Goal: Task Accomplishment & Management: Use online tool/utility

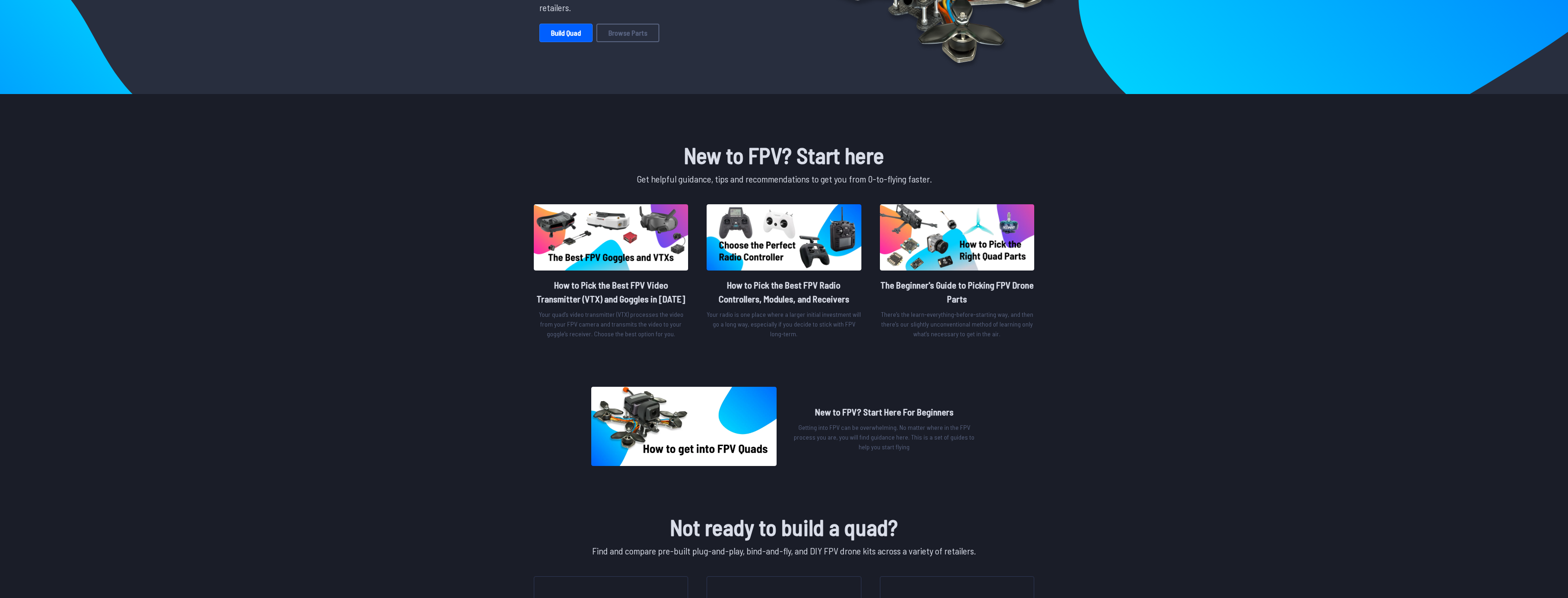
scroll to position [46, 0]
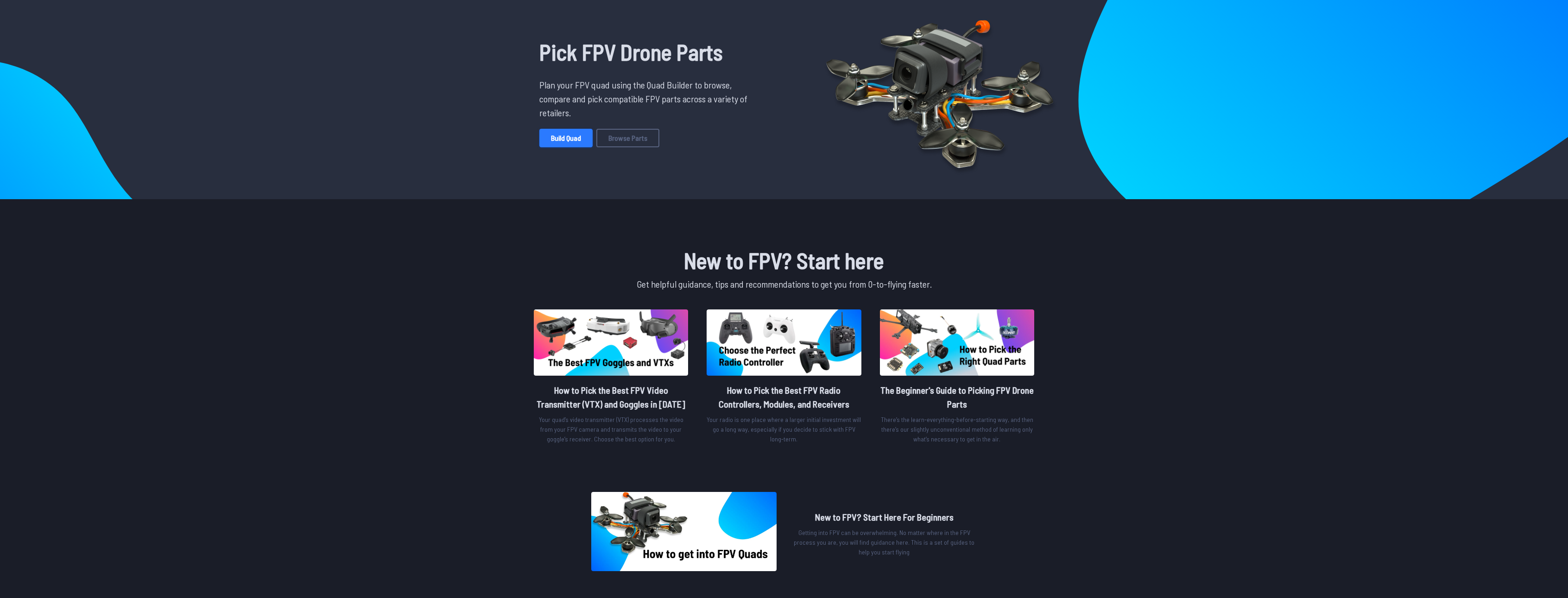
click at [570, 137] on link "Build Quad" at bounding box center [565, 138] width 53 height 18
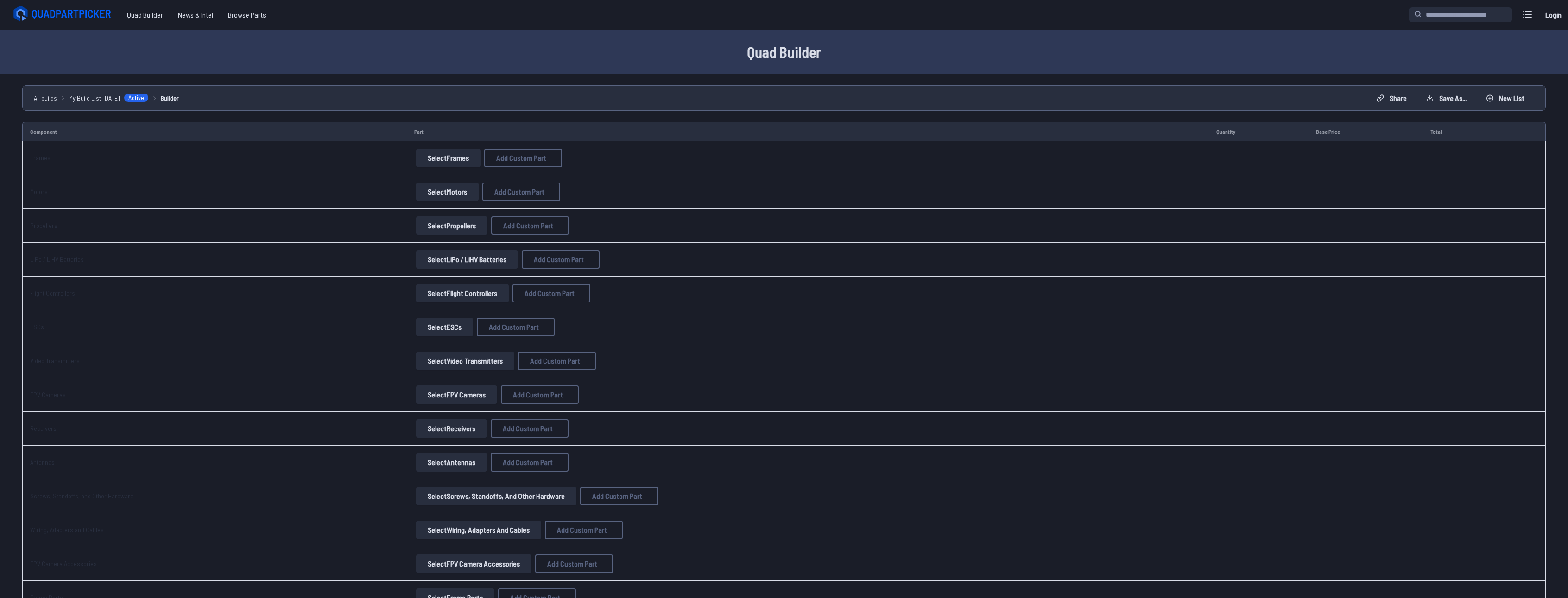
click at [466, 158] on button "Select Frames" at bounding box center [448, 158] width 64 height 18
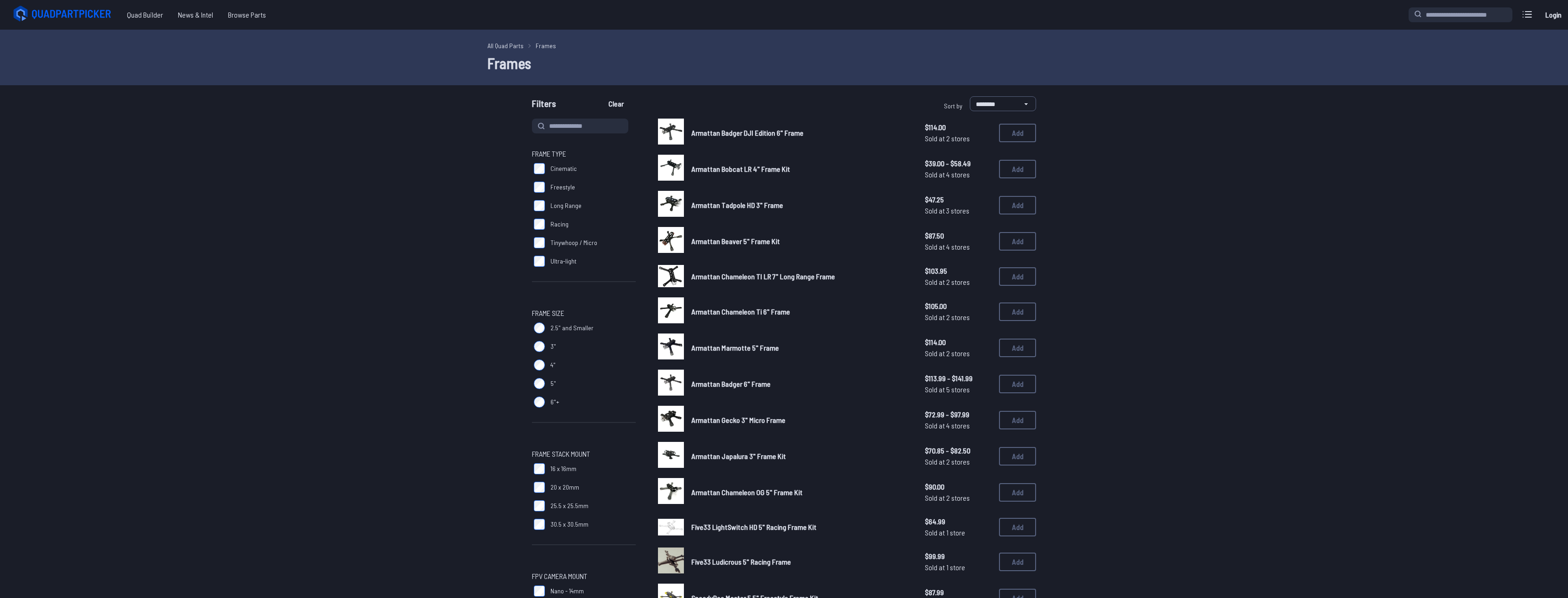
click at [546, 381] on label "5"" at bounding box center [584, 383] width 104 height 18
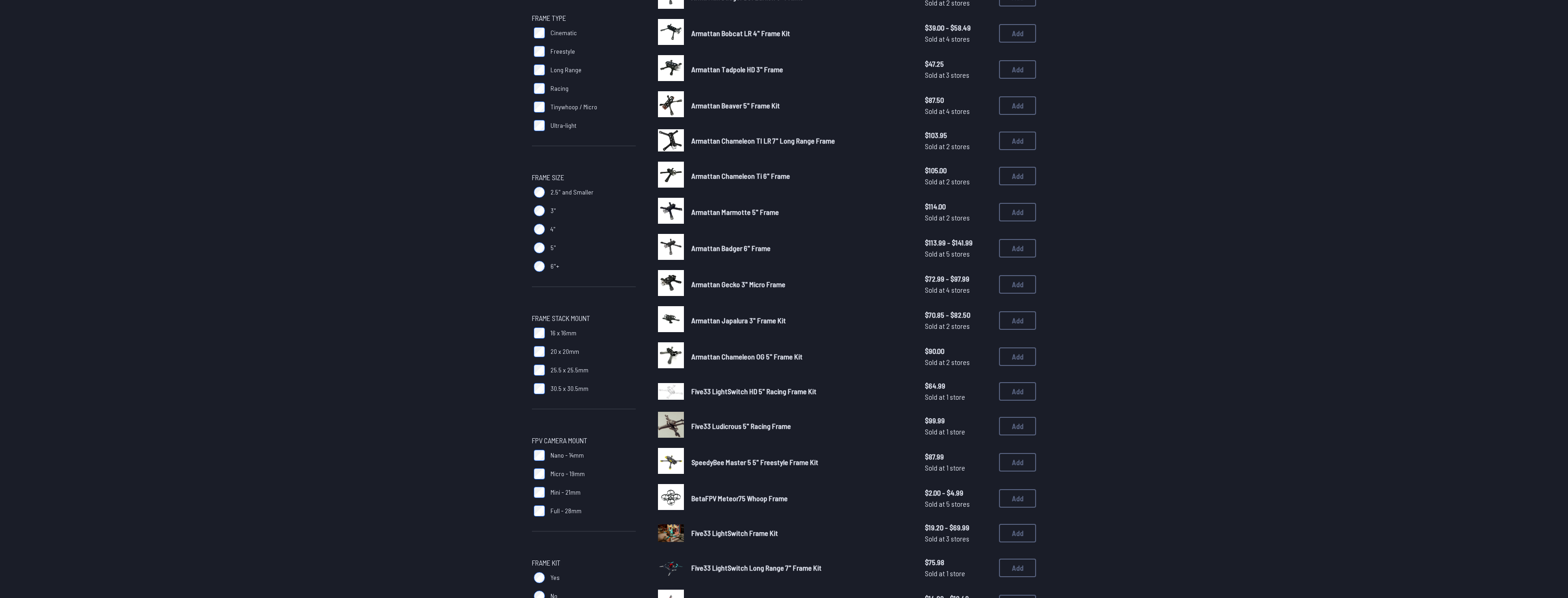
scroll to position [139, 0]
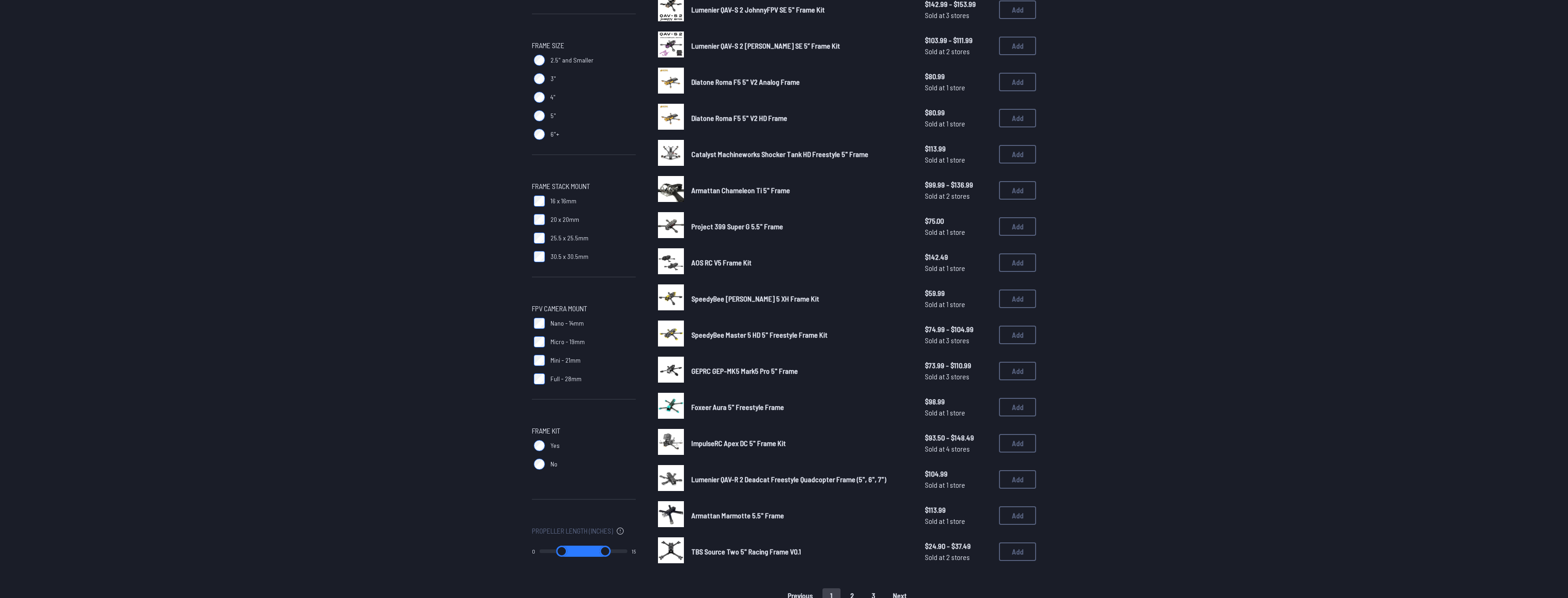
scroll to position [278, 0]
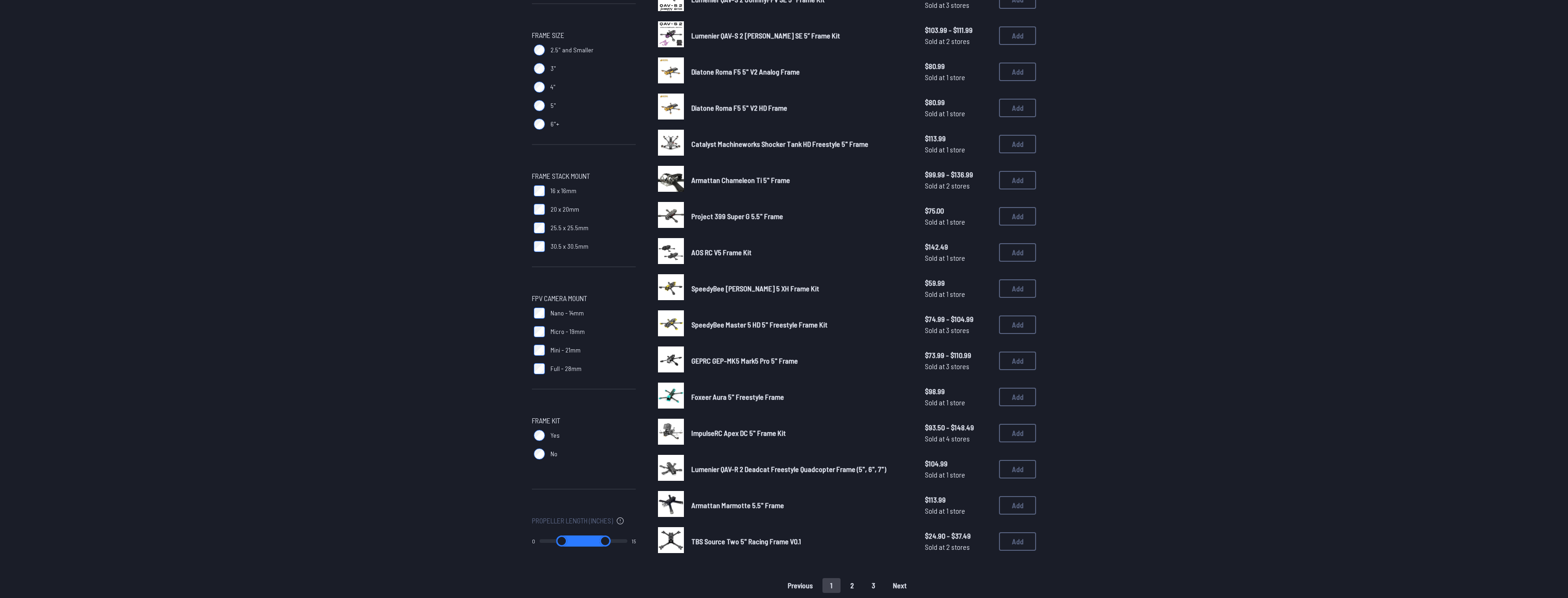
click at [751, 472] on span "Lumenier QAV-R 2 Deadcat Freestyle Quadcopter Frame (5", 6", 7")" at bounding box center [789, 469] width 195 height 9
click at [681, 462] on img at bounding box center [671, 468] width 26 height 26
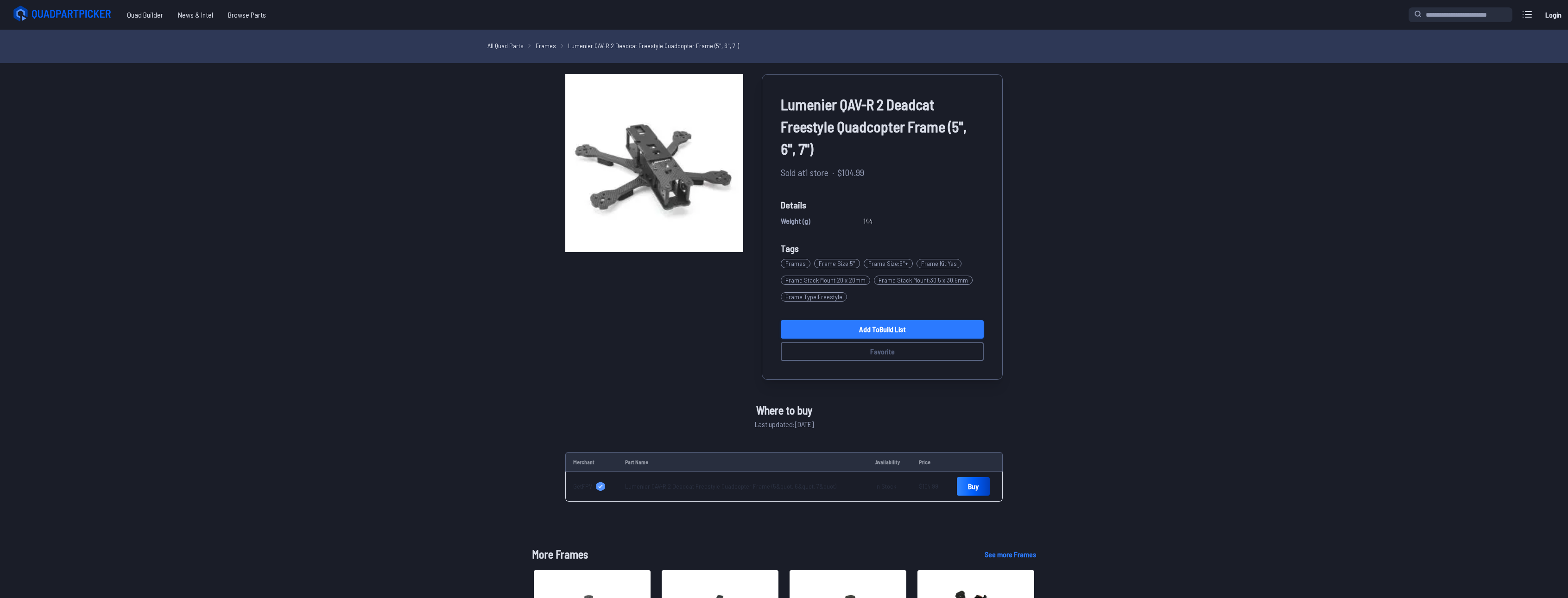
click at [862, 328] on link "Add to Build List" at bounding box center [882, 330] width 203 height 18
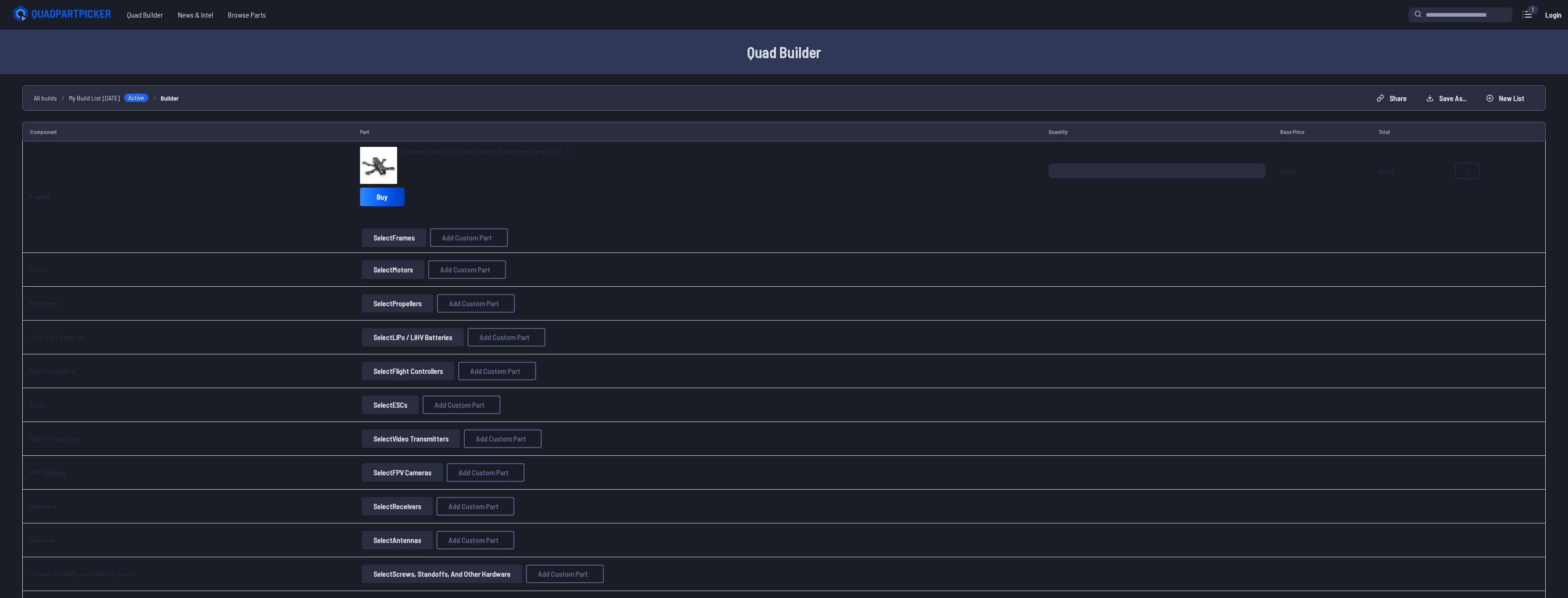
click at [1468, 168] on icon at bounding box center [1467, 171] width 7 height 7
type textarea "**********"
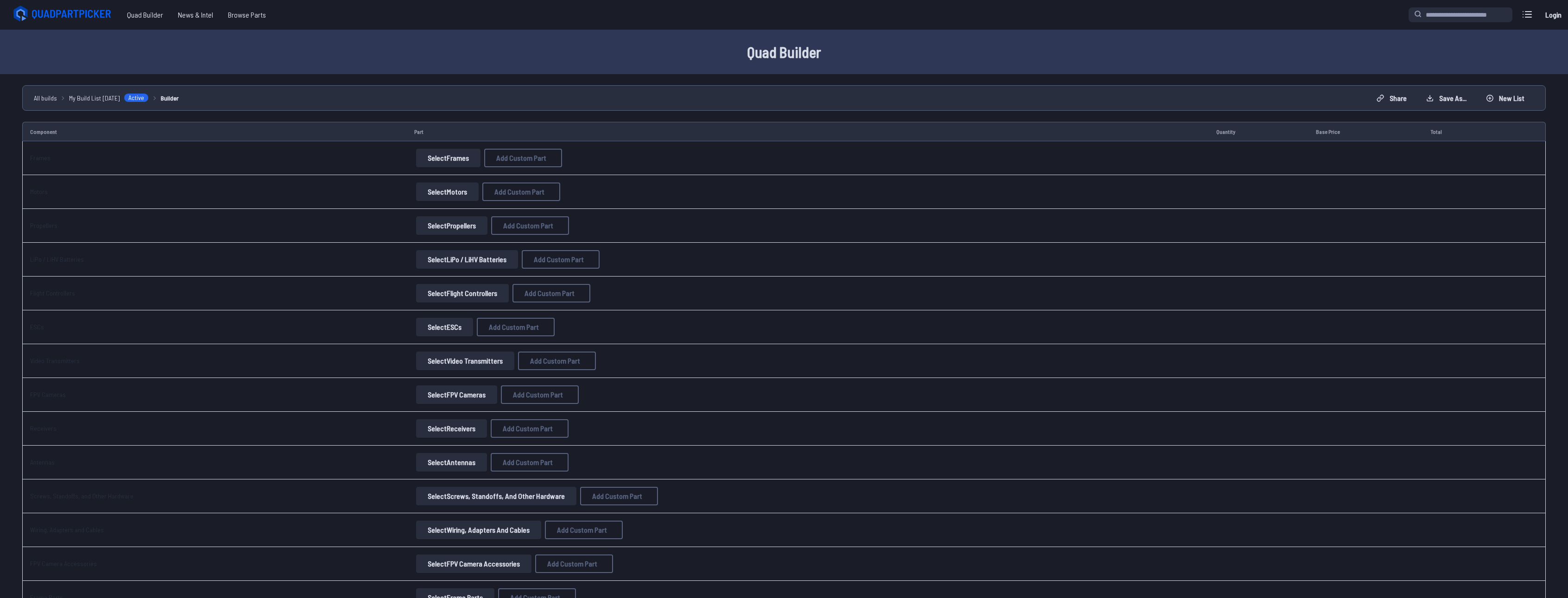
click at [454, 159] on button "Select Frames" at bounding box center [448, 158] width 64 height 18
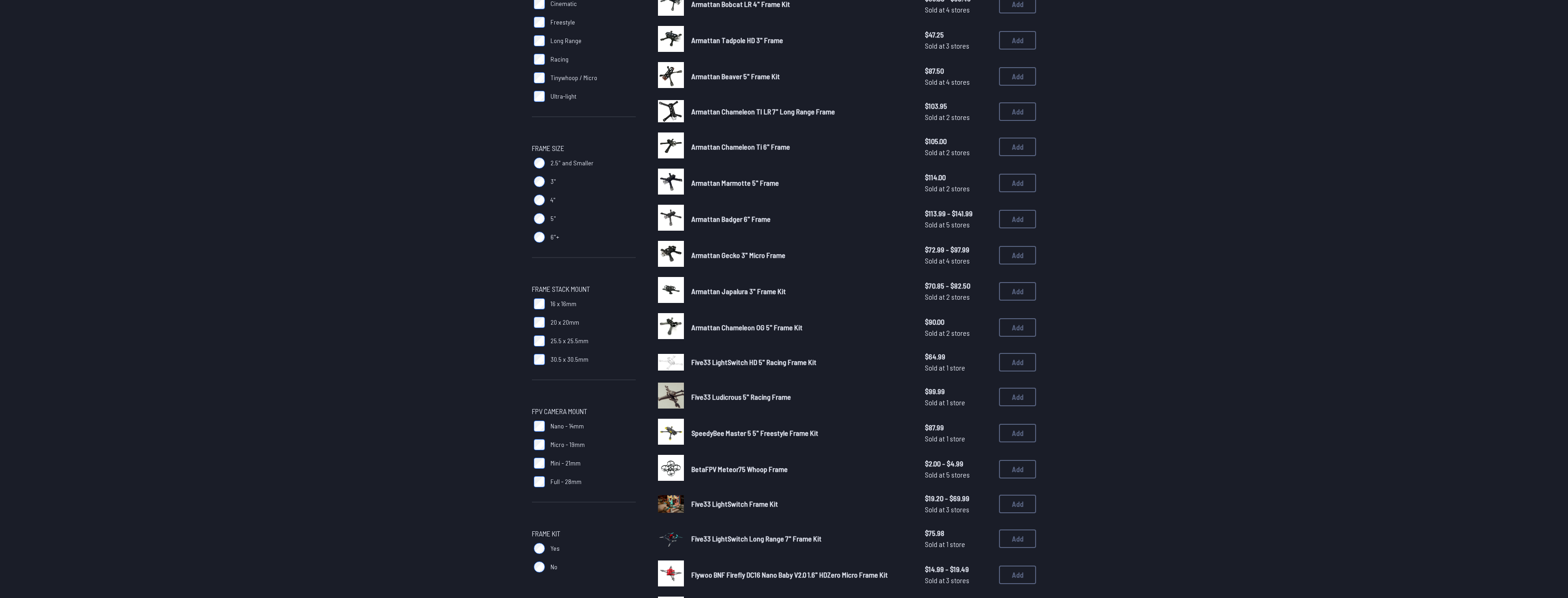
scroll to position [232, 0]
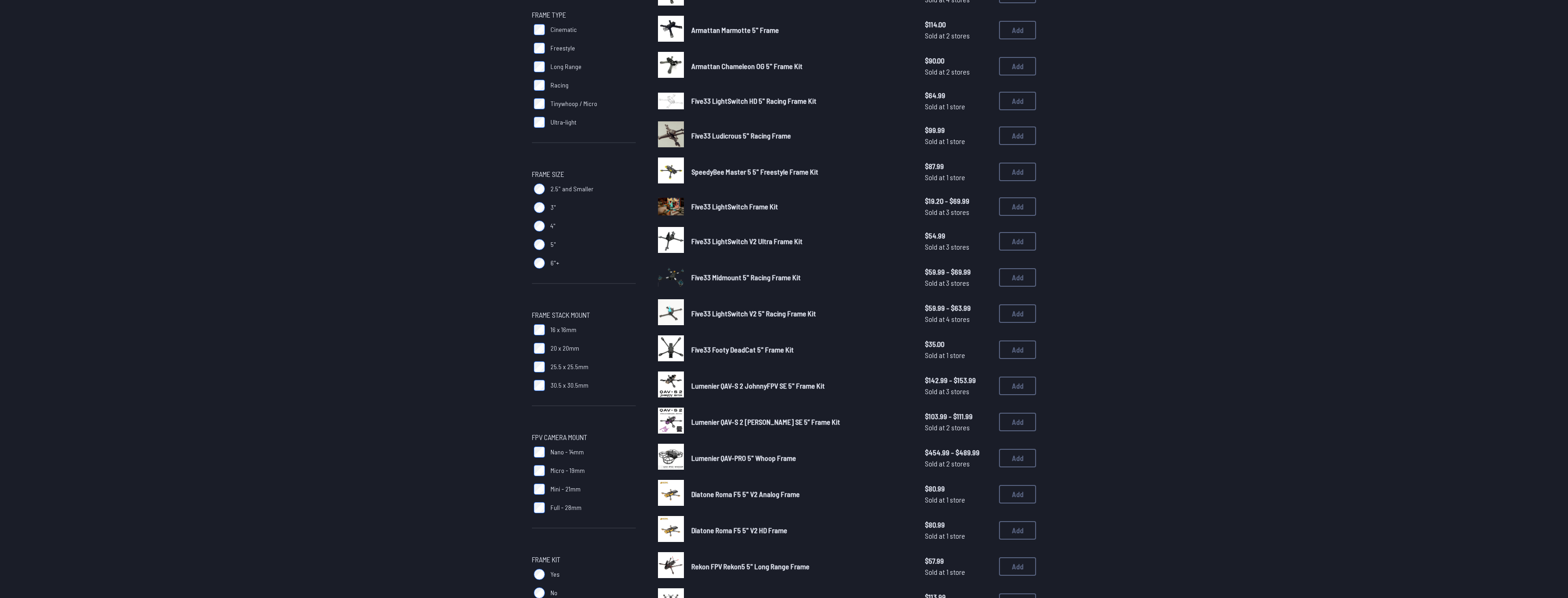
scroll to position [371, 0]
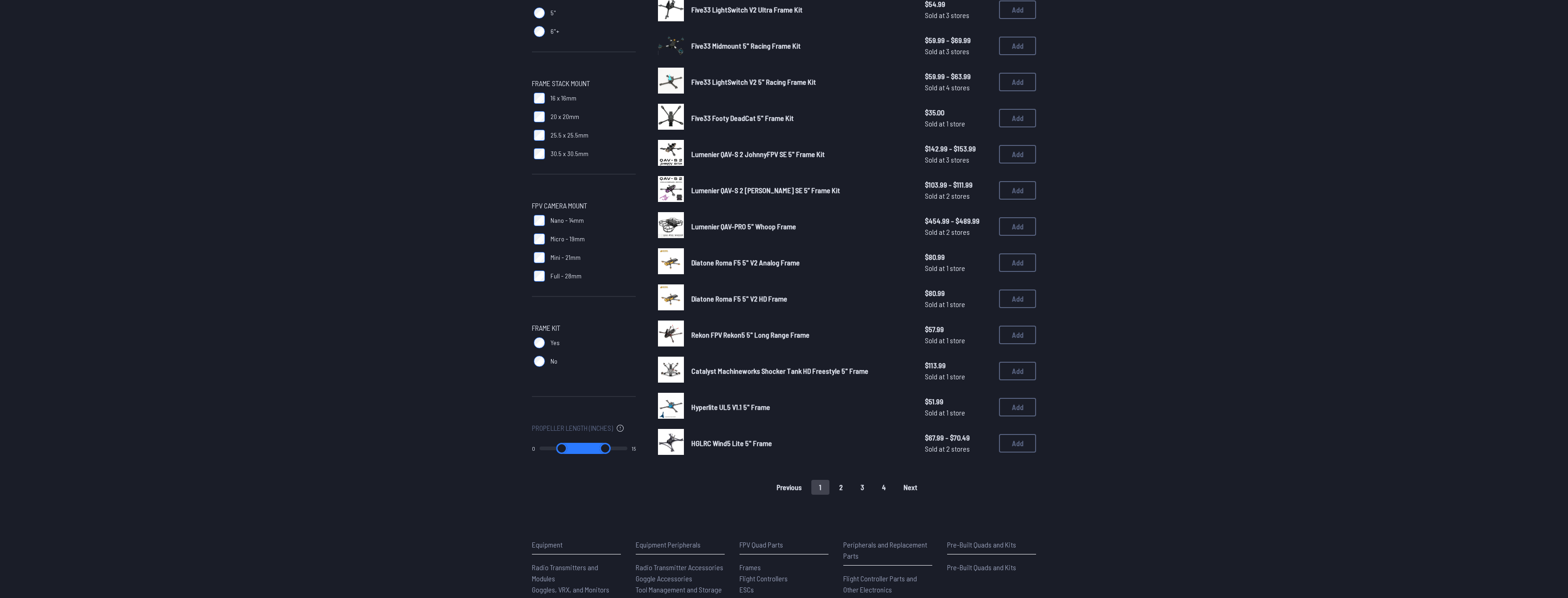
click at [906, 490] on span "Next" at bounding box center [910, 487] width 14 height 7
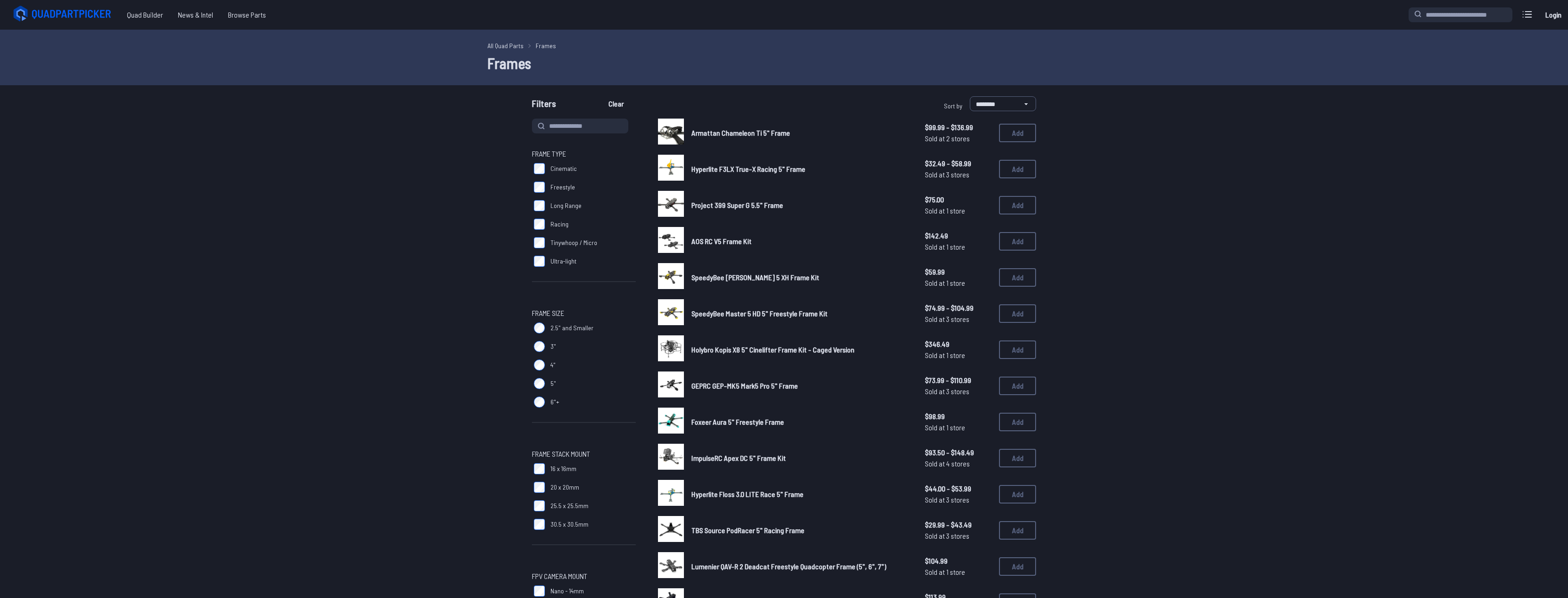
click at [703, 135] on span "Armattan Chameleon Ti 5" Frame" at bounding box center [740, 133] width 98 height 9
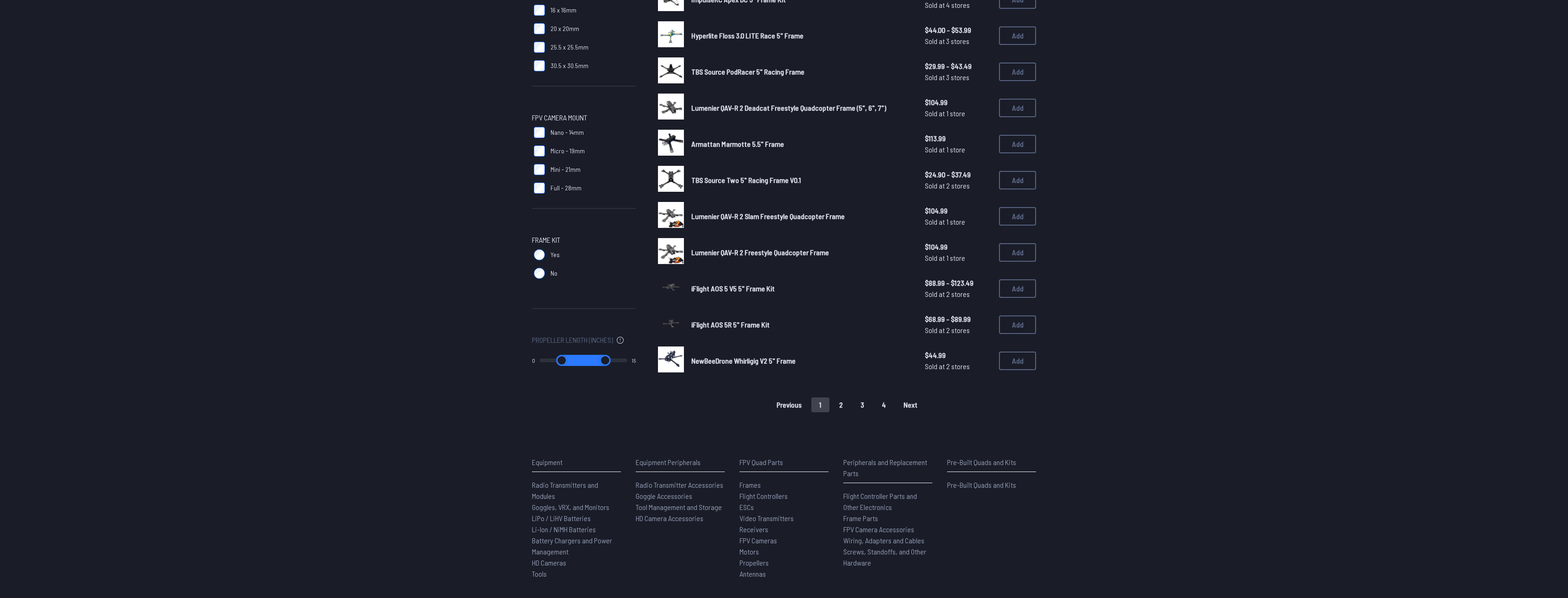
scroll to position [453, 0]
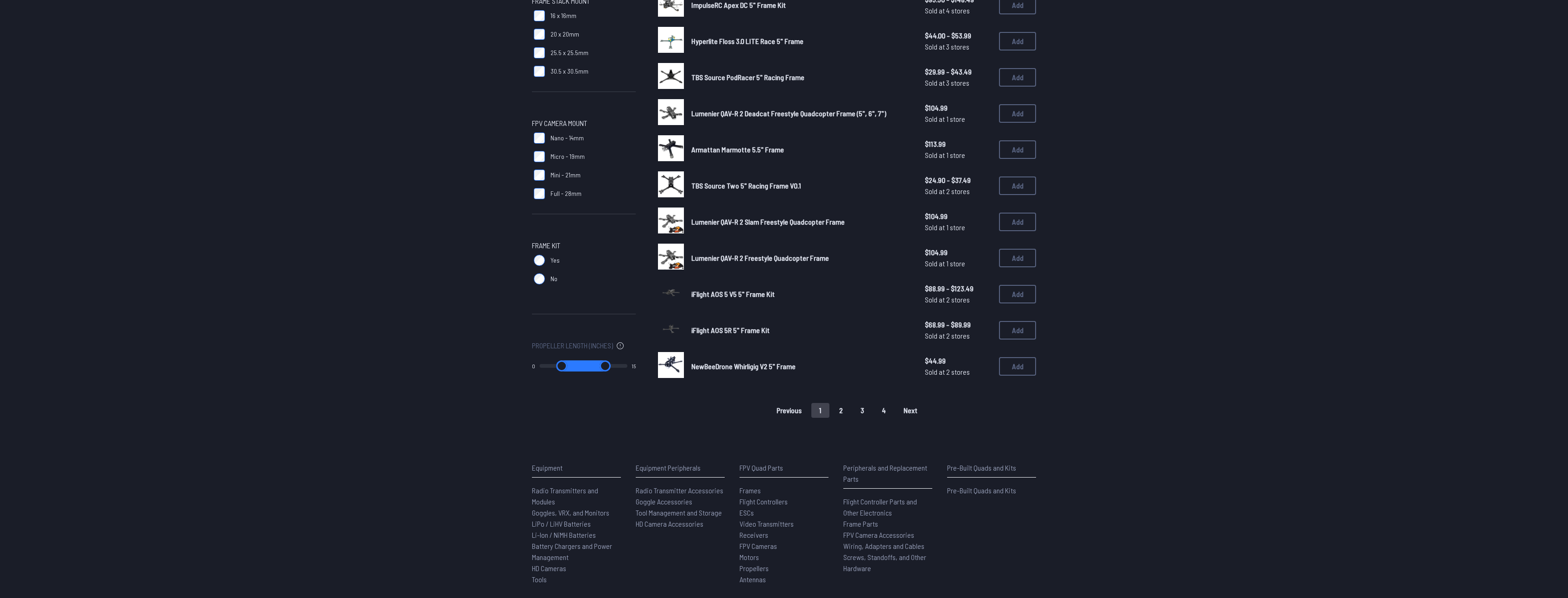
click at [822, 408] on button "1" at bounding box center [820, 410] width 18 height 15
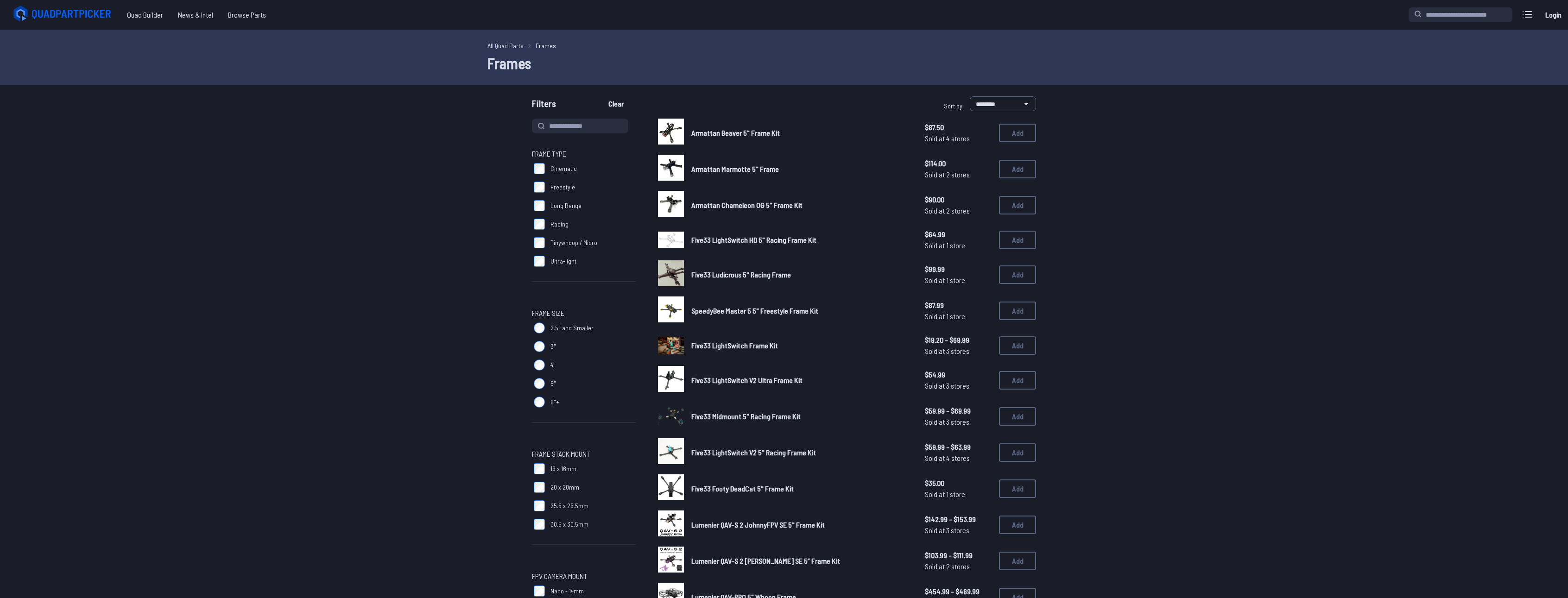
click at [745, 487] on span "Five33 Footy DeadCat 5" Frame Kit" at bounding box center [742, 489] width 102 height 9
click at [671, 487] on img at bounding box center [671, 487] width 26 height 26
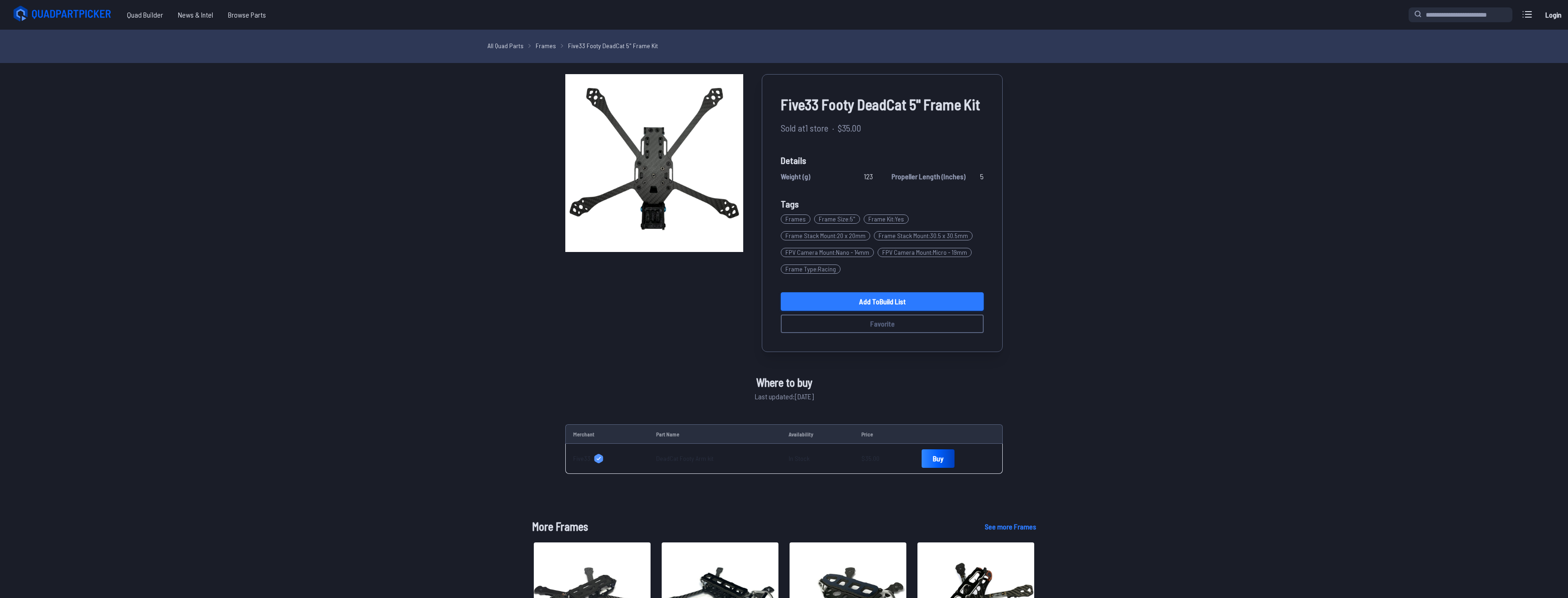
click at [825, 309] on link "Add to Build List" at bounding box center [882, 301] width 203 height 18
click at [860, 305] on link "Add to Build List" at bounding box center [882, 301] width 203 height 18
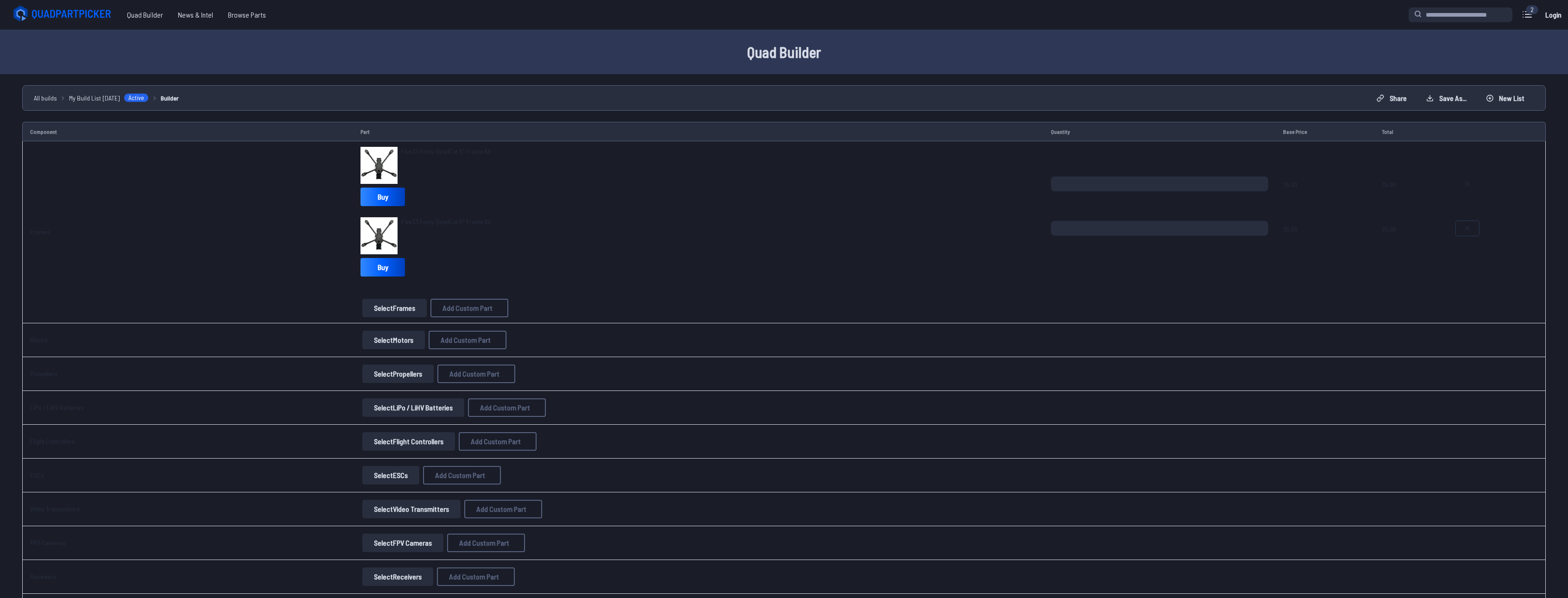
click at [1470, 225] on button at bounding box center [1467, 229] width 23 height 15
type textarea "**********"
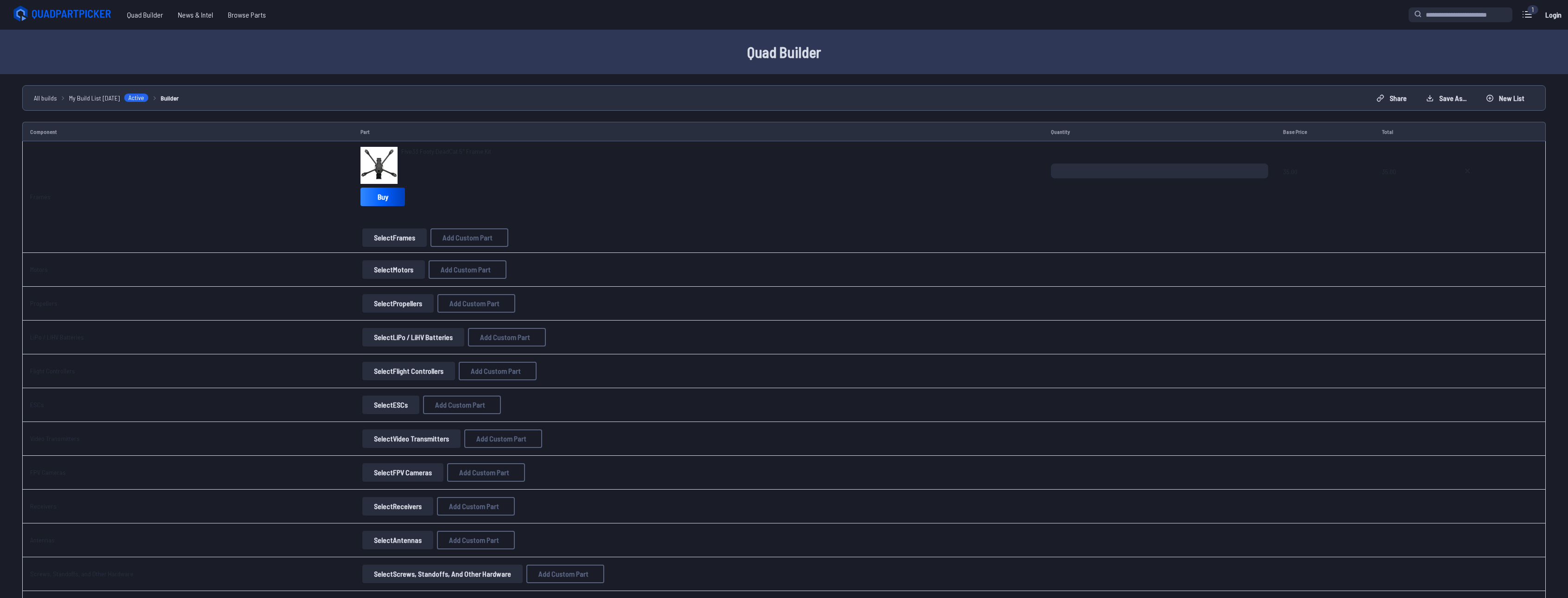
click at [389, 273] on button "Select Motors" at bounding box center [394, 270] width 62 height 18
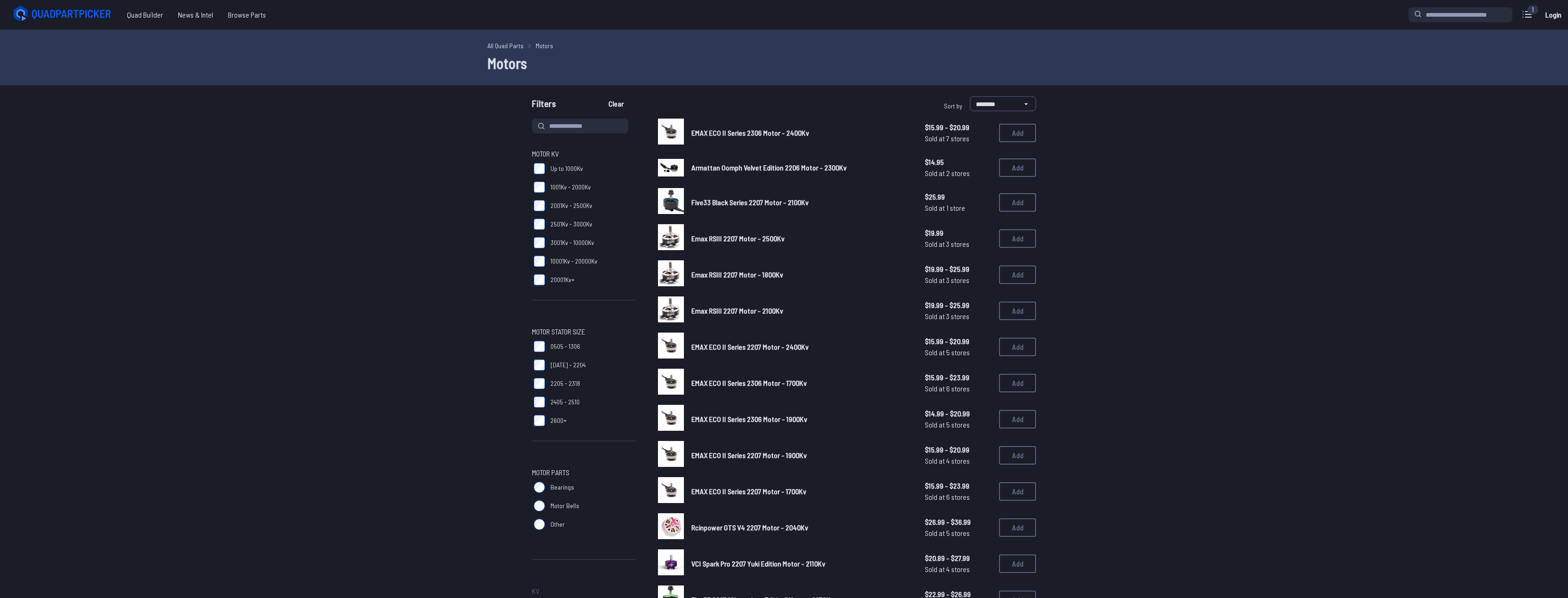
drag, startPoint x: 401, startPoint y: 270, endPoint x: 405, endPoint y: 278, distance: 8.9
click at [405, 278] on form "**********" at bounding box center [784, 482] width 1568 height 772
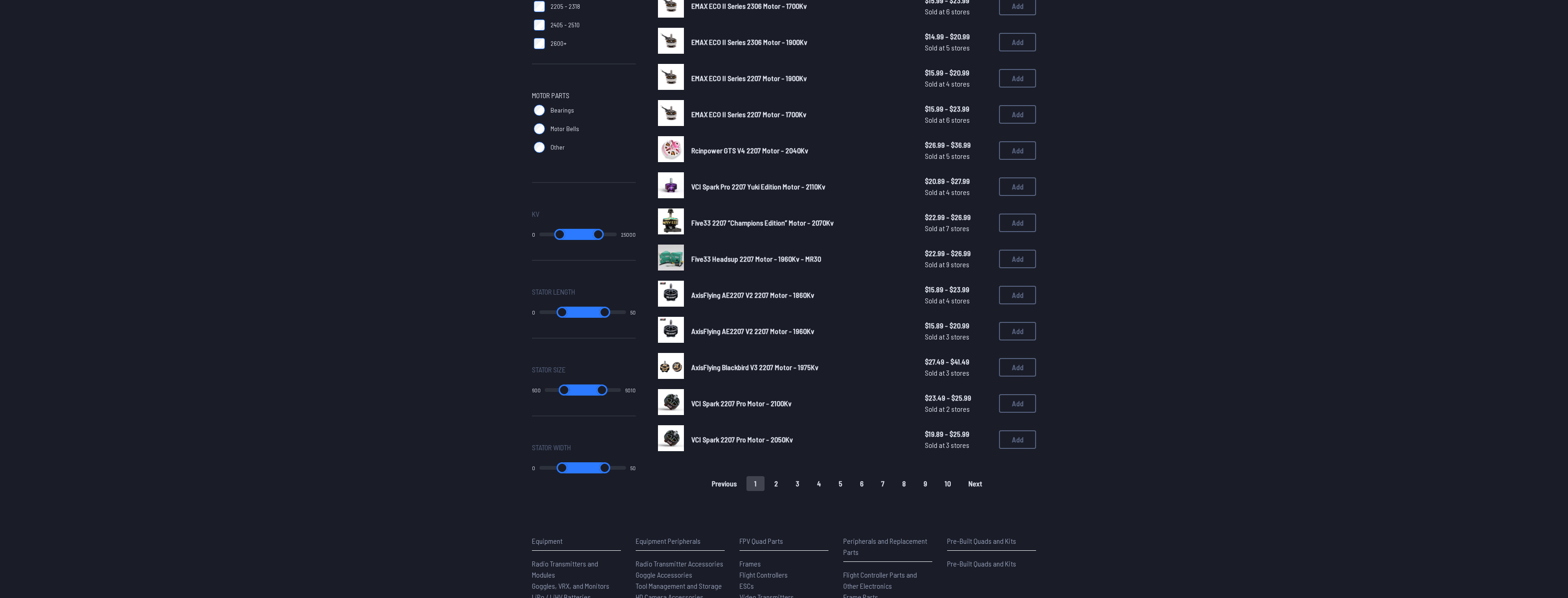
scroll to position [417, 0]
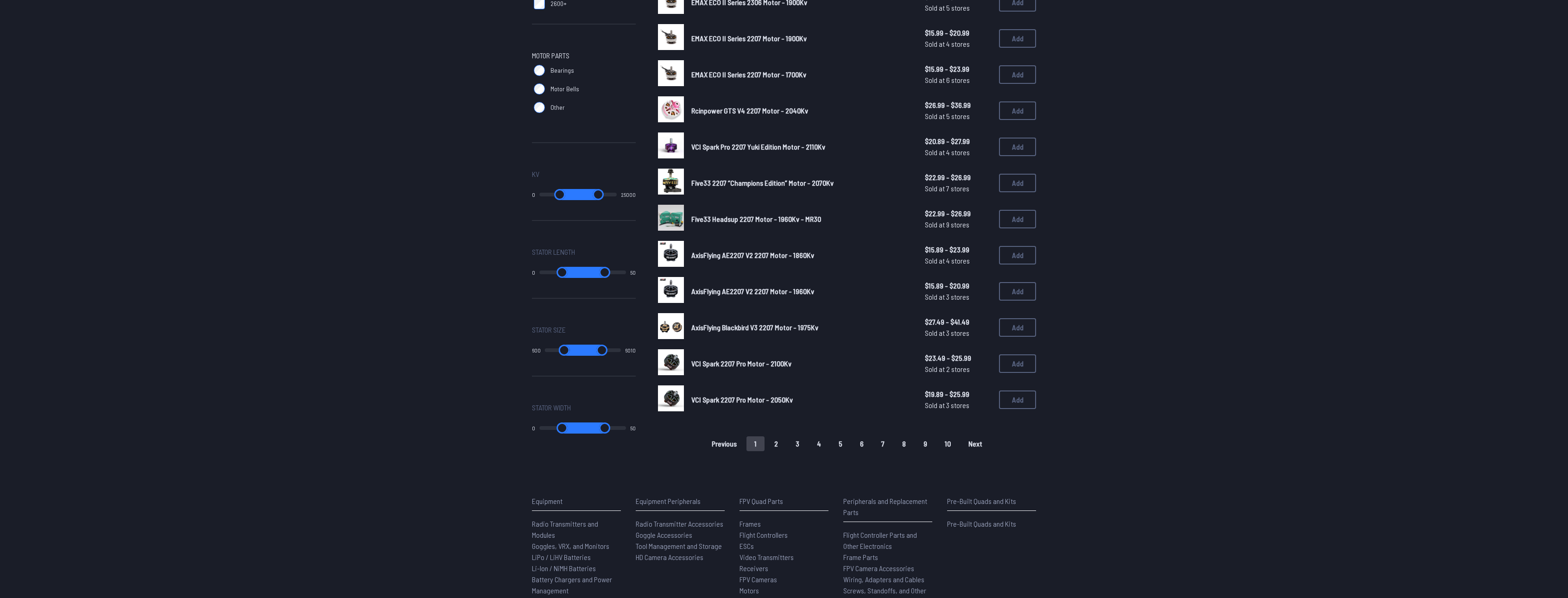
click at [780, 443] on button "2" at bounding box center [776, 444] width 20 height 15
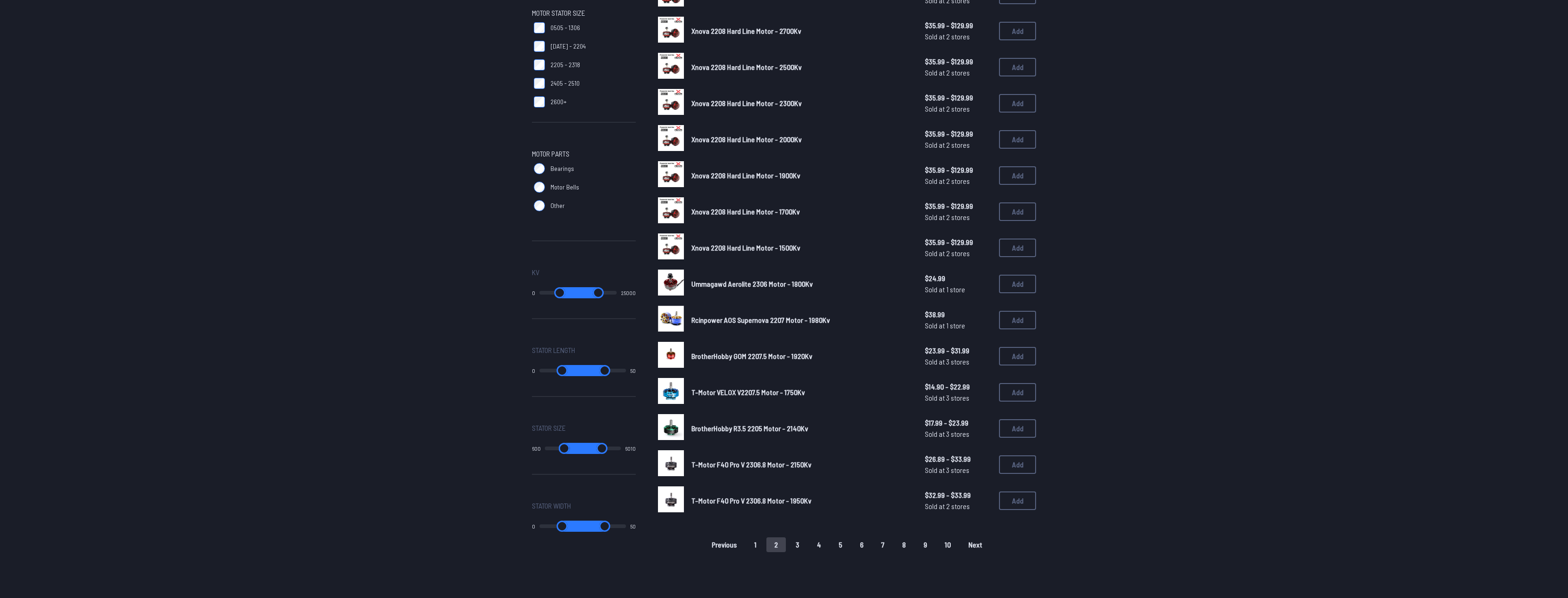
scroll to position [325, 0]
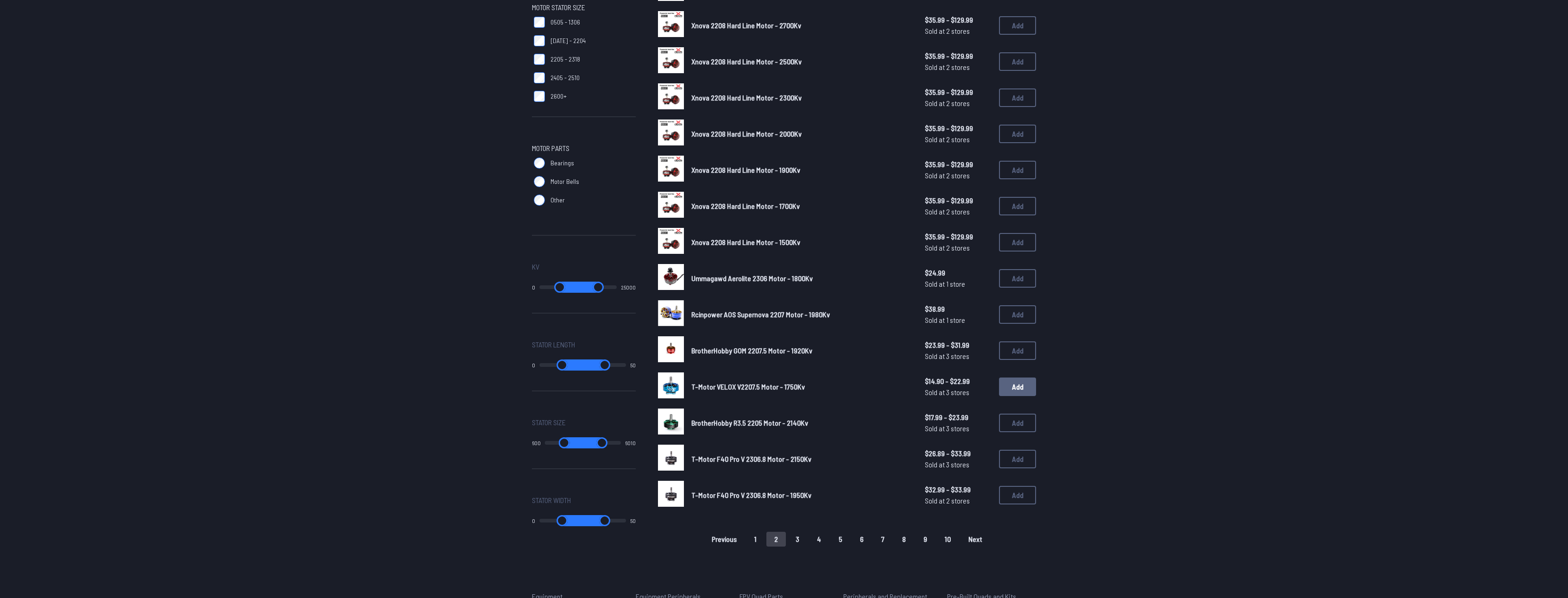
click at [1019, 389] on button "Add" at bounding box center [1017, 387] width 37 height 18
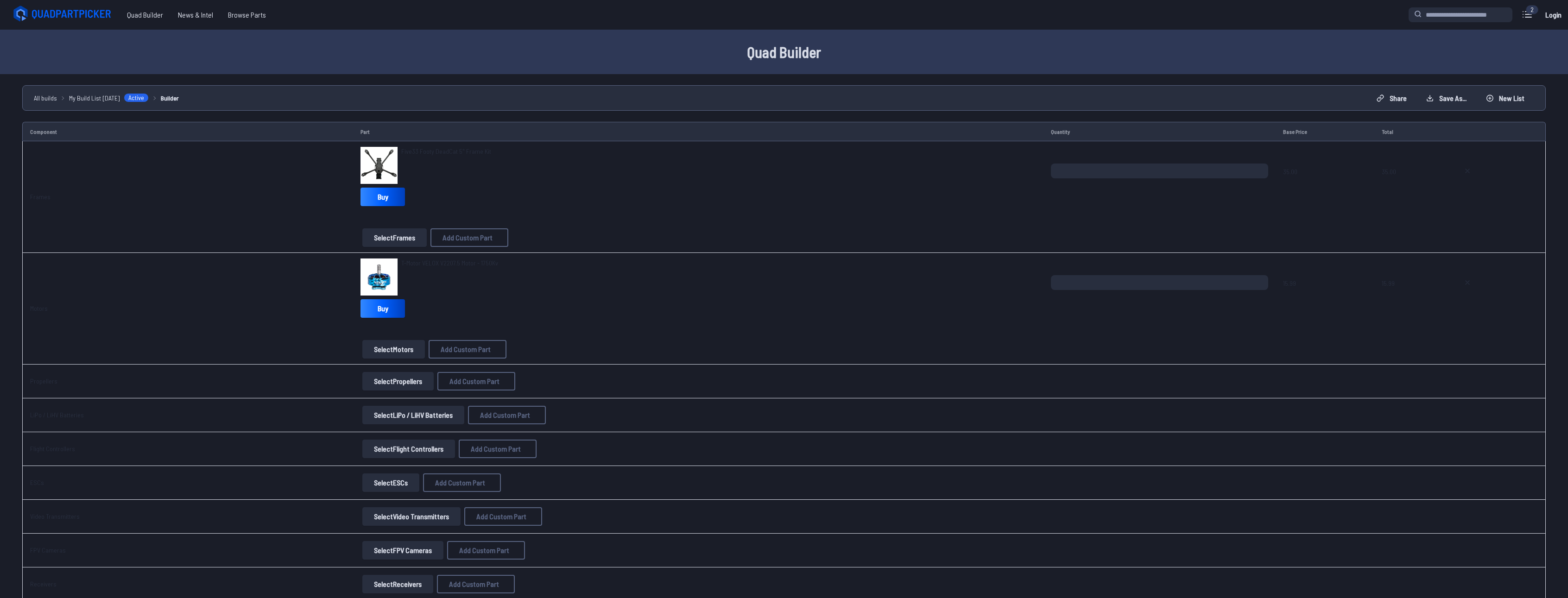
click at [382, 451] on button "Select Flight Controllers" at bounding box center [409, 449] width 93 height 18
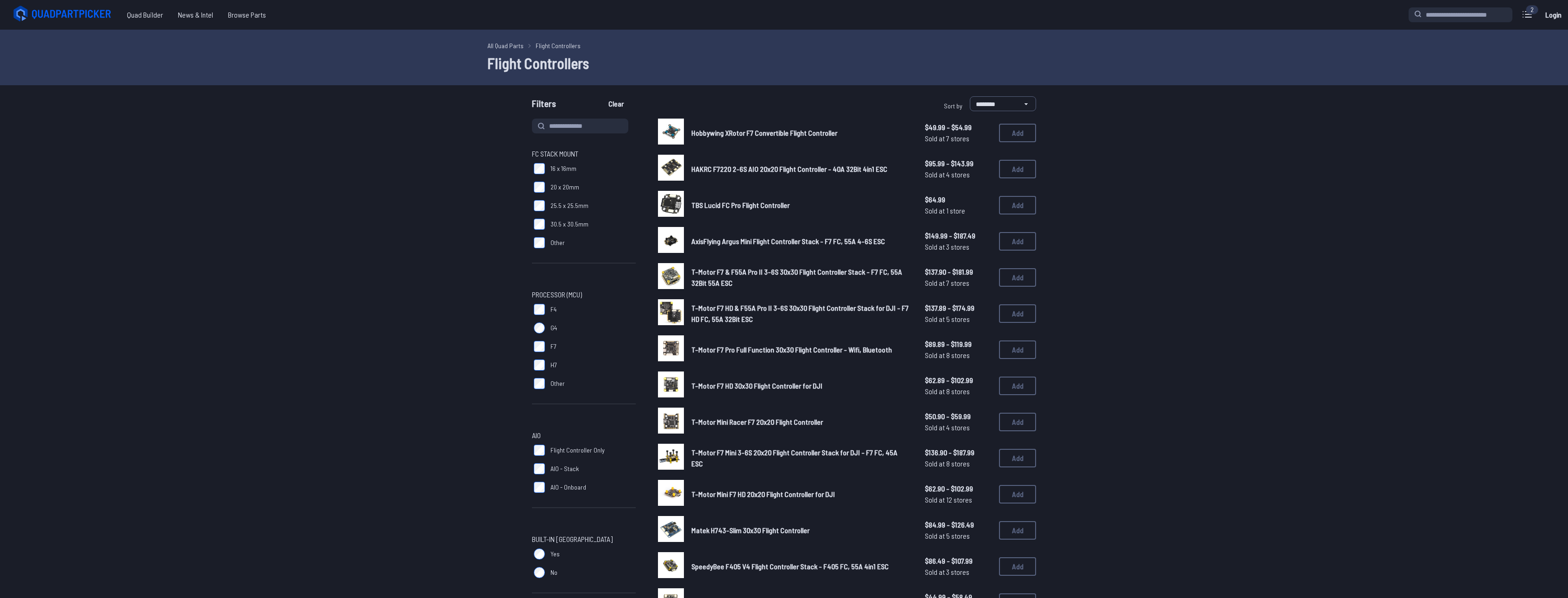
click at [829, 134] on span "Hobbywing XRotor F7 Convertible Flight Controller" at bounding box center [764, 133] width 146 height 9
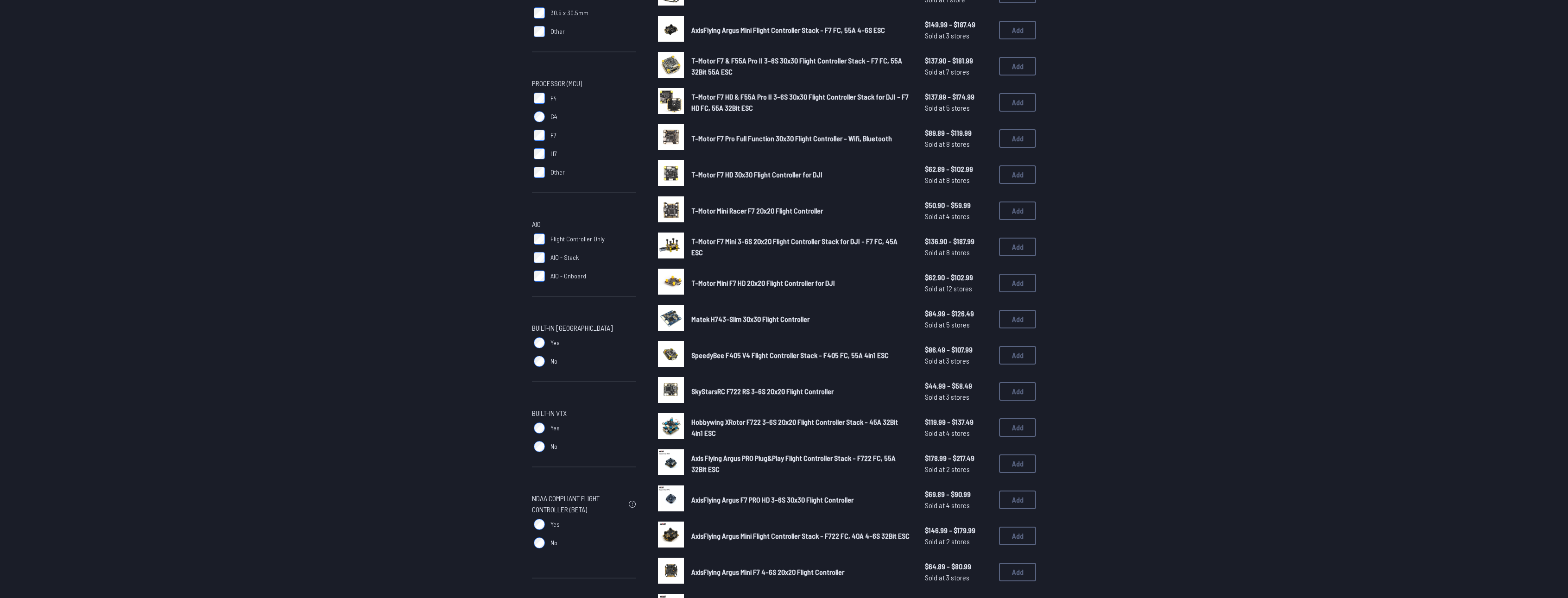
scroll to position [232, 0]
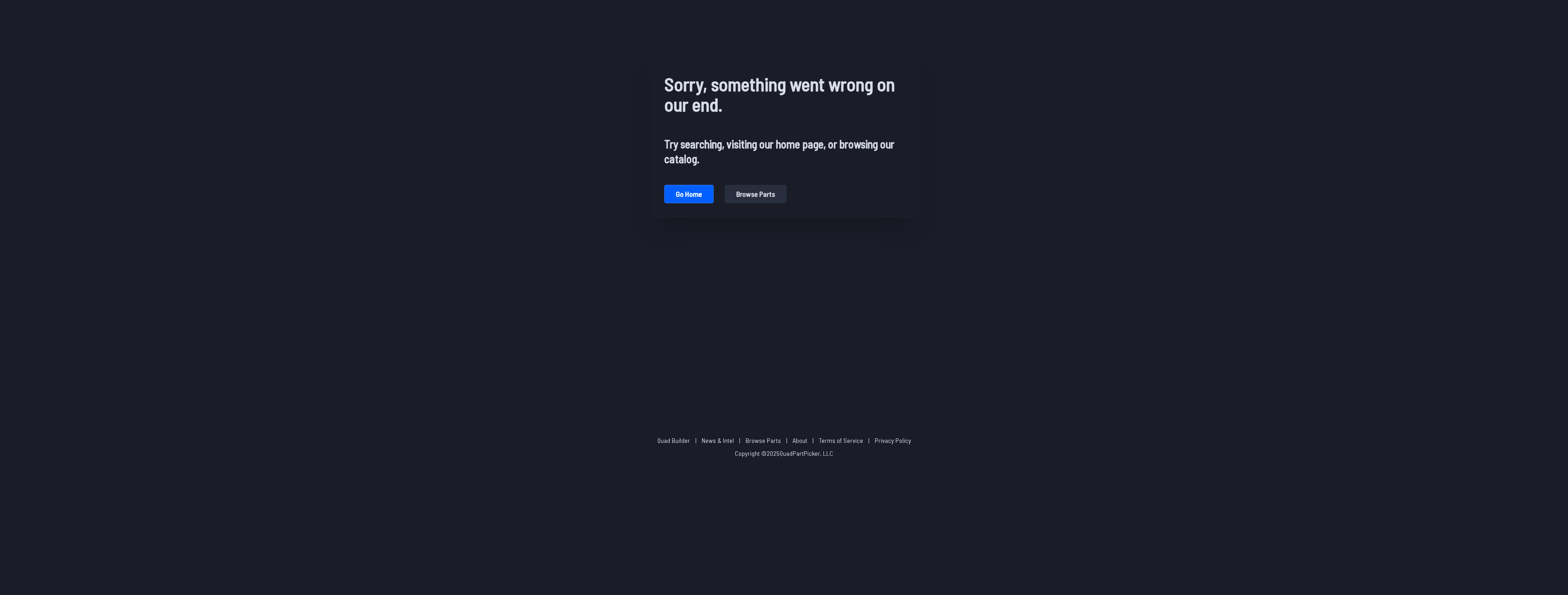
drag, startPoint x: 350, startPoint y: 89, endPoint x: 334, endPoint y: 86, distance: 16.3
click at [346, 89] on div "Sorry, something went wrong on our end. Try searching, visiting our home page, …" at bounding box center [784, 138] width 1568 height 277
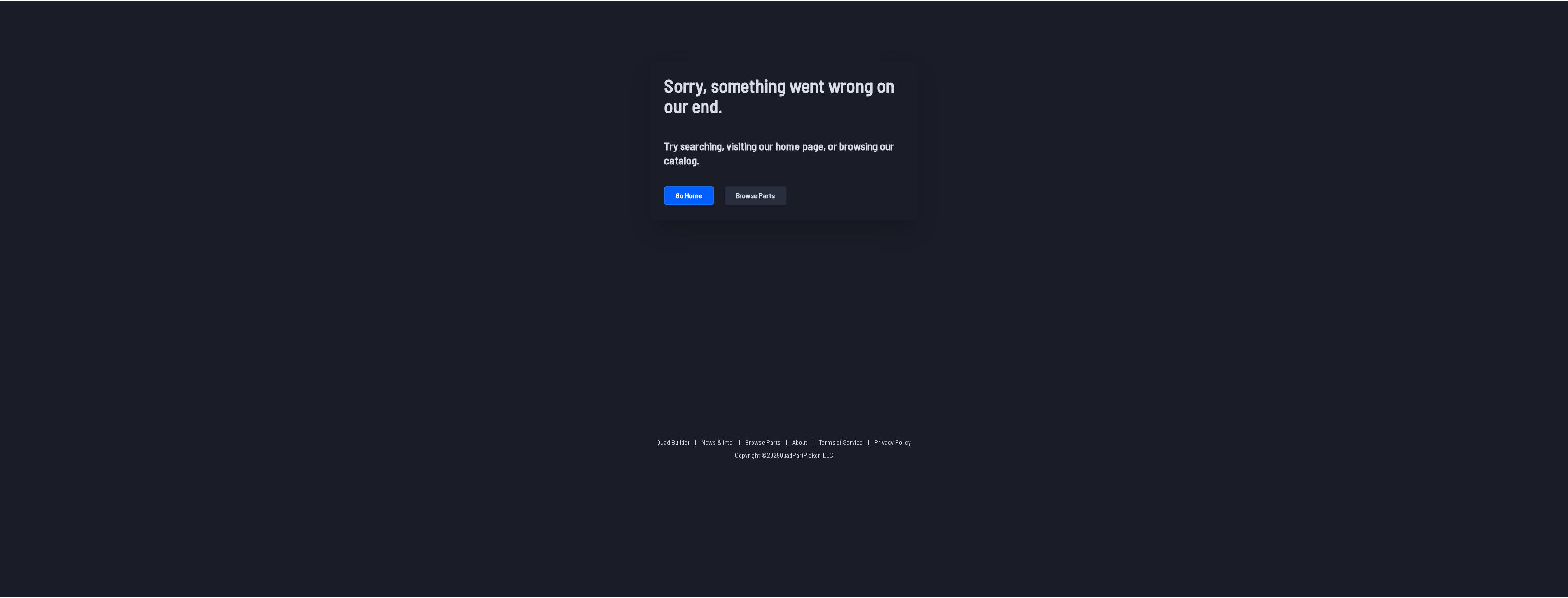
scroll to position [232, 0]
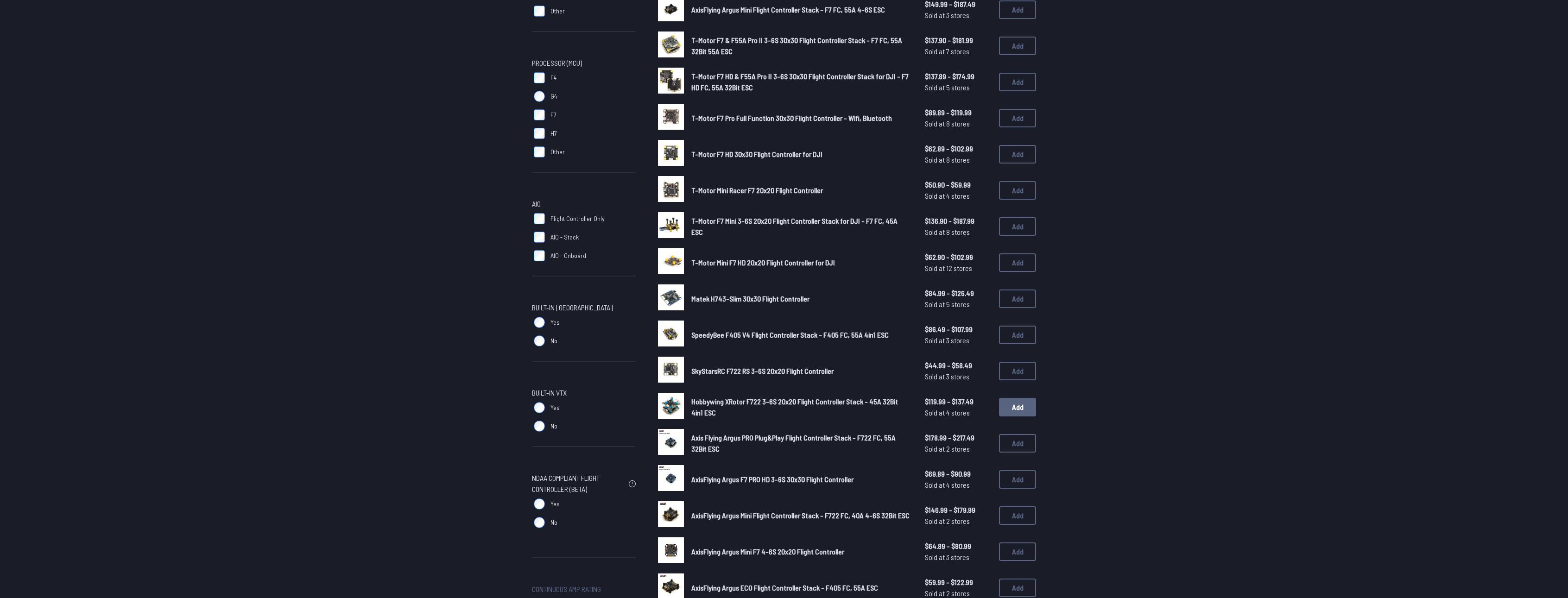
click at [1014, 405] on button "Add" at bounding box center [1017, 407] width 37 height 18
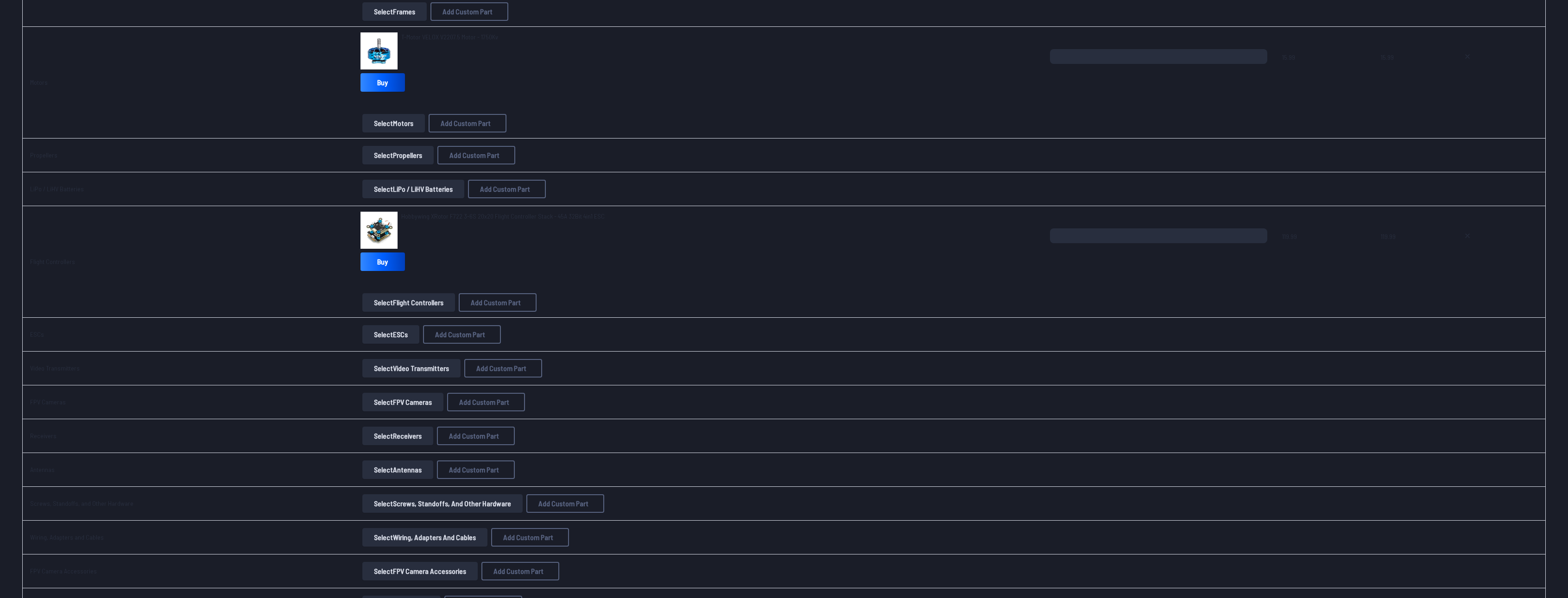
scroll to position [232, 0]
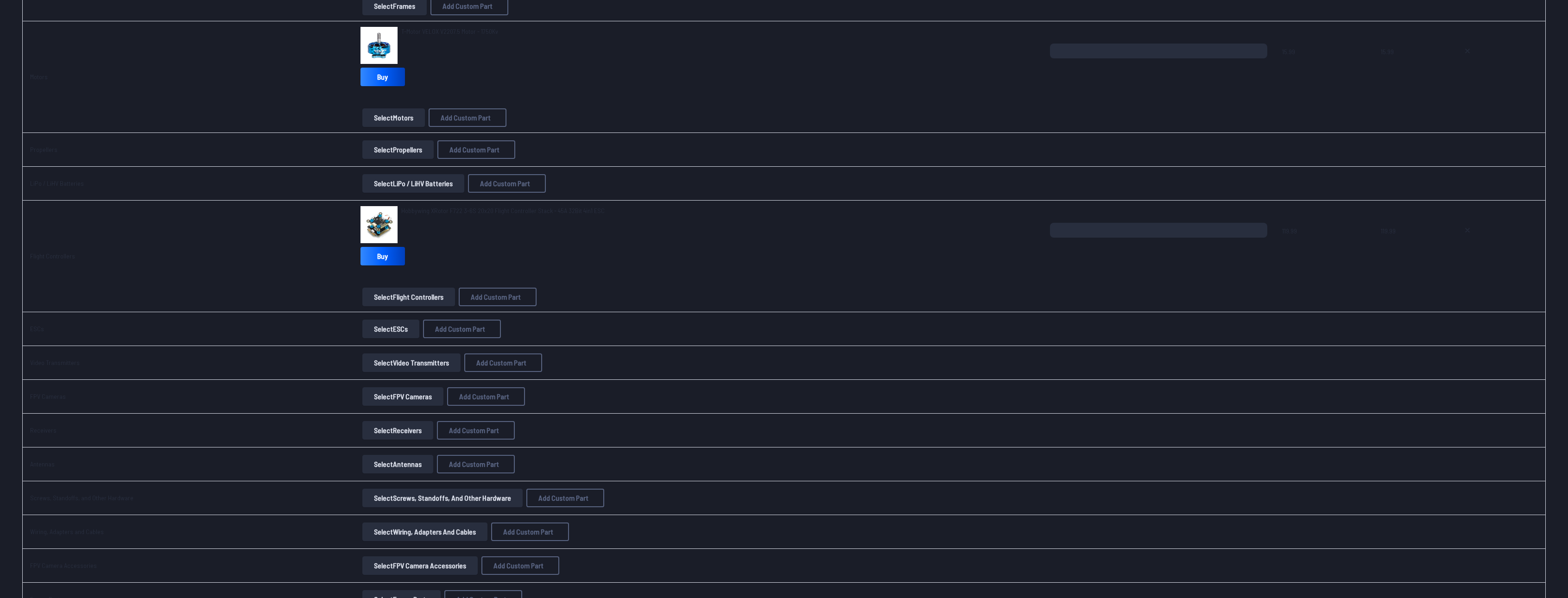
click at [395, 330] on button "Select ESCs" at bounding box center [391, 329] width 57 height 18
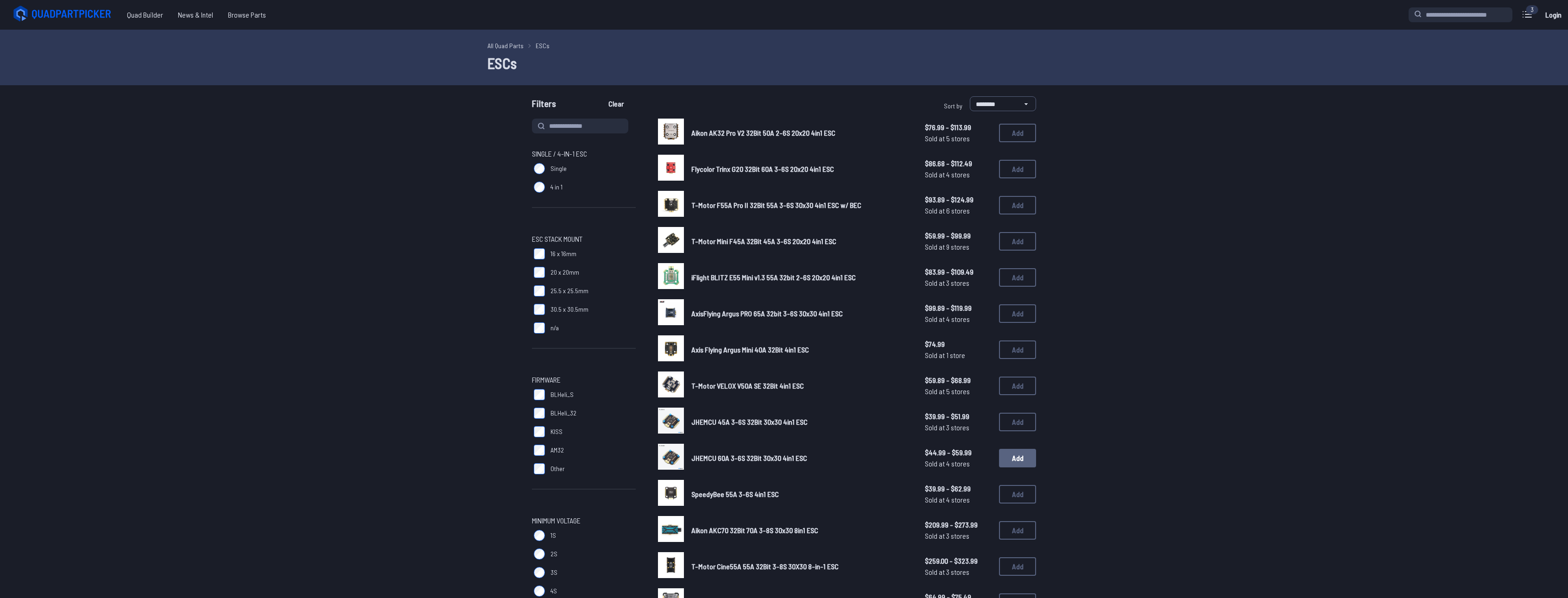
click at [1009, 455] on button "Add" at bounding box center [1017, 458] width 37 height 18
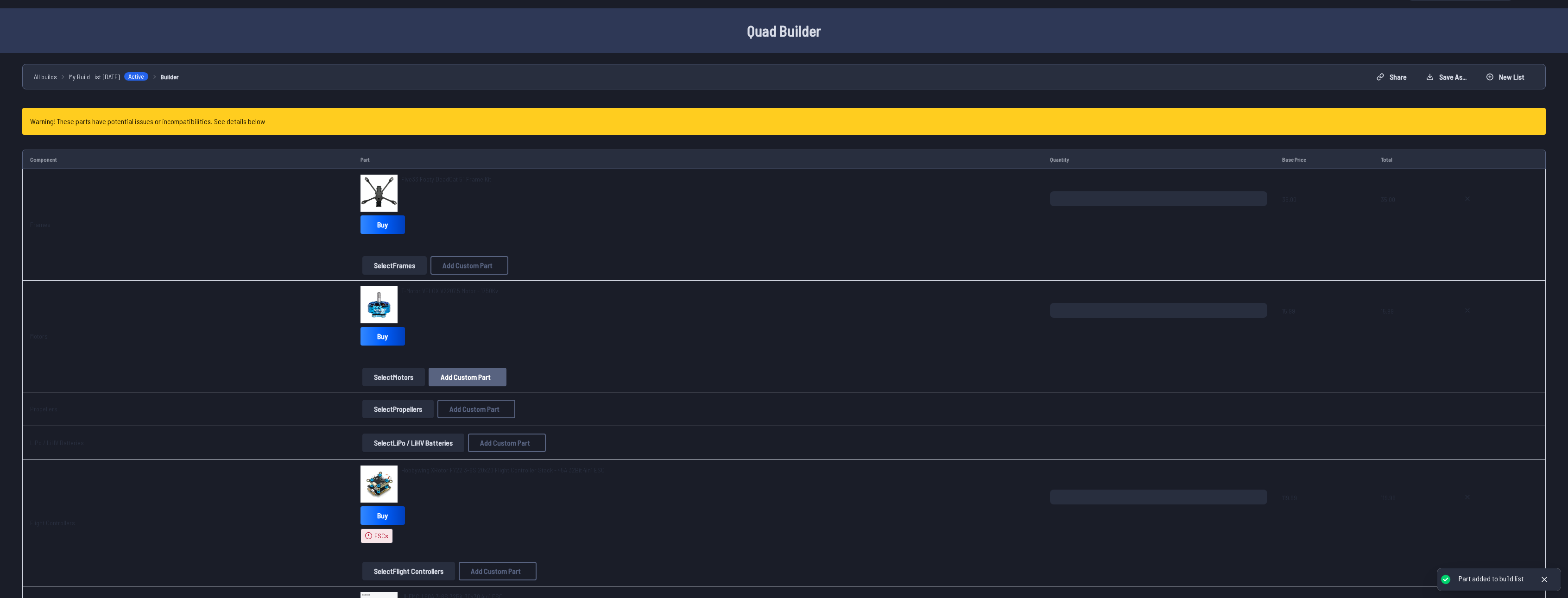
scroll to position [325, 0]
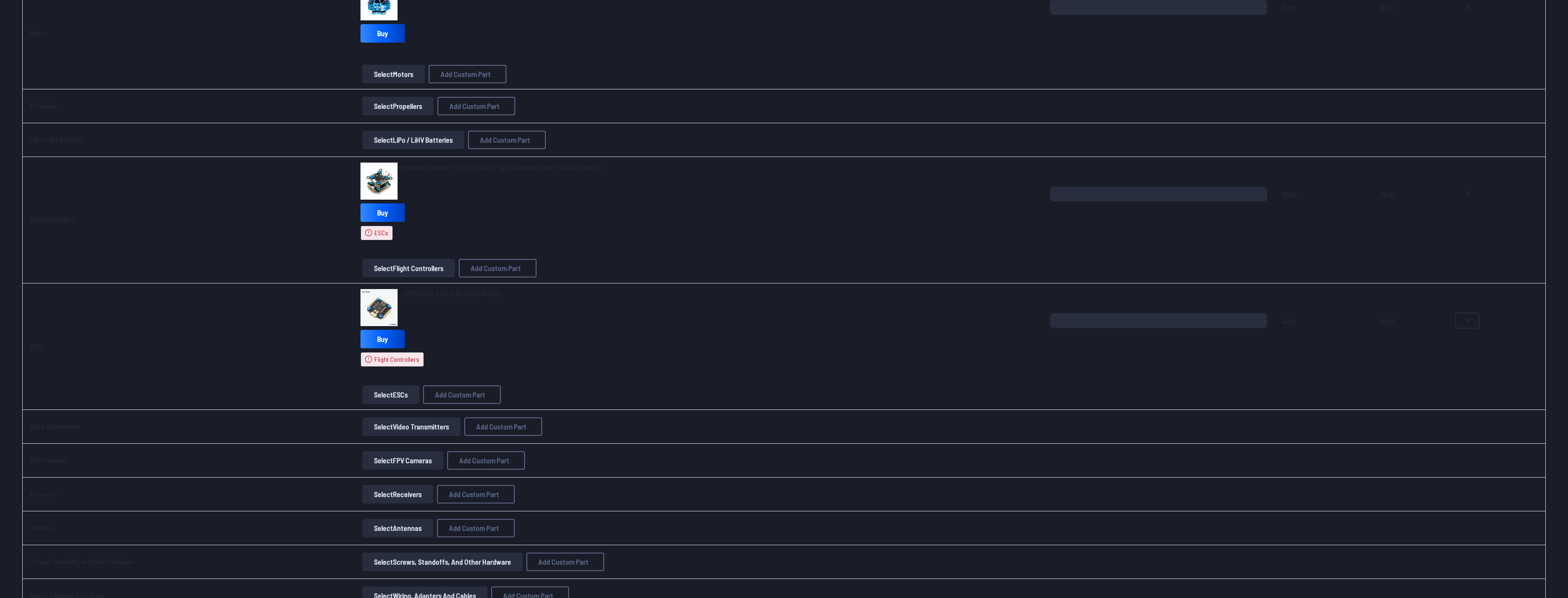
click at [1476, 316] on button at bounding box center [1467, 320] width 23 height 15
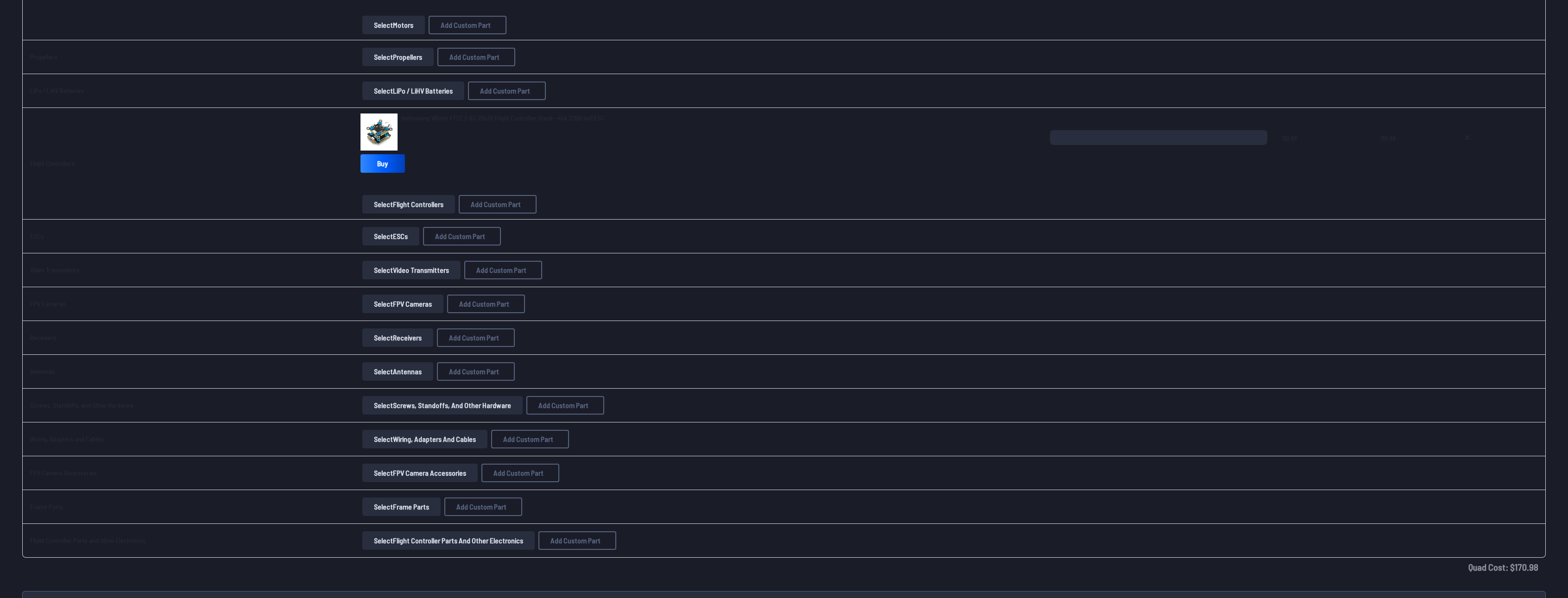
type textarea "**********"
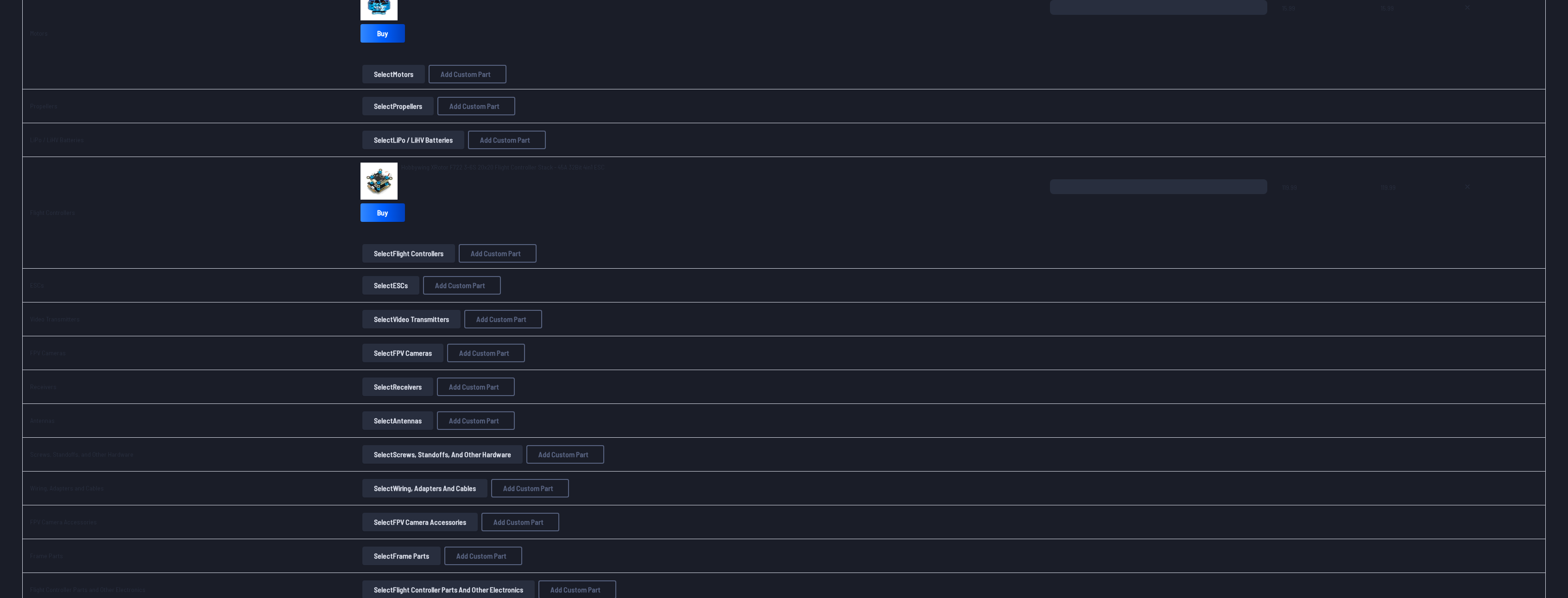
click at [399, 317] on button "Select Video Transmitters" at bounding box center [411, 319] width 98 height 18
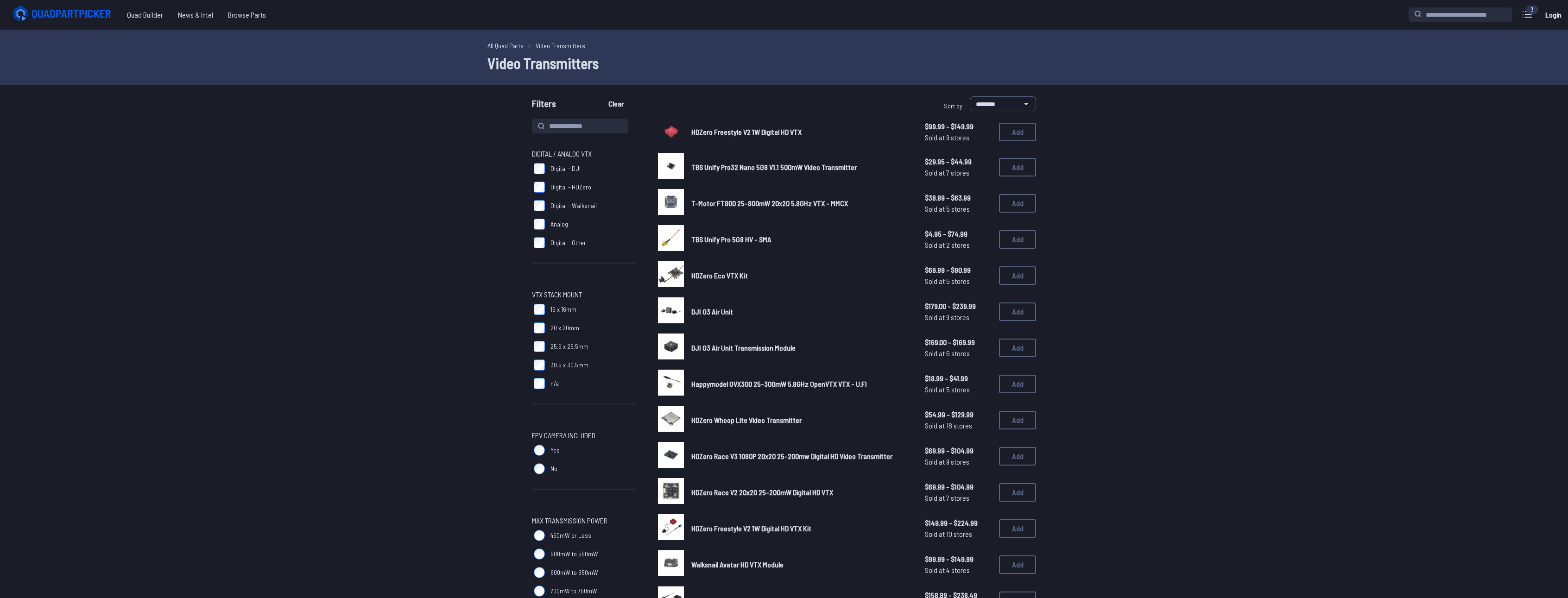
click at [548, 220] on label "Analog" at bounding box center [584, 224] width 104 height 18
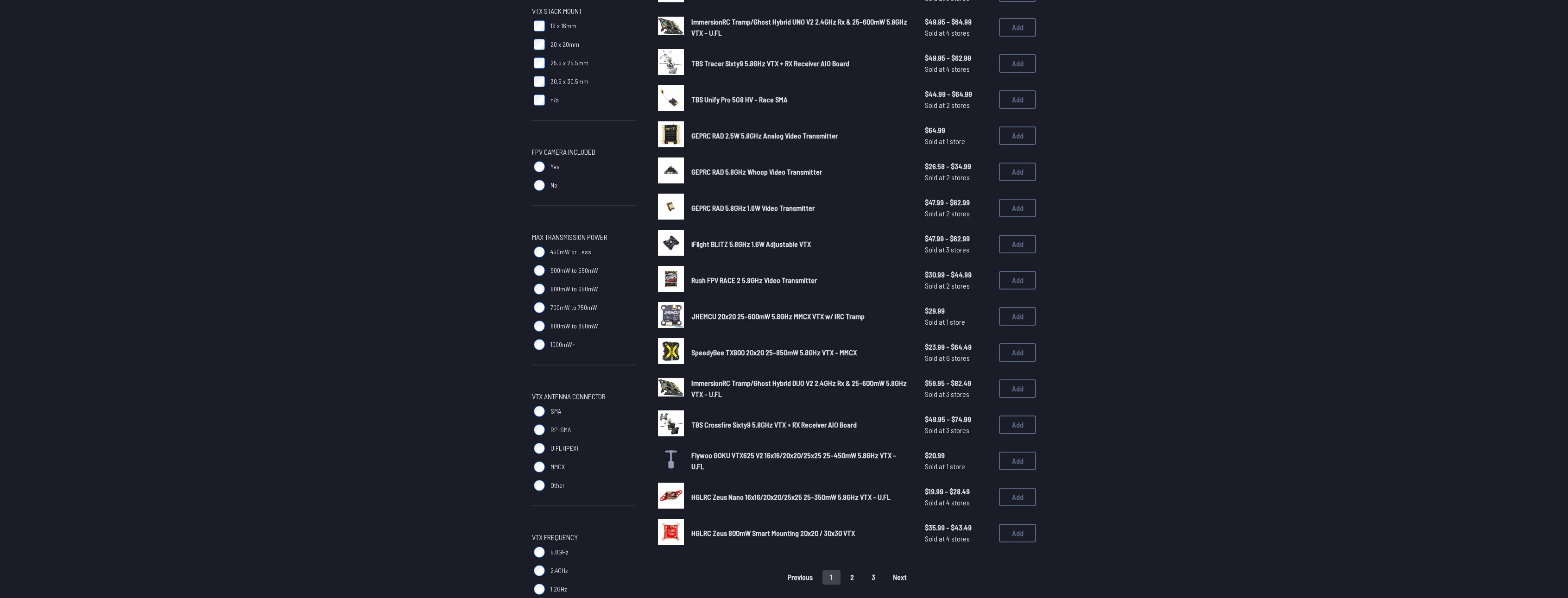
scroll to position [278, 0]
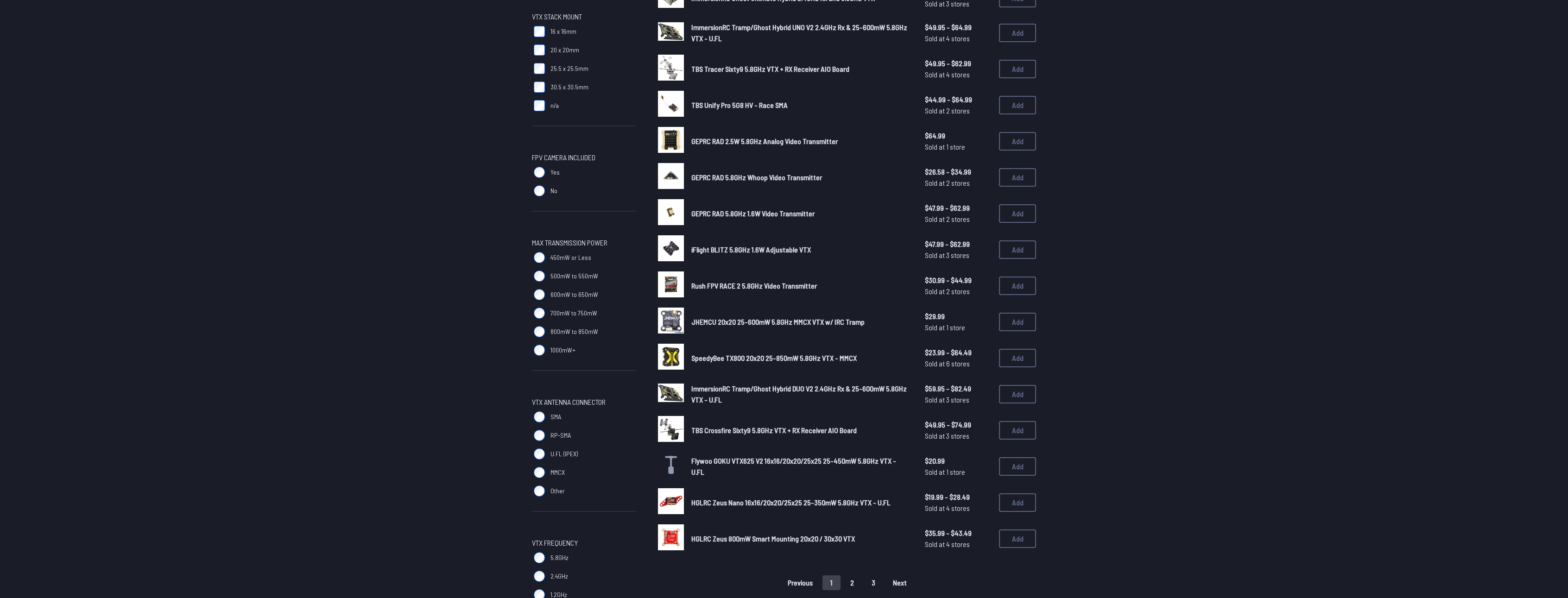
click at [562, 355] on label "1000mW+" at bounding box center [584, 350] width 104 height 18
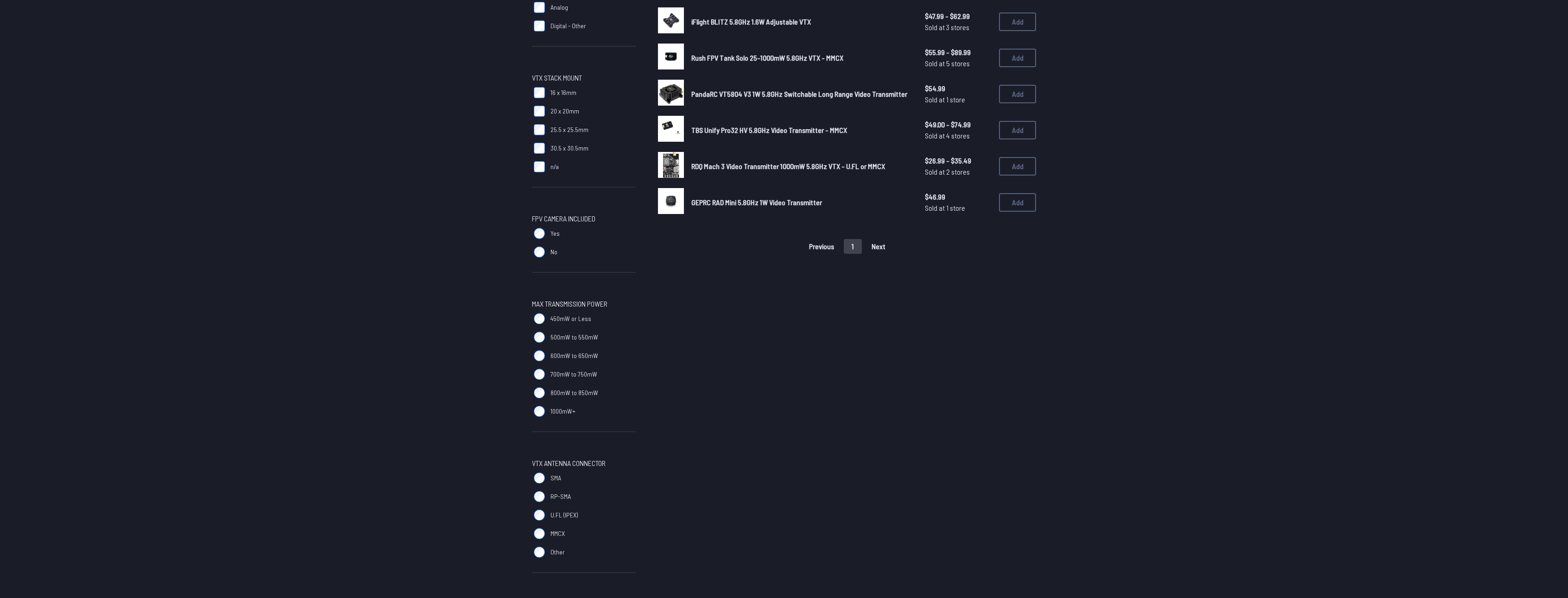
scroll to position [185, 0]
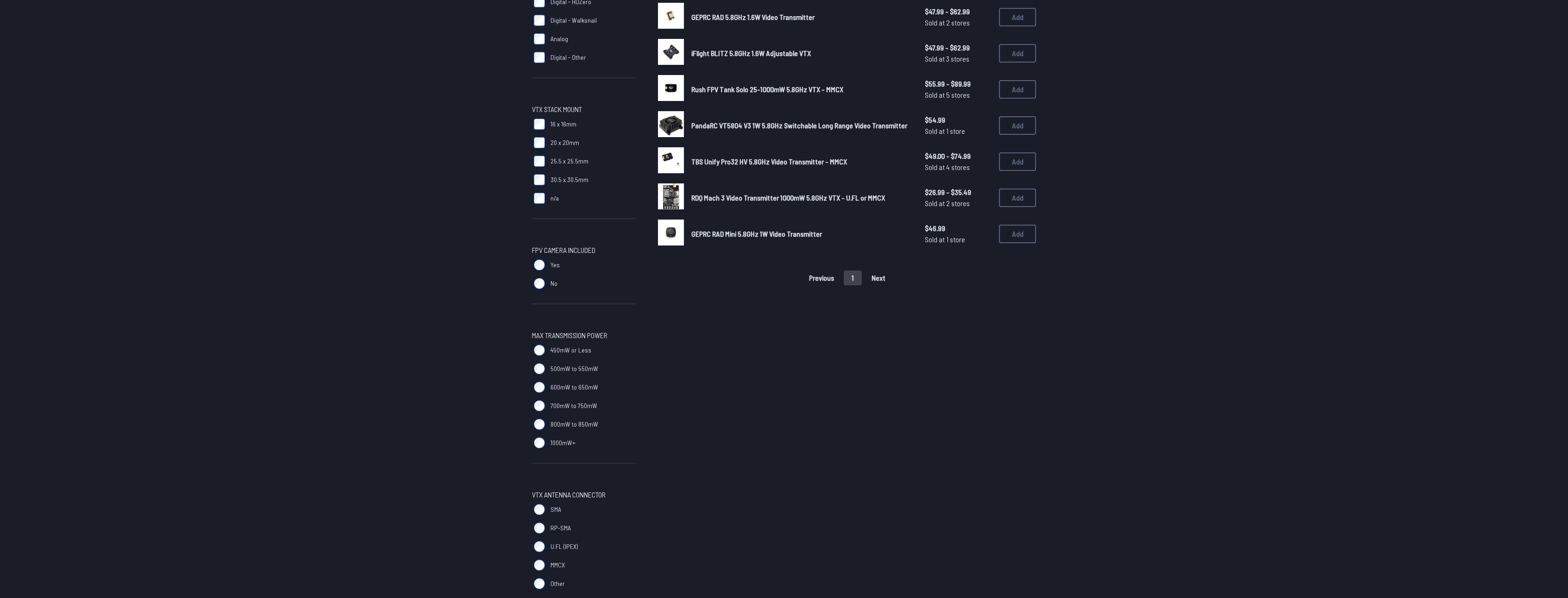
click at [551, 439] on span "1000mW+" at bounding box center [562, 443] width 25 height 9
click at [547, 441] on label "1000mW+" at bounding box center [584, 443] width 104 height 18
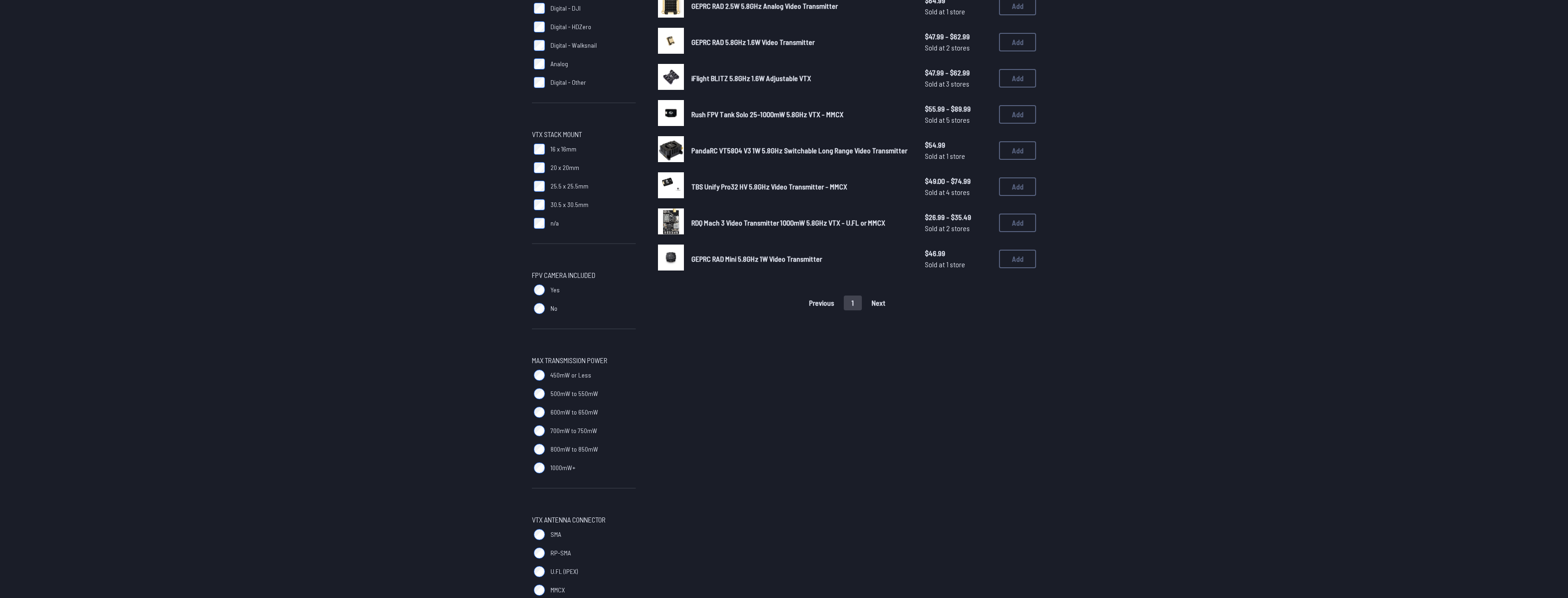
scroll to position [0, 0]
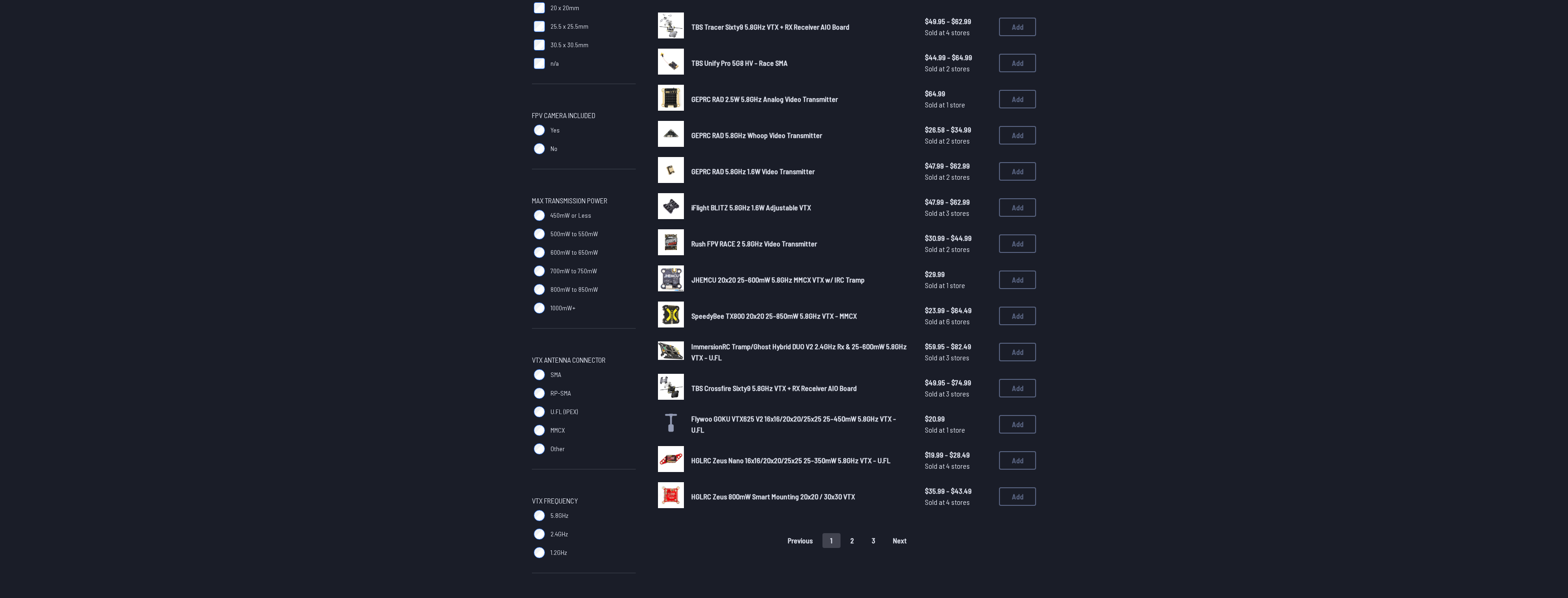
scroll to position [463, 0]
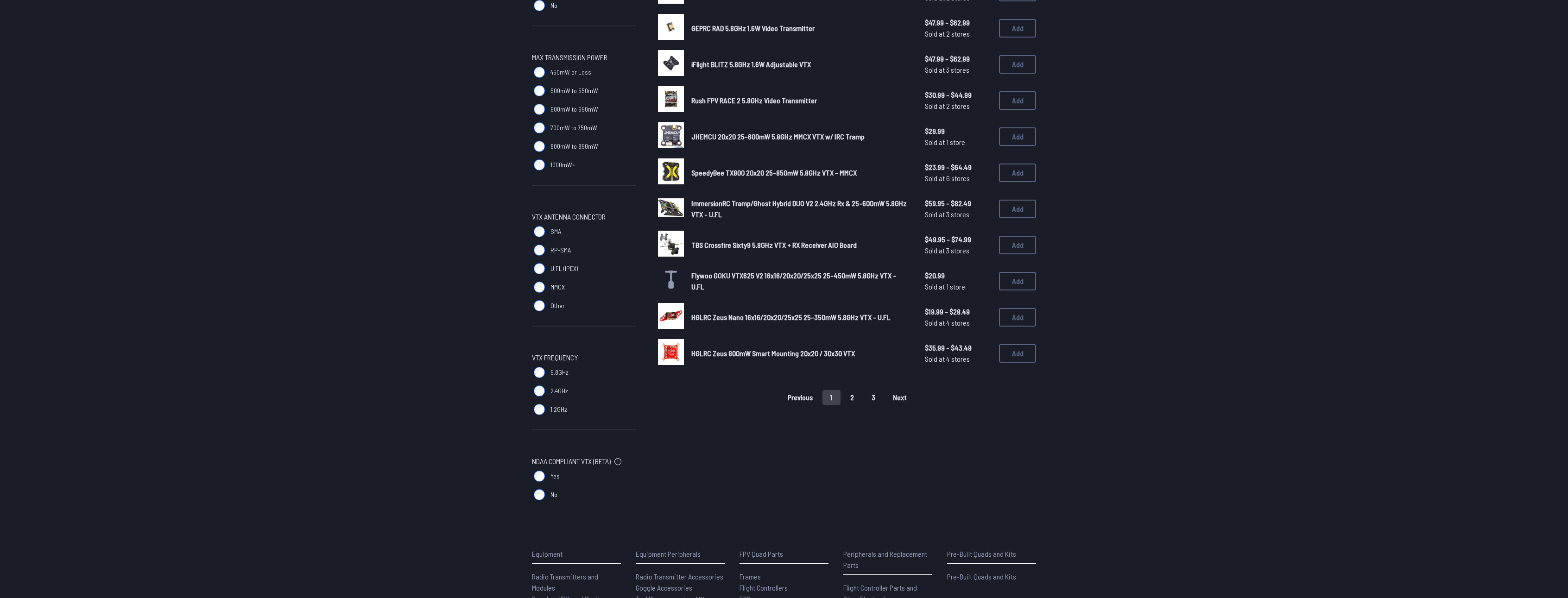
click at [862, 397] on div "Previous 1 2 3 Next" at bounding box center [847, 397] width 378 height 15
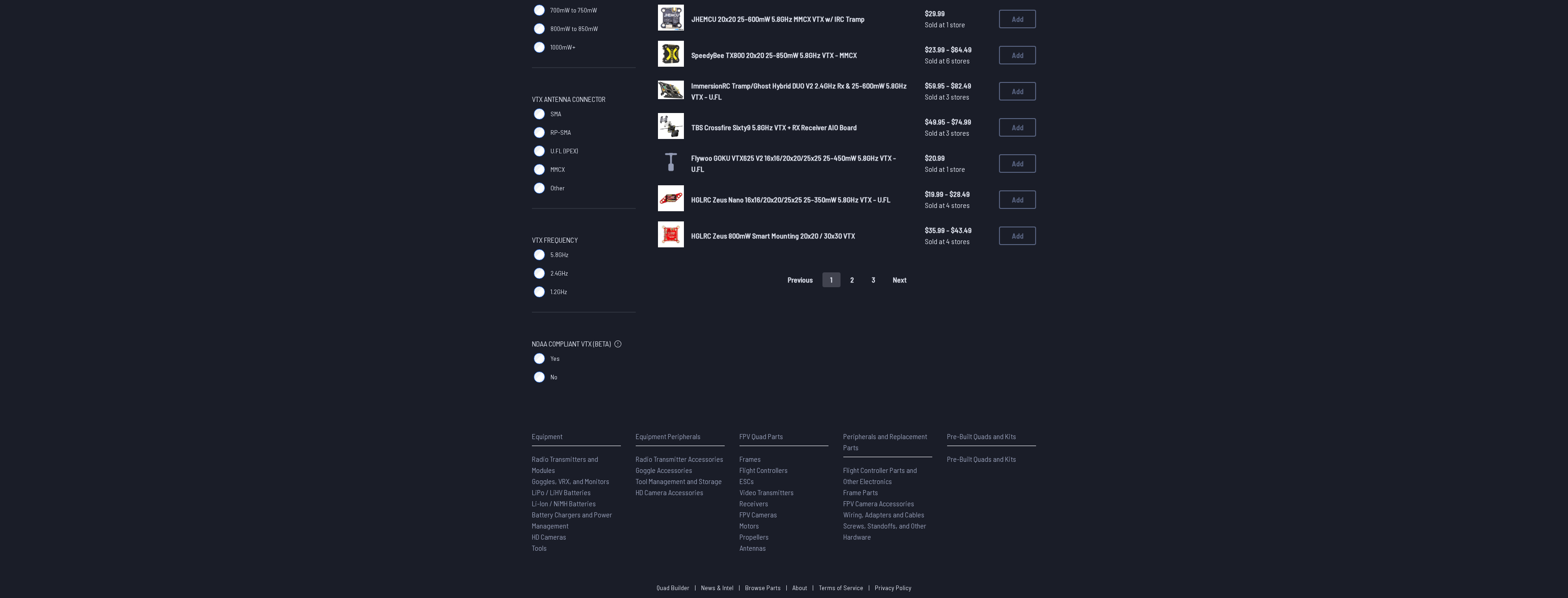
scroll to position [550, 0]
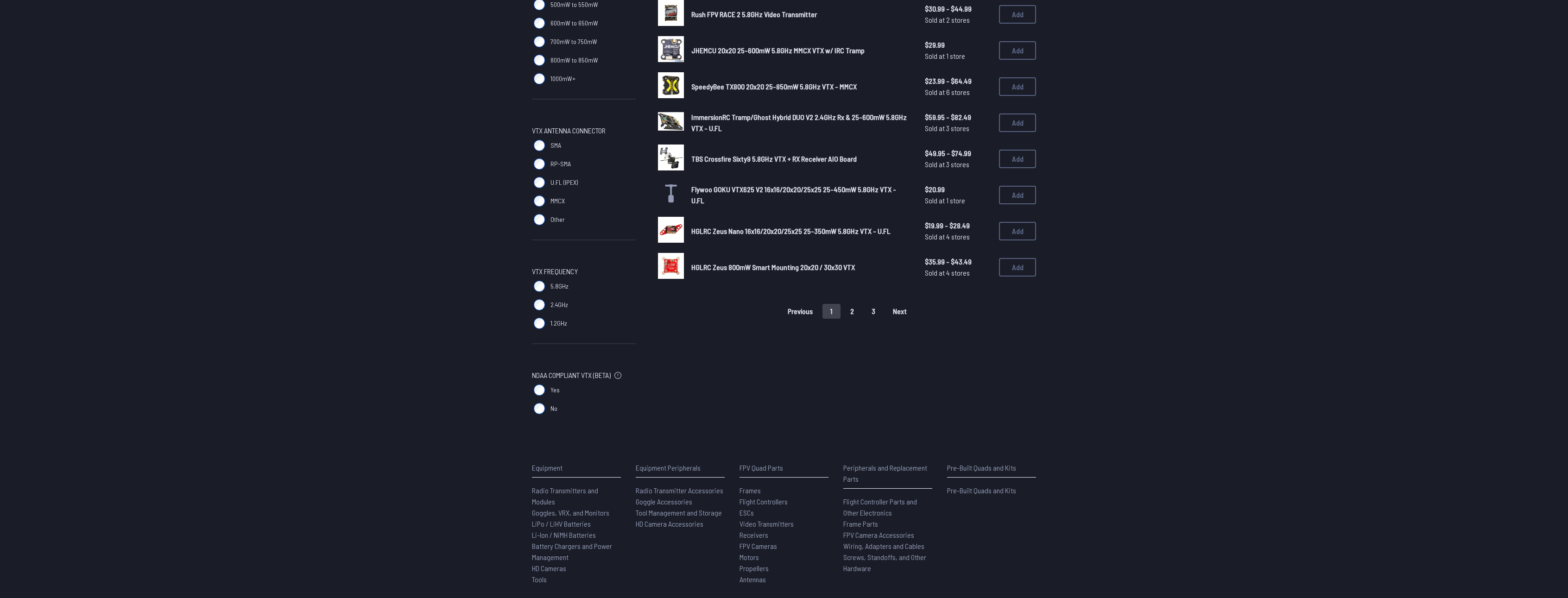
click at [855, 306] on button "2" at bounding box center [852, 311] width 20 height 15
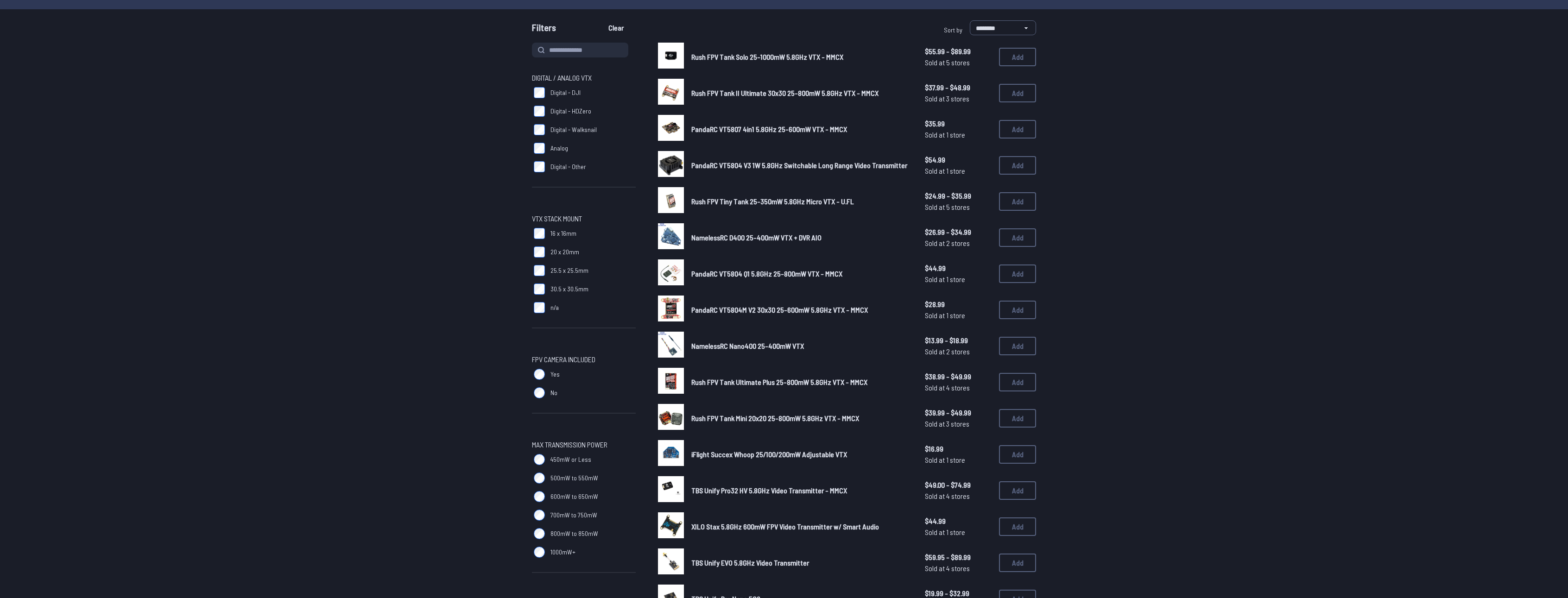
scroll to position [371, 0]
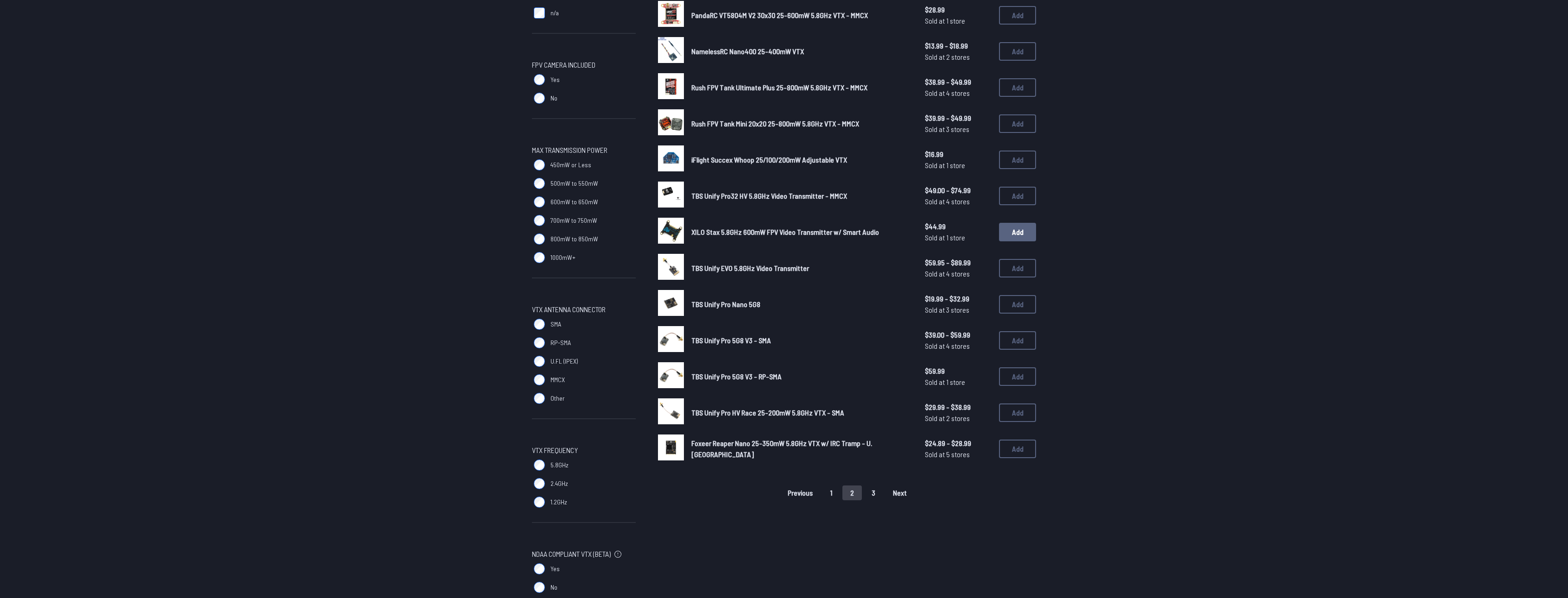
click at [1018, 232] on button "Add" at bounding box center [1017, 232] width 37 height 18
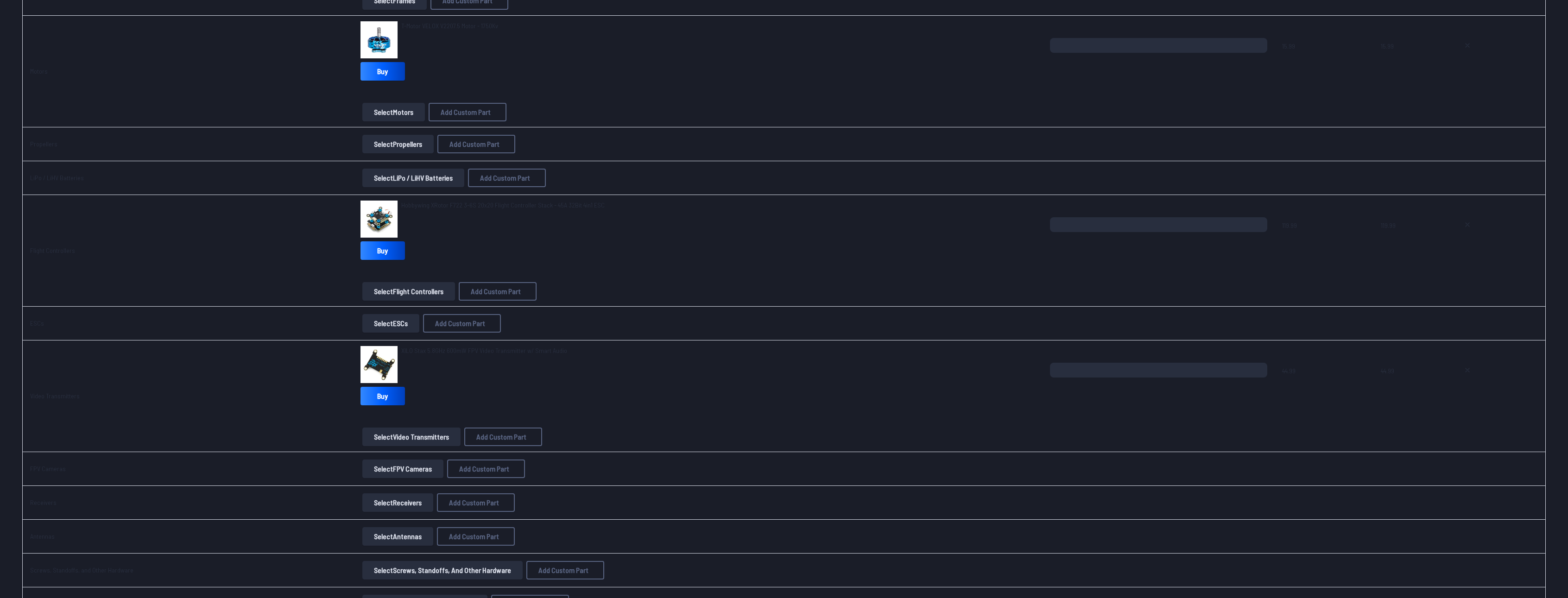
scroll to position [232, 0]
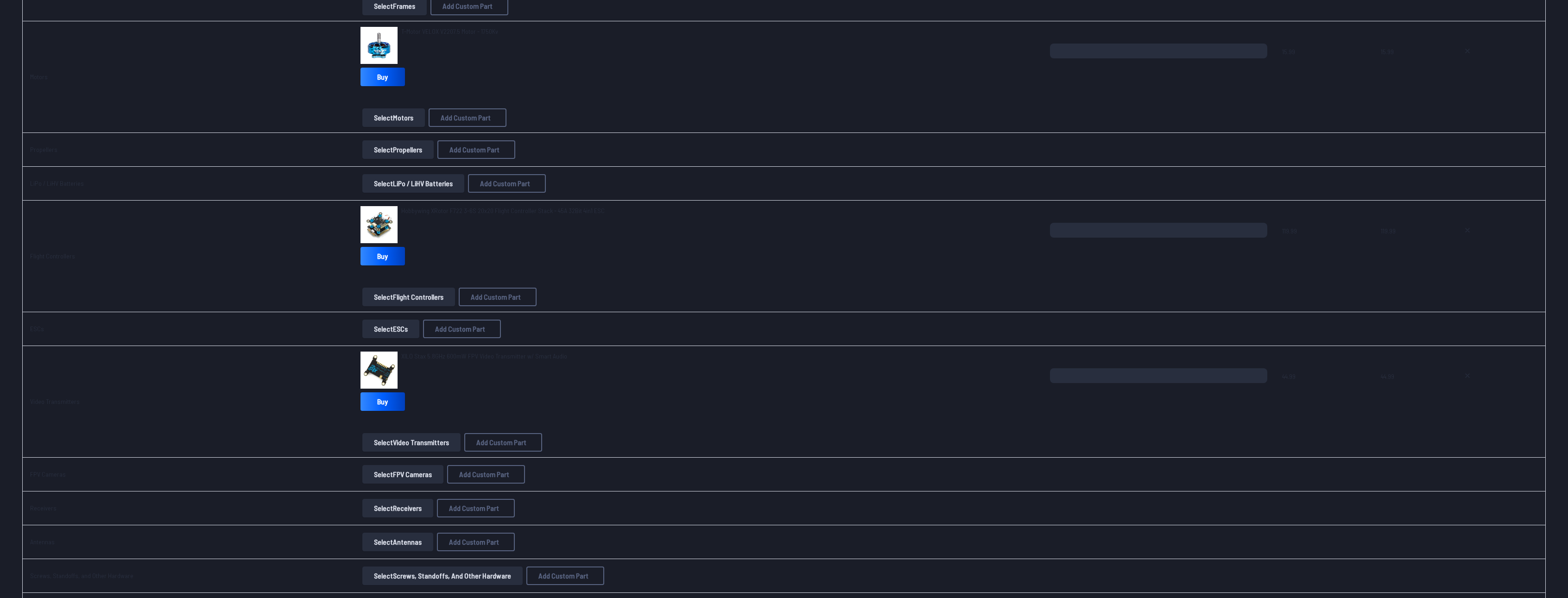
click at [383, 508] on button "Select Receivers" at bounding box center [398, 508] width 71 height 18
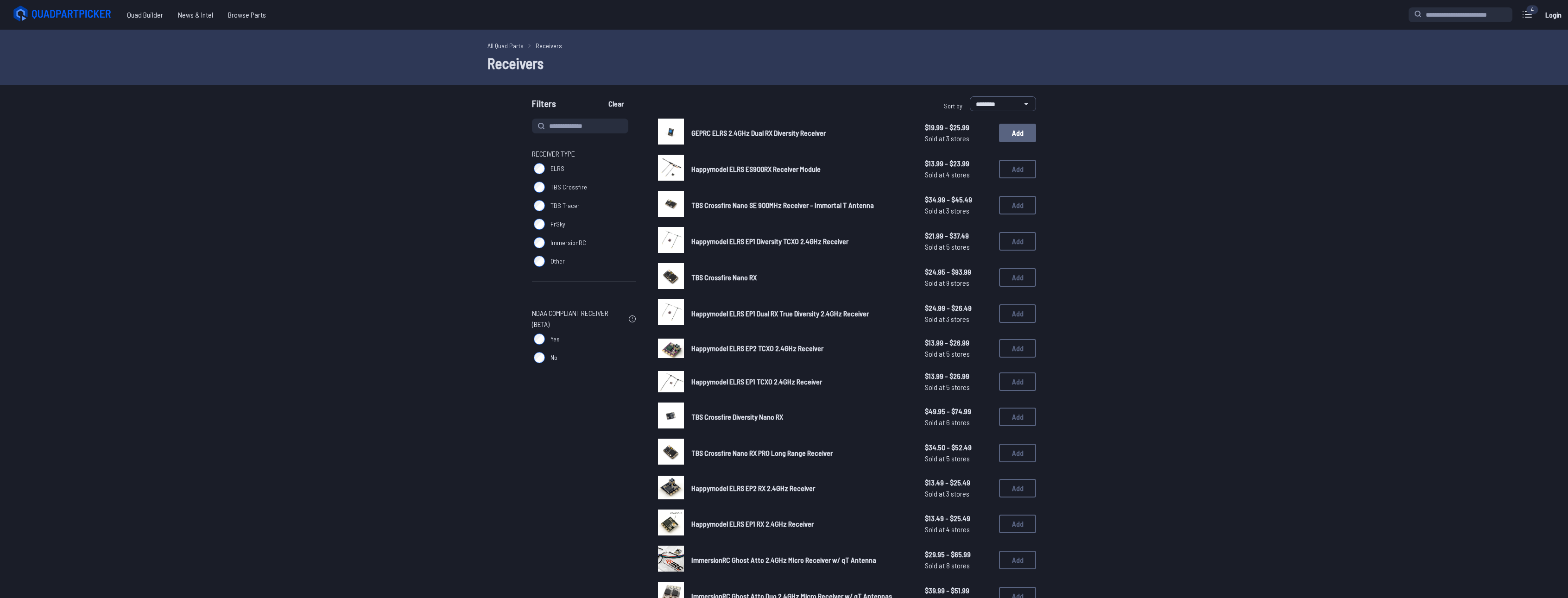
click at [1028, 133] on button "Add" at bounding box center [1017, 133] width 37 height 18
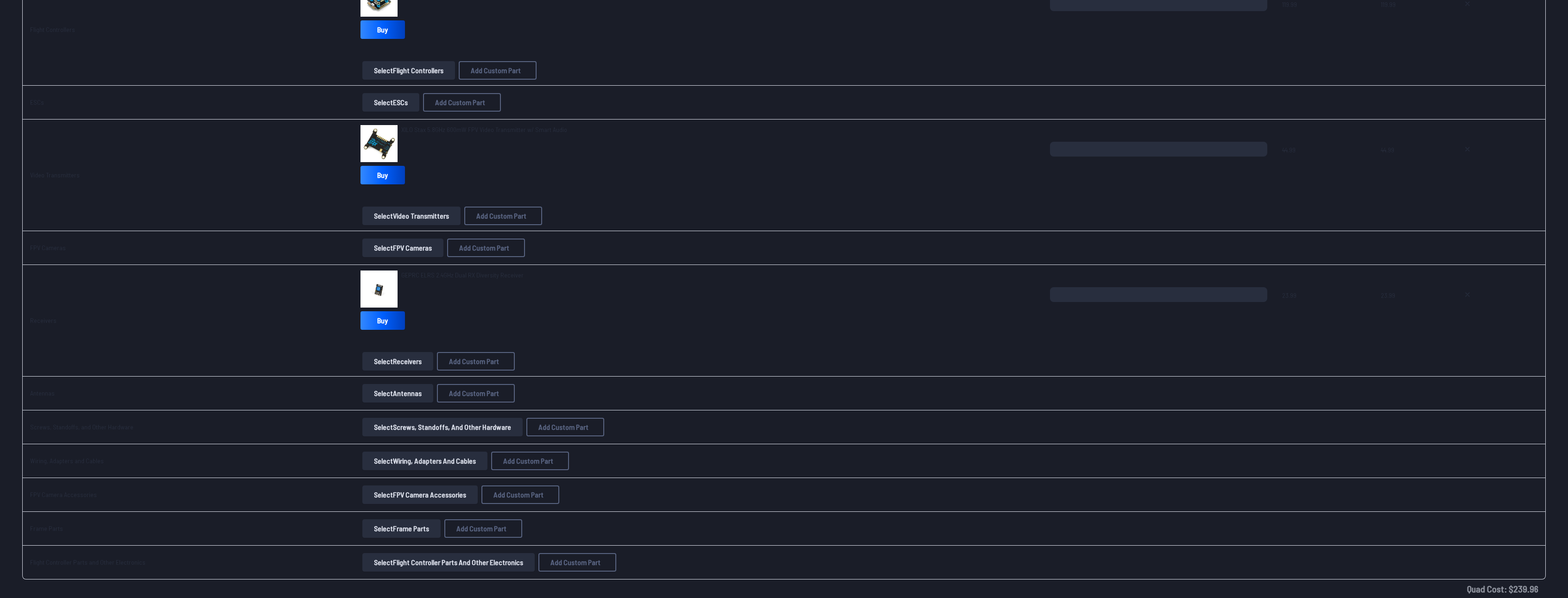
scroll to position [463, 0]
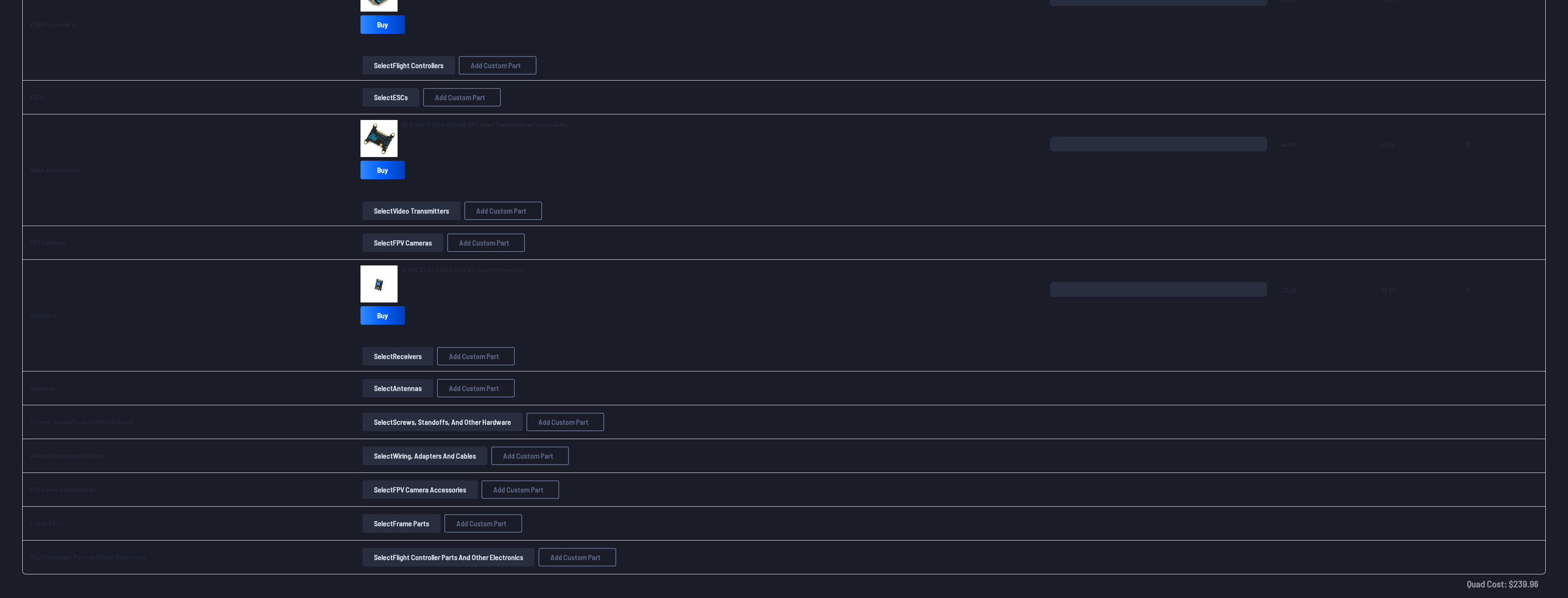
click at [383, 389] on button "Select Antennas" at bounding box center [398, 388] width 71 height 18
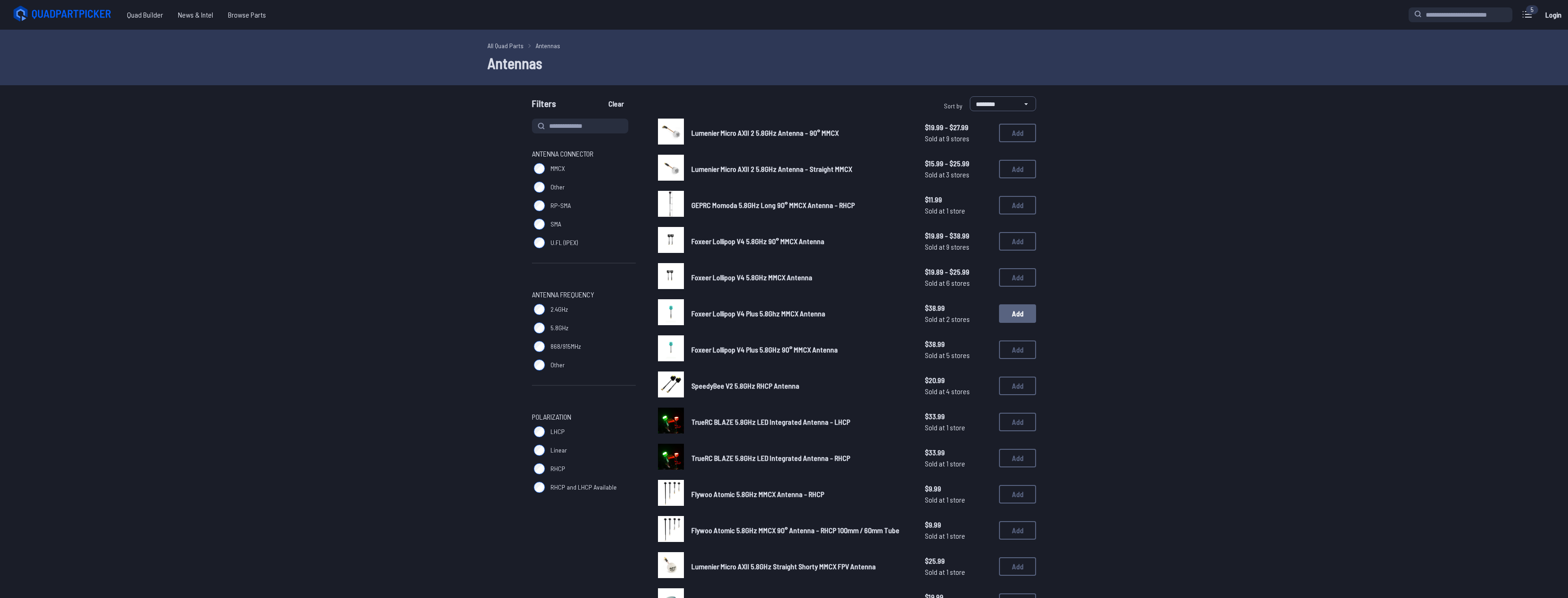
drag, startPoint x: 1010, startPoint y: 311, endPoint x: 1025, endPoint y: 318, distance: 16.6
click at [1025, 318] on button "Add" at bounding box center [1017, 314] width 37 height 18
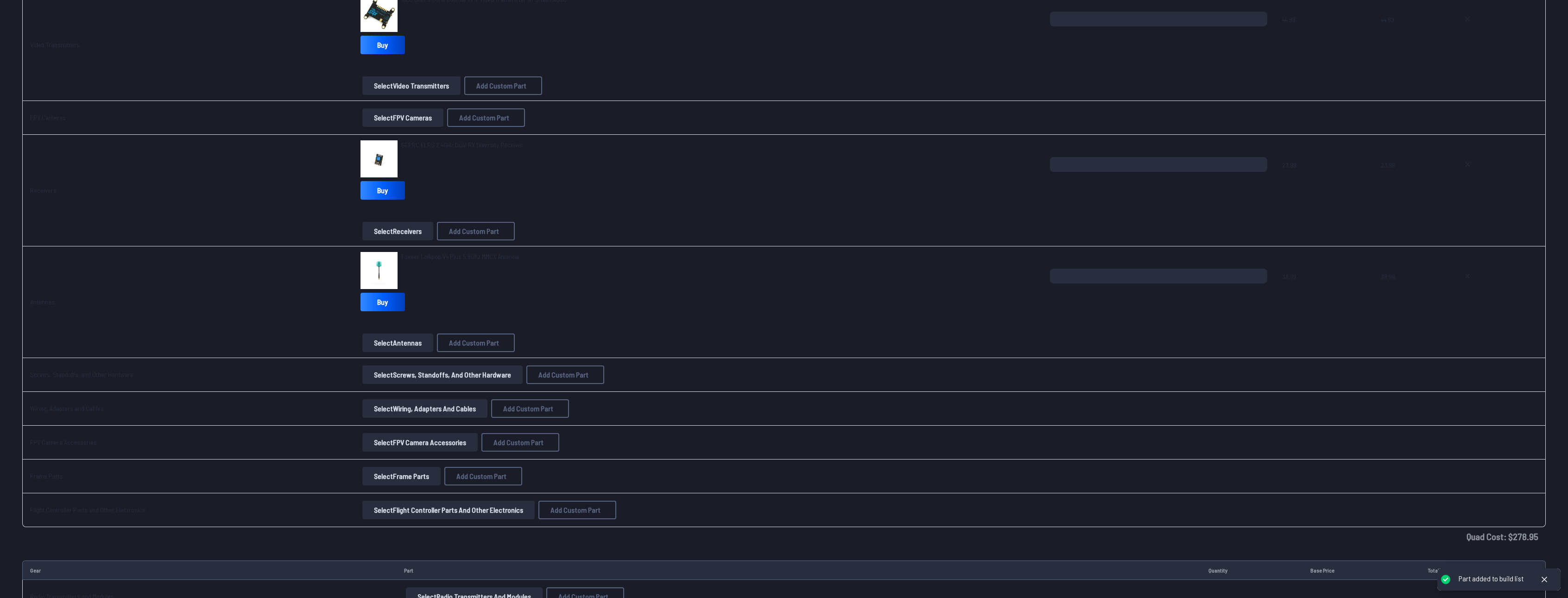
scroll to position [602, 0]
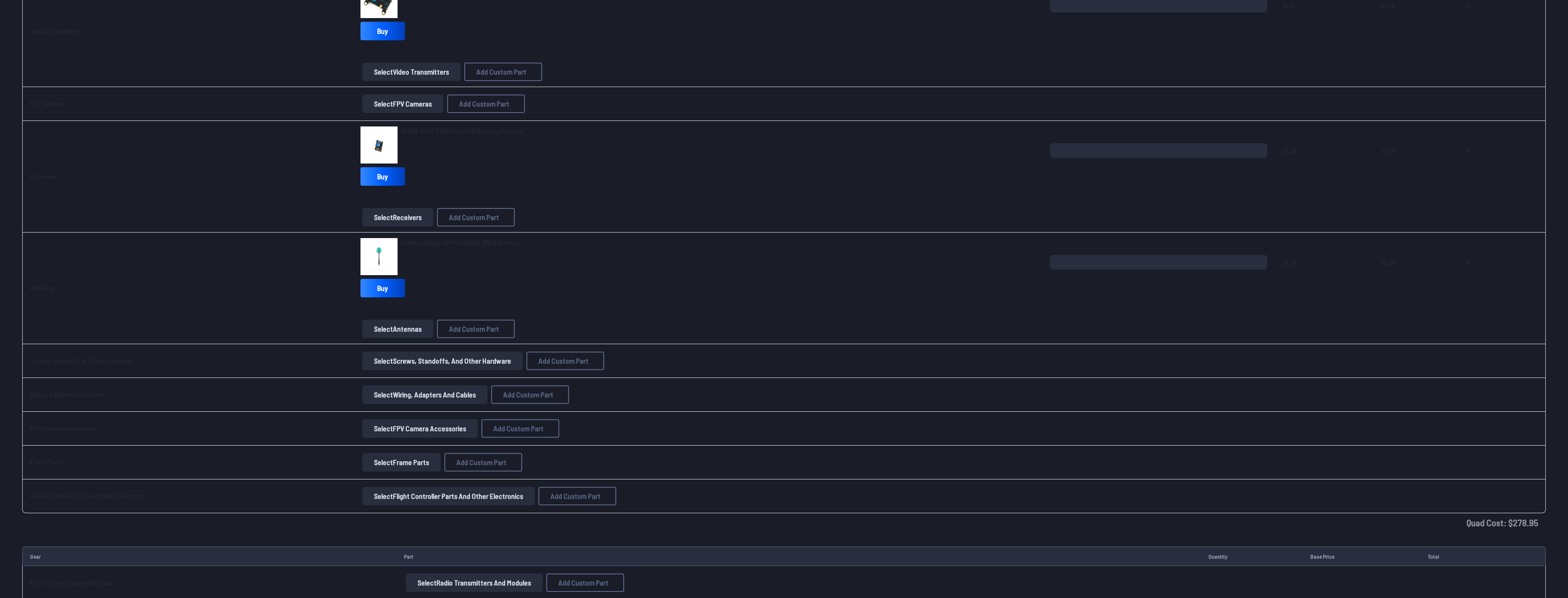
click at [451, 500] on button "Select Flight Controller Parts and Other Electronics" at bounding box center [449, 496] width 172 height 18
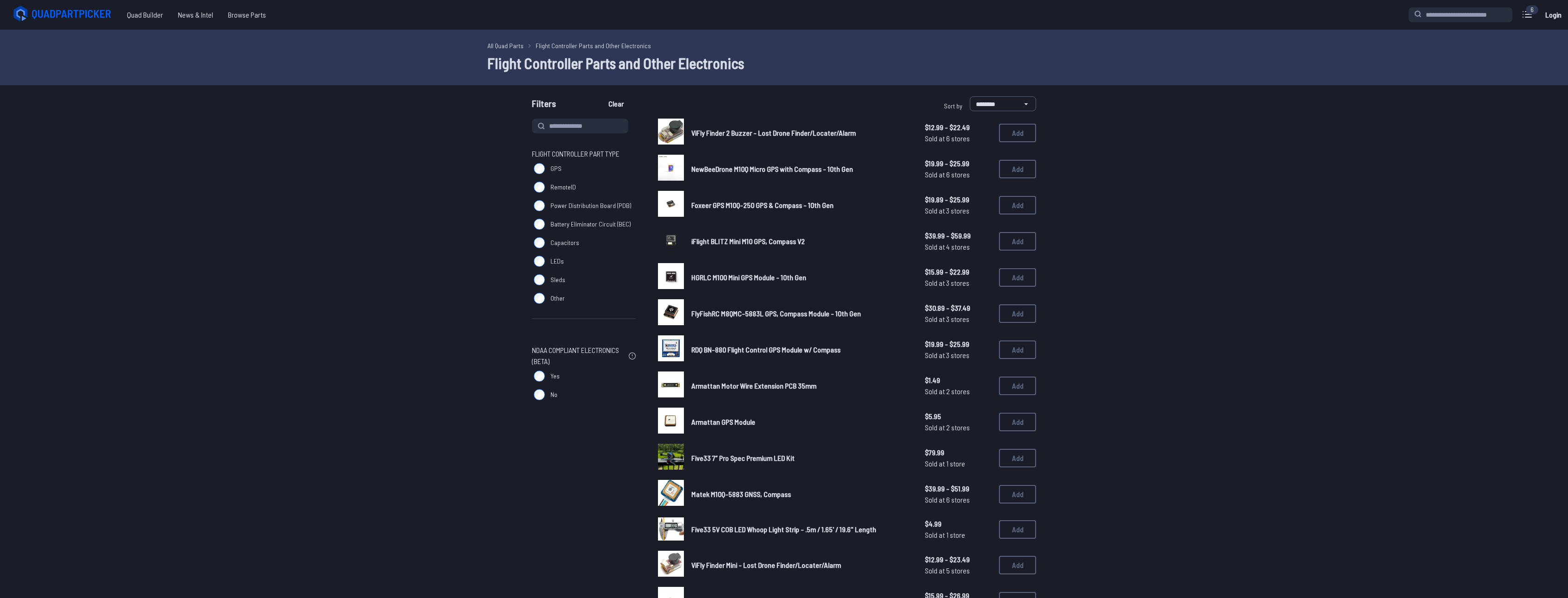
click at [547, 184] on label "RemoteID" at bounding box center [584, 187] width 104 height 18
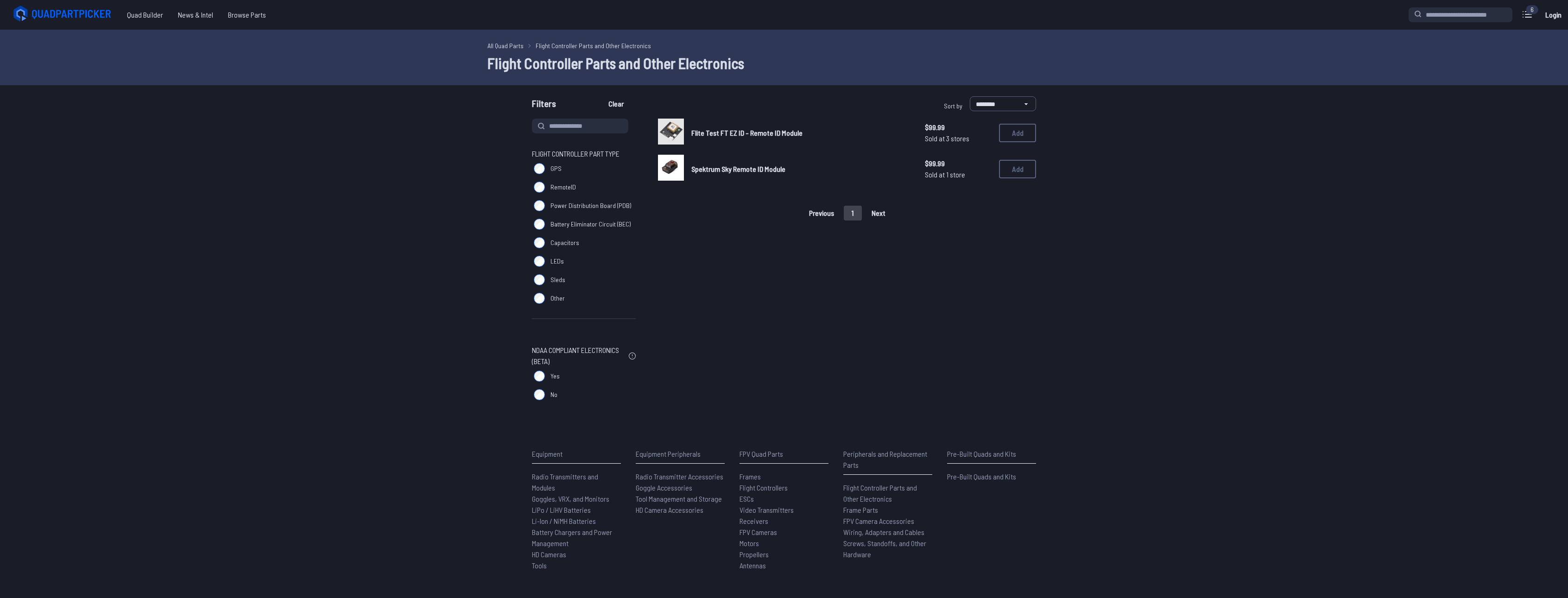
click at [547, 183] on label "RemoteID" at bounding box center [584, 187] width 104 height 18
click at [545, 163] on label "GPS" at bounding box center [584, 169] width 104 height 18
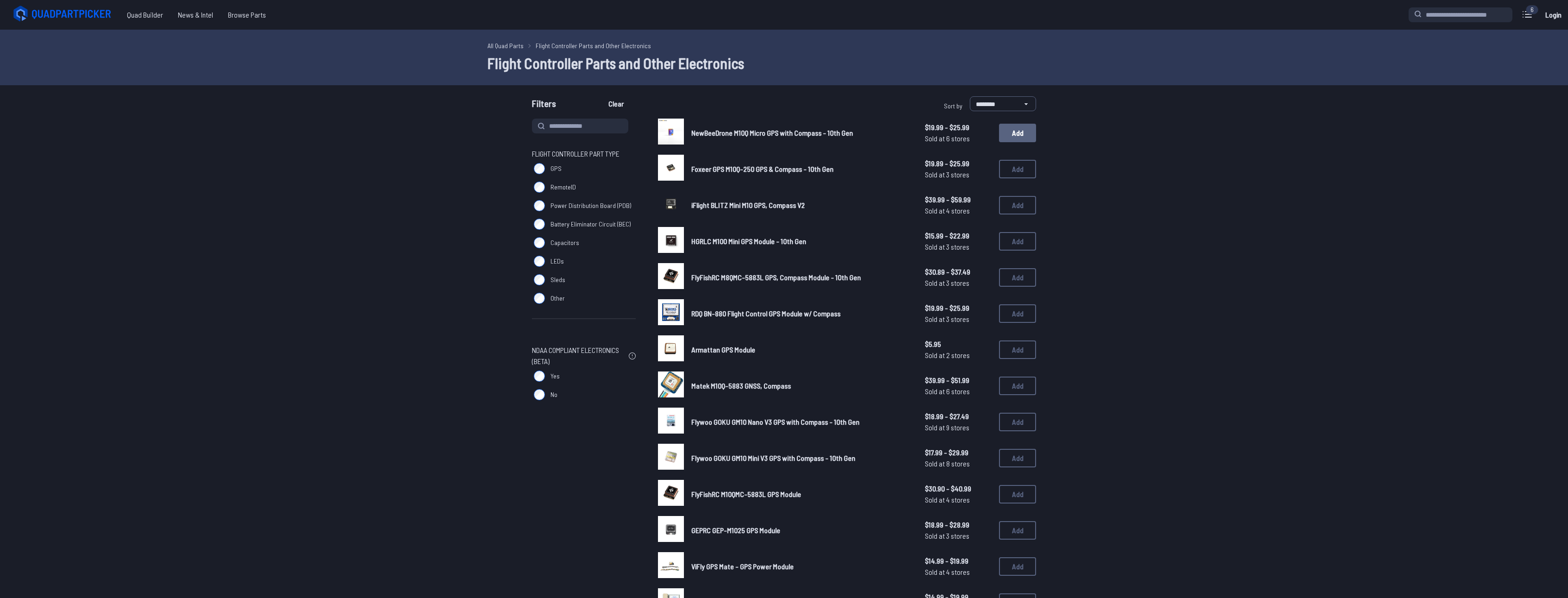
click at [1015, 127] on button "Add" at bounding box center [1017, 133] width 37 height 18
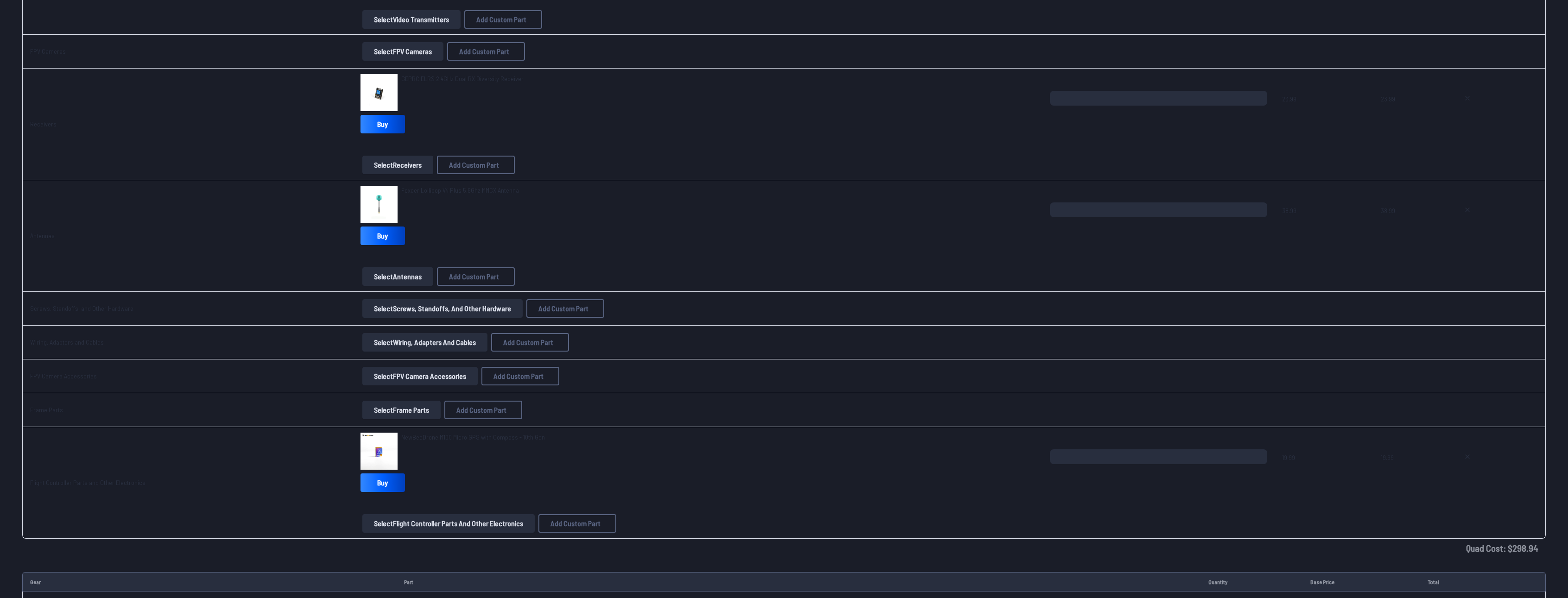
scroll to position [695, 0]
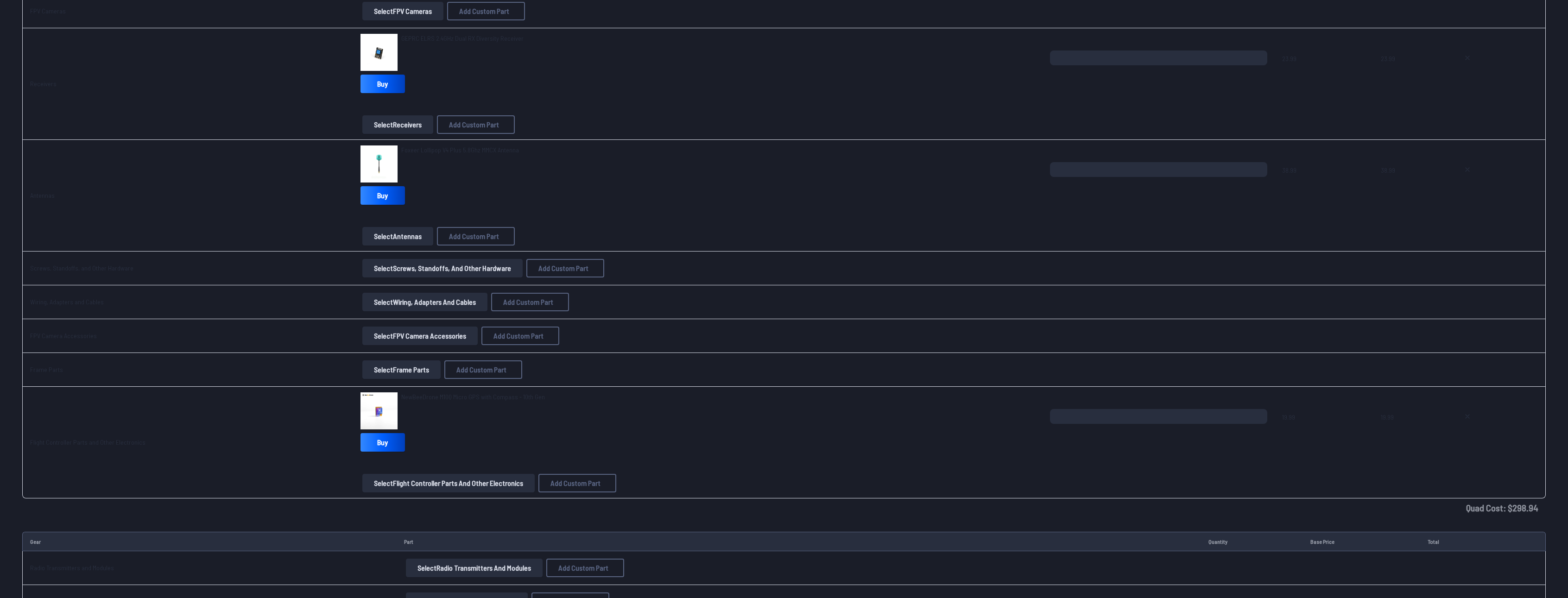
click at [425, 369] on button "Select Frame Parts" at bounding box center [402, 370] width 78 height 18
click at [396, 372] on button "Select Frame Parts" at bounding box center [402, 370] width 78 height 18
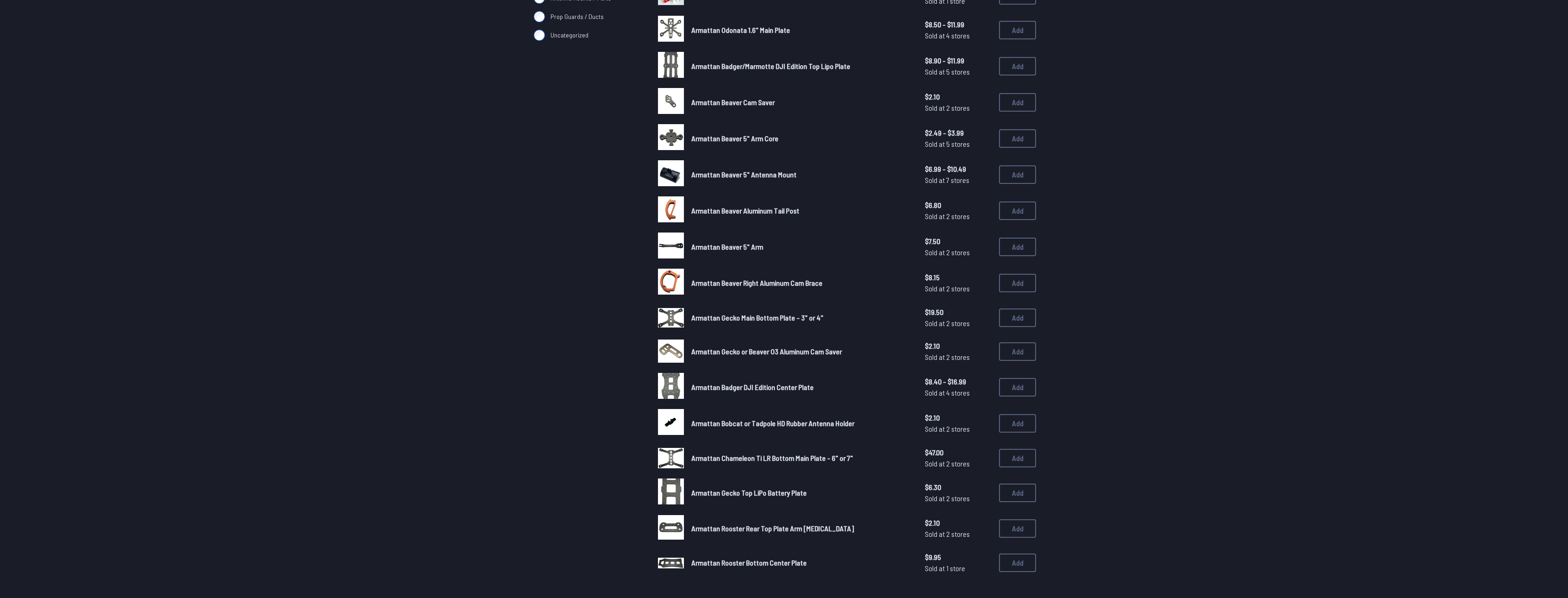
scroll to position [417, 0]
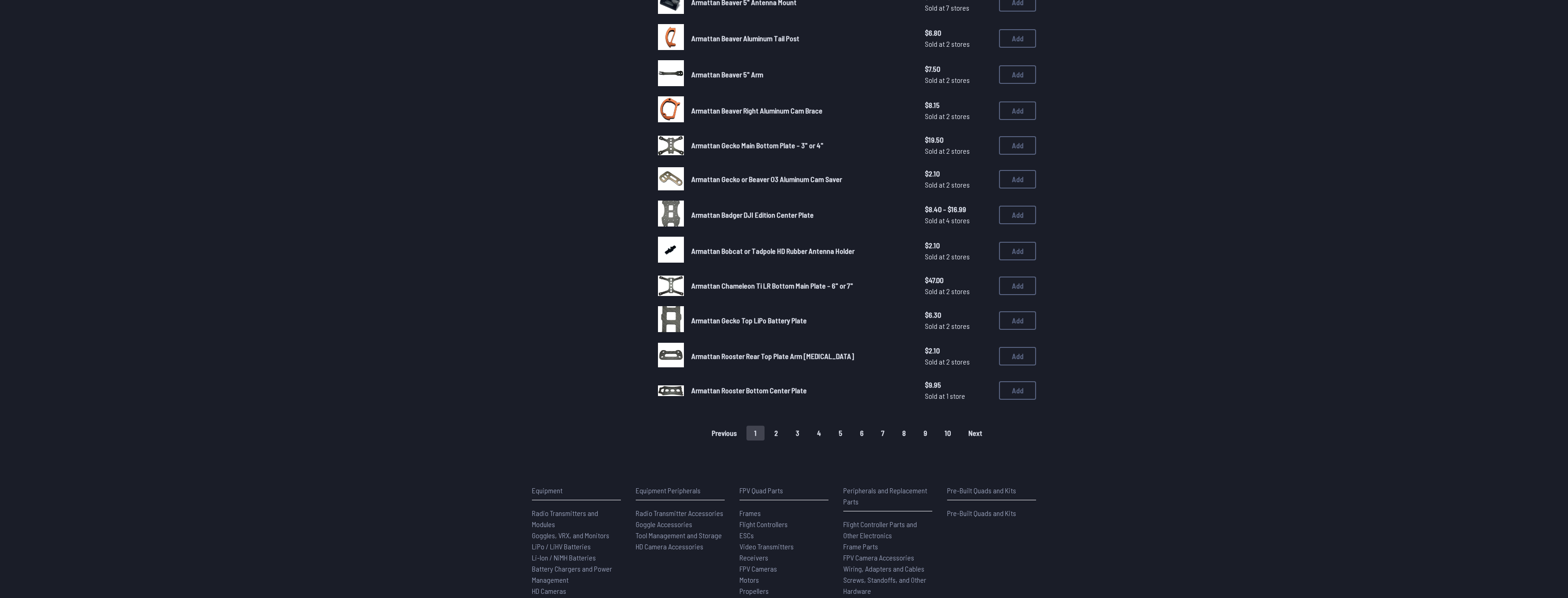
click at [775, 434] on button "2" at bounding box center [776, 433] width 20 height 15
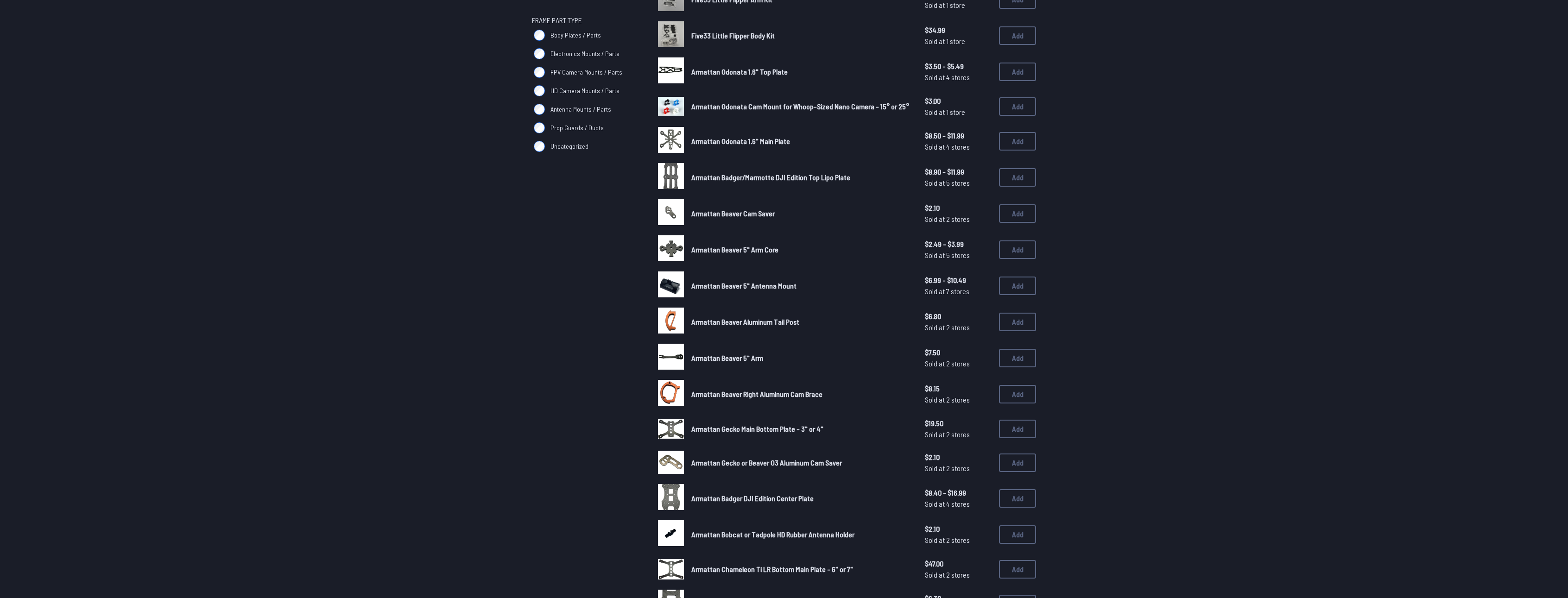
scroll to position [139, 0]
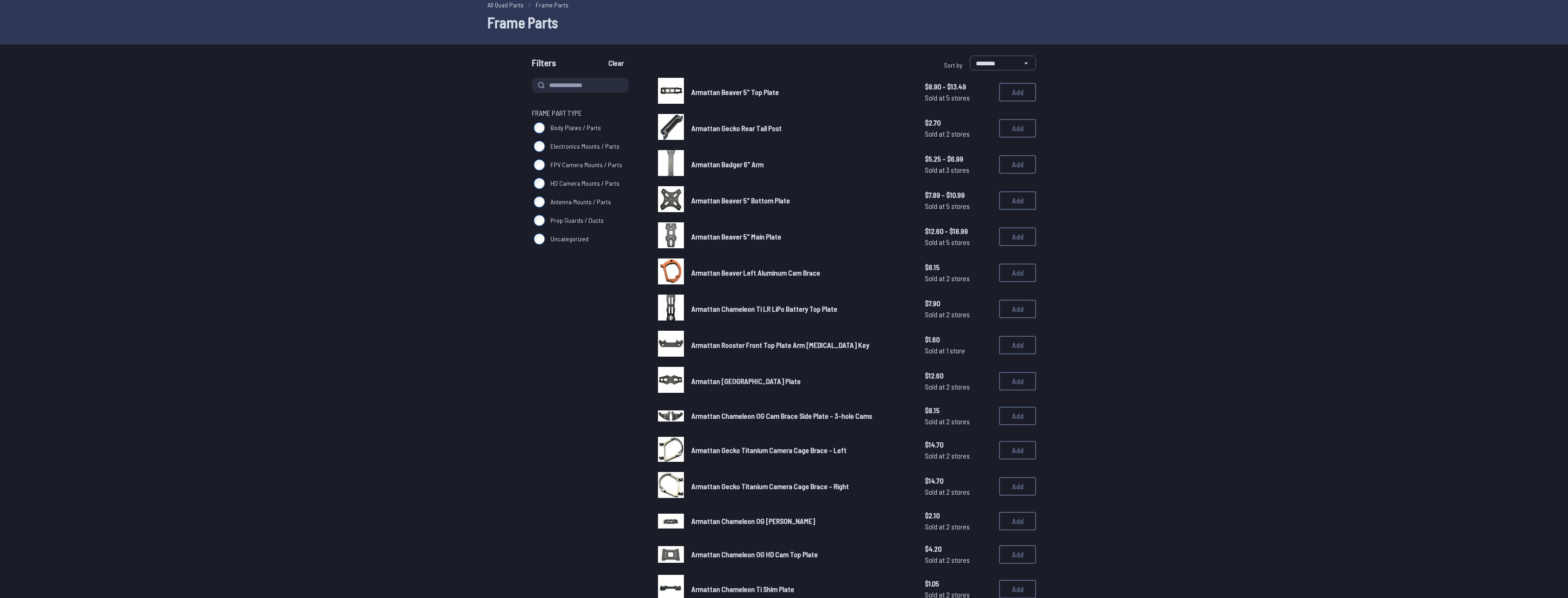
scroll to position [46, 0]
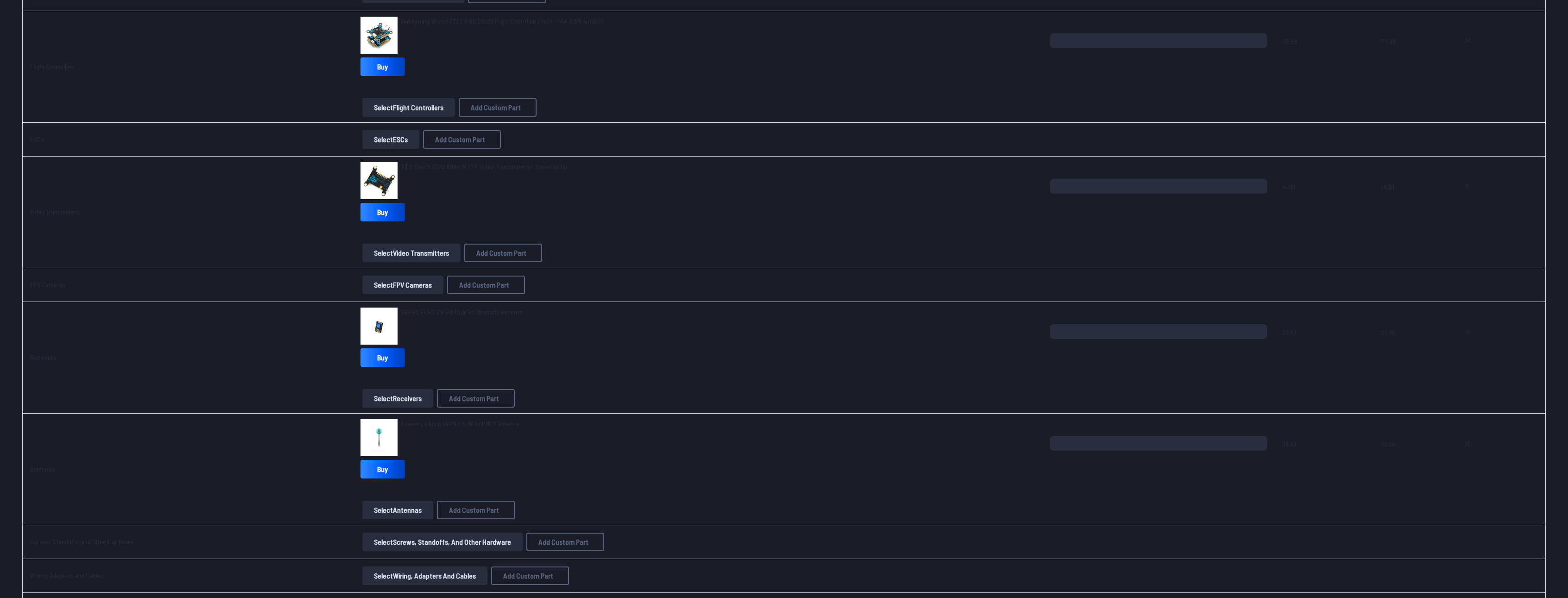
scroll to position [417, 0]
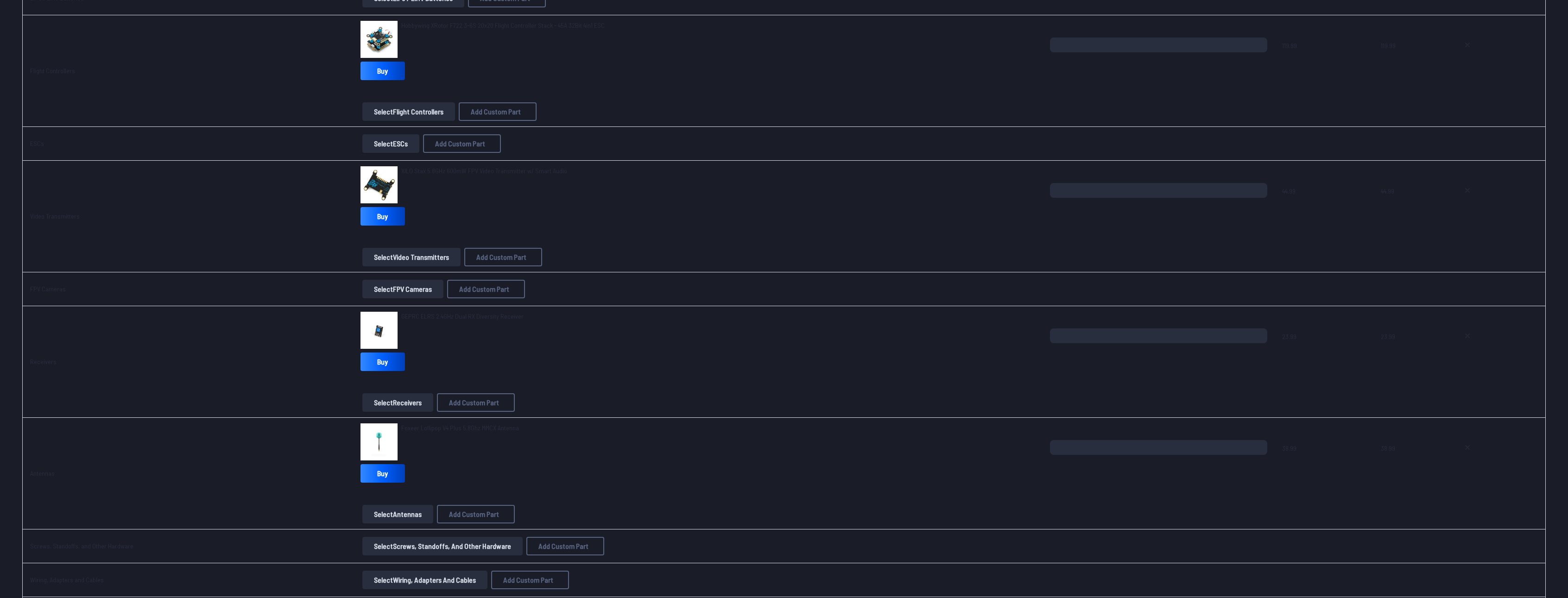
click at [381, 284] on button "Select FPV Cameras" at bounding box center [403, 289] width 81 height 18
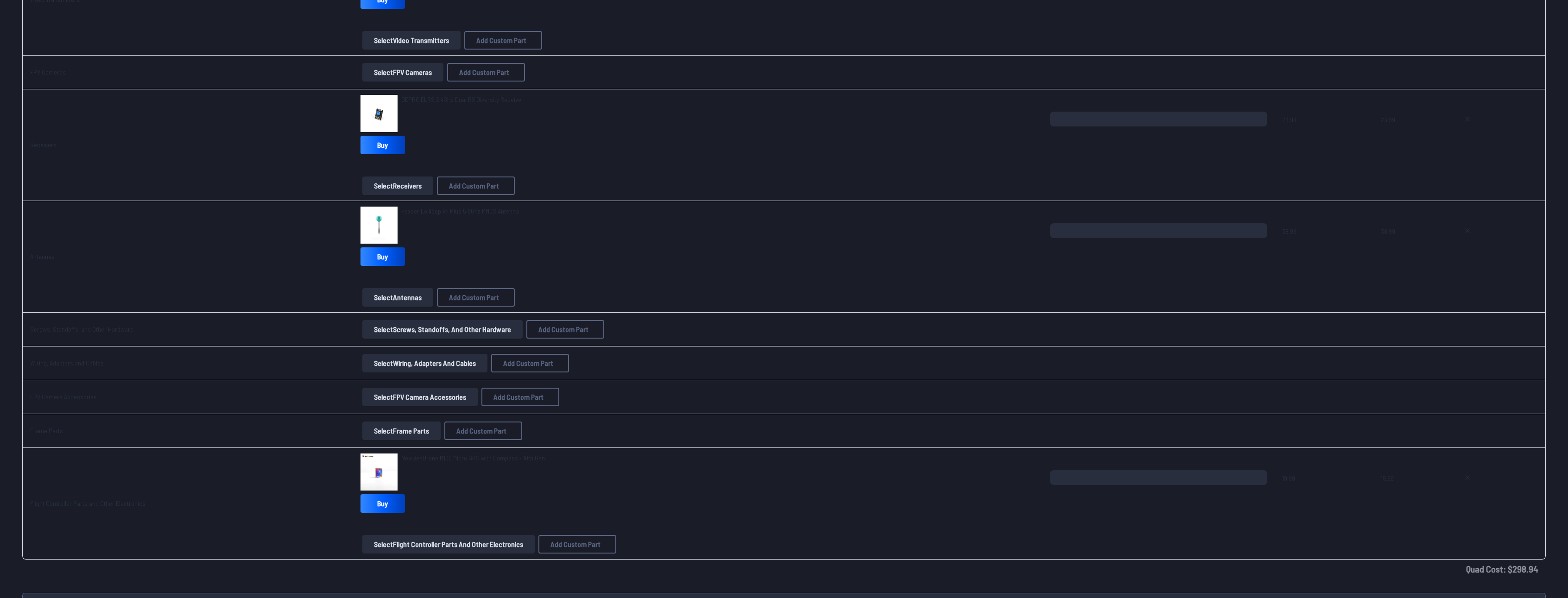
scroll to position [602, 0]
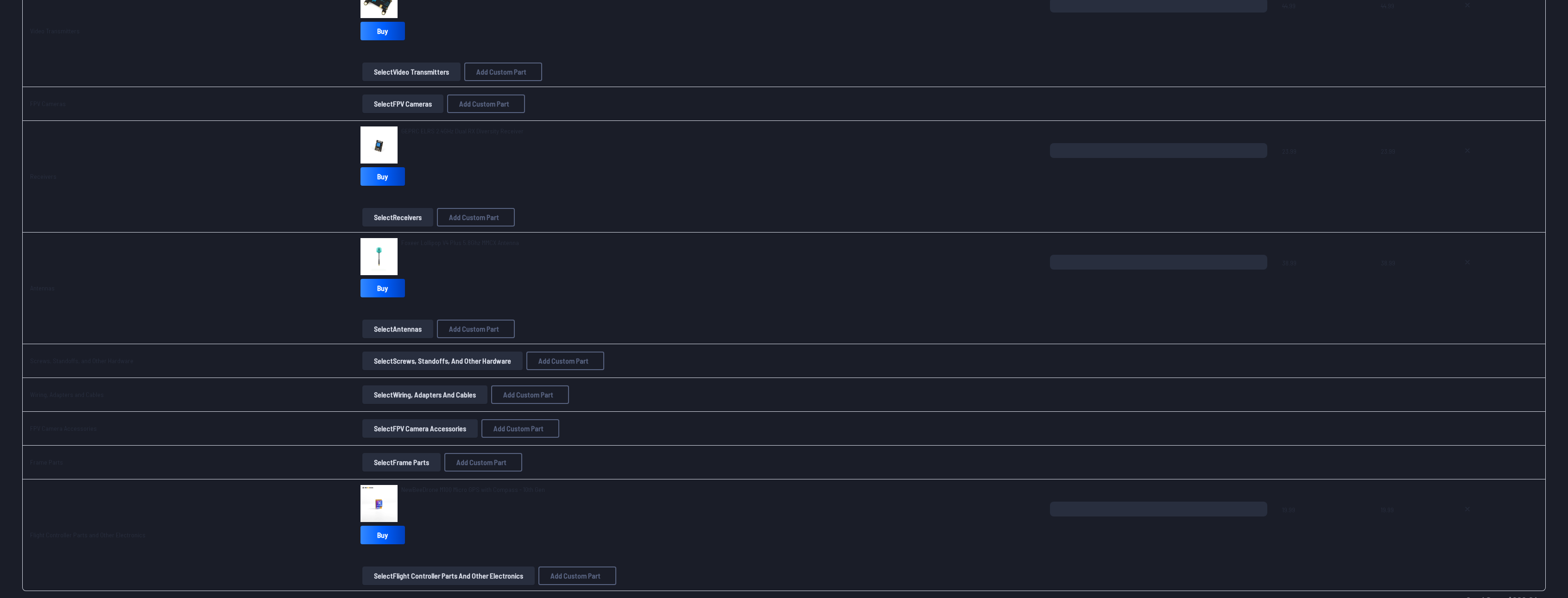
click at [383, 394] on button "Select Wiring, Adapters and Cables" at bounding box center [425, 395] width 125 height 18
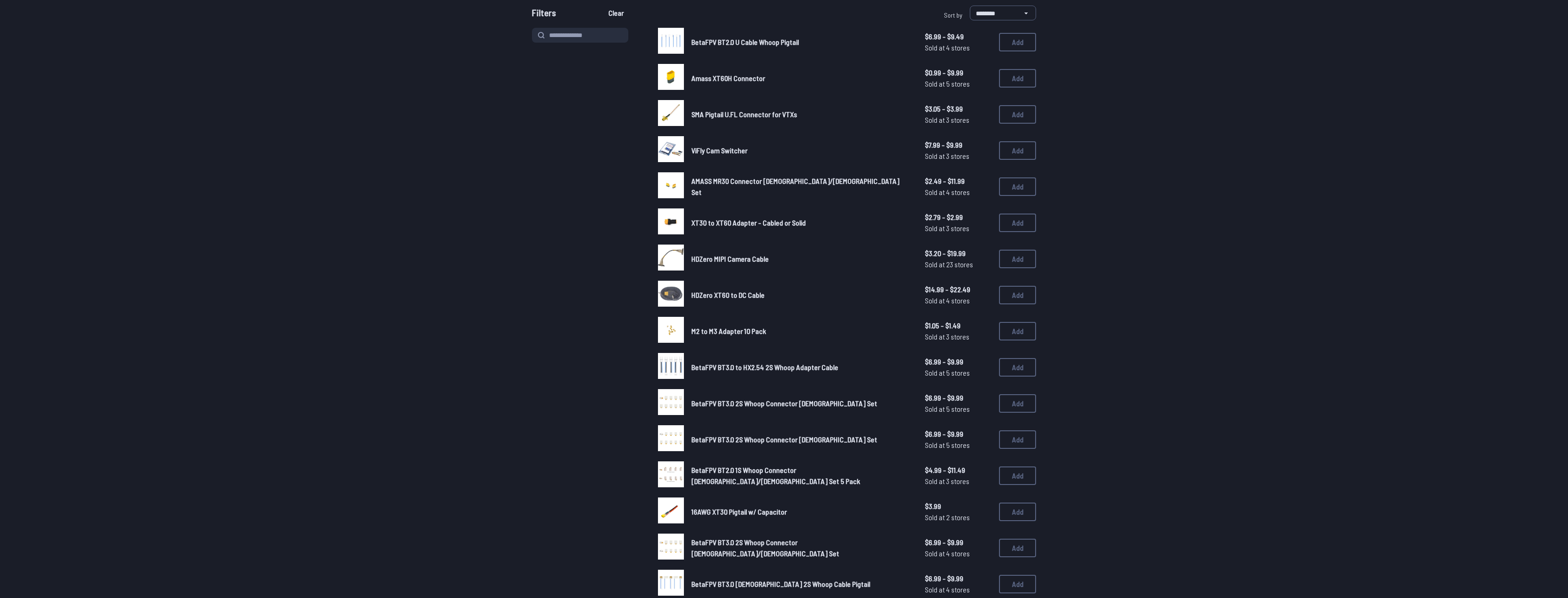
scroll to position [325, 0]
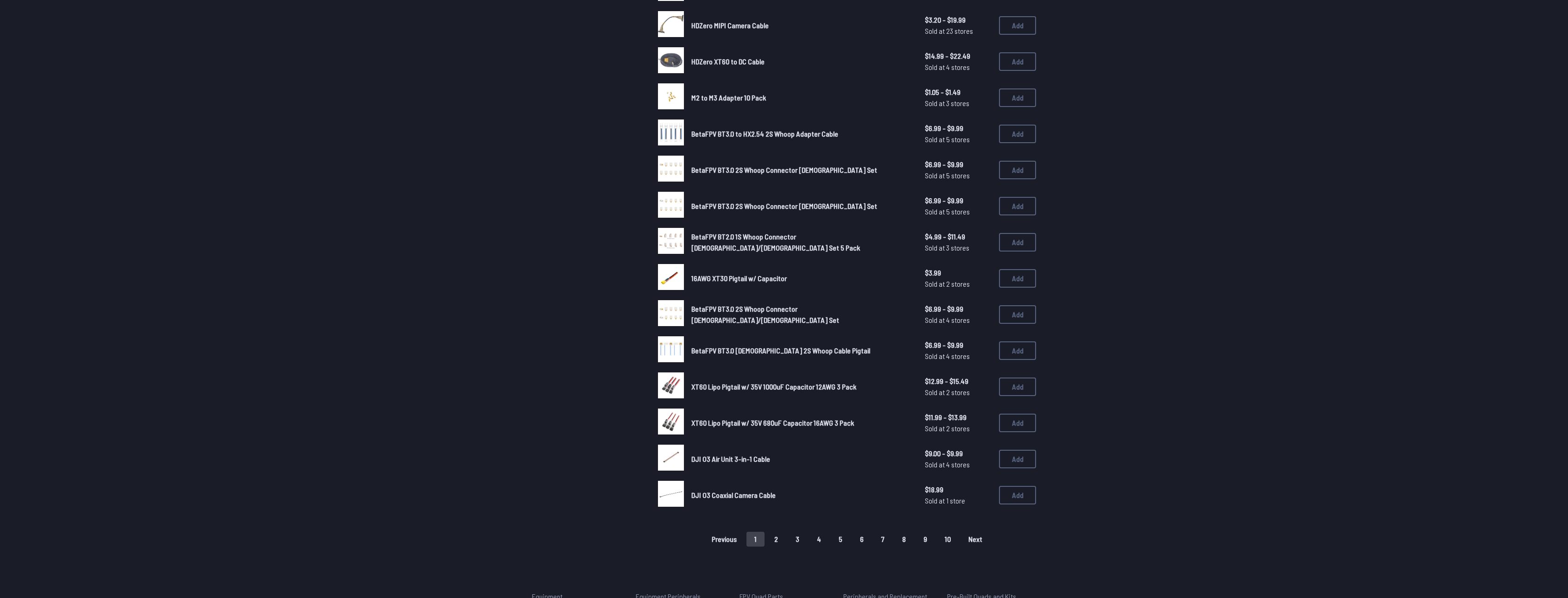
click at [776, 535] on button "2" at bounding box center [776, 539] width 20 height 15
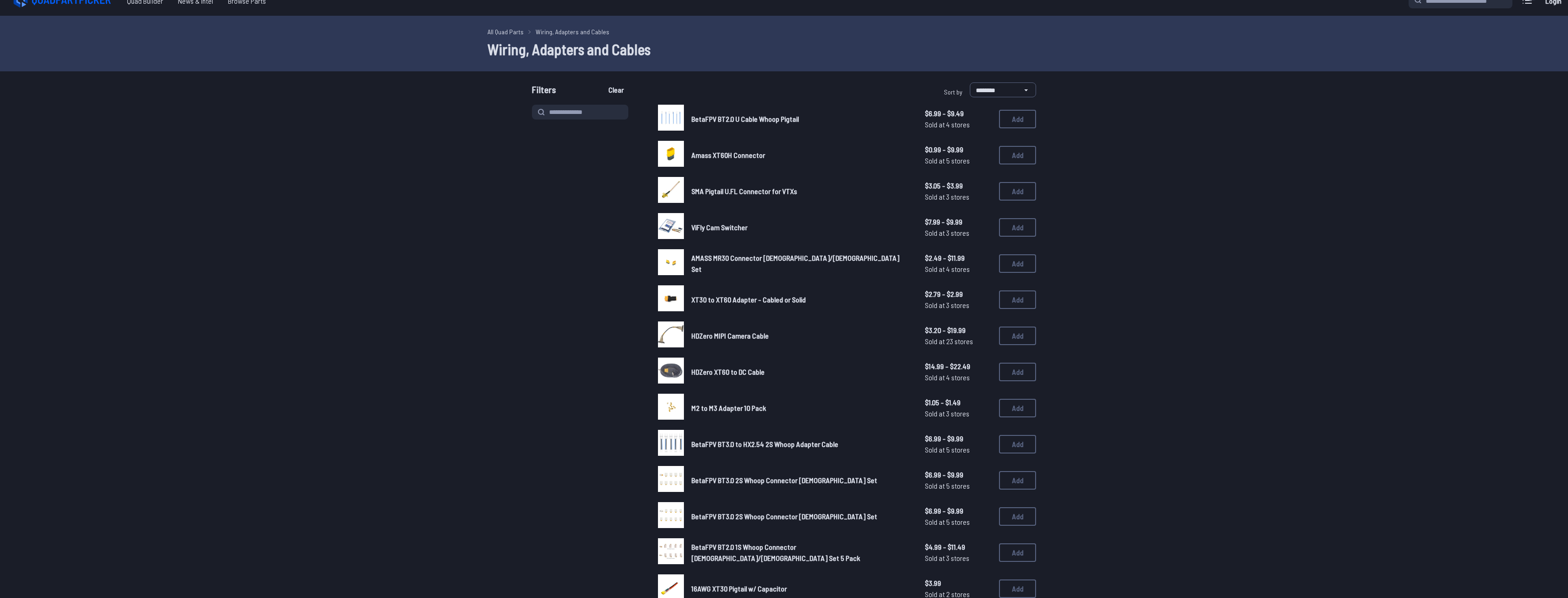
scroll to position [0, 0]
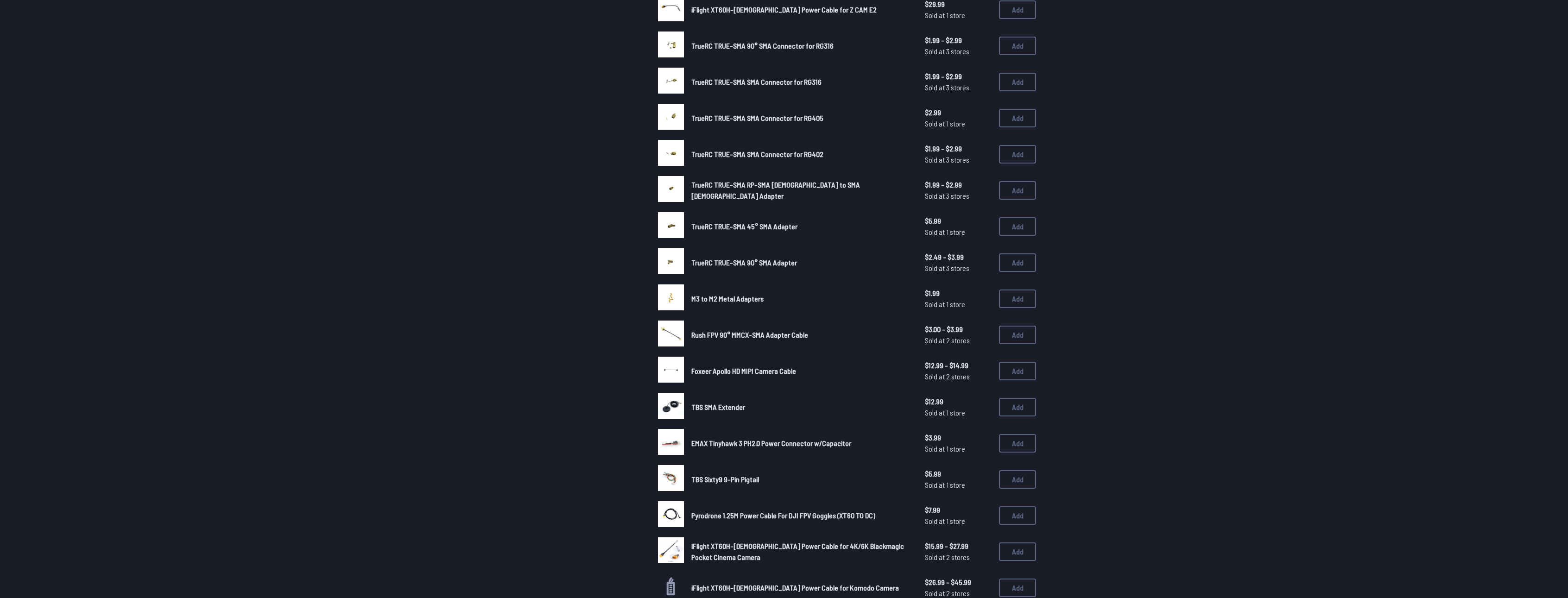
scroll to position [417, 0]
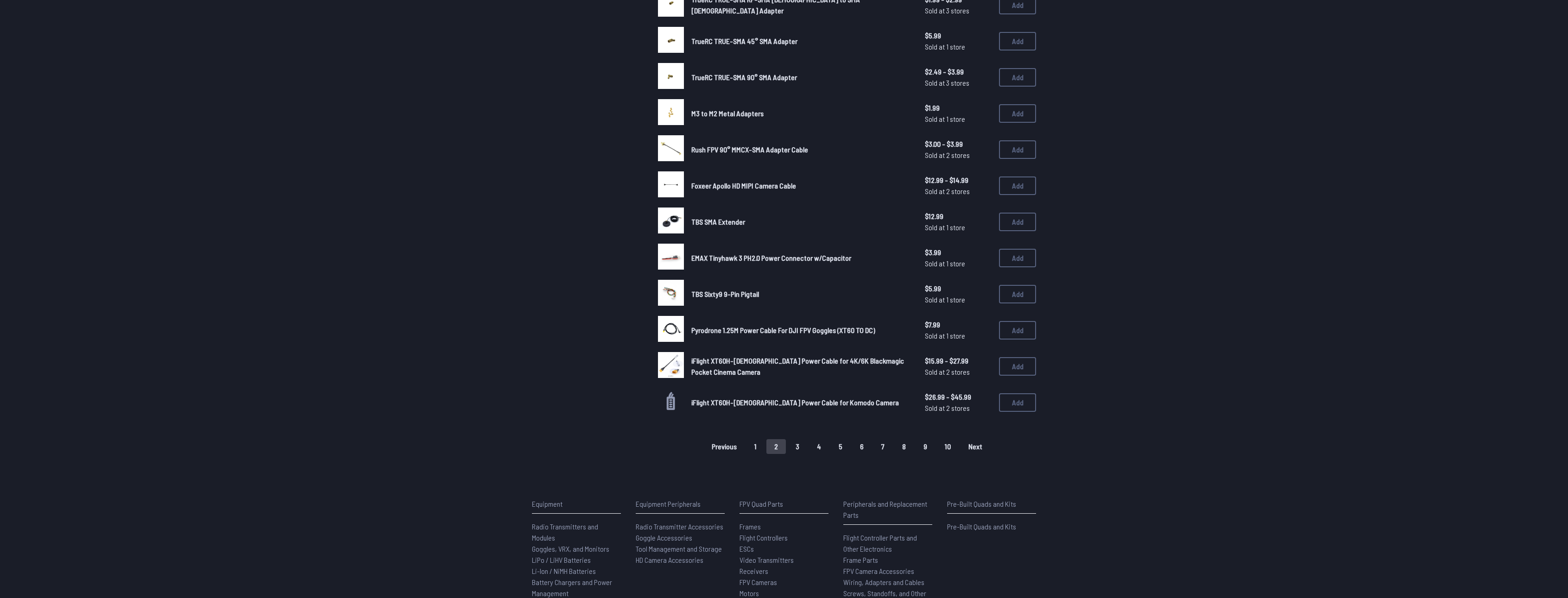
click at [797, 454] on main "**********" at bounding box center [784, 117] width 1568 height 1009
click at [797, 447] on button "3" at bounding box center [797, 446] width 20 height 15
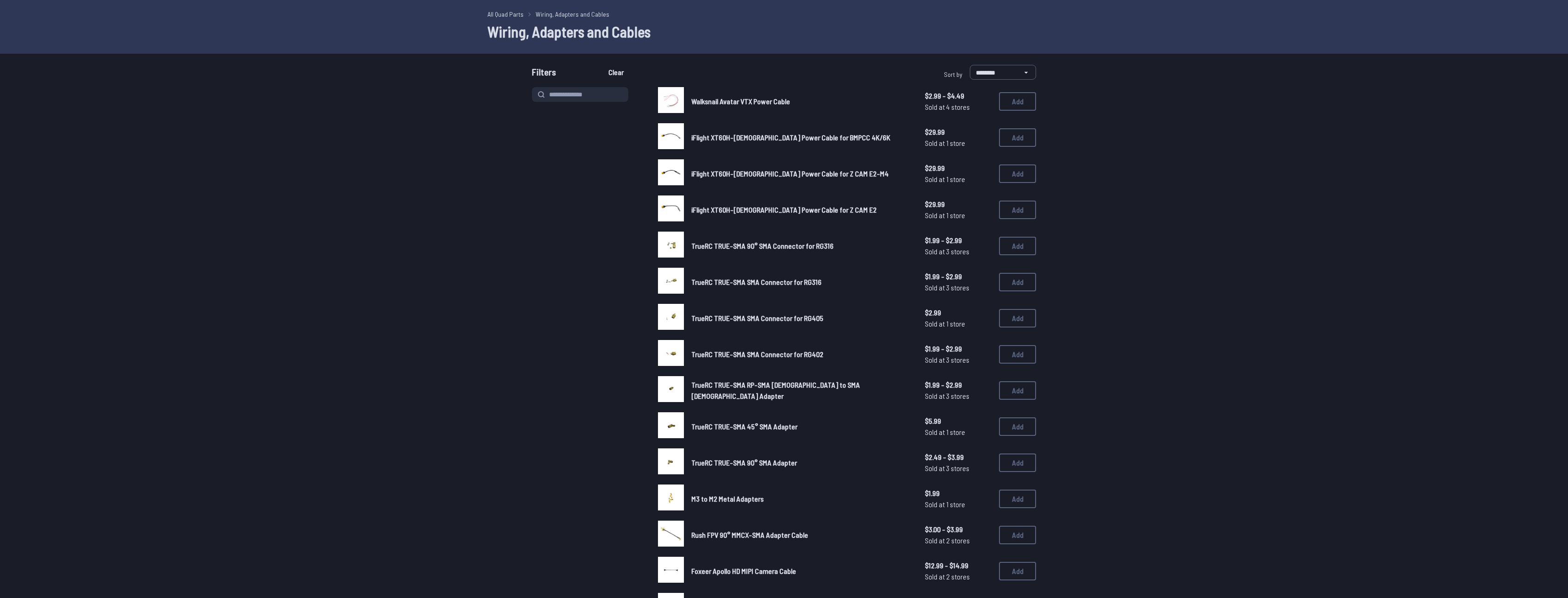
scroll to position [0, 0]
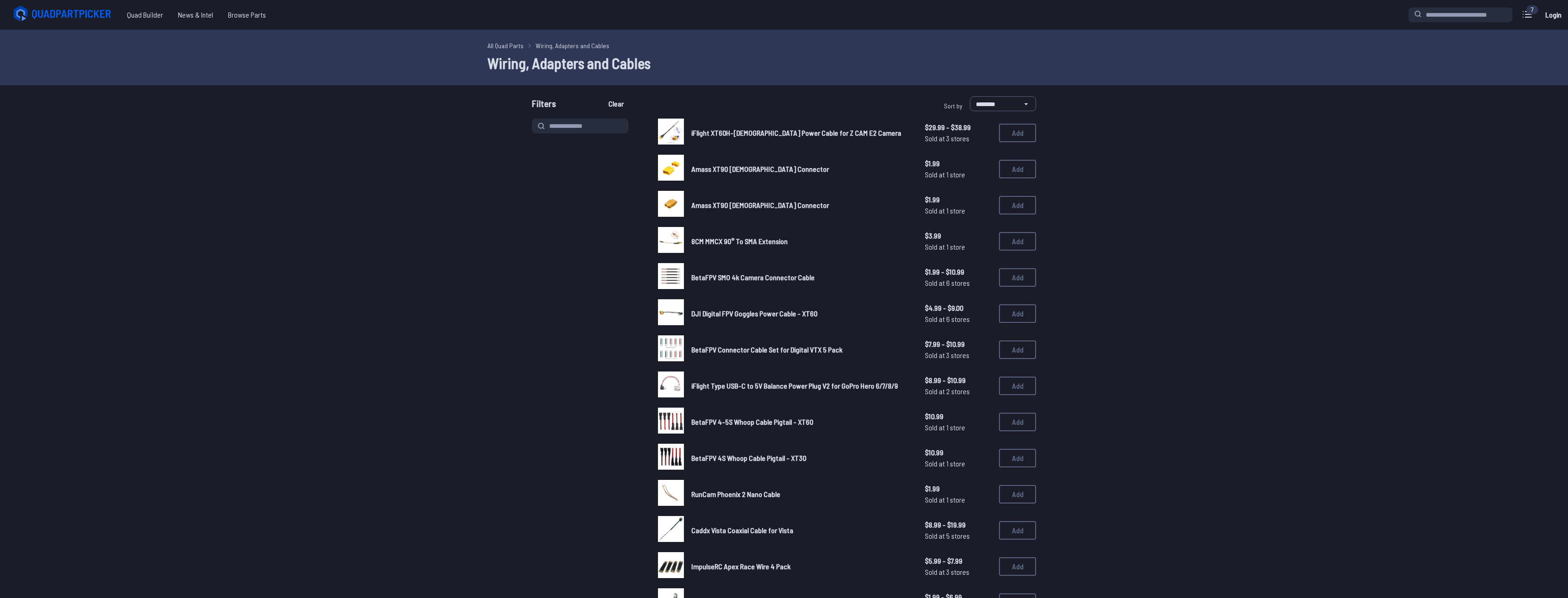
drag, startPoint x: 550, startPoint y: 112, endPoint x: 550, endPoint y: 95, distance: 17.0
click at [550, 111] on span "Filters" at bounding box center [543, 106] width 24 height 18
click at [549, 95] on main "**********" at bounding box center [784, 534] width 1568 height 1009
click at [548, 186] on div at bounding box center [584, 495] width 104 height 753
click at [577, 127] on input at bounding box center [580, 126] width 97 height 15
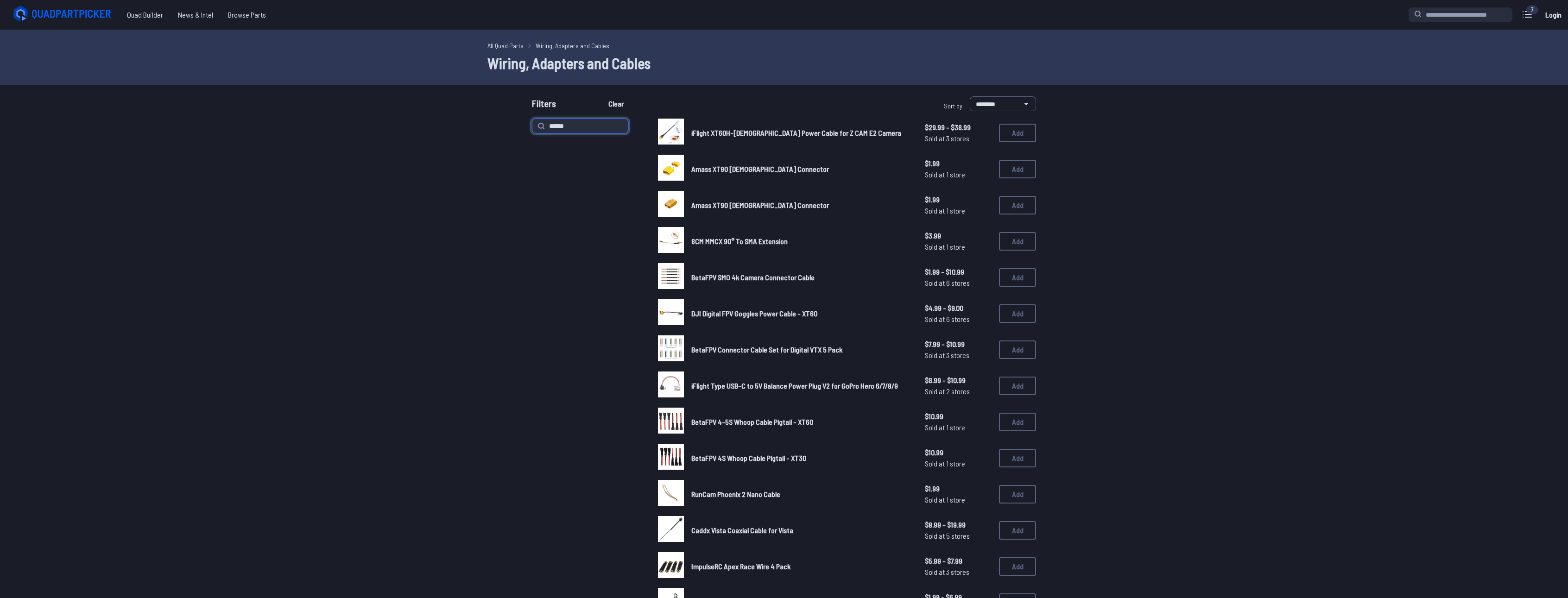
type input "******"
click at [600, 97] on button "Clear" at bounding box center [616, 104] width 31 height 15
type input "******"
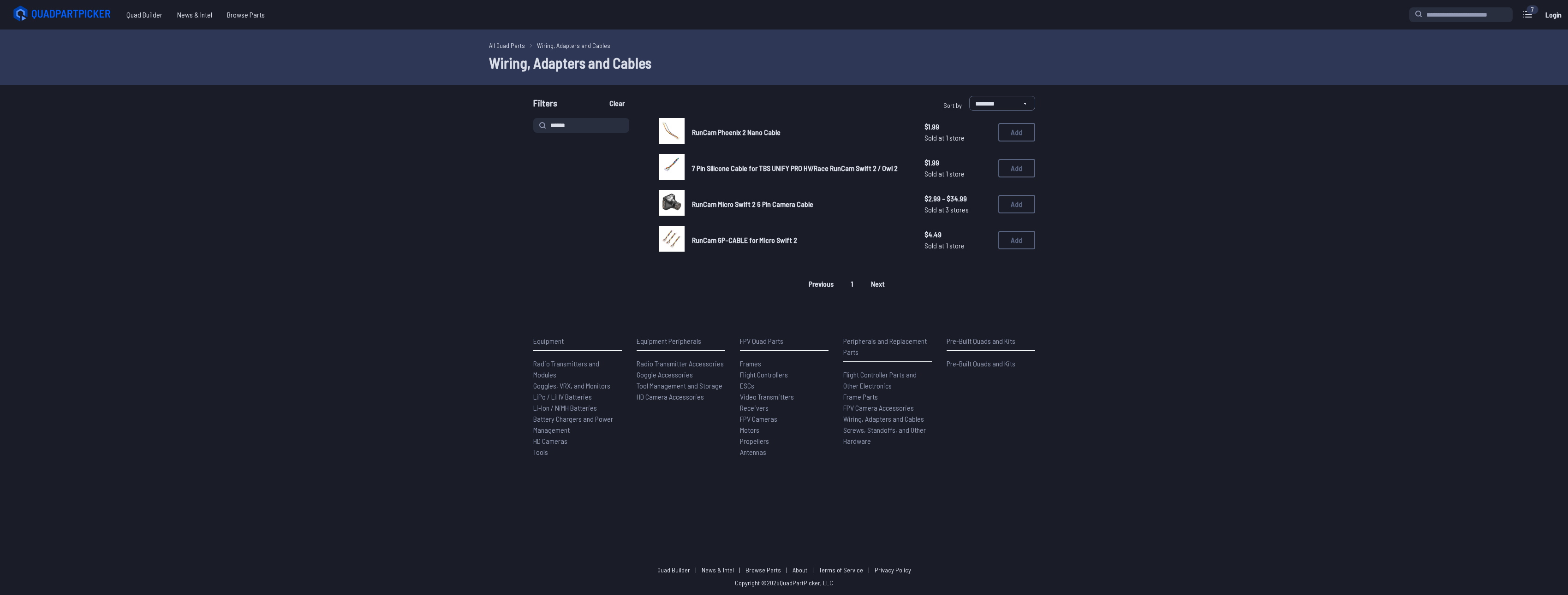
click at [767, 134] on span "RunCam Phoenix 2 Nano Cable" at bounding box center [737, 132] width 89 height 9
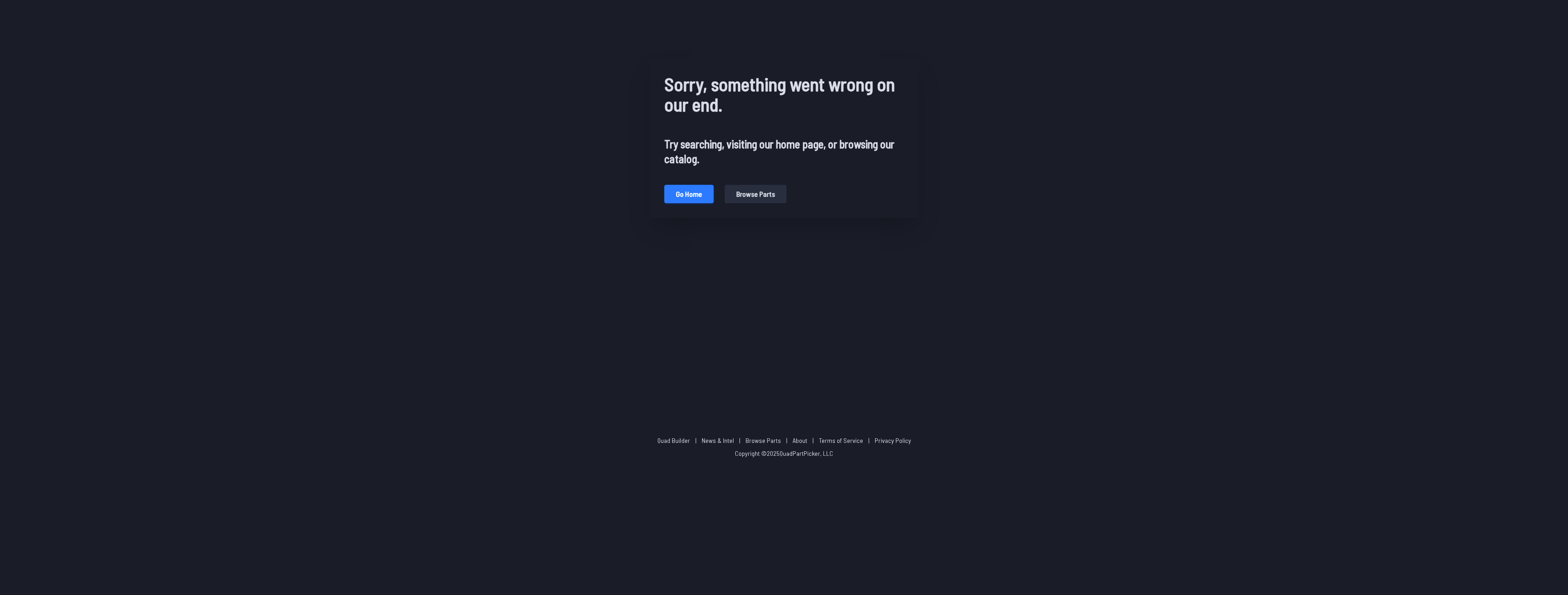
click at [686, 195] on button "Go home" at bounding box center [688, 194] width 49 height 18
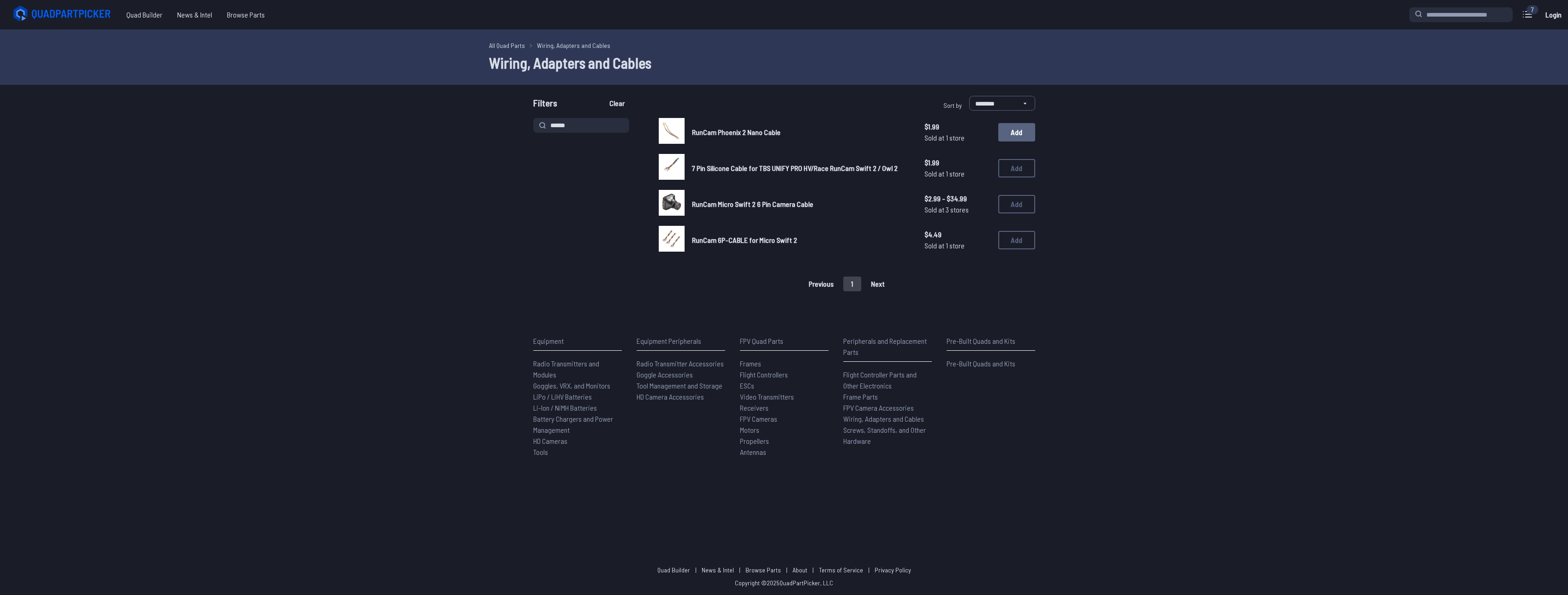
click at [1009, 136] on button "Add" at bounding box center [1017, 132] width 37 height 18
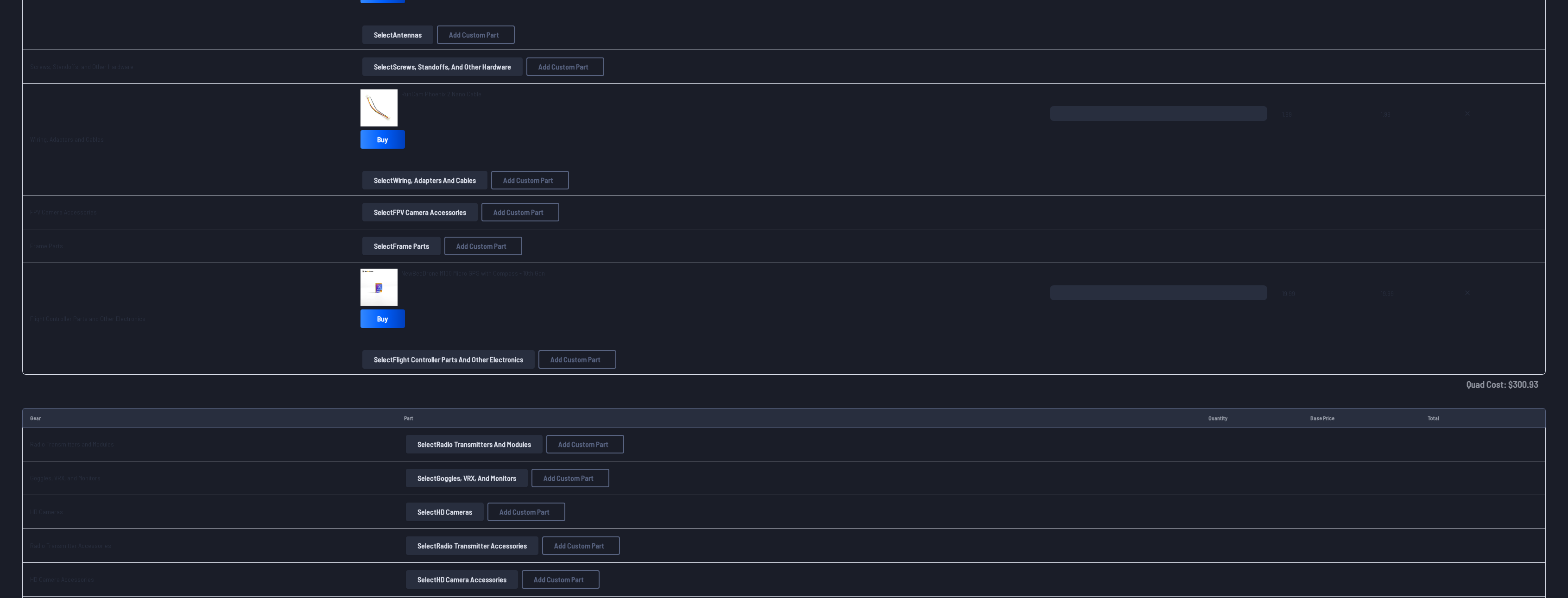
scroll to position [895, 0]
click at [449, 452] on button "Select Radio Transmitters and Modules" at bounding box center [474, 446] width 137 height 18
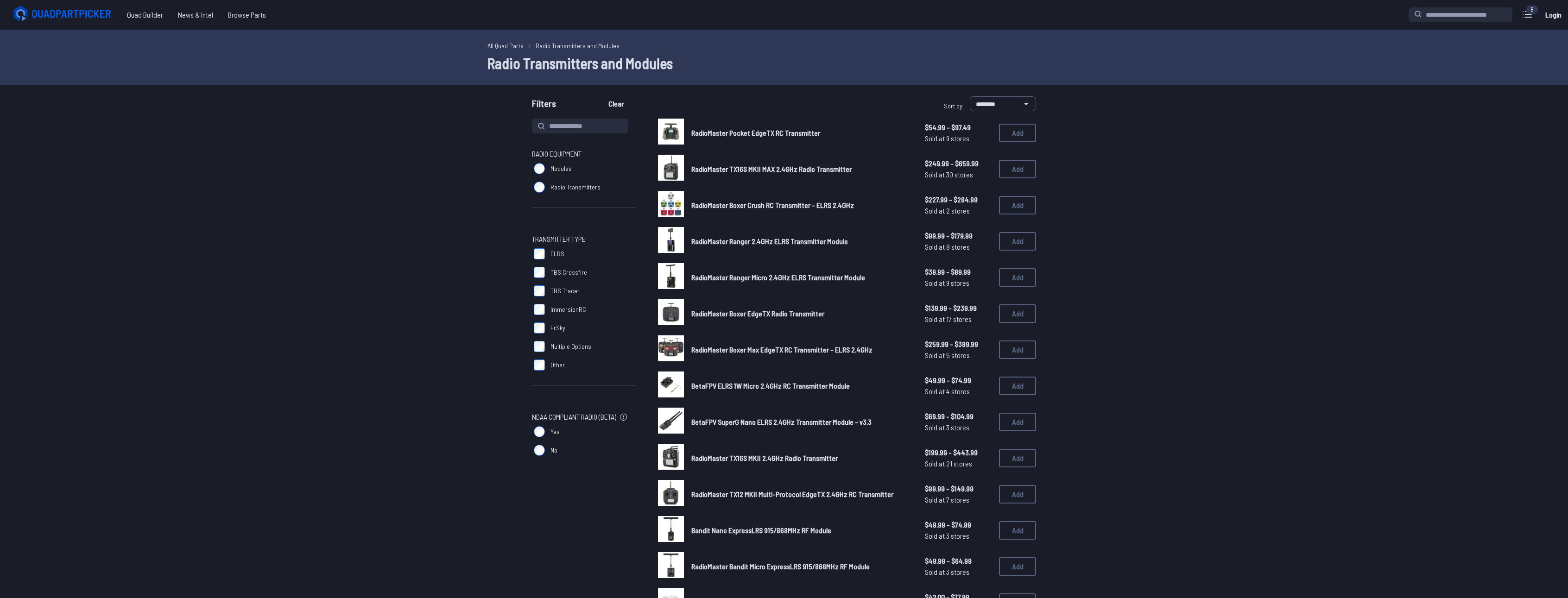
click at [789, 311] on span "RadioMaster Boxer EdgeTX Radio Transmitter" at bounding box center [758, 313] width 133 height 9
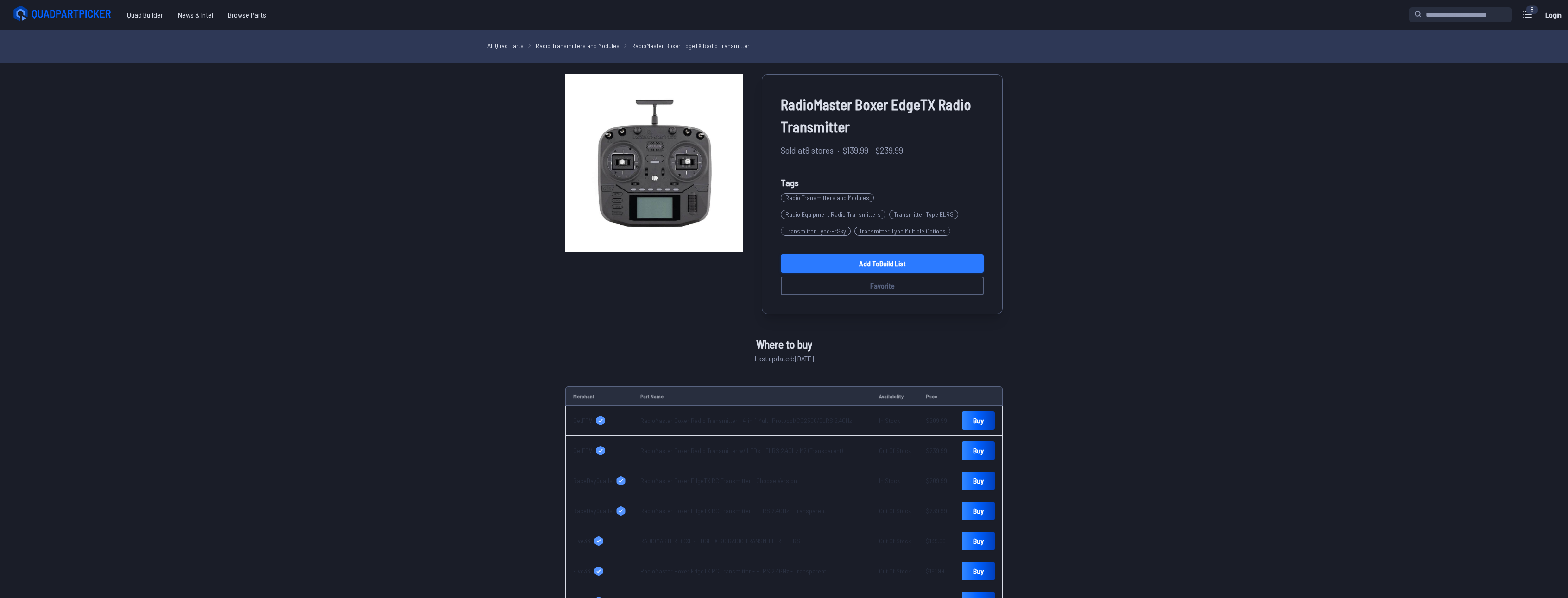
click at [859, 259] on link "Add to Build List" at bounding box center [882, 264] width 203 height 18
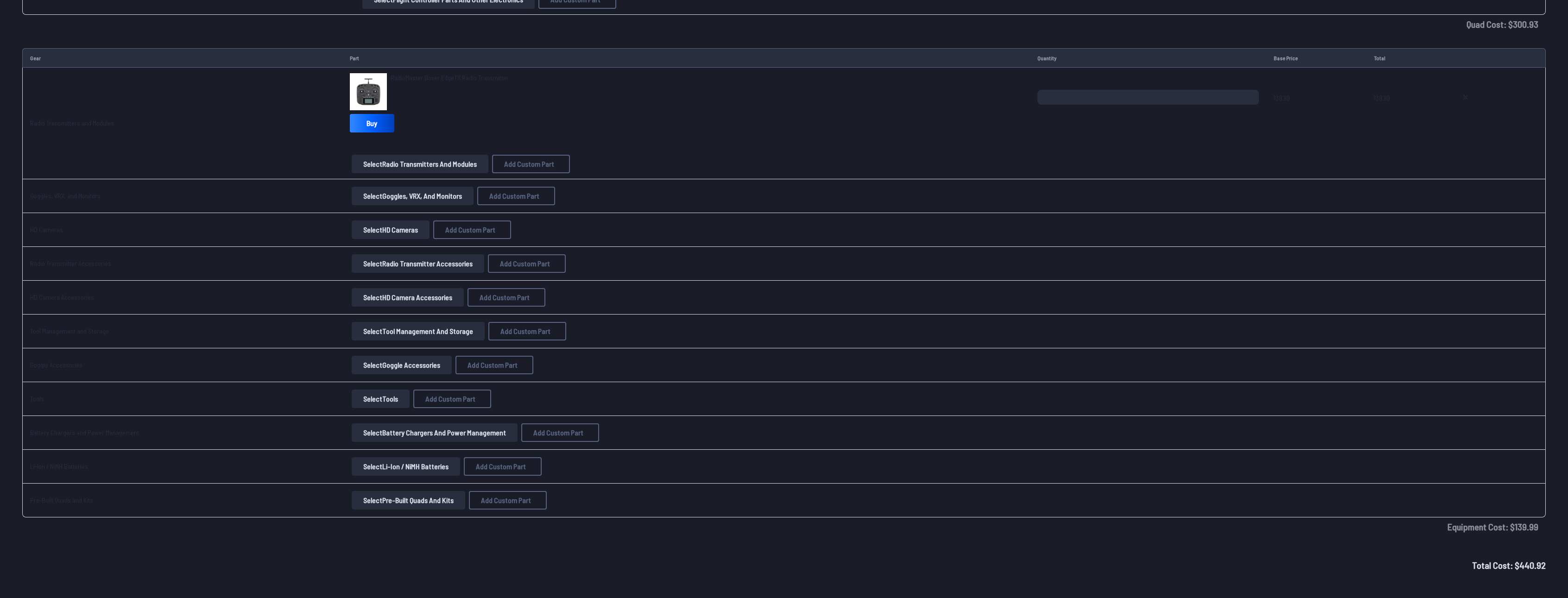
scroll to position [1251, 0]
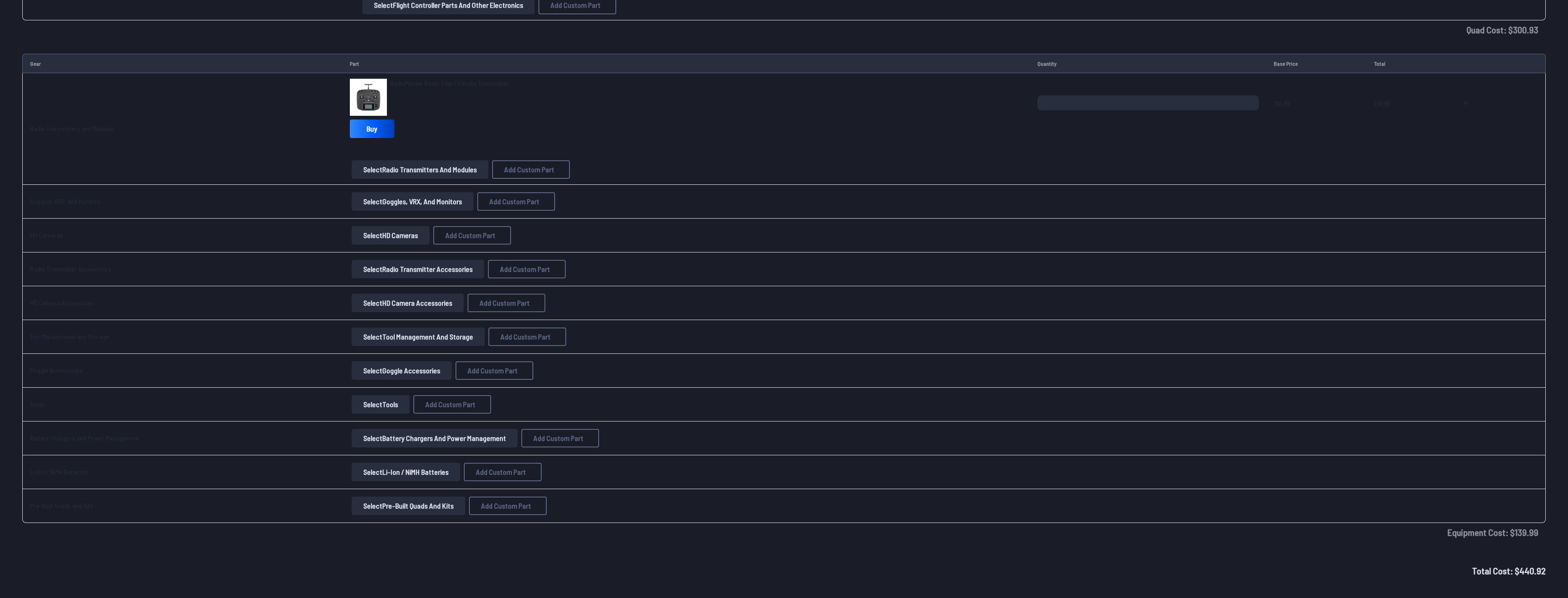
click at [389, 199] on button "Select Goggles, VRX, and Monitors" at bounding box center [412, 202] width 122 height 18
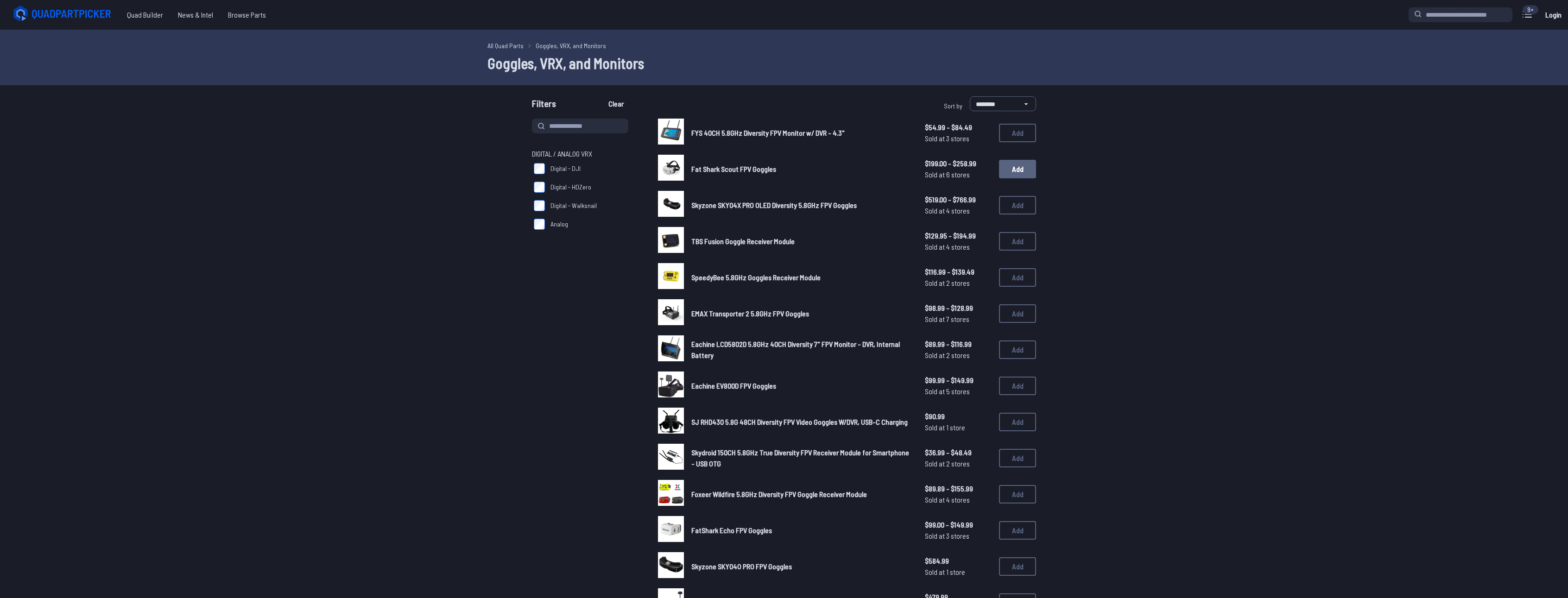
click at [1019, 174] on button "Add" at bounding box center [1017, 169] width 37 height 18
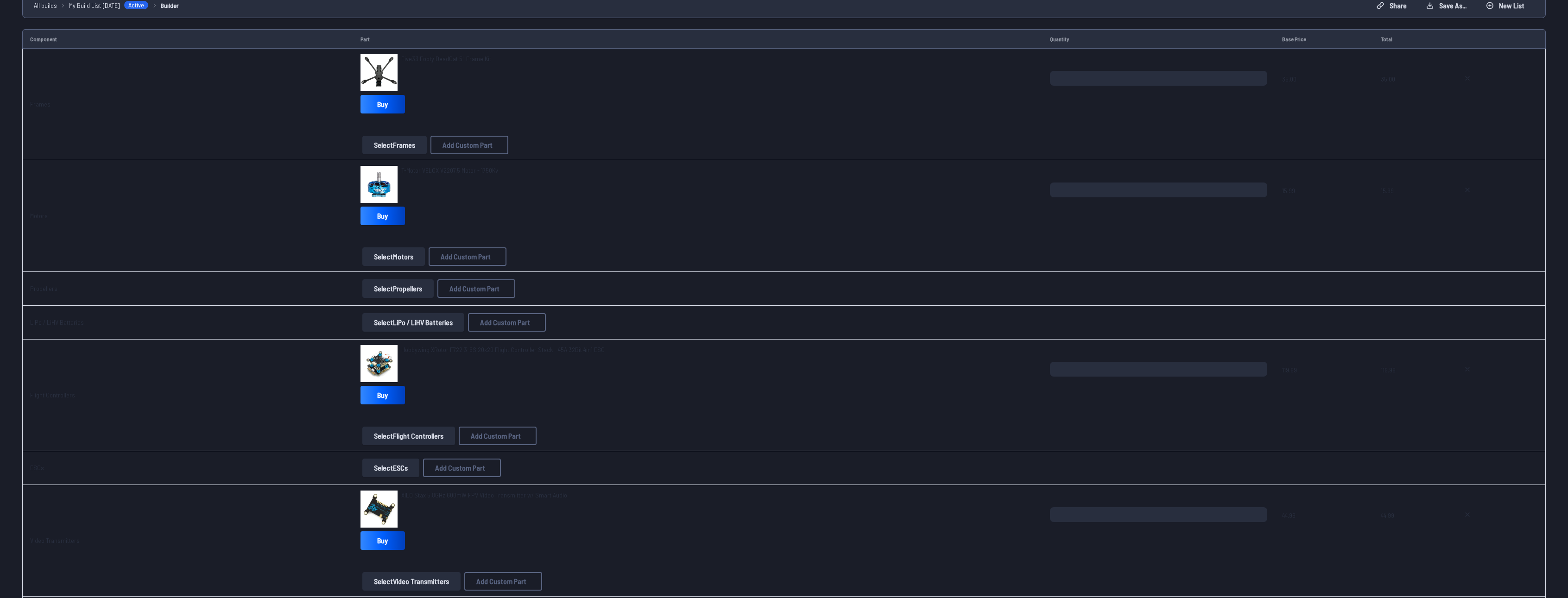
scroll to position [124, 0]
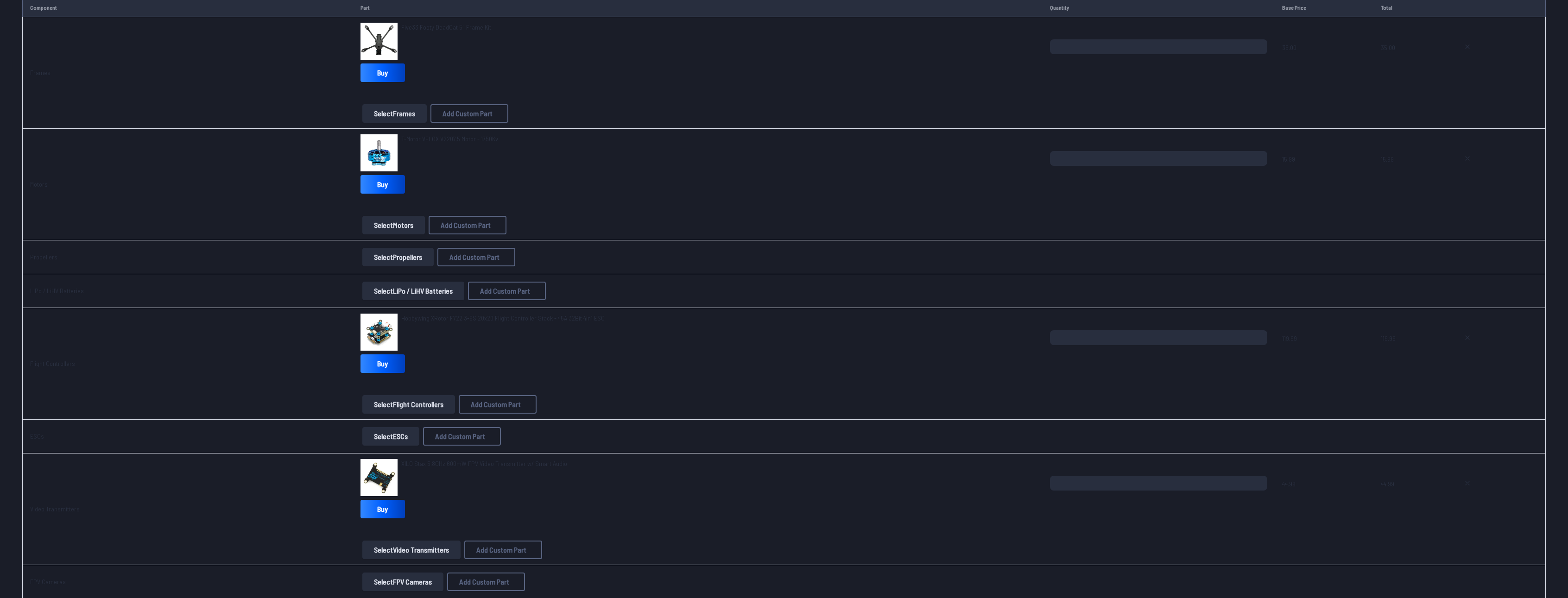
click at [401, 290] on button "Select LiPo / LiHV Batteries" at bounding box center [413, 291] width 102 height 18
click at [382, 297] on button "Select LiPo / LiHV Batteries" at bounding box center [413, 291] width 102 height 18
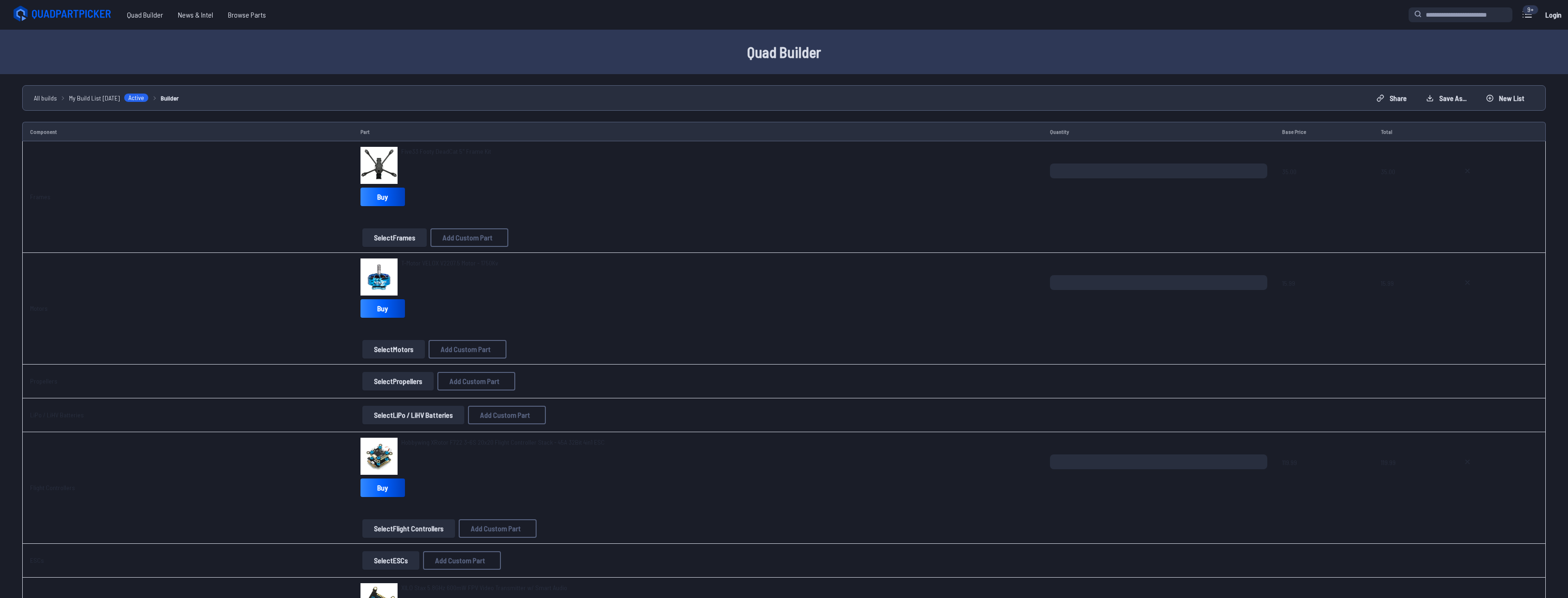
scroll to position [124, 0]
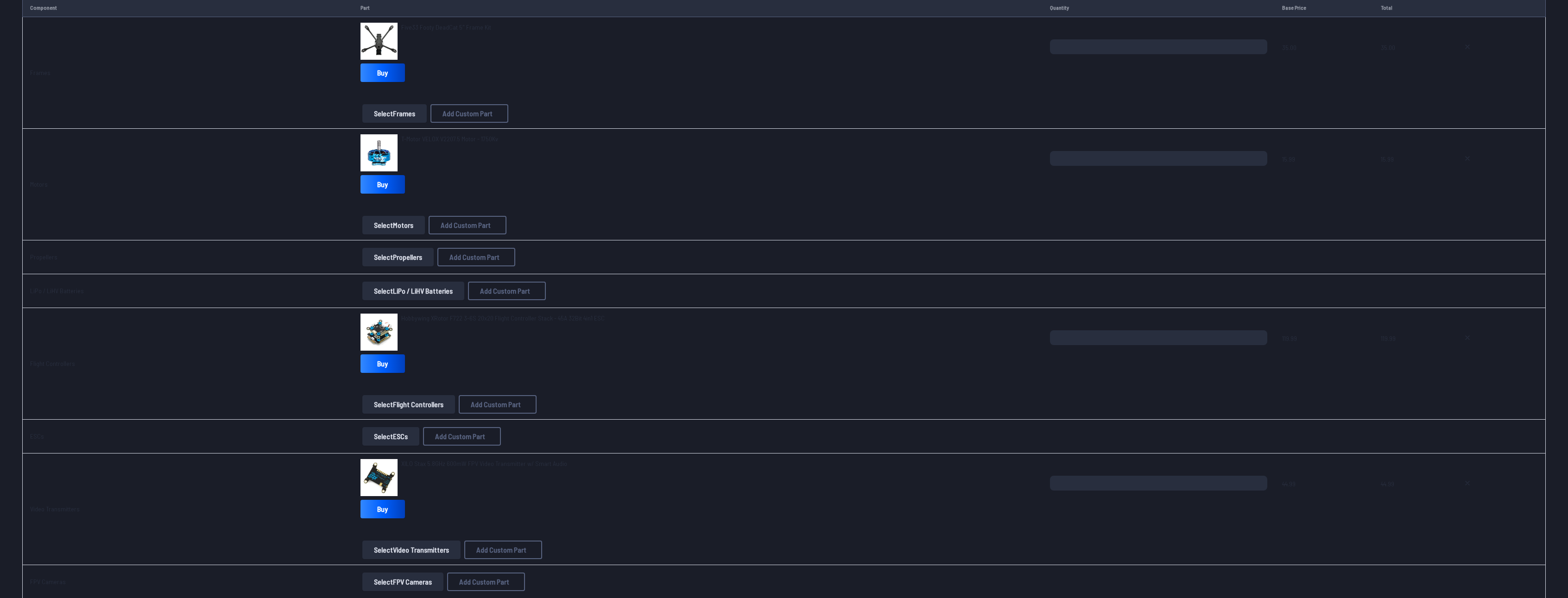
click at [427, 311] on td "Hobbywing XRotor F722 3-6S 20x20 Flight Controller Stack - 45A 32Bit 4in1 ESC B…" at bounding box center [698, 364] width 690 height 112
click at [421, 319] on span "Hobbywing XRotor F722 3-6S 20x20 Flight Controller Stack - 45A 32Bit 4in1 ESC" at bounding box center [502, 318] width 204 height 8
click at [378, 328] on img at bounding box center [379, 332] width 37 height 37
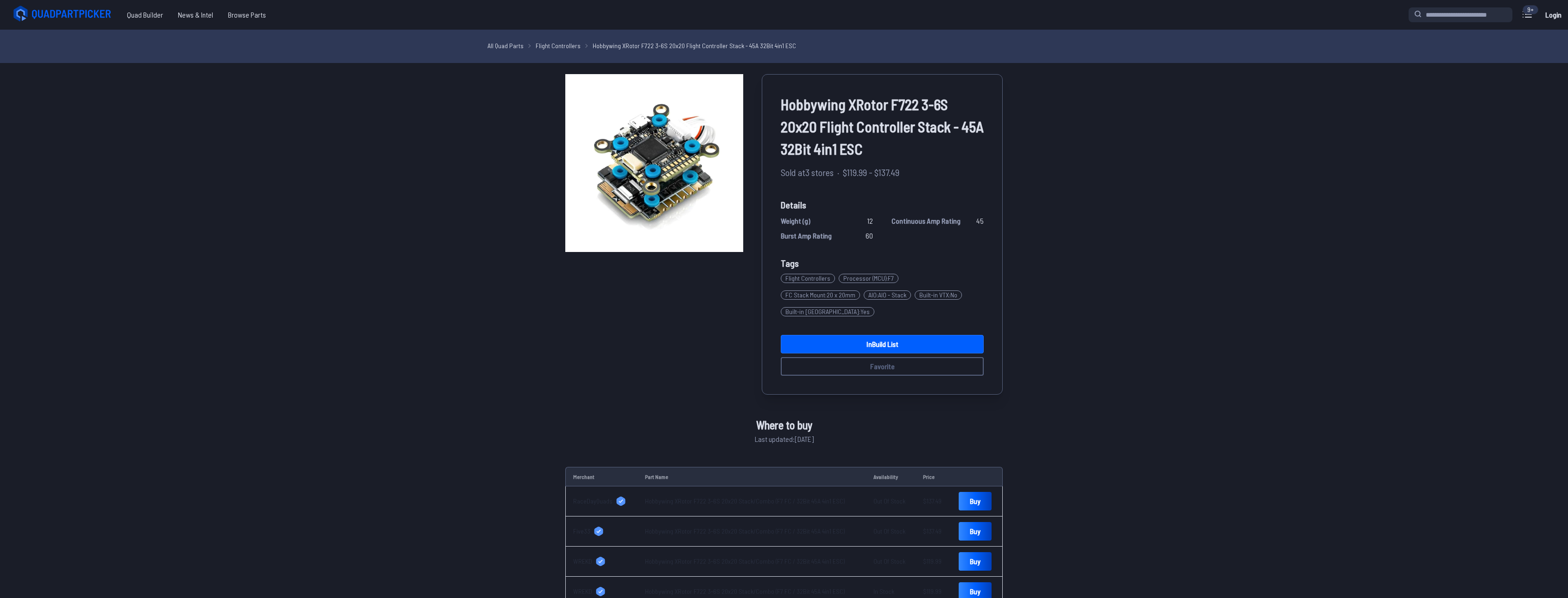
scroll to position [124, 0]
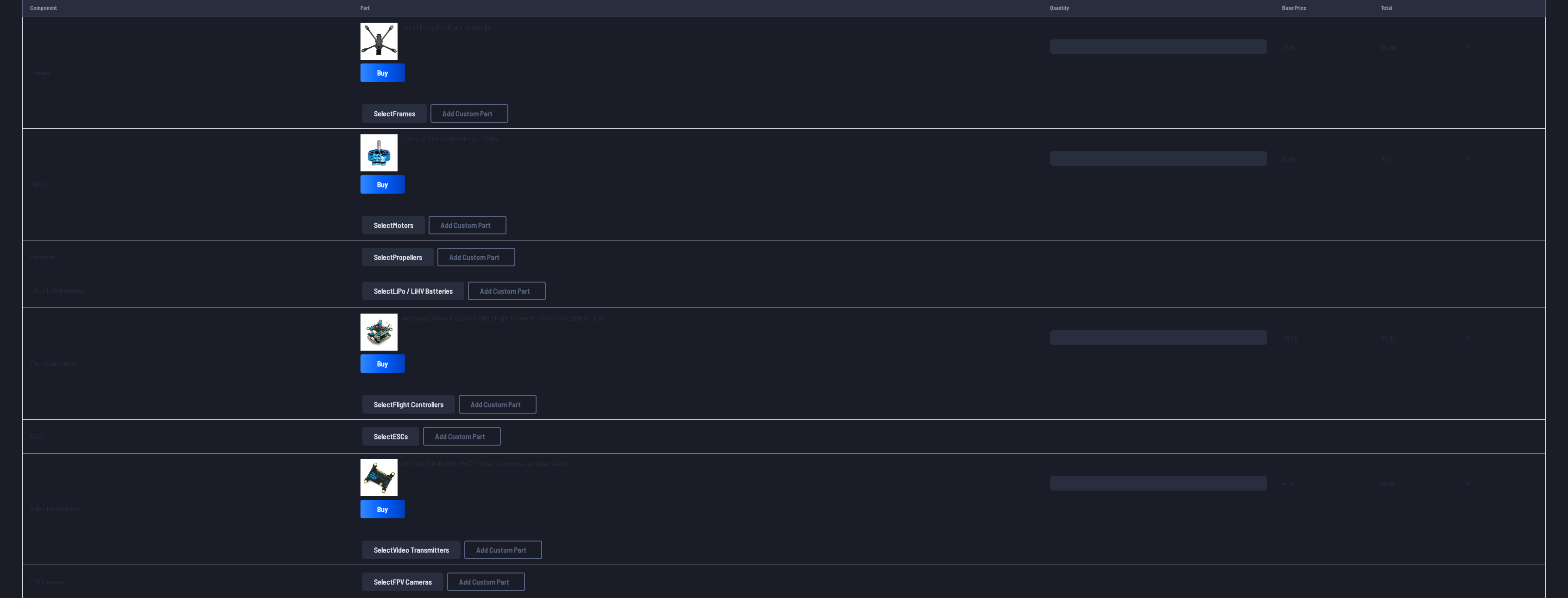
click at [395, 287] on button "Select LiPo / LiHV Batteries" at bounding box center [413, 291] width 102 height 18
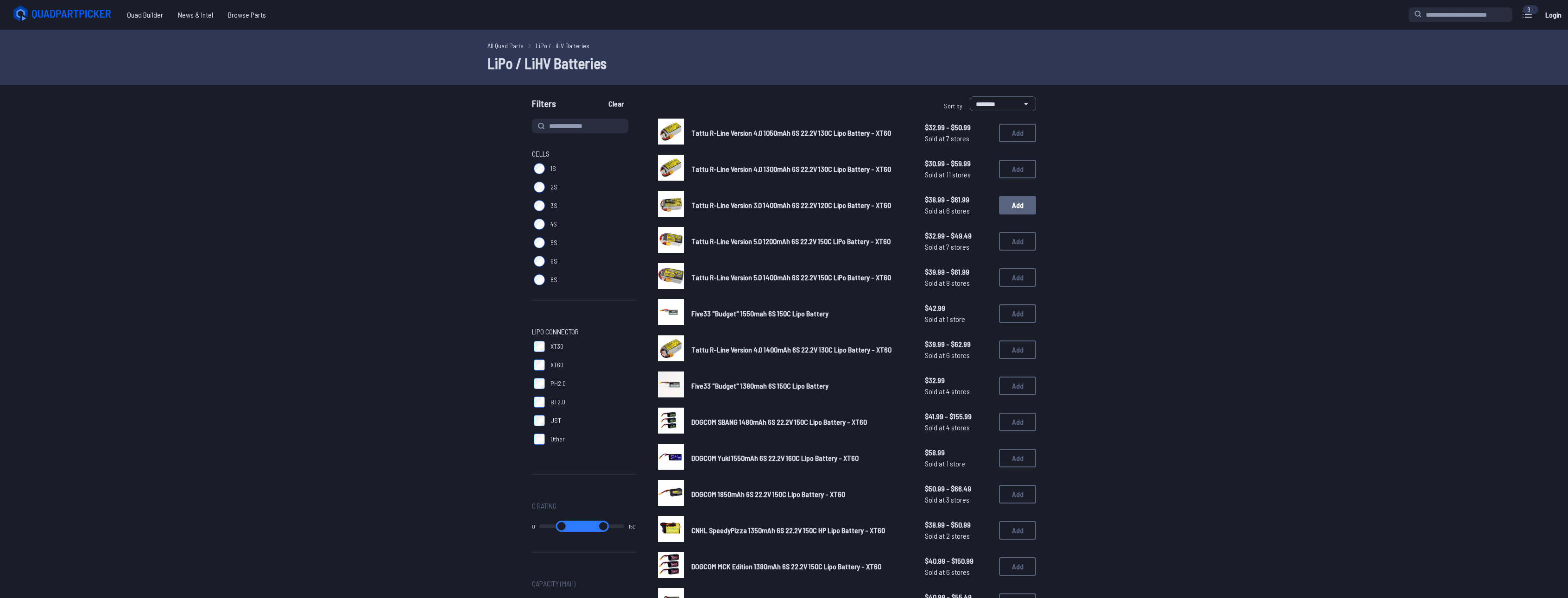
click at [1011, 211] on button "Add" at bounding box center [1017, 205] width 37 height 18
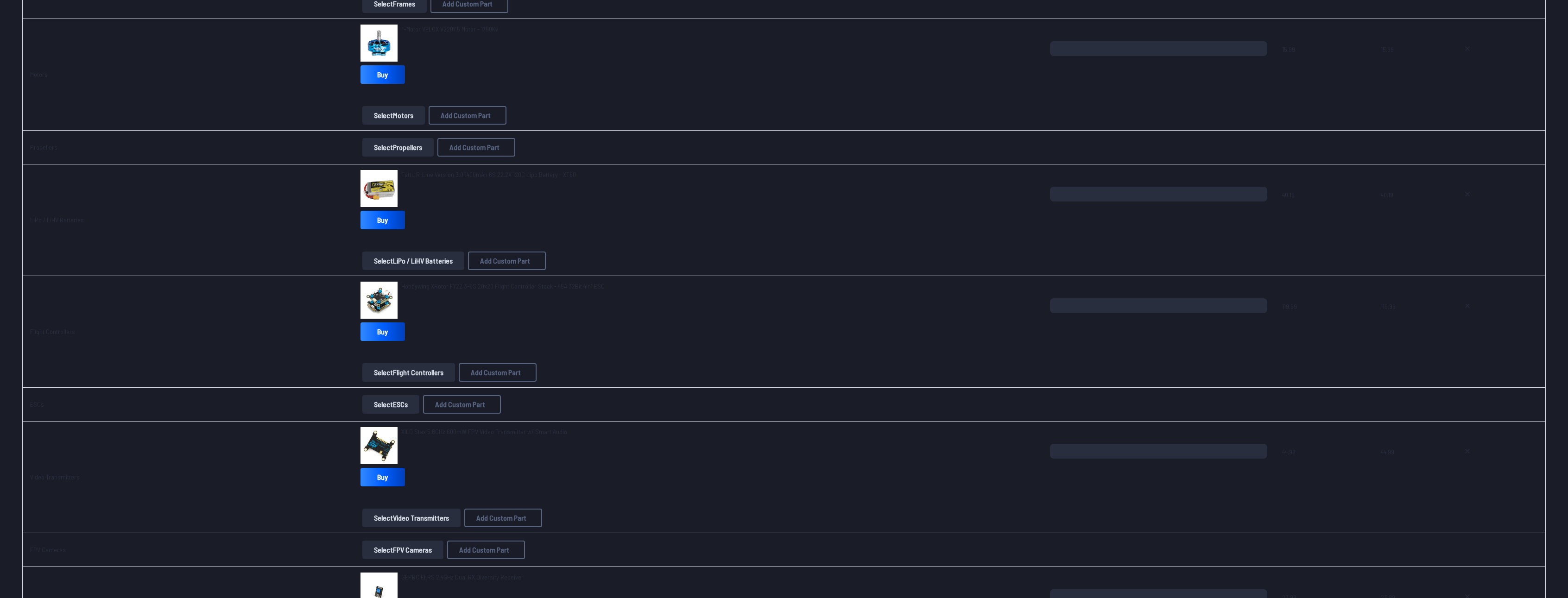
scroll to position [232, 0]
click at [393, 149] on button "Select Propellers" at bounding box center [398, 150] width 72 height 18
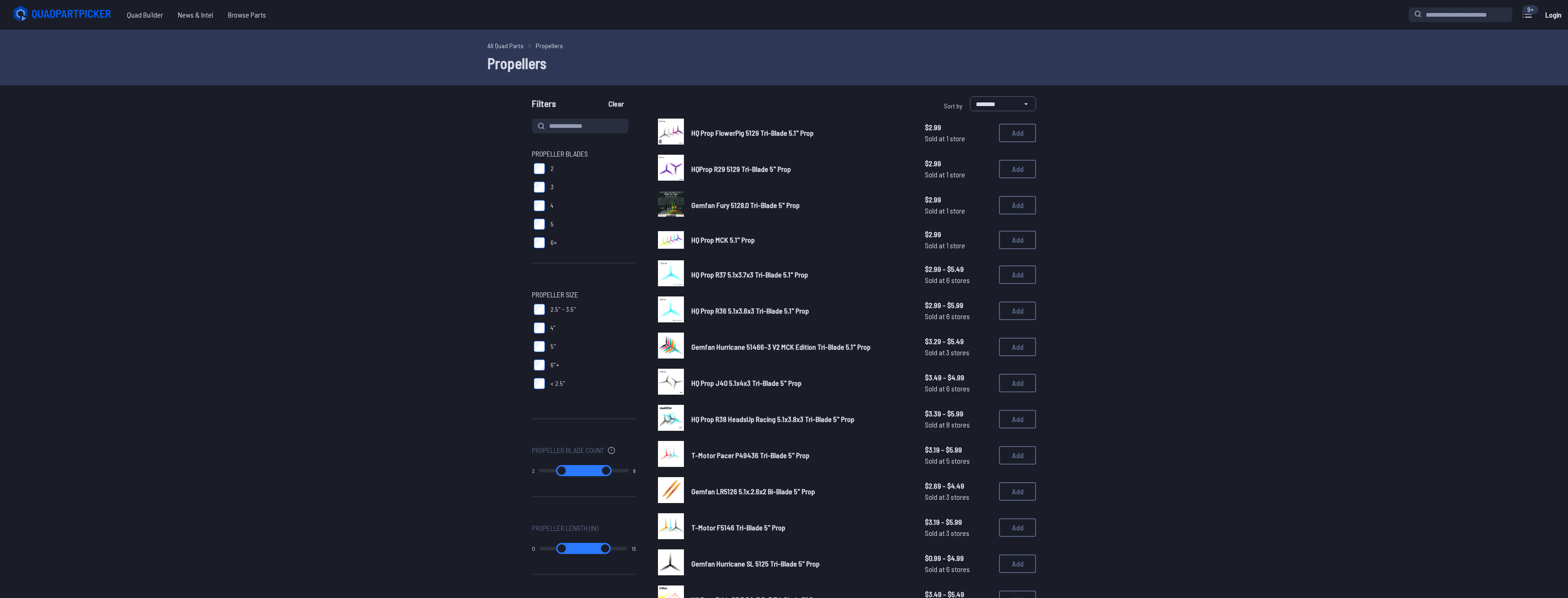
click at [380, 142] on form "**********" at bounding box center [784, 482] width 1568 height 772
click at [718, 130] on span "HQ Prop FlowerPig 5129 Tri-Blade 5.1" Prop" at bounding box center [753, 133] width 122 height 9
click at [679, 131] on img at bounding box center [671, 131] width 26 height 26
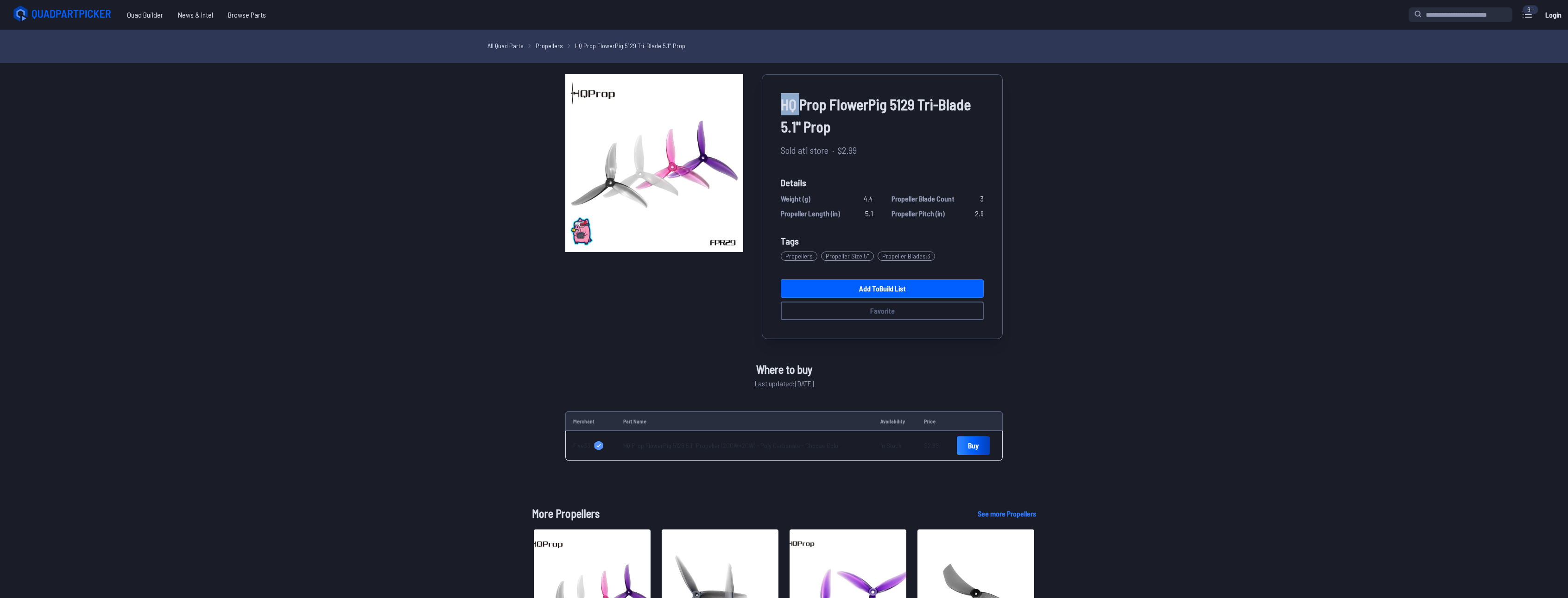
click at [792, 114] on span "HQ Prop FlowerPig 5129 Tri-Blade 5.1" Prop" at bounding box center [882, 115] width 203 height 45
click at [848, 148] on span "$2.99" at bounding box center [847, 150] width 19 height 14
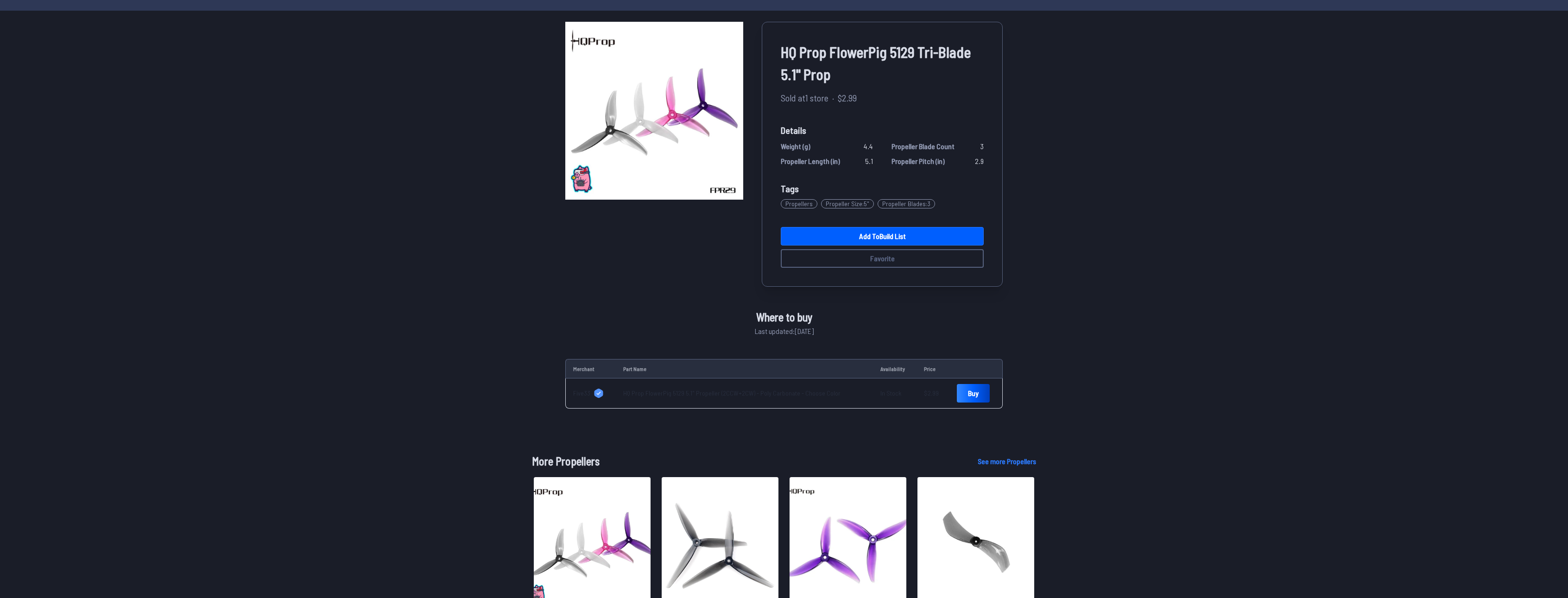
scroll to position [46, 0]
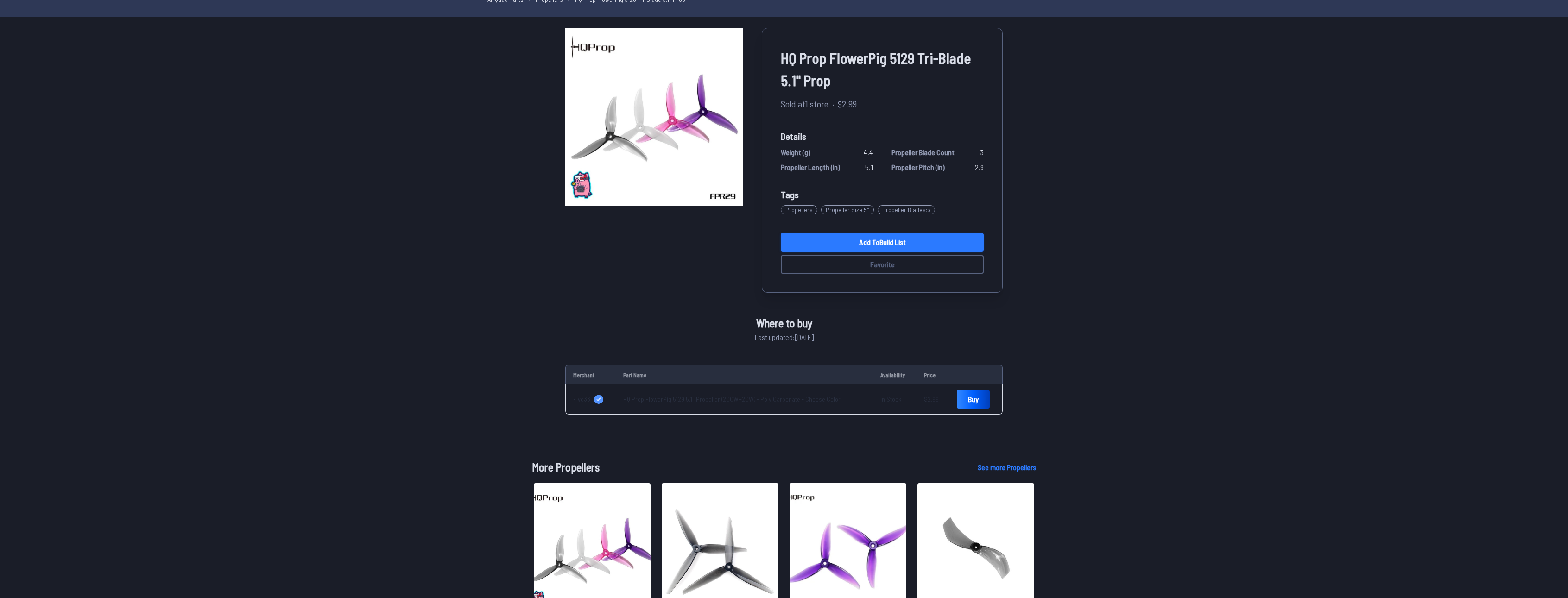
click at [801, 245] on link "Add to Build List" at bounding box center [882, 242] width 203 height 18
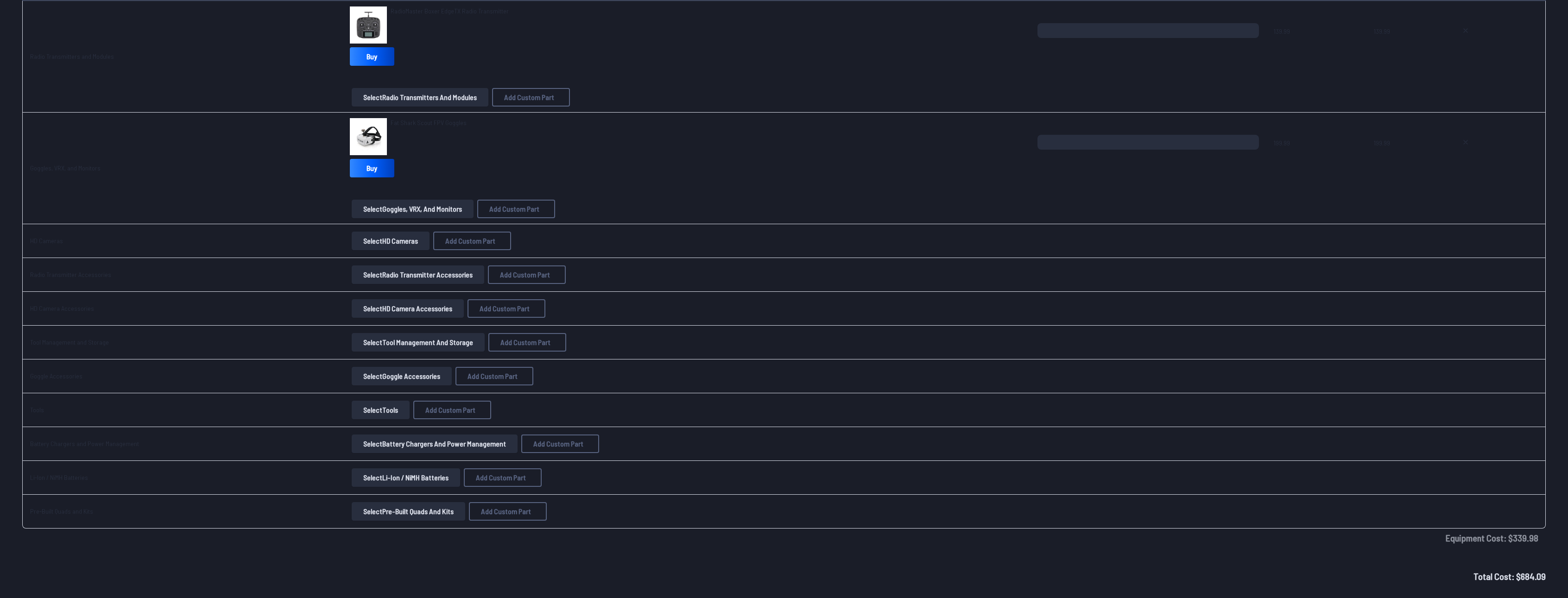
scroll to position [1529, 0]
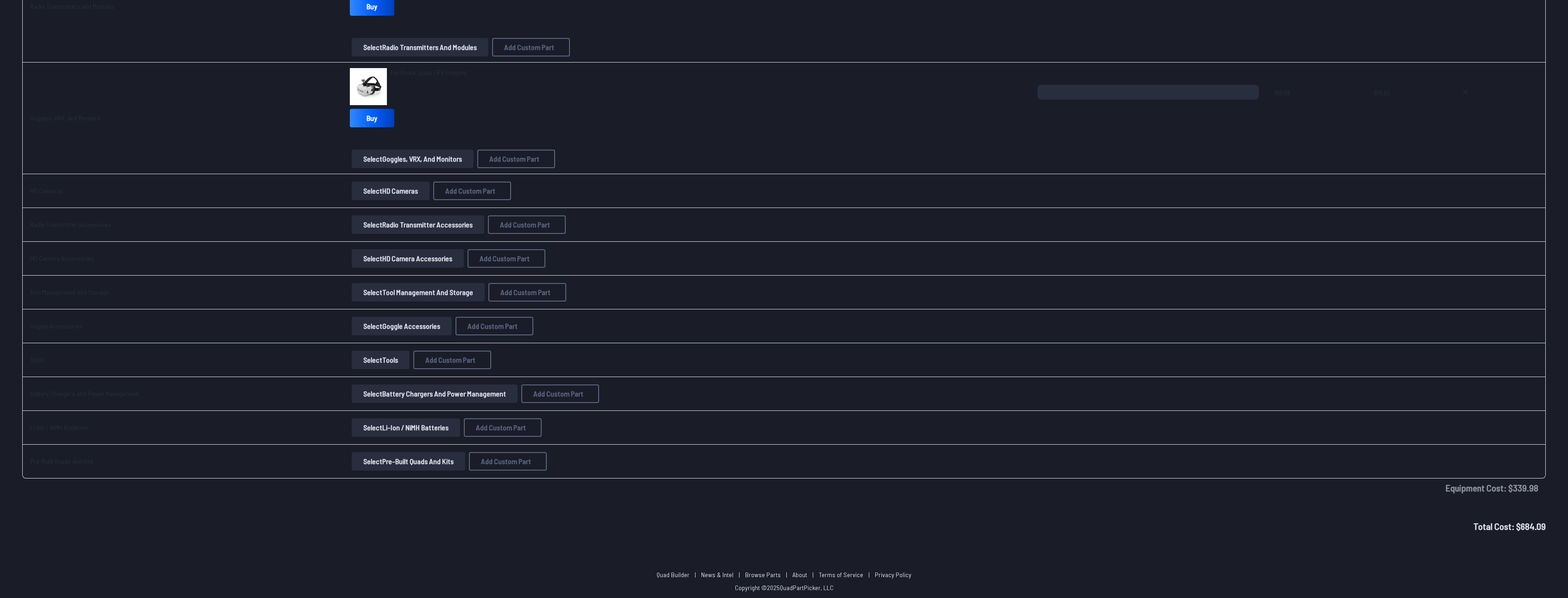
click at [380, 363] on button "Select Tools" at bounding box center [380, 360] width 58 height 18
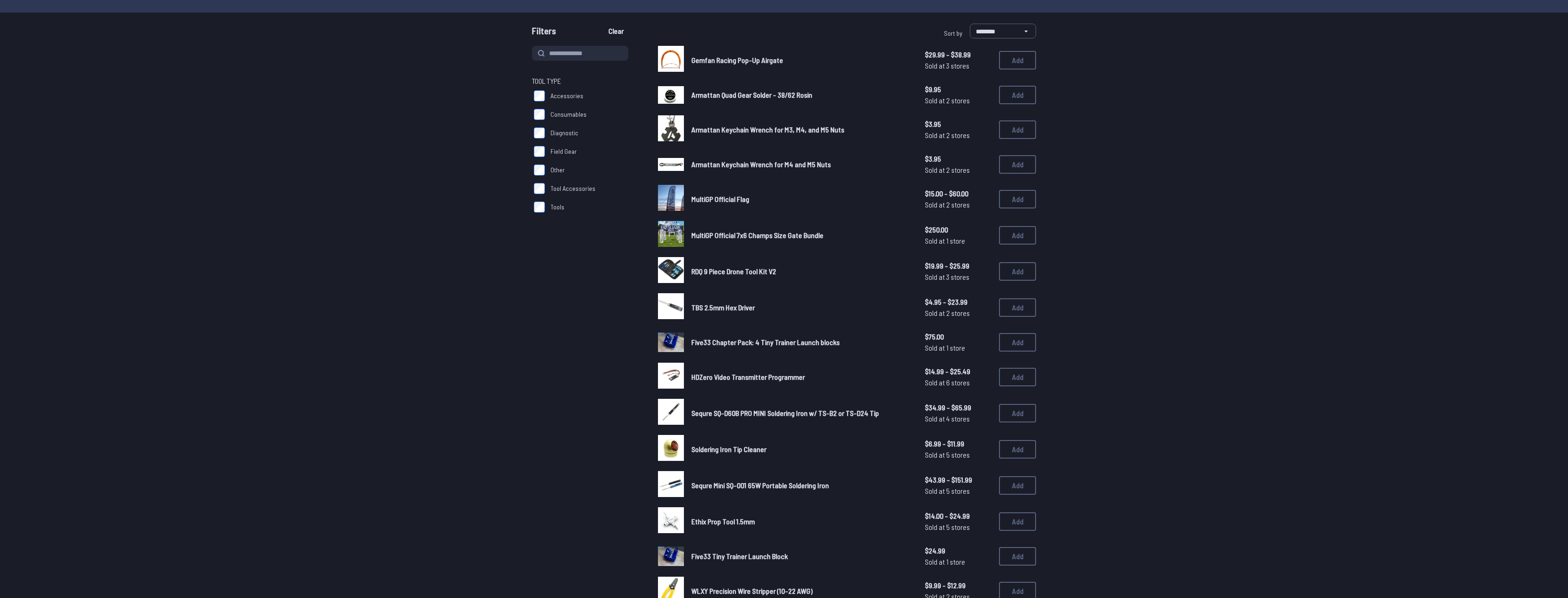
scroll to position [325, 0]
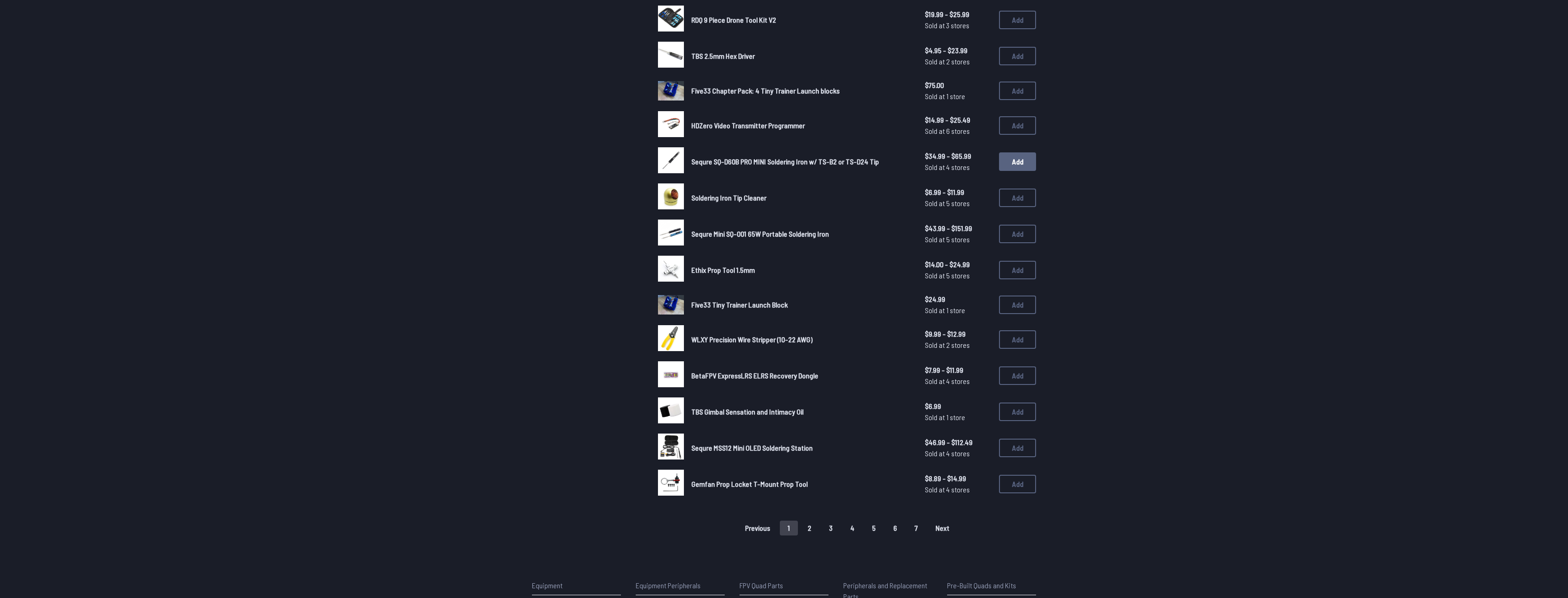
click at [1020, 156] on button "Add" at bounding box center [1017, 161] width 37 height 18
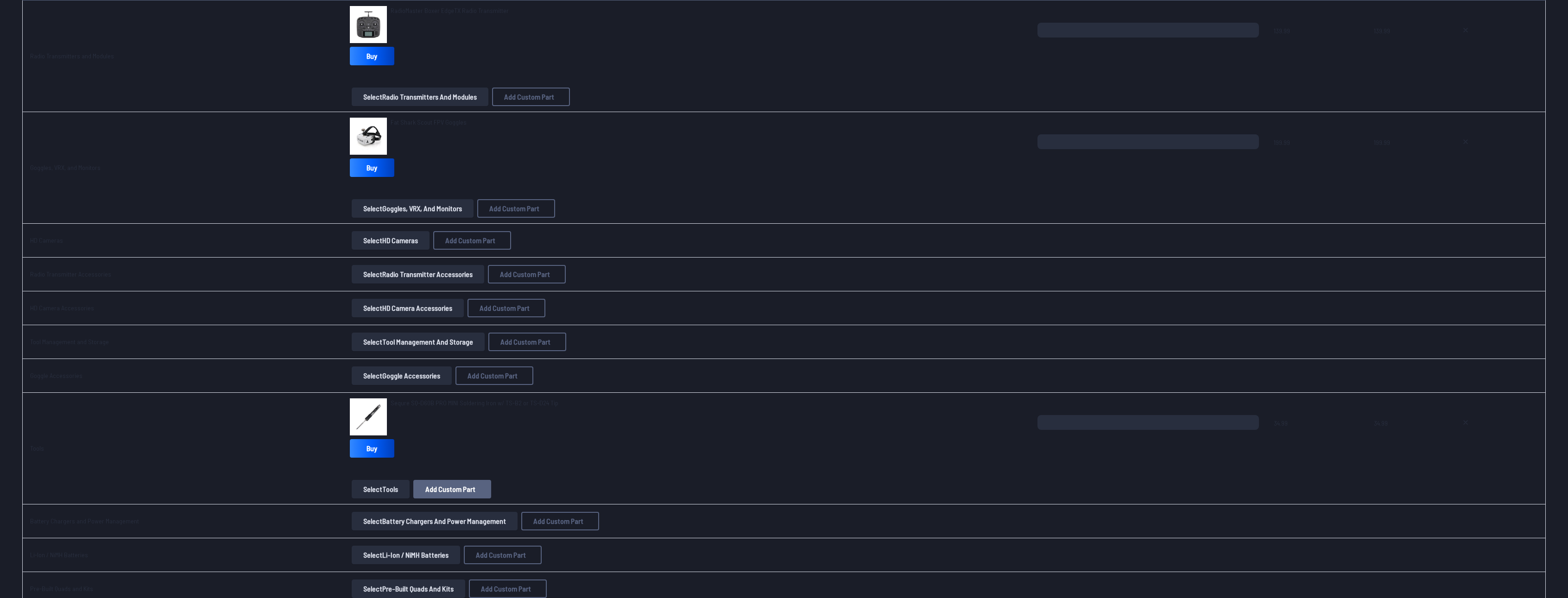
scroll to position [1576, 0]
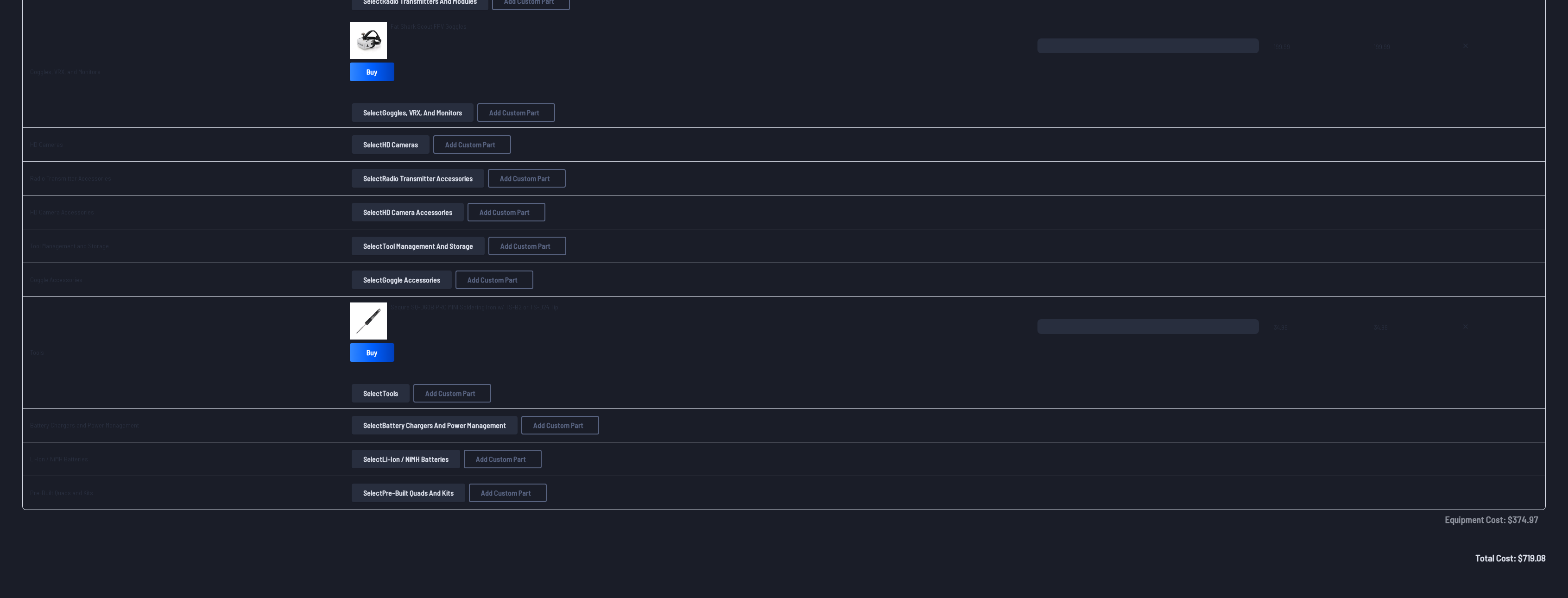
click at [388, 391] on button "Select Tools" at bounding box center [380, 393] width 58 height 18
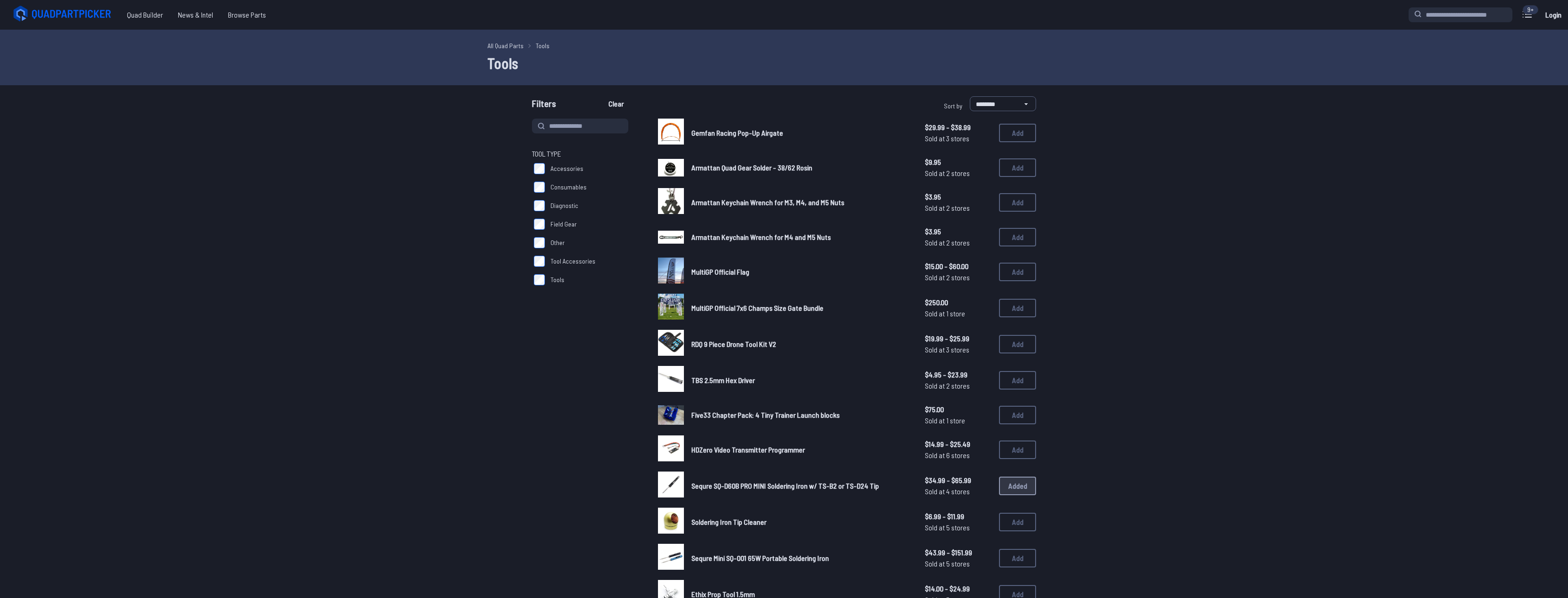
click at [573, 268] on label "Tool Accessories" at bounding box center [584, 261] width 104 height 18
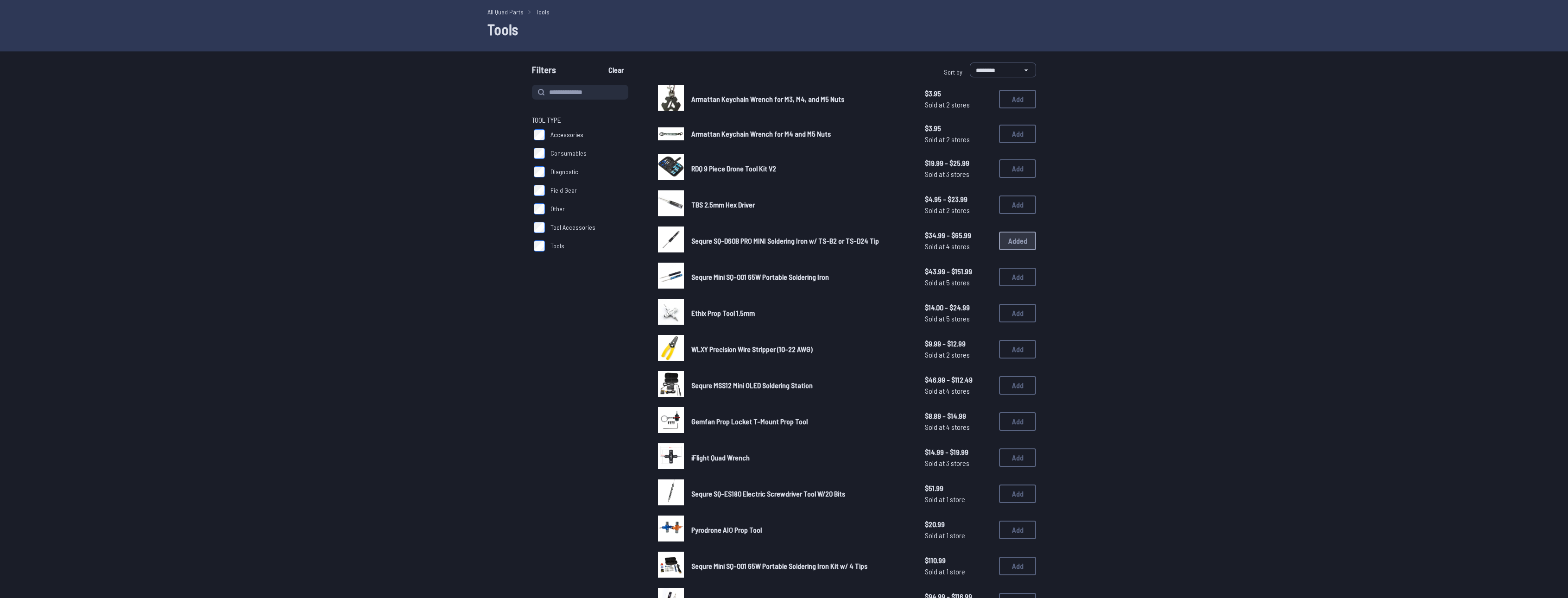
scroll to position [46, 0]
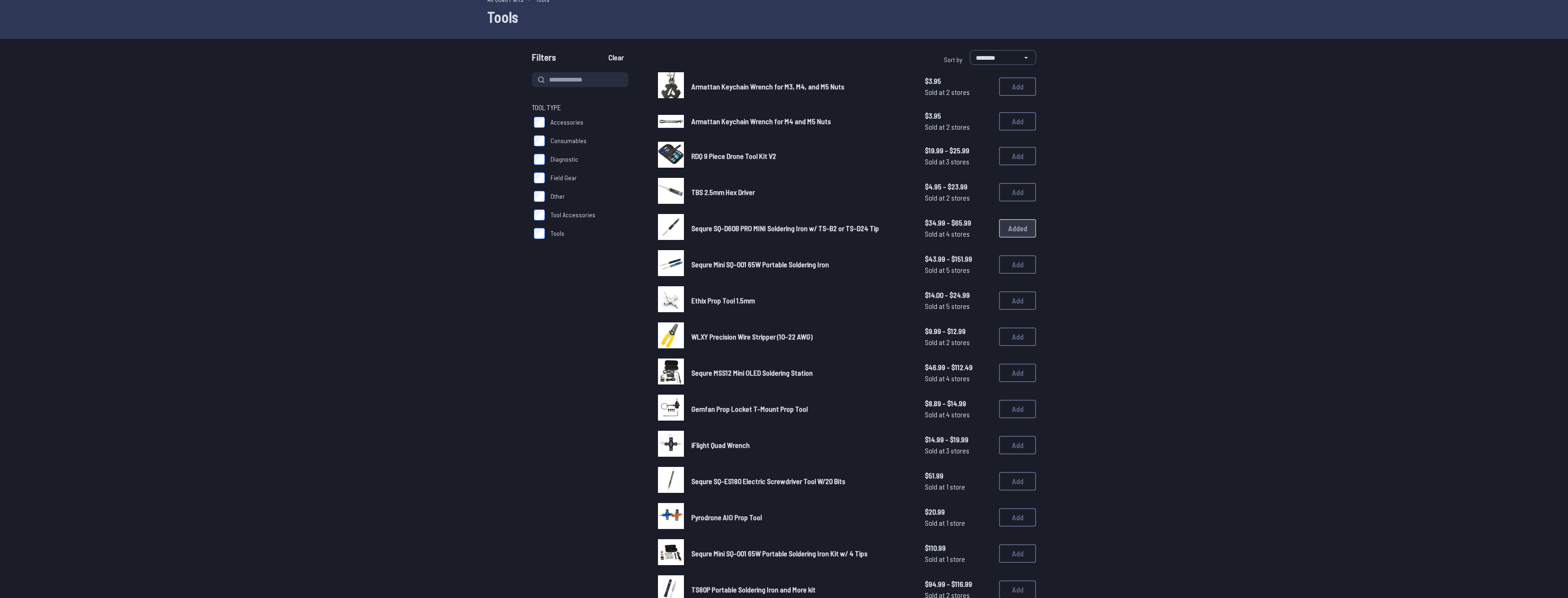
click at [756, 153] on span "RDQ 9 Piece Drone Tool Kit V2" at bounding box center [734, 156] width 85 height 9
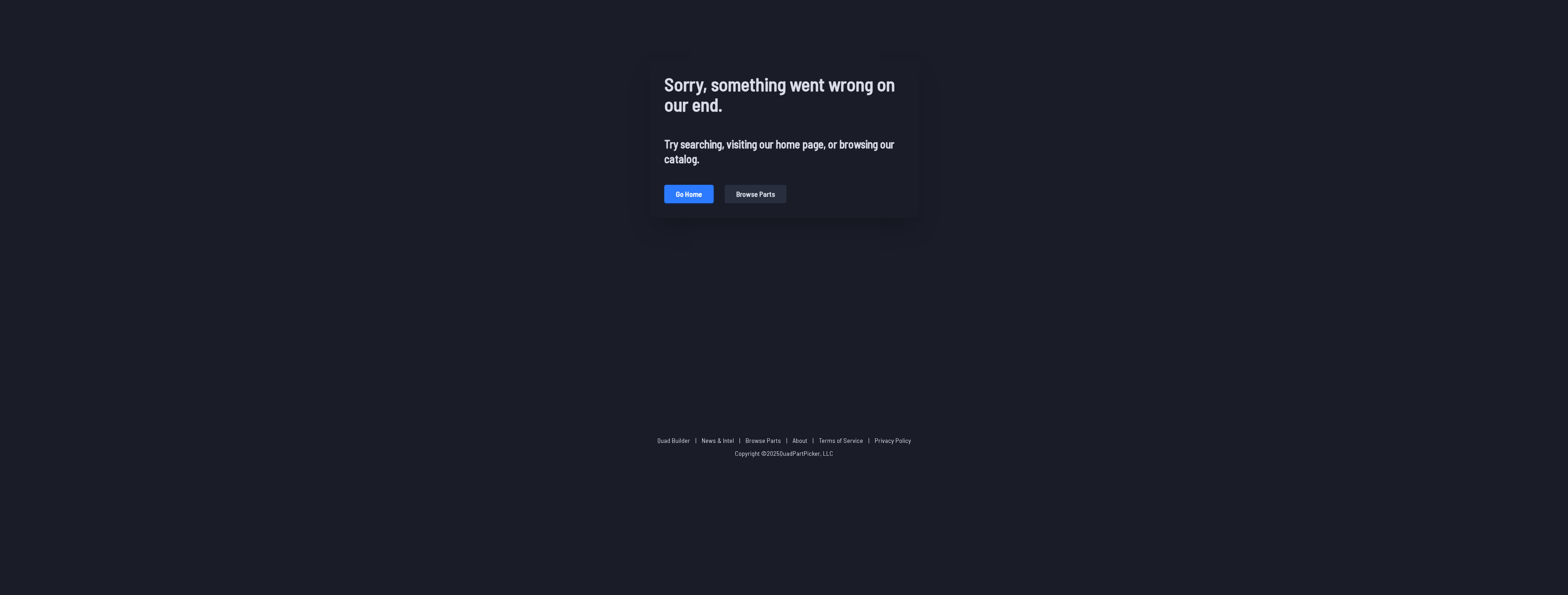
click at [698, 189] on button "Go home" at bounding box center [688, 194] width 49 height 18
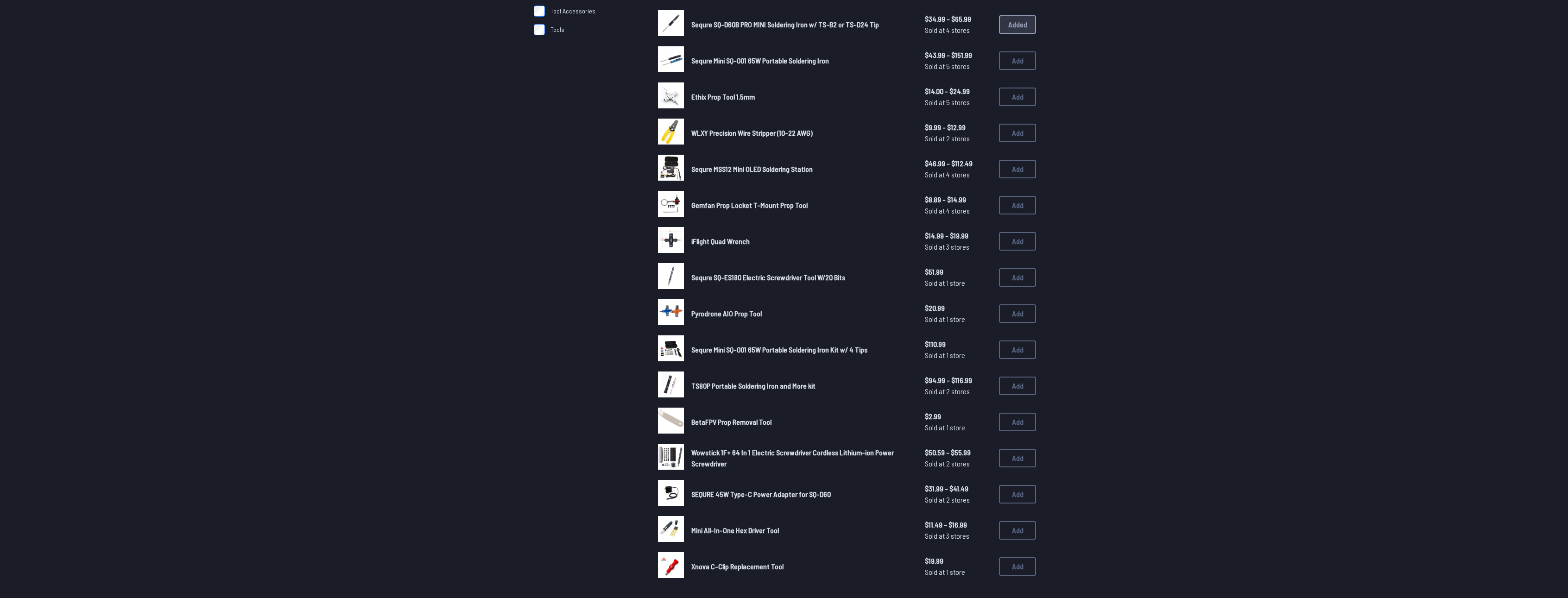
scroll to position [278, 0]
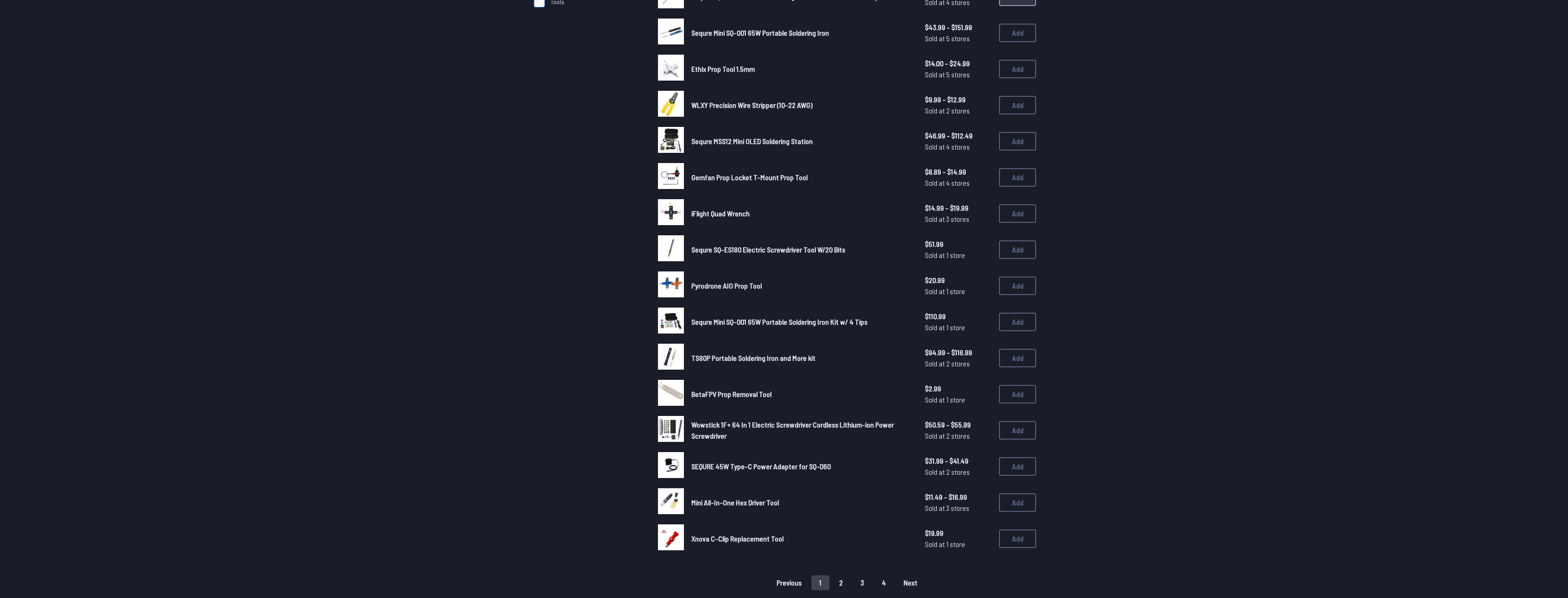
click at [843, 584] on button "2" at bounding box center [841, 583] width 20 height 15
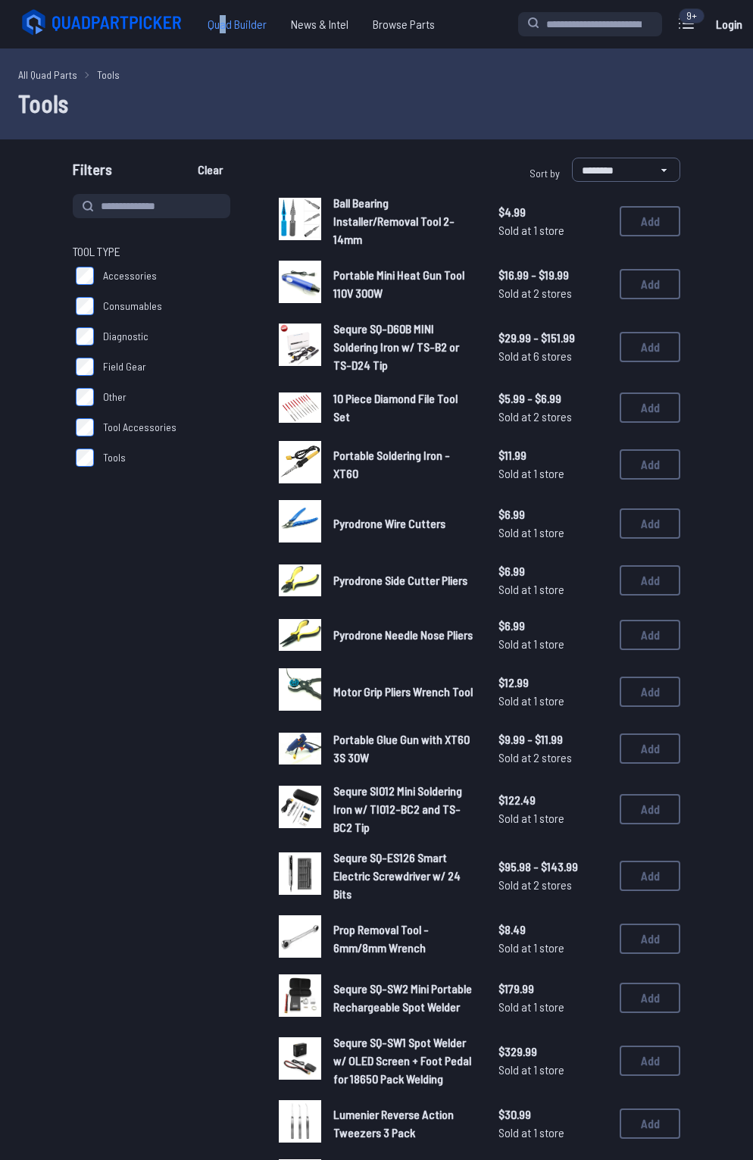
click at [226, 23] on span "Quad Builder" at bounding box center [237, 24] width 83 height 30
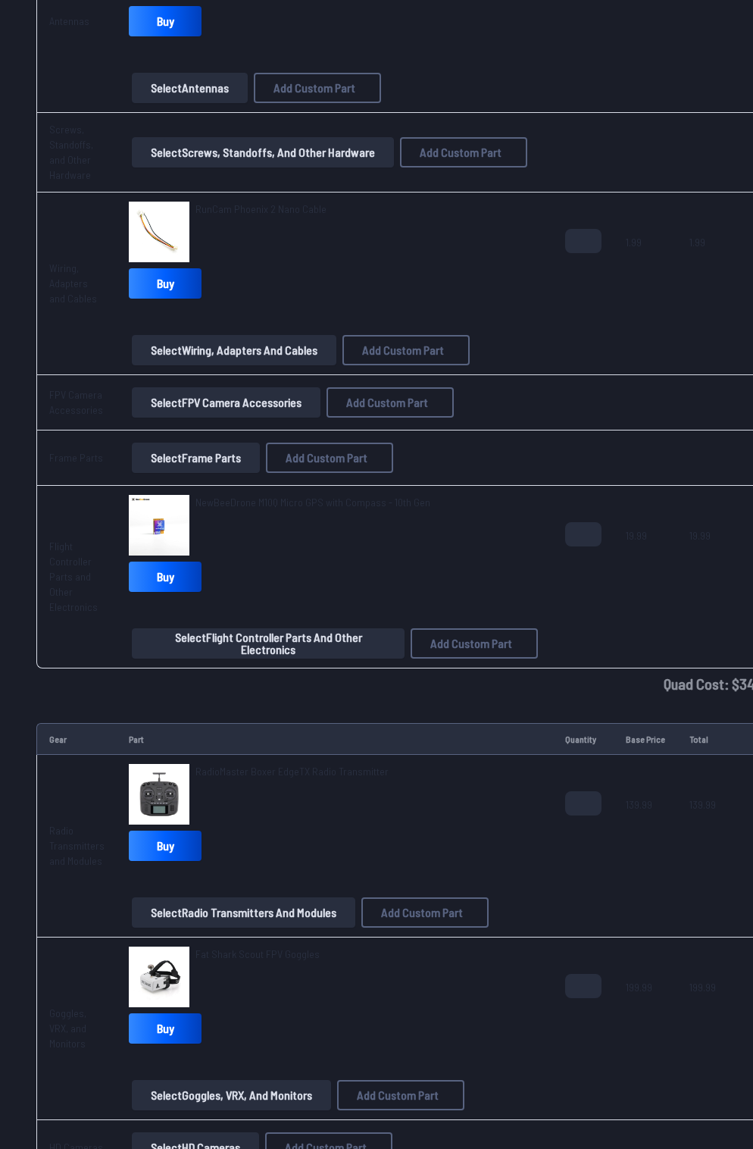
scroll to position [1659, 0]
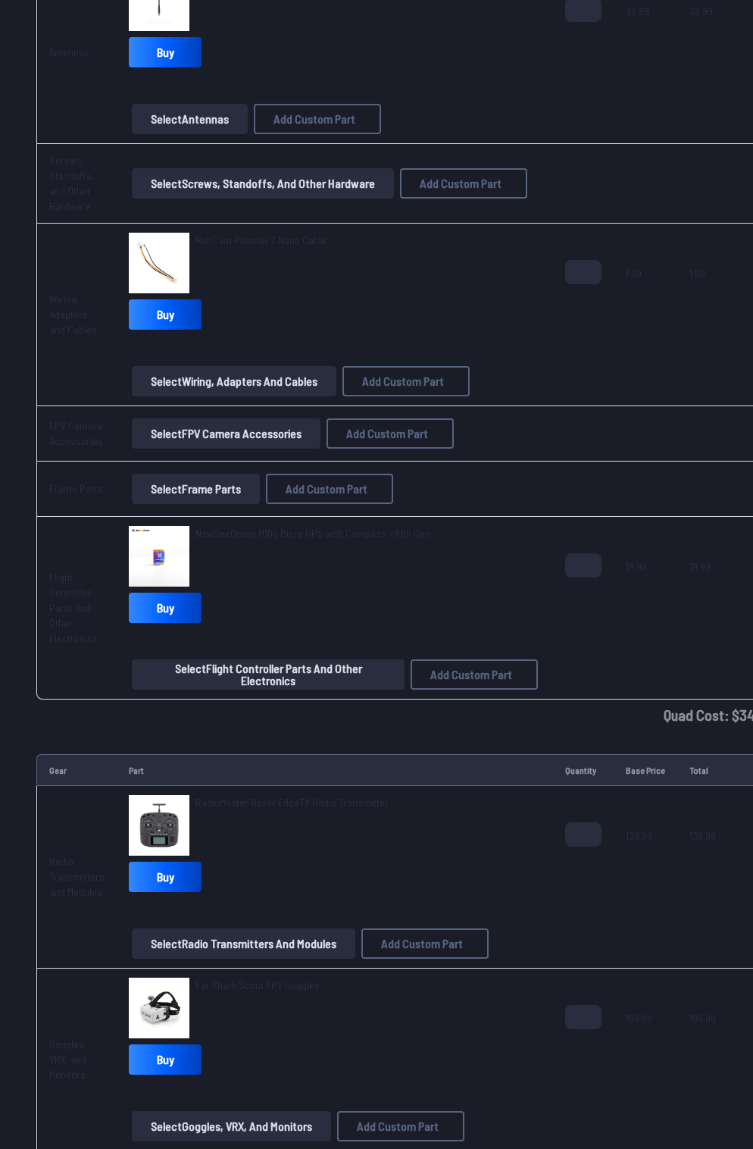
click at [311, 744] on div "Component Part Quantity Base Price Total Frames Five33 Footy DeadCat 5" Frame K…" at bounding box center [376, 234] width 753 height 3389
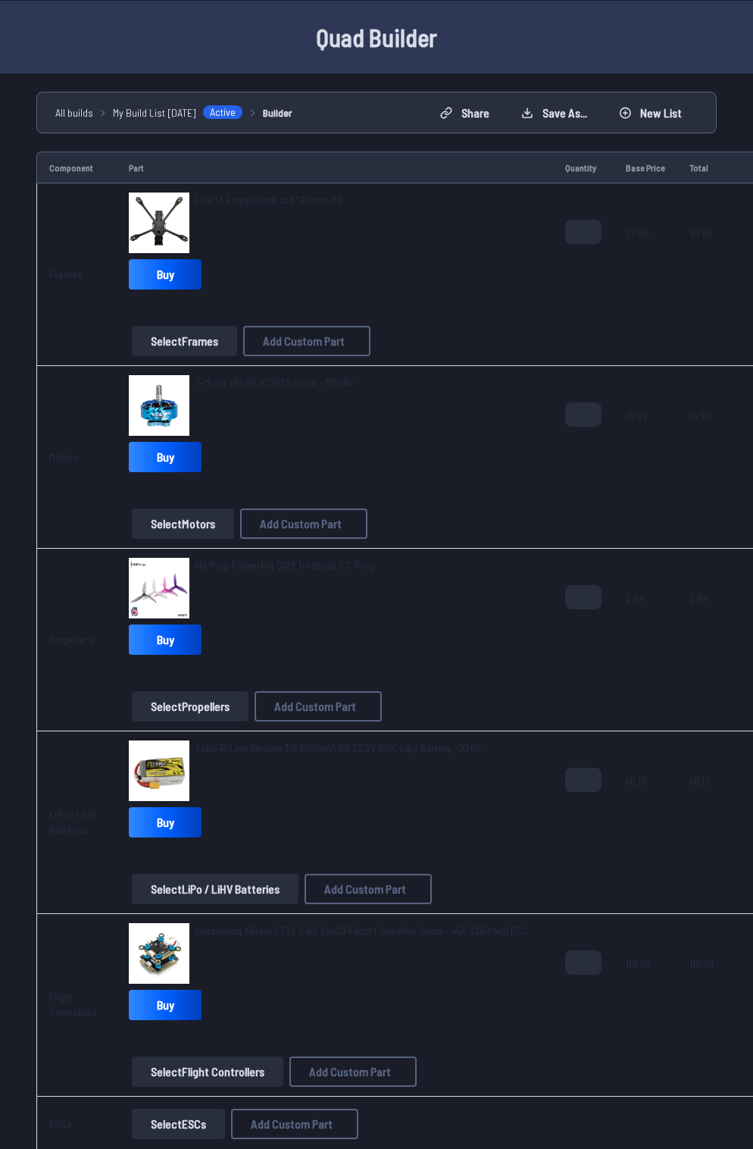
scroll to position [76, 0]
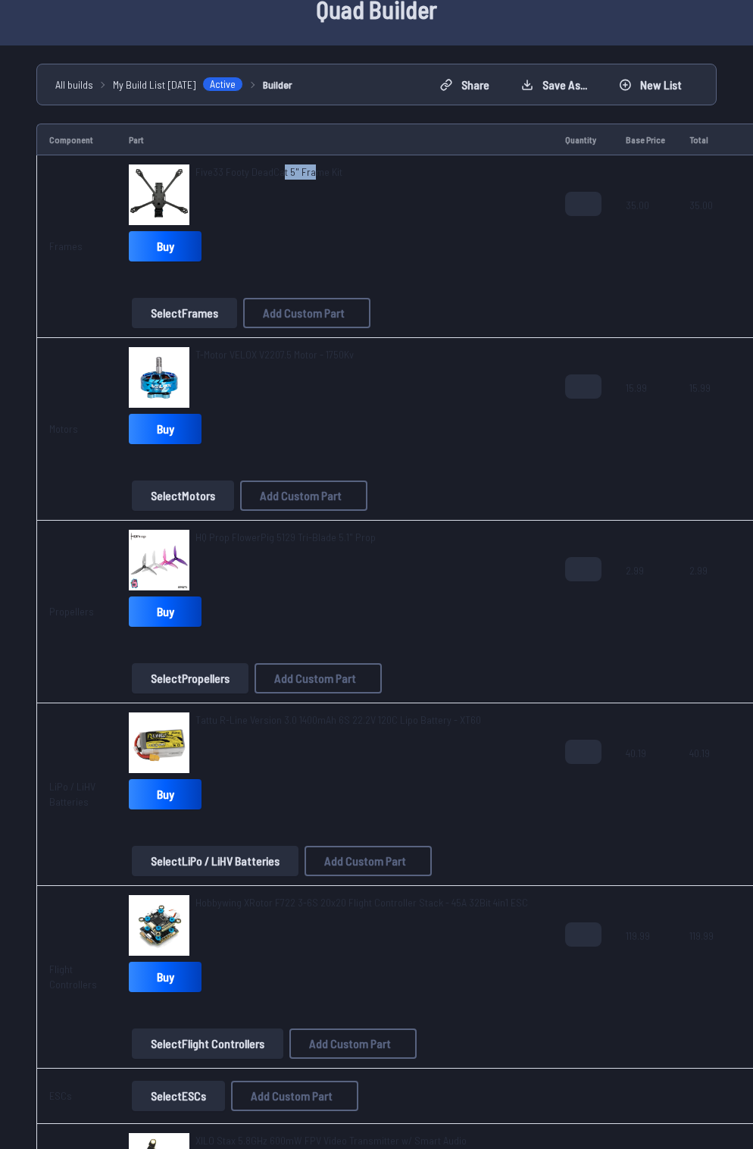
drag, startPoint x: 308, startPoint y: 177, endPoint x: 280, endPoint y: 259, distance: 87.0
drag, startPoint x: 280, startPoint y: 259, endPoint x: 236, endPoint y: 225, distance: 56.2
click at [236, 225] on div "Five33 Footy DeadCat 5" Frame Kit Buy" at bounding box center [335, 215] width 412 height 103
drag, startPoint x: 280, startPoint y: 174, endPoint x: 230, endPoint y: 266, distance: 104.8
click at [230, 266] on div "Five33 Footy DeadCat 5" Frame Kit Buy" at bounding box center [335, 215] width 412 height 103
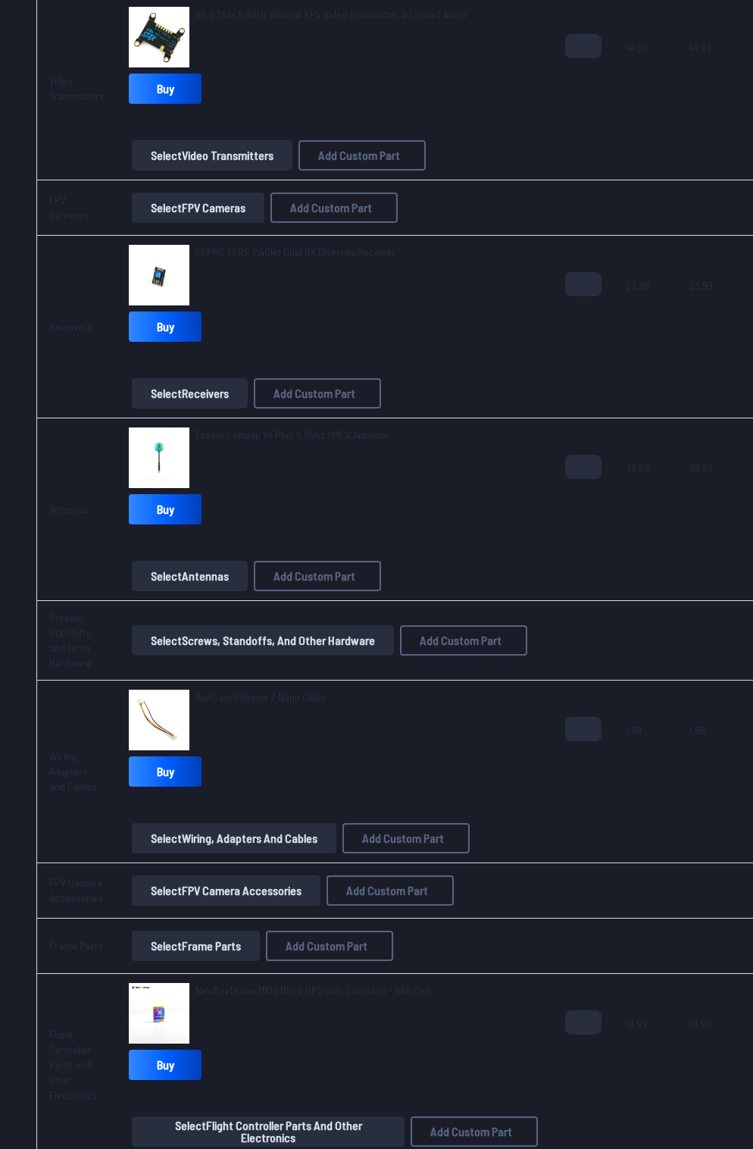
scroll to position [1213, 0]
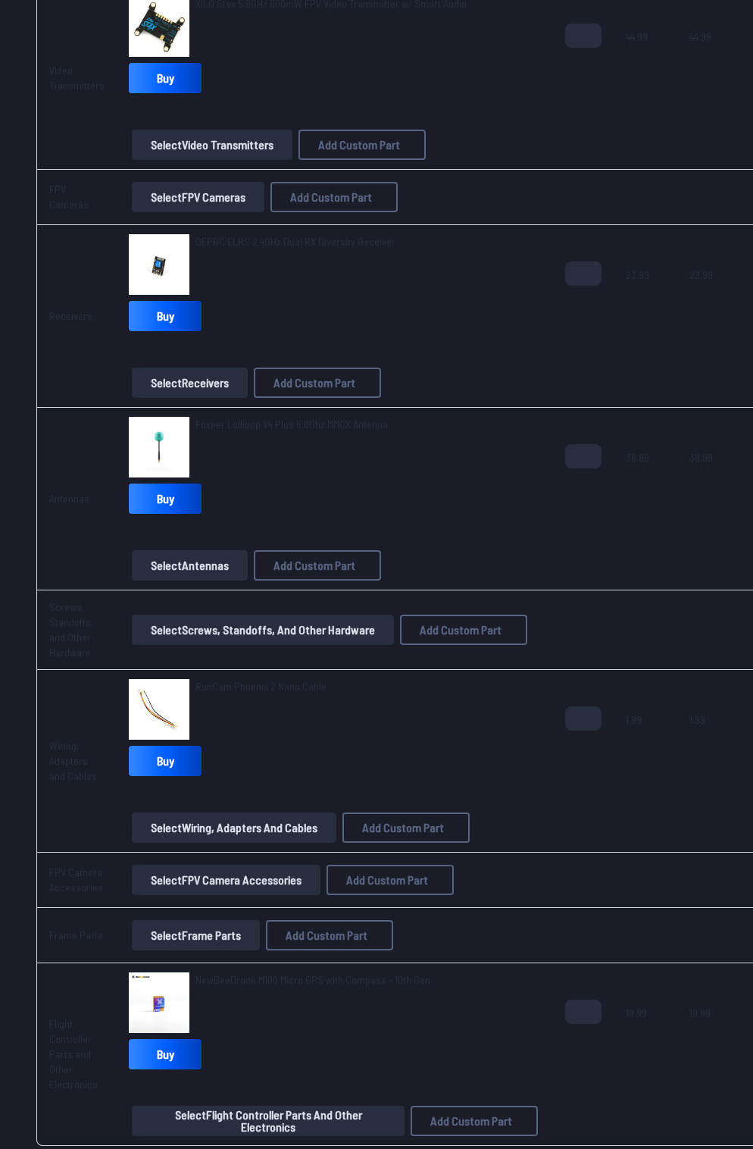
click at [204, 631] on button "Select Screws, Standoffs, and Other Hardware" at bounding box center [263, 630] width 262 height 30
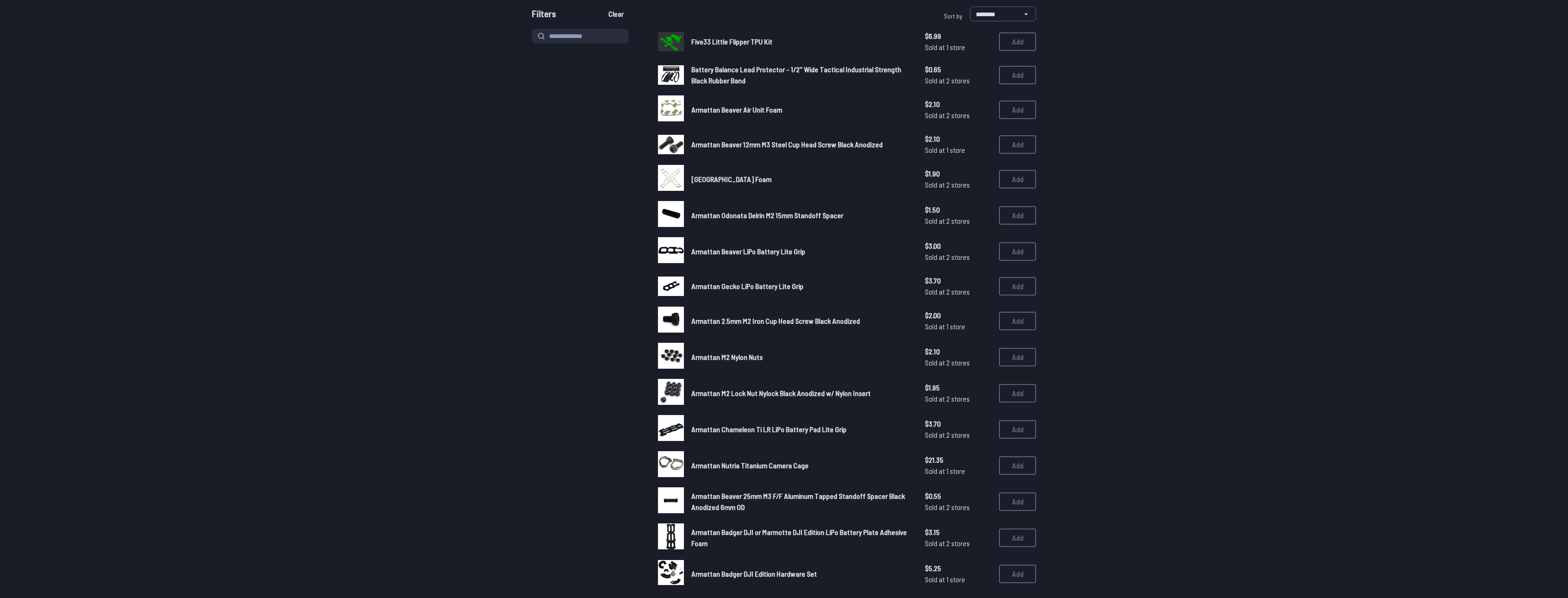
scroll to position [93, 0]
click at [1017, 428] on button "Add" at bounding box center [1017, 427] width 37 height 18
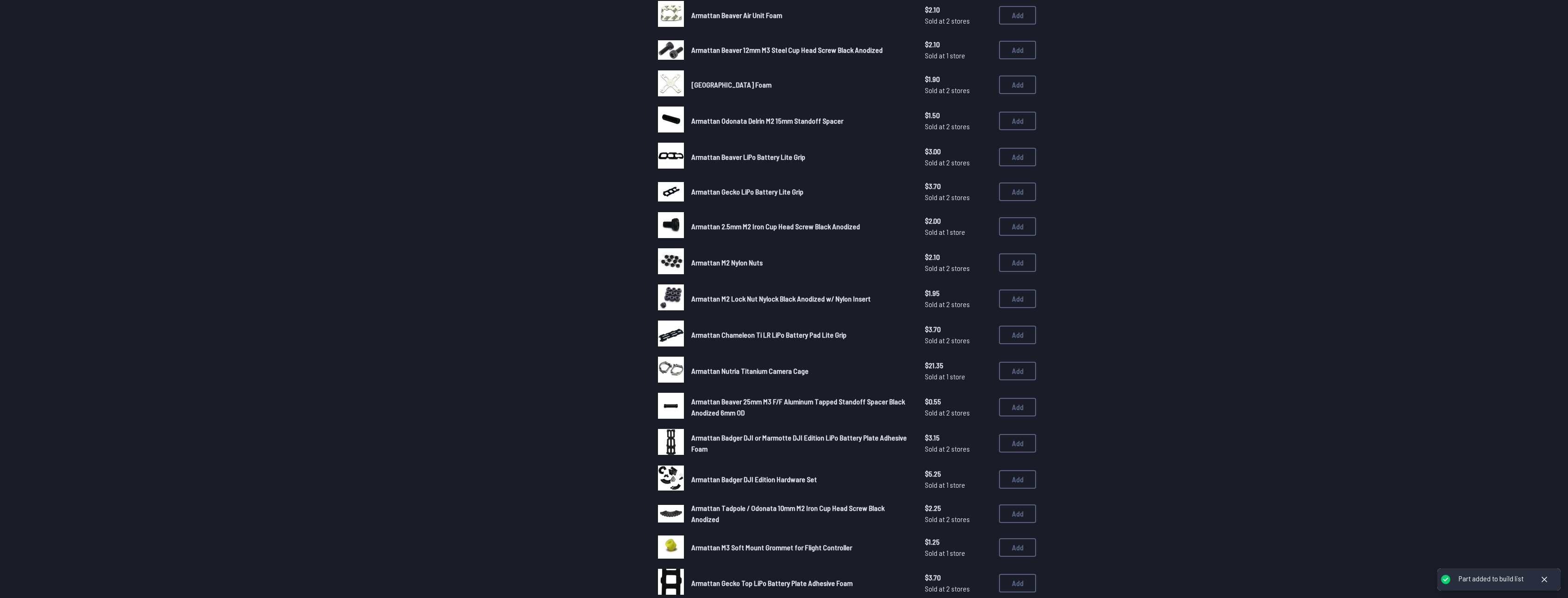
scroll to position [185, 0]
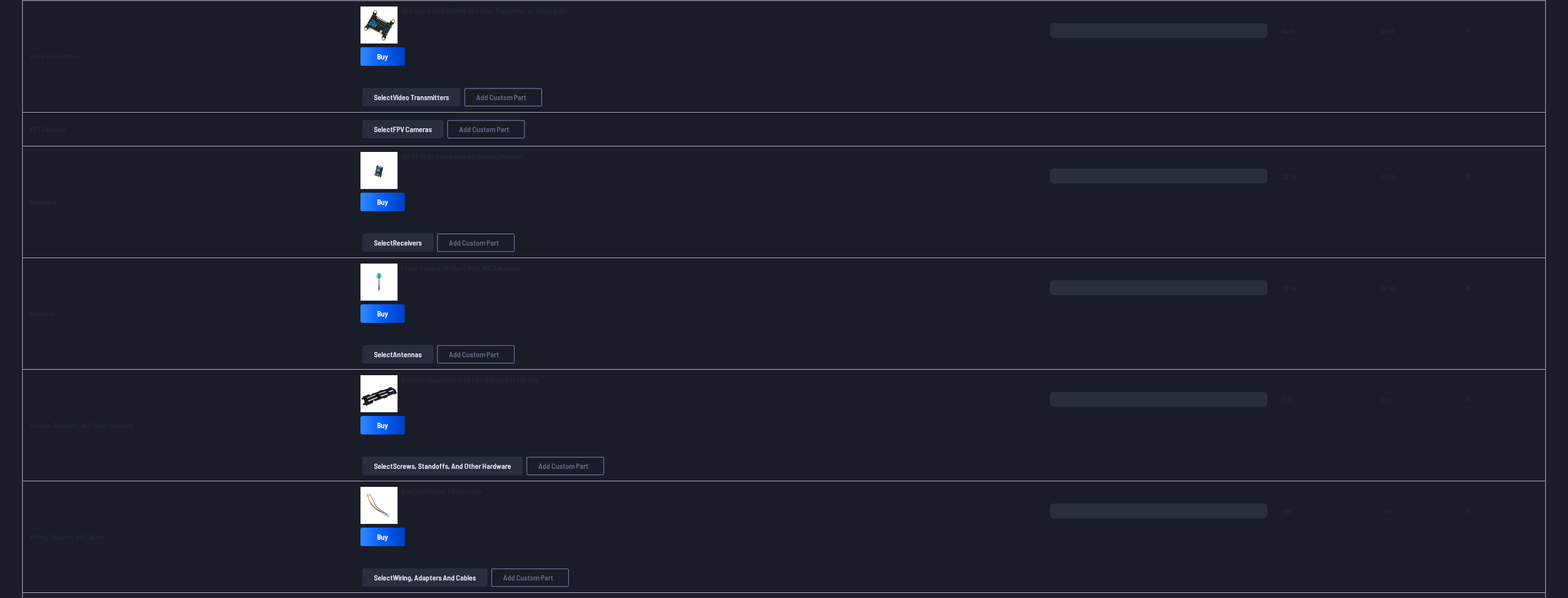
scroll to position [742, 0]
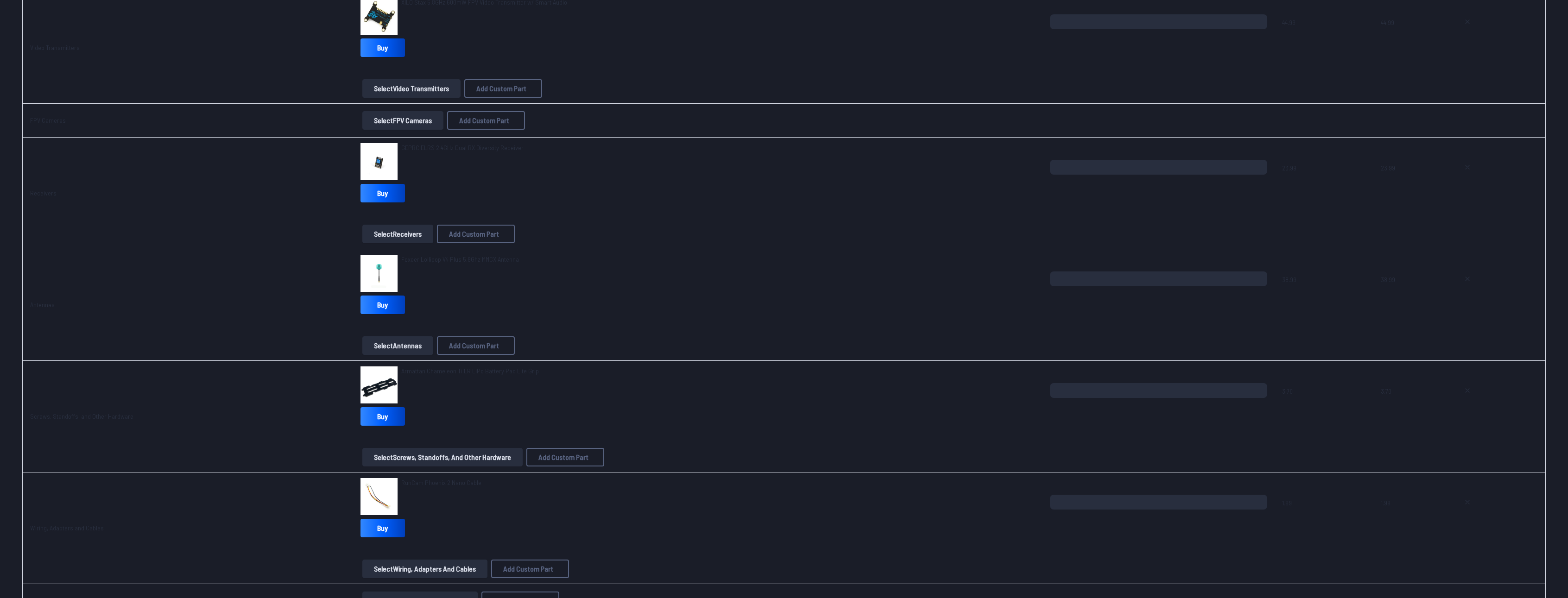
click at [388, 462] on button "Select Screws, Standoffs, and Other Hardware" at bounding box center [443, 457] width 160 height 18
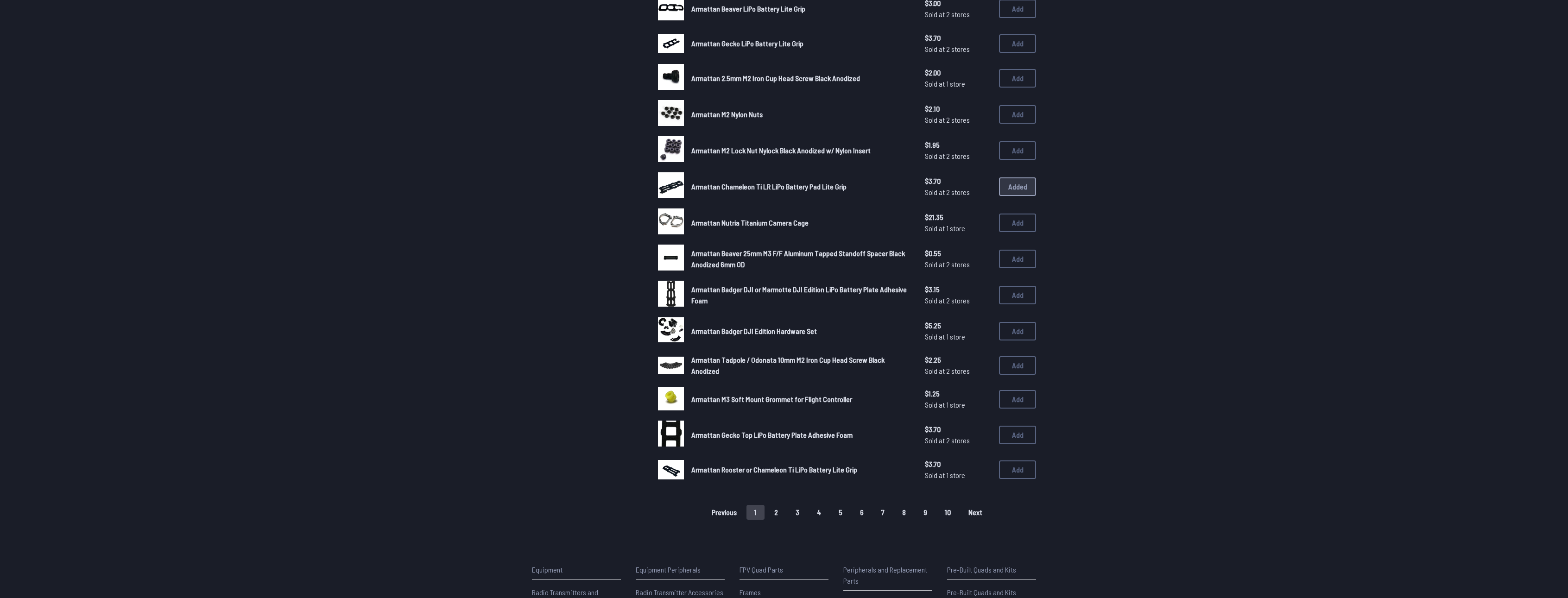
scroll to position [417, 0]
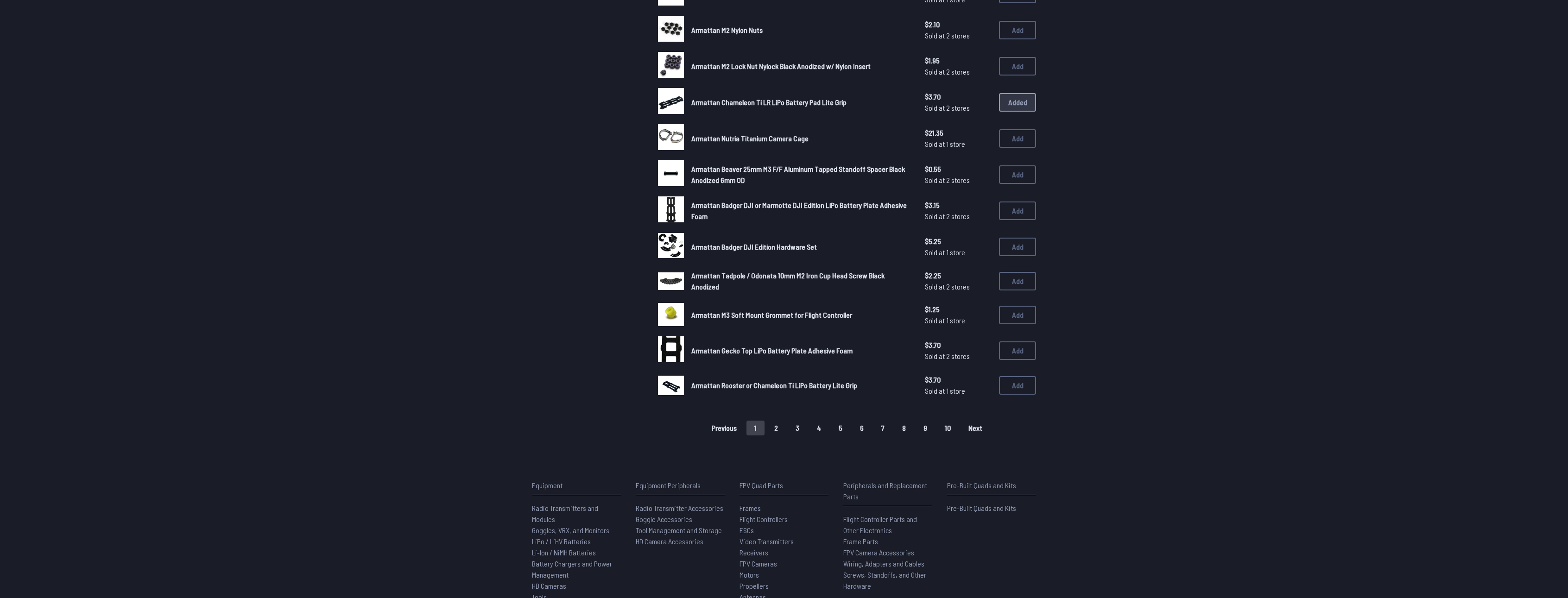
click at [786, 427] on button "2" at bounding box center [776, 428] width 20 height 15
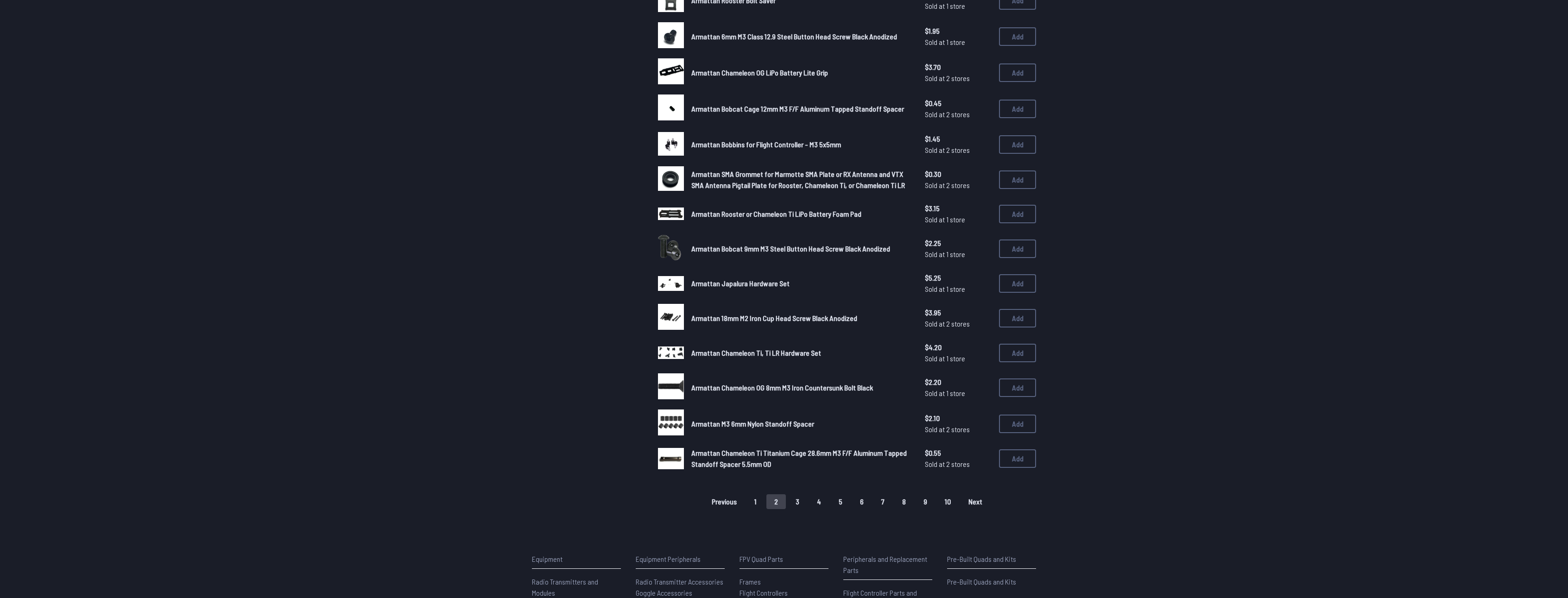
scroll to position [371, 0]
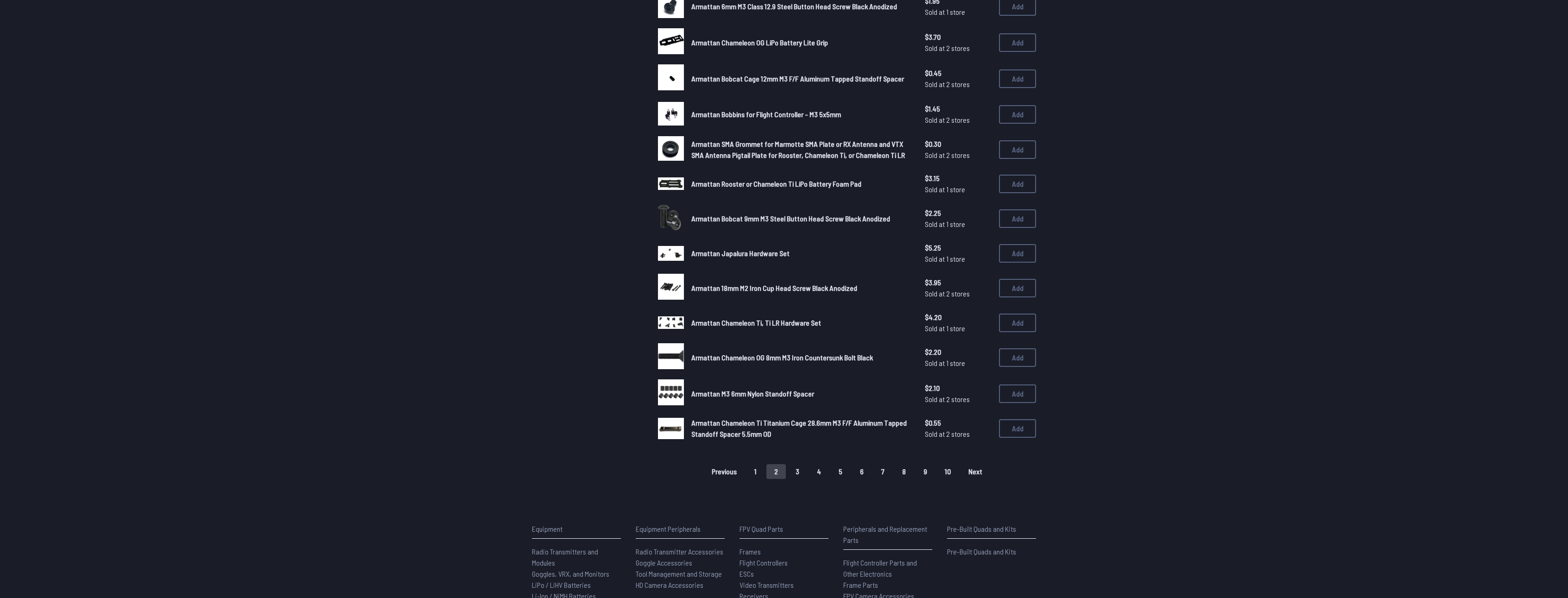
drag, startPoint x: 817, startPoint y: 474, endPoint x: 789, endPoint y: 470, distance: 28.3
click at [789, 470] on div "Previous 1 2 3 4 5 6 7 8 9 10 Next" at bounding box center [847, 471] width 378 height 15
click at [789, 470] on button "3" at bounding box center [797, 471] width 20 height 15
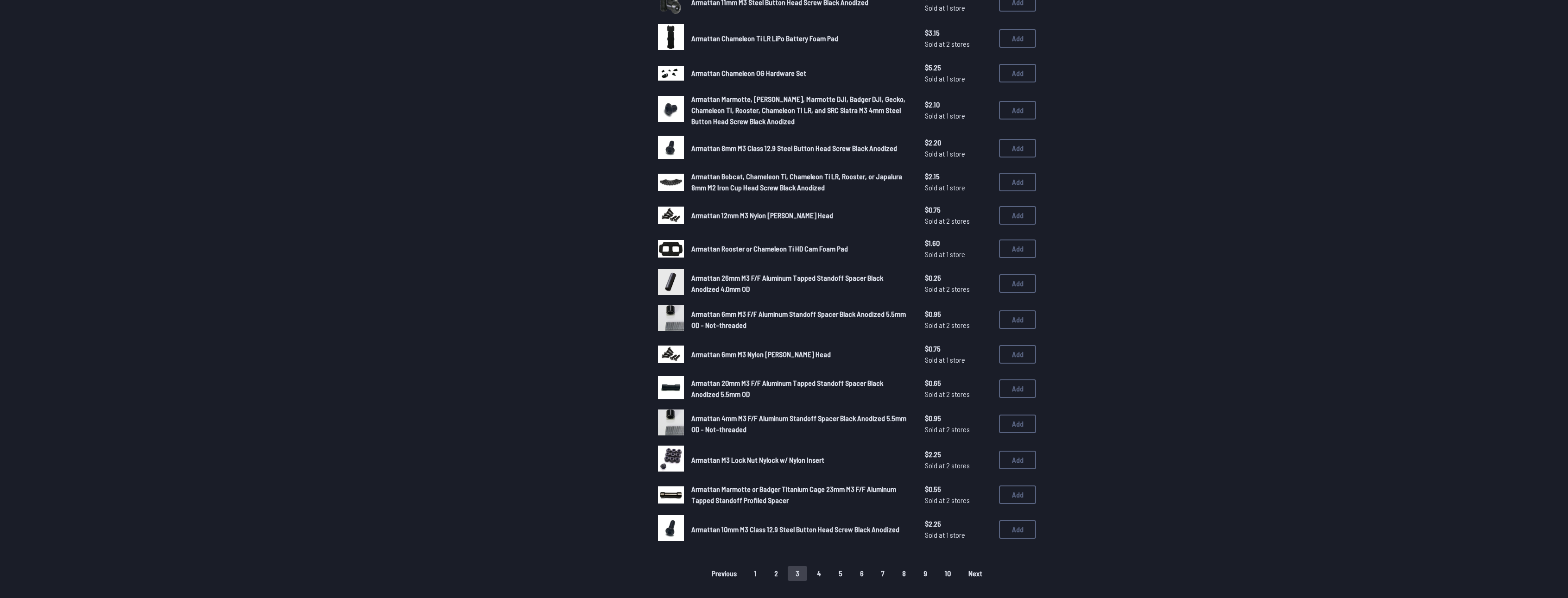
scroll to position [278, 0]
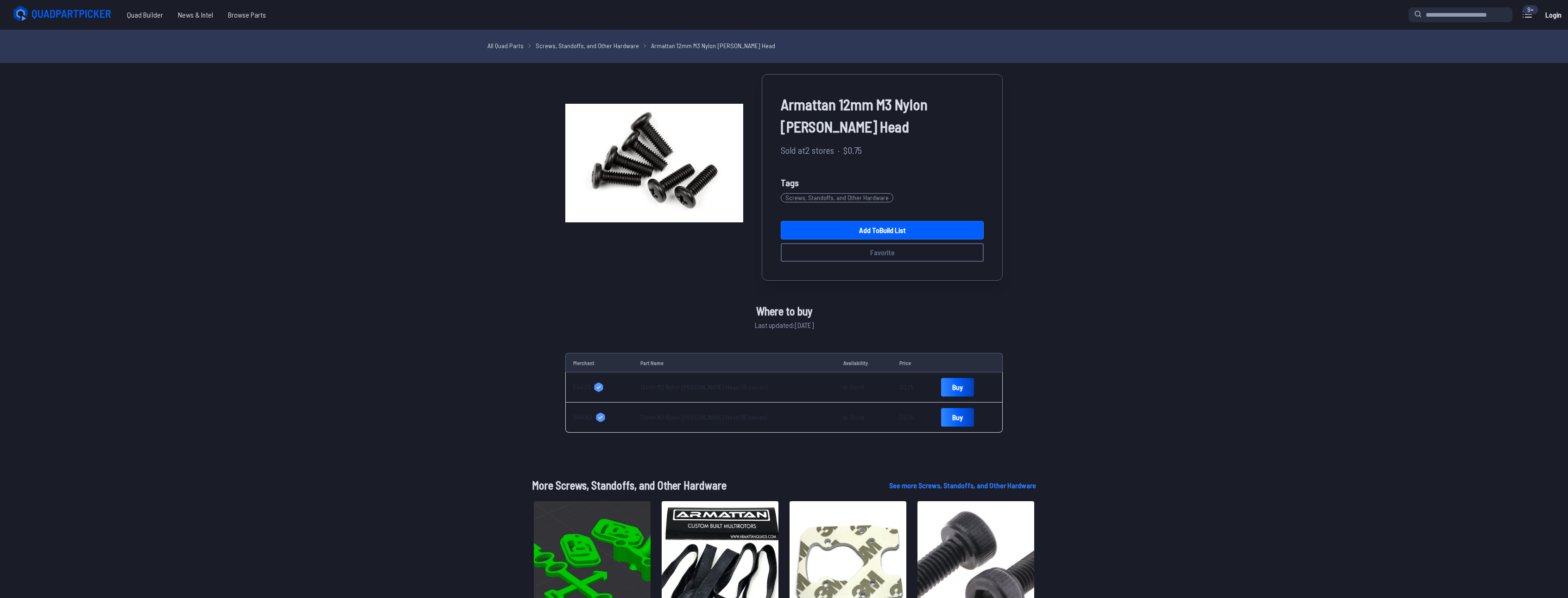
scroll to position [278, 0]
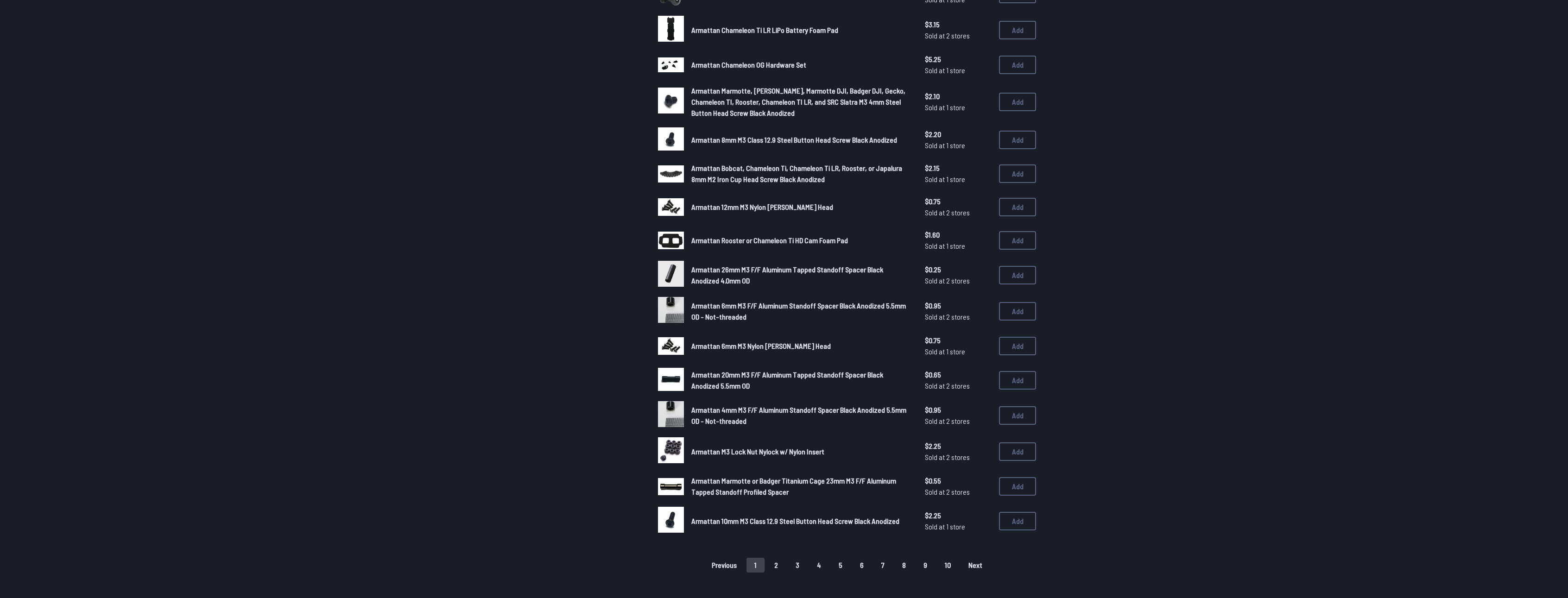
click at [756, 566] on button "1" at bounding box center [756, 565] width 18 height 15
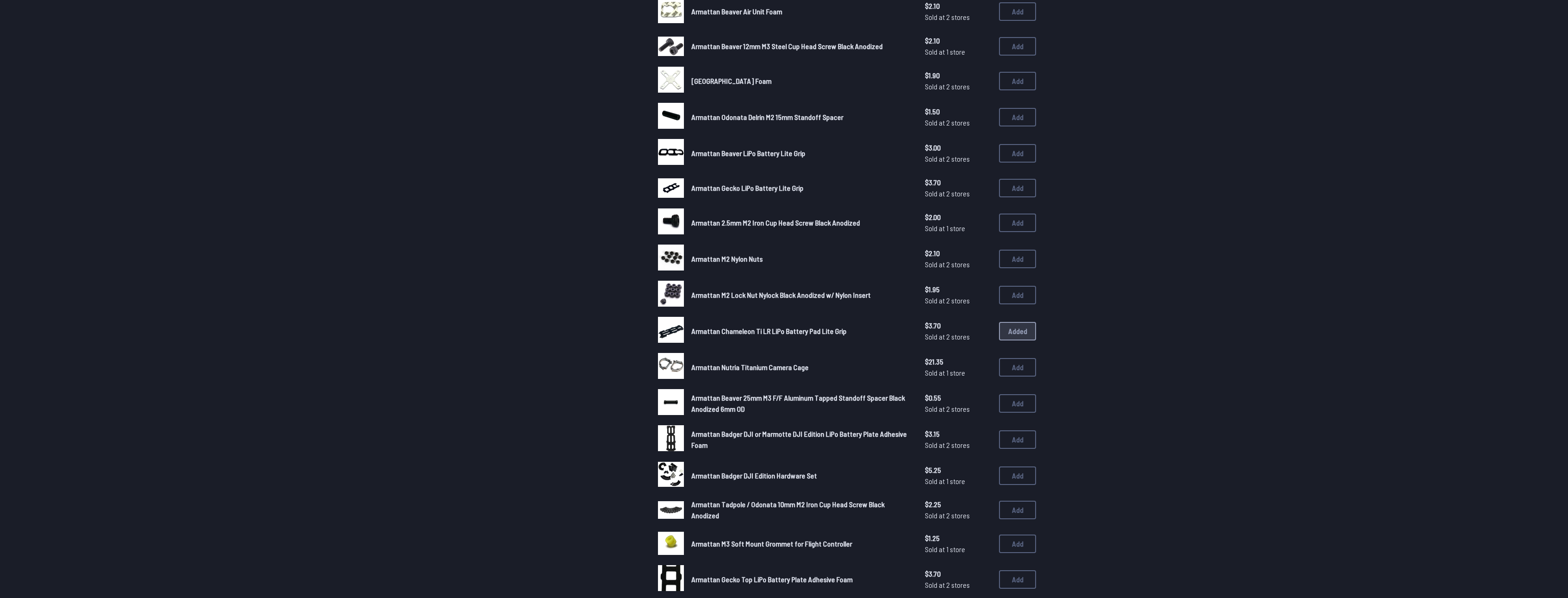
scroll to position [278, 0]
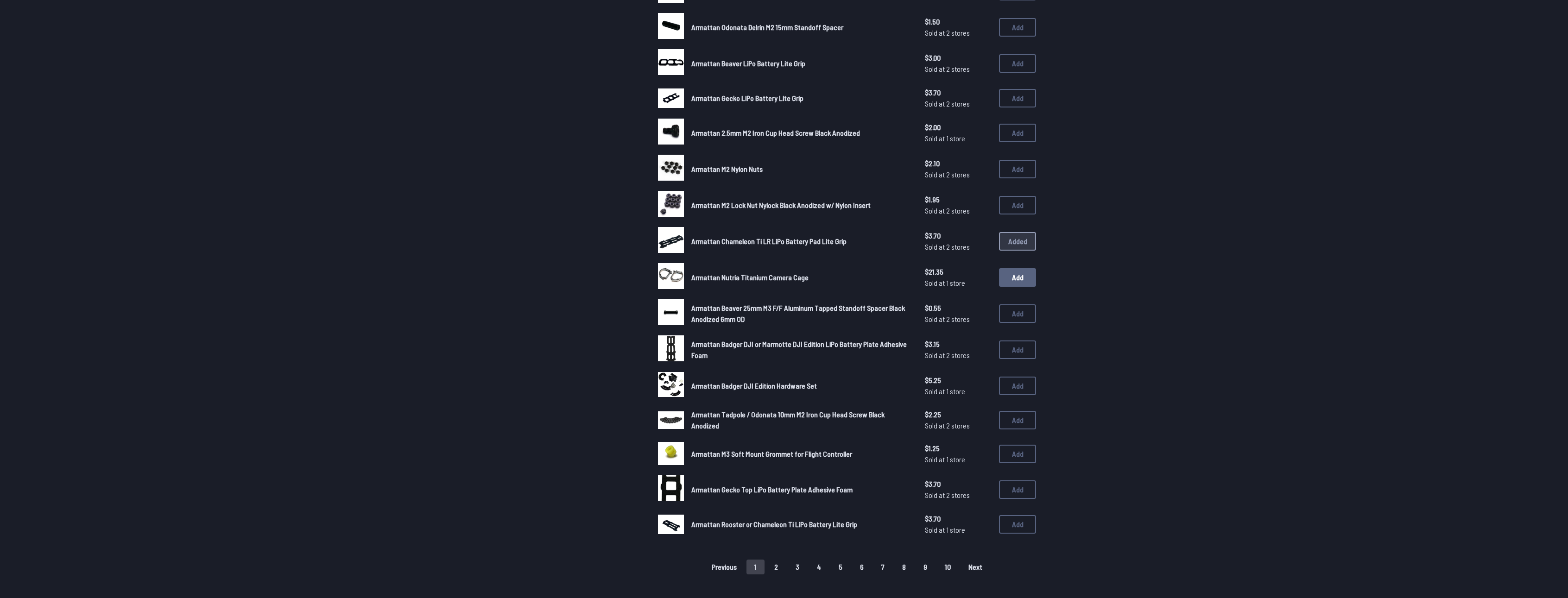
click at [1026, 279] on button "Add" at bounding box center [1017, 278] width 37 height 18
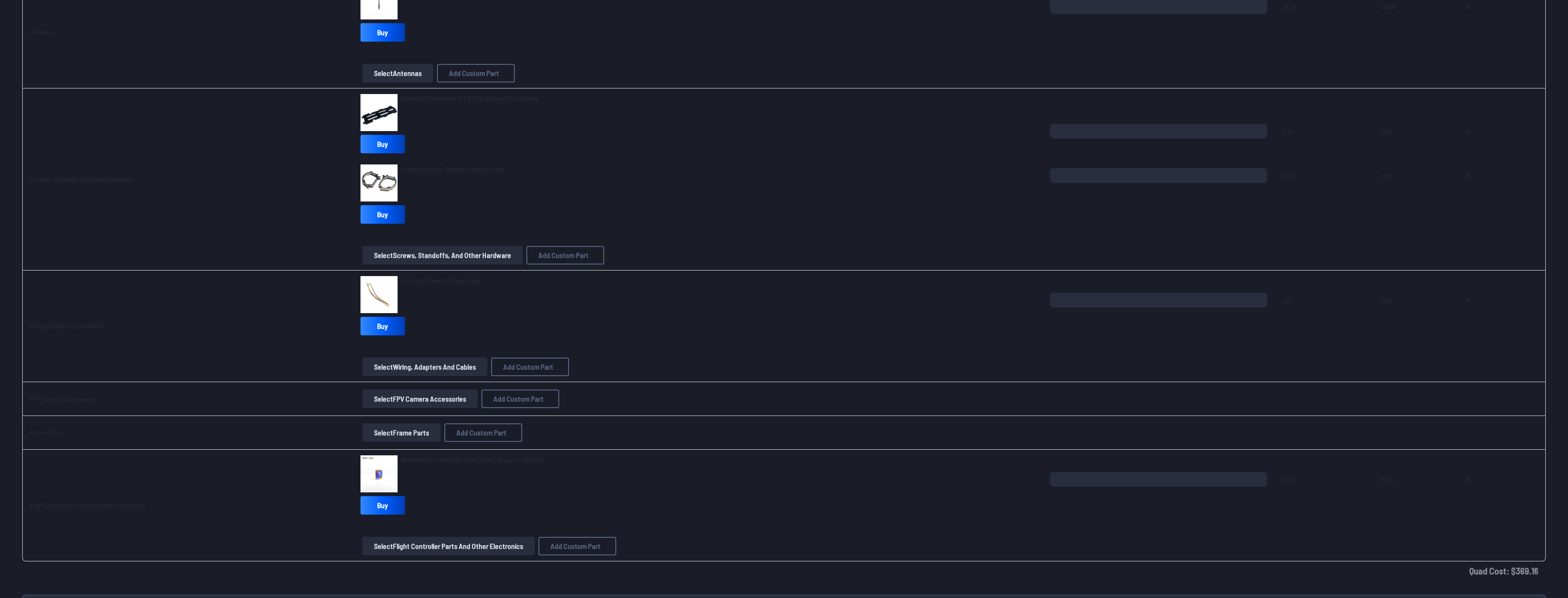
scroll to position [1019, 0]
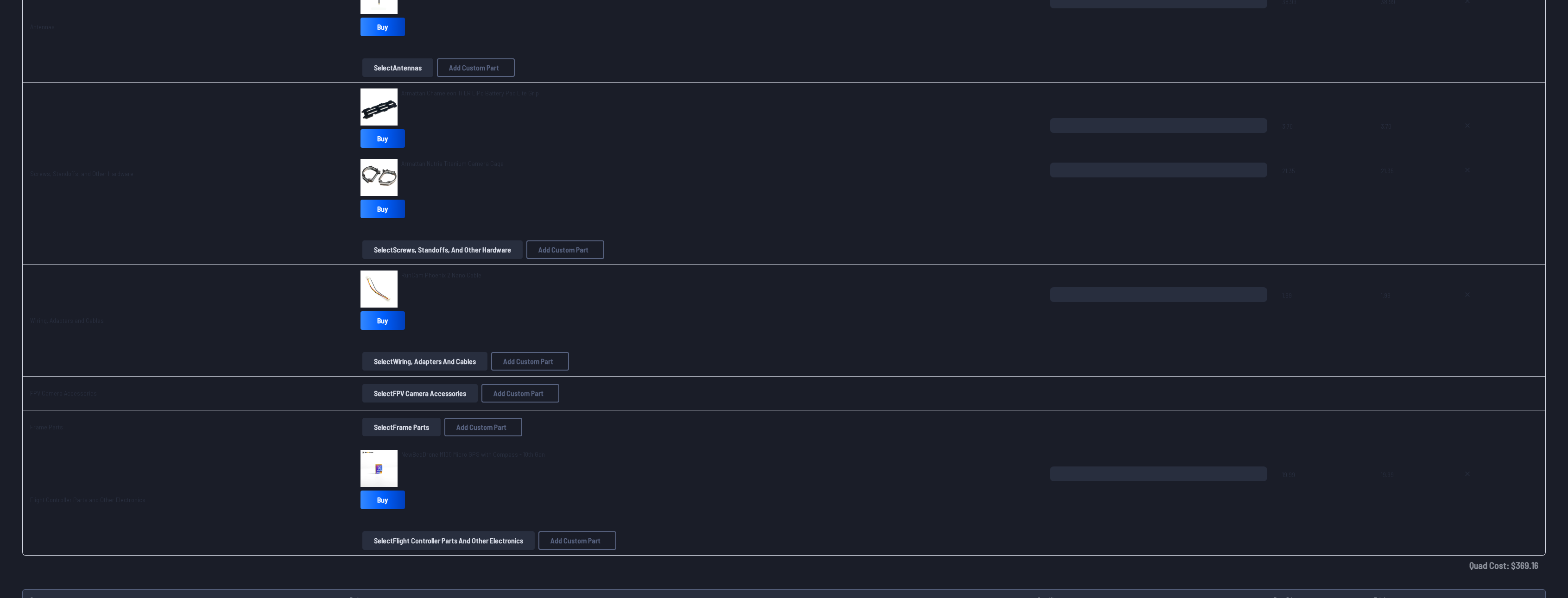
click at [407, 425] on button "Select Frame Parts" at bounding box center [402, 427] width 78 height 18
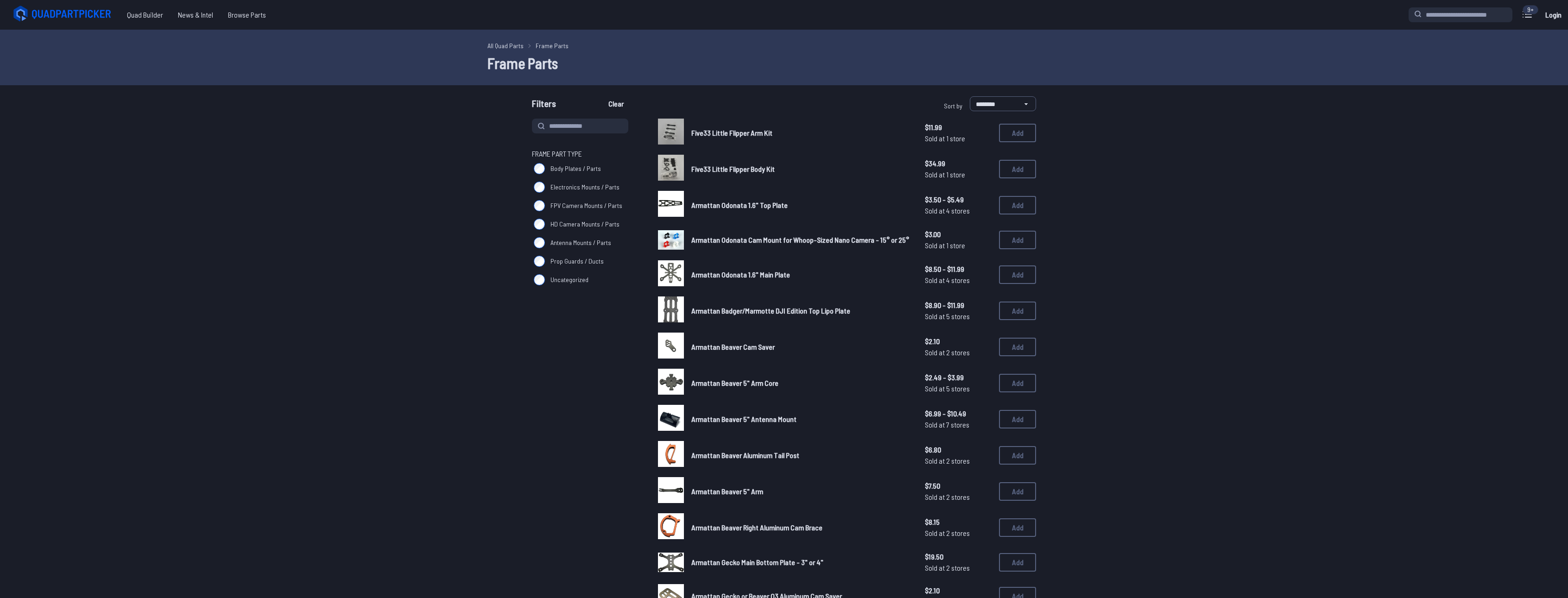
drag, startPoint x: 105, startPoint y: 0, endPoint x: 256, endPoint y: 319, distance: 352.9
click at [256, 319] on form "**********" at bounding box center [784, 477] width 1568 height 761
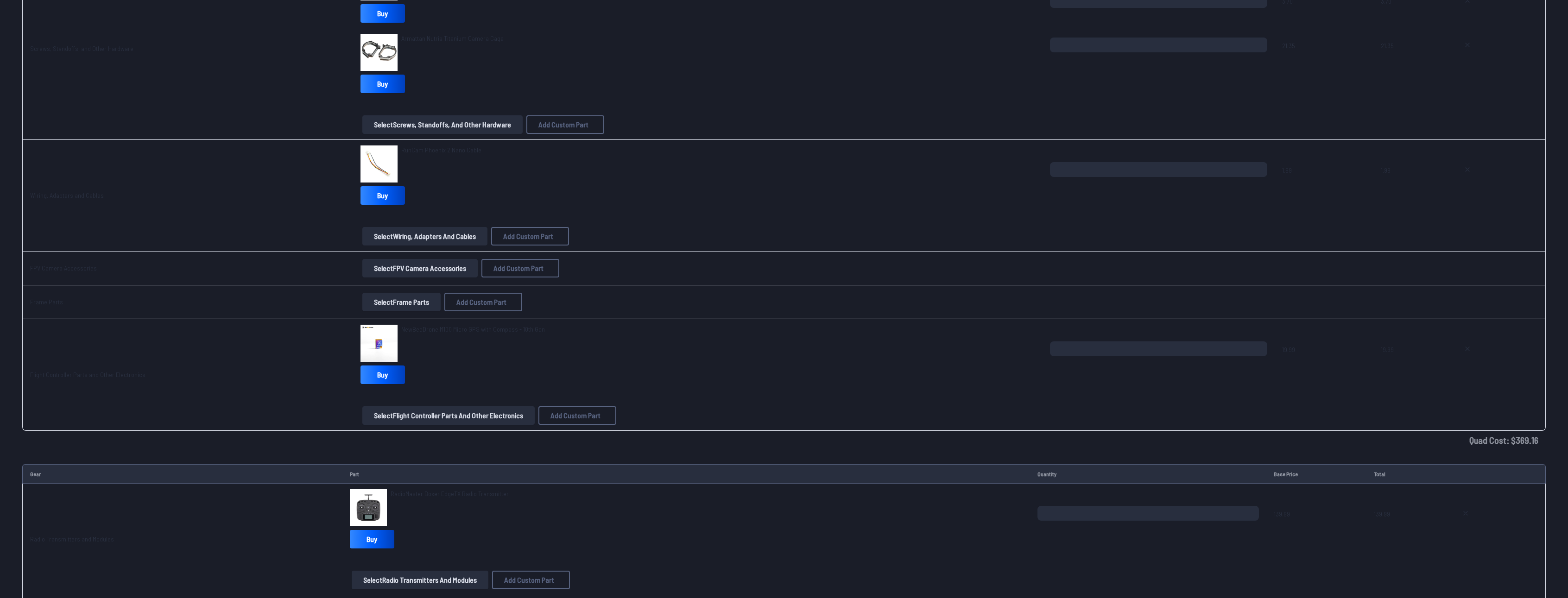
scroll to position [1159, 0]
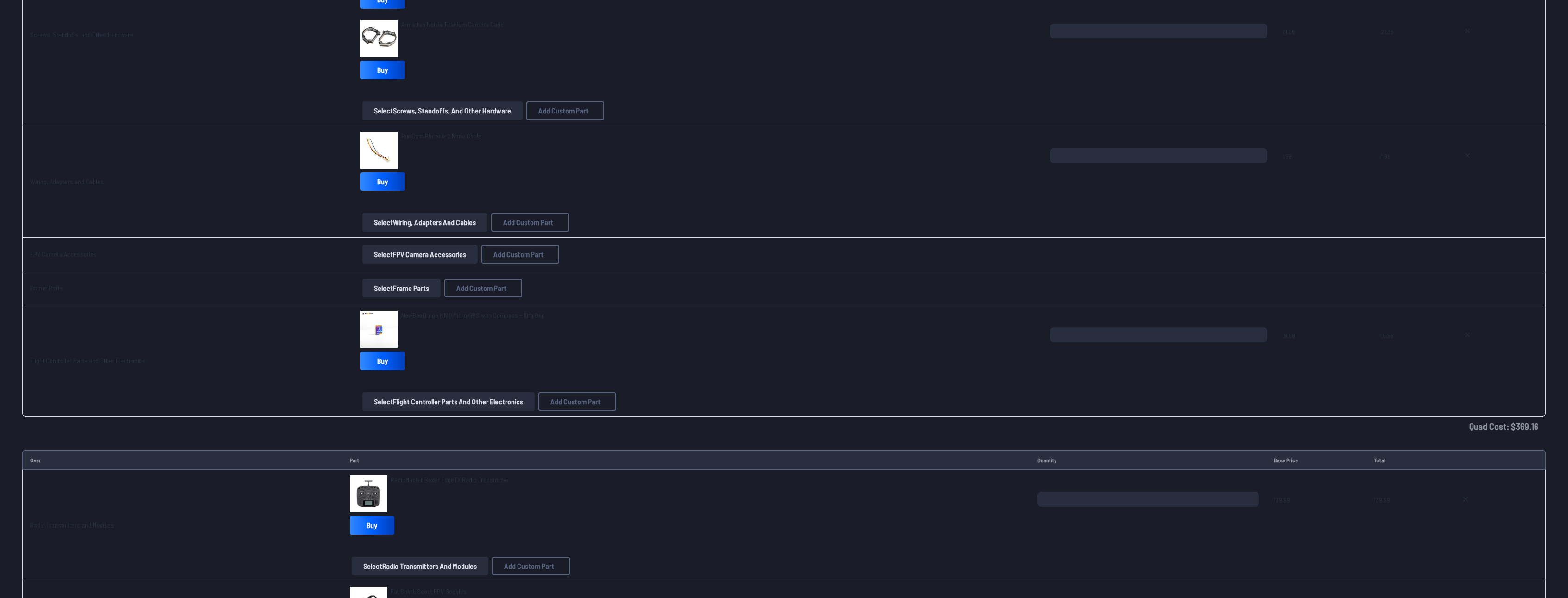
click at [394, 390] on div "NewBeeDrone M10Q Micro GPS with Compass - 10th Gen Buy Select Flight Controller…" at bounding box center [698, 361] width 674 height 100
click at [394, 393] on div "NewBeeDrone M10Q Micro GPS with Compass - 10th Gen Buy Select Flight Controller…" at bounding box center [698, 361] width 674 height 100
click at [391, 401] on button "Select Flight Controller Parts and Other Electronics" at bounding box center [449, 402] width 172 height 18
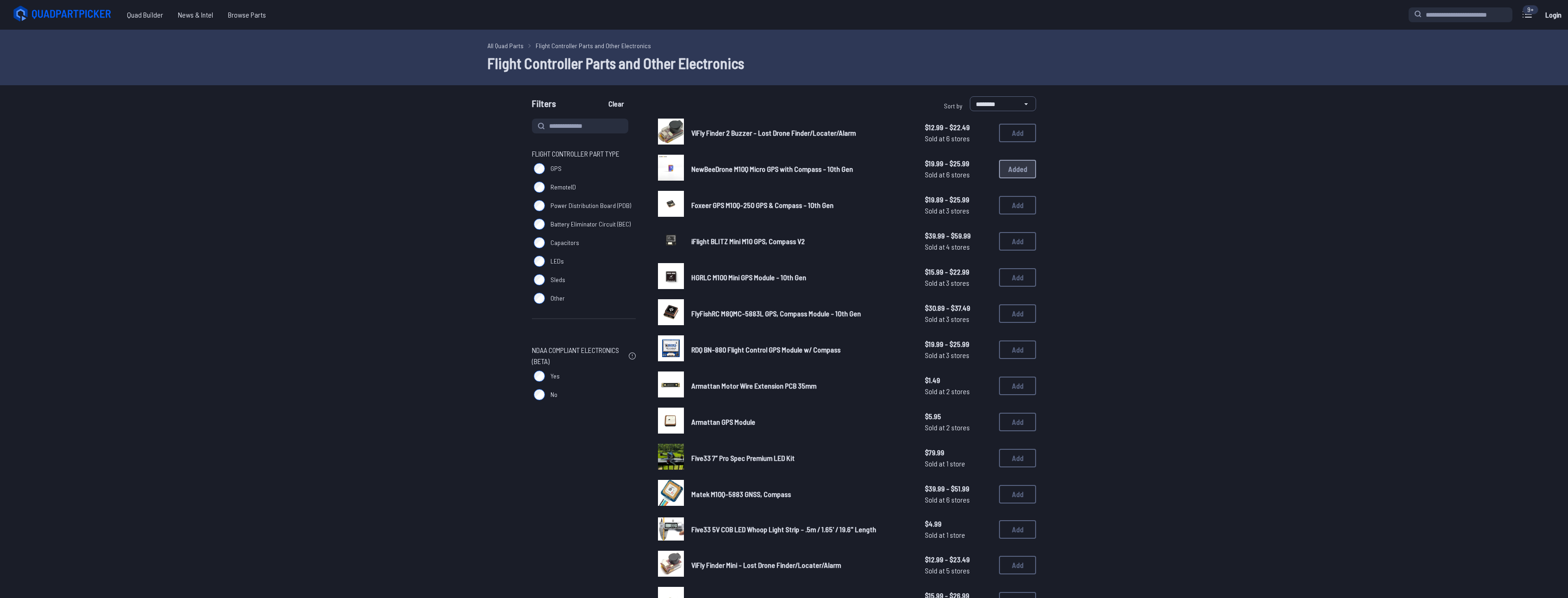
click at [562, 259] on span "LEDs" at bounding box center [557, 261] width 13 height 9
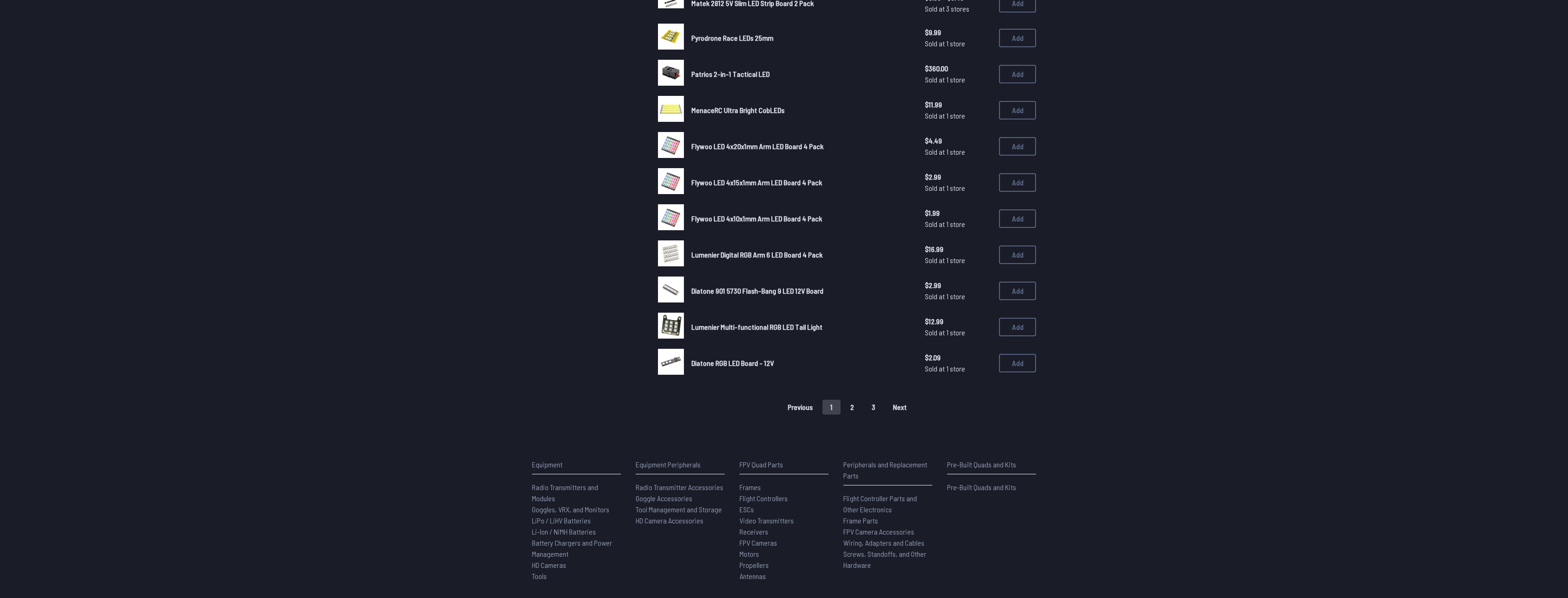
scroll to position [463, 0]
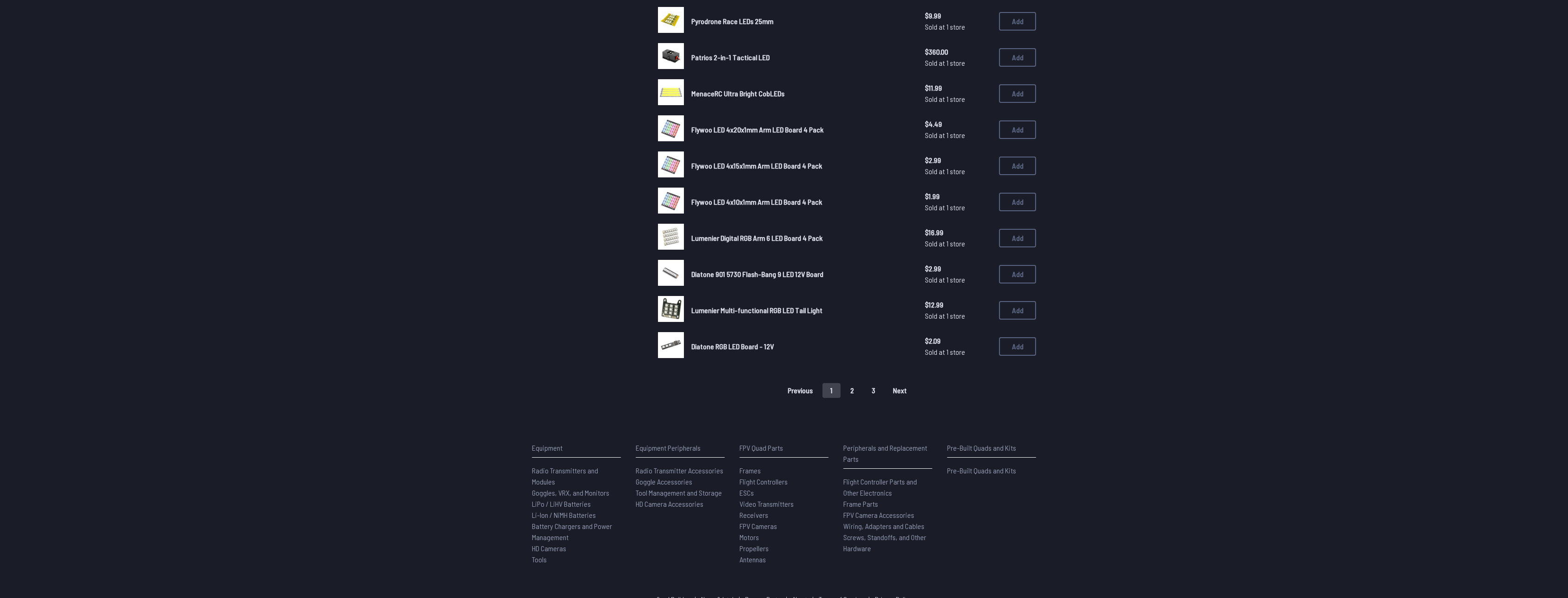
click at [861, 388] on button "2" at bounding box center [852, 391] width 20 height 15
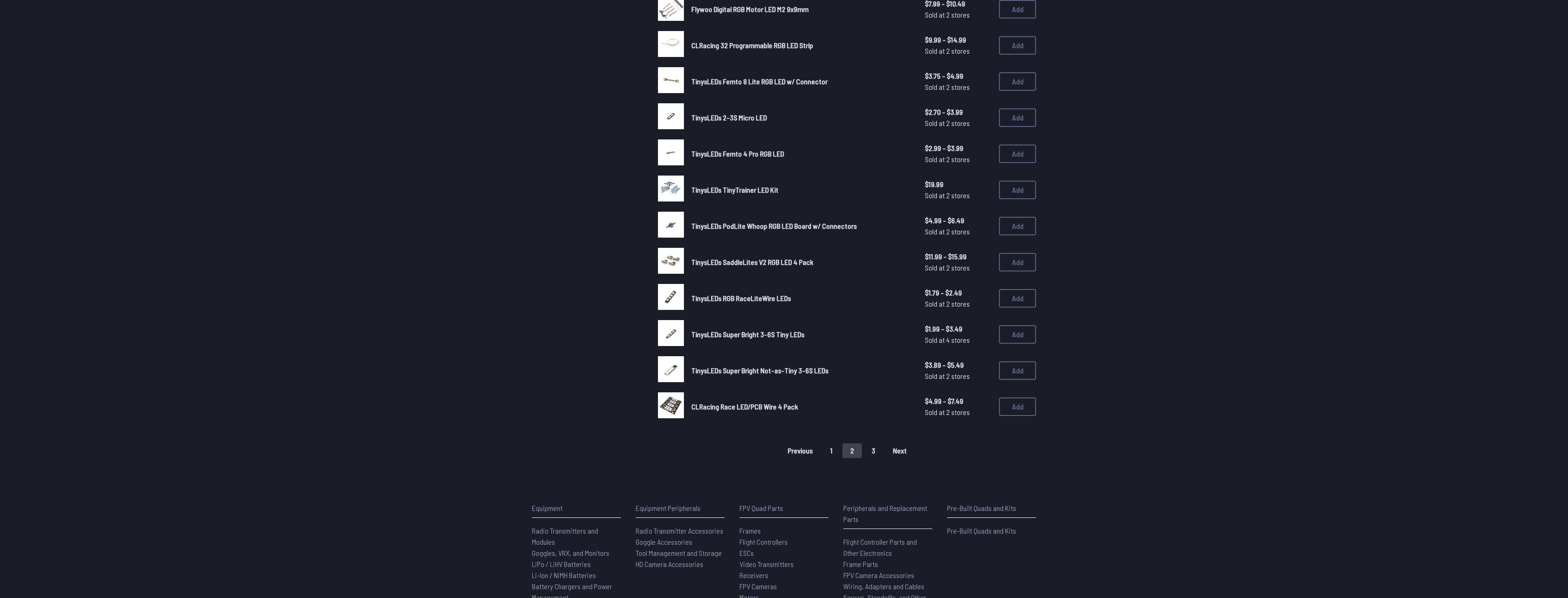
scroll to position [463, 0]
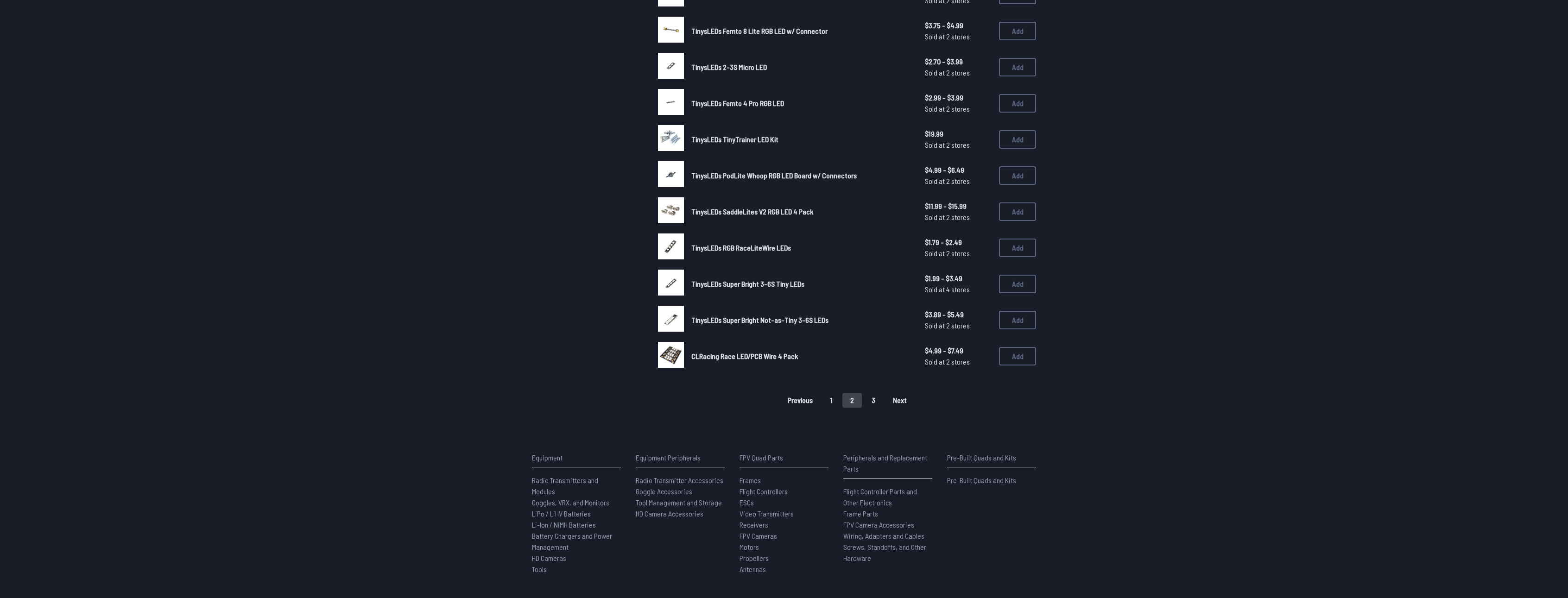
click at [869, 397] on button "3" at bounding box center [874, 401] width 20 height 15
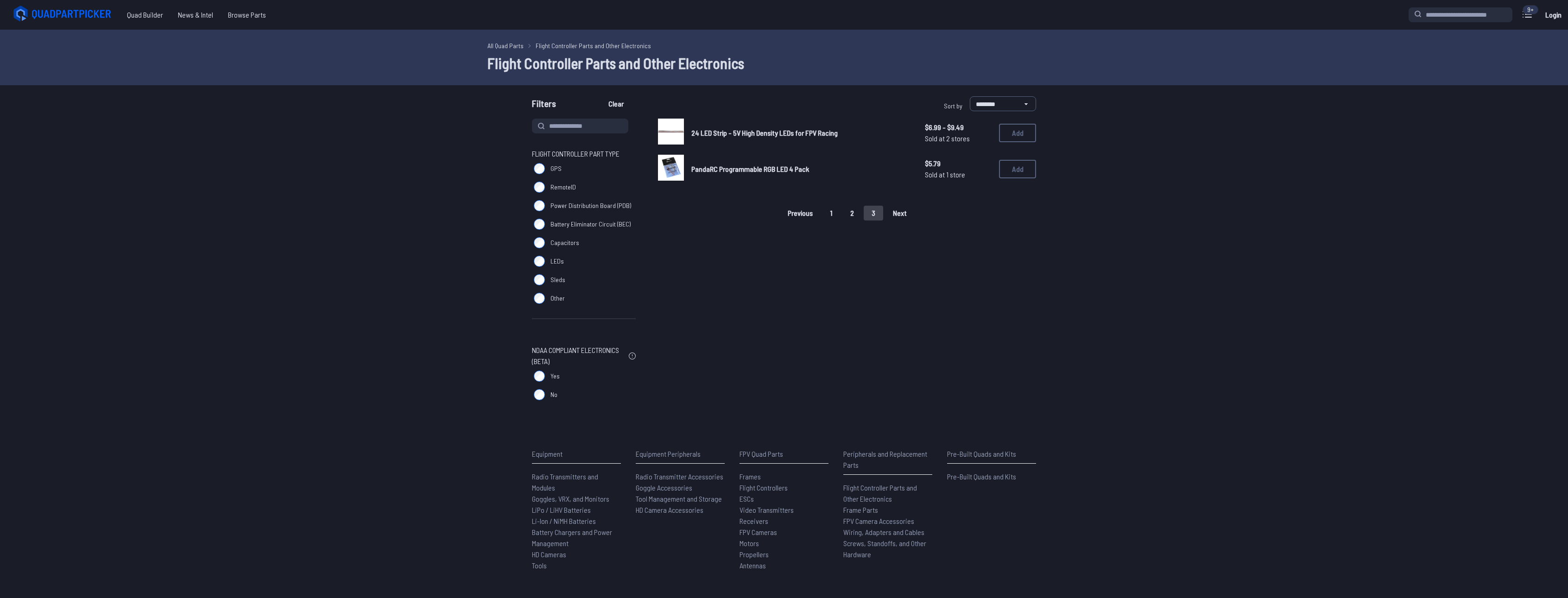
click at [557, 257] on span "LEDs" at bounding box center [557, 261] width 13 height 9
click at [552, 281] on span "Sleds" at bounding box center [558, 279] width 15 height 9
click at [578, 196] on label "Power Distribution Board (PDB)" at bounding box center [584, 205] width 104 height 18
click at [571, 182] on label "RemoteID" at bounding box center [584, 187] width 104 height 18
click at [740, 175] on div "Spektrum Sky Remote ID Module $99.99 Sold at 1 store $99.99 Sold at 1 store Add" at bounding box center [847, 169] width 378 height 29
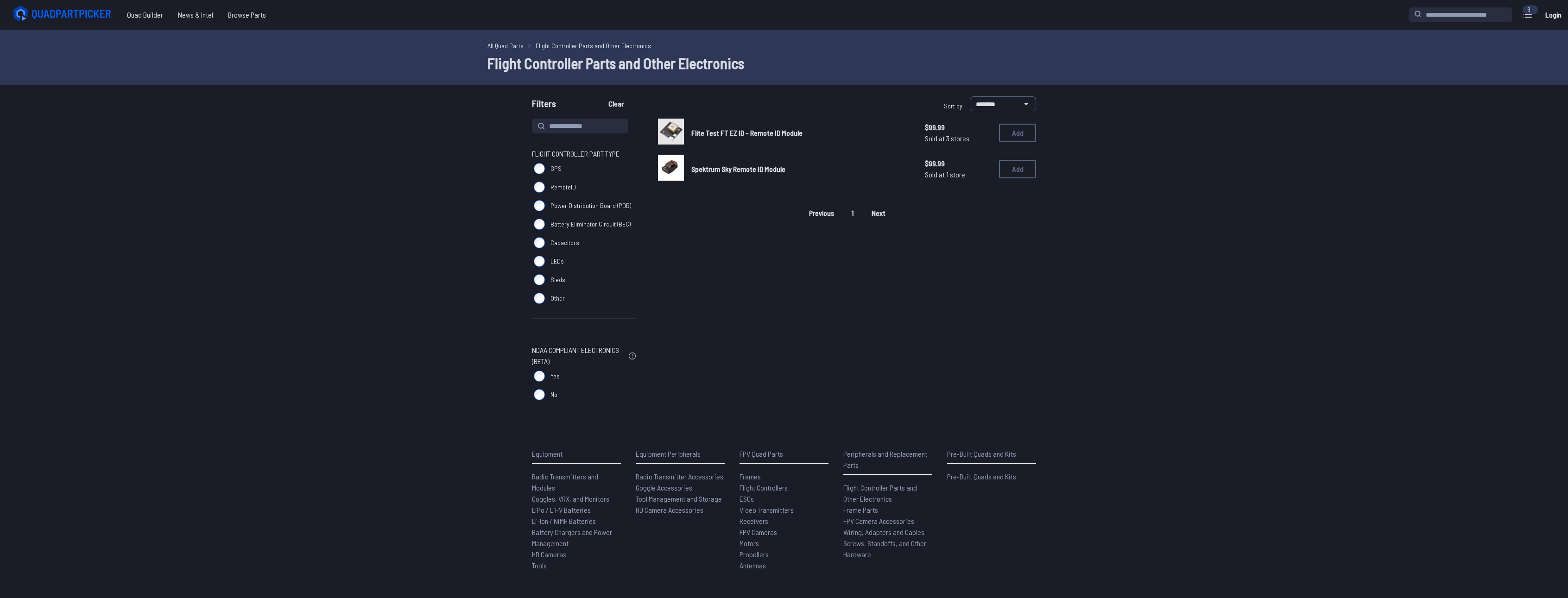
click at [738, 171] on span "Spektrum Sky Remote ID Module" at bounding box center [738, 169] width 94 height 9
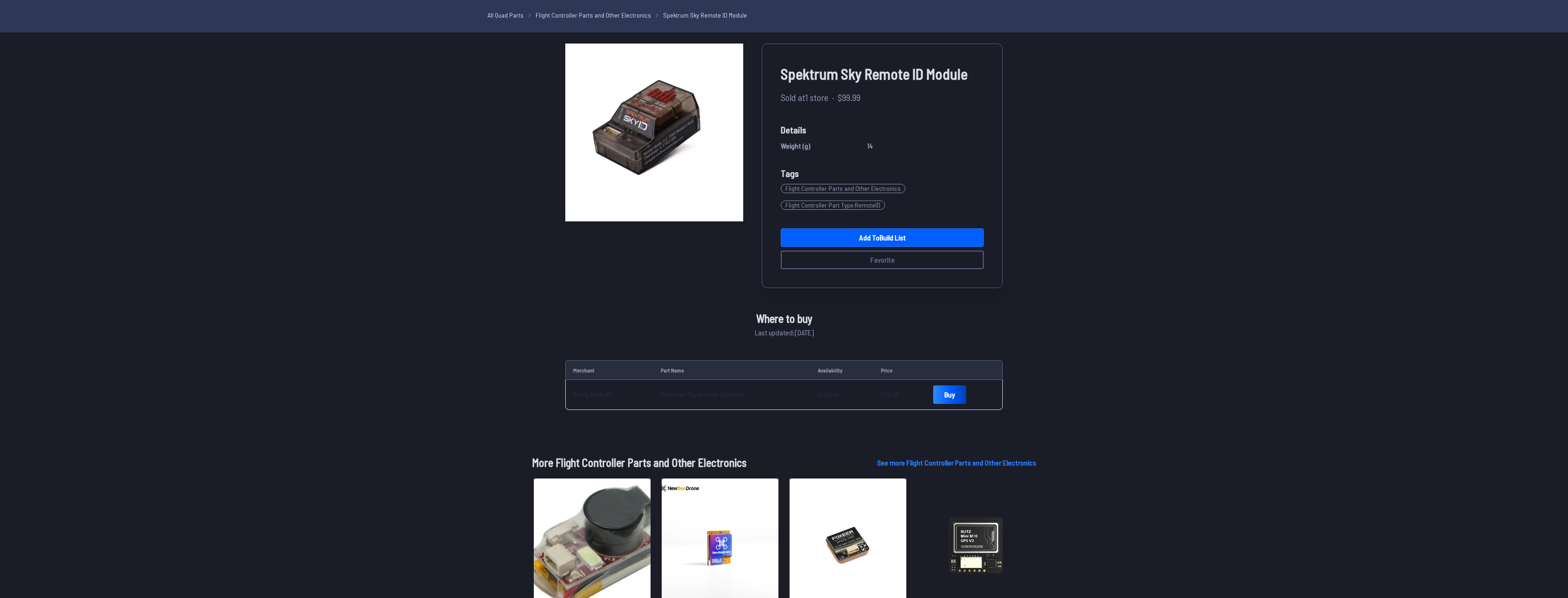
scroll to position [278, 0]
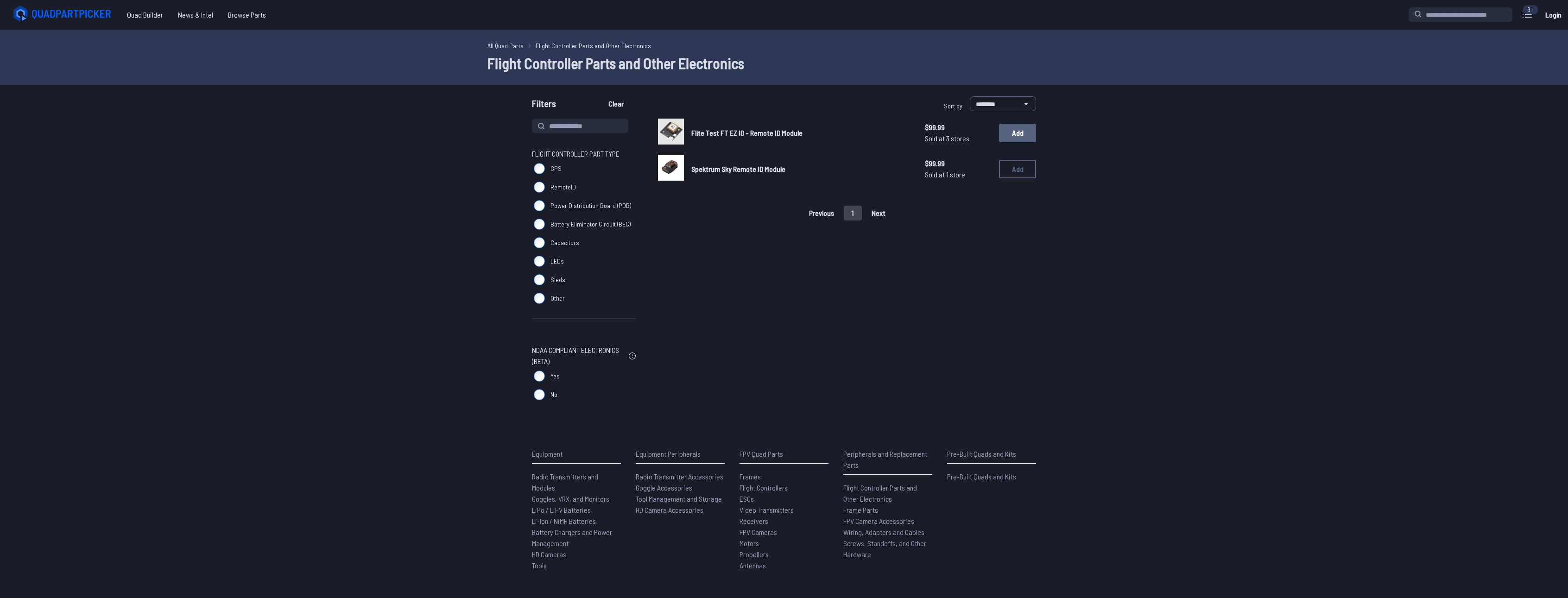
click at [1003, 140] on button "Add" at bounding box center [1017, 133] width 37 height 18
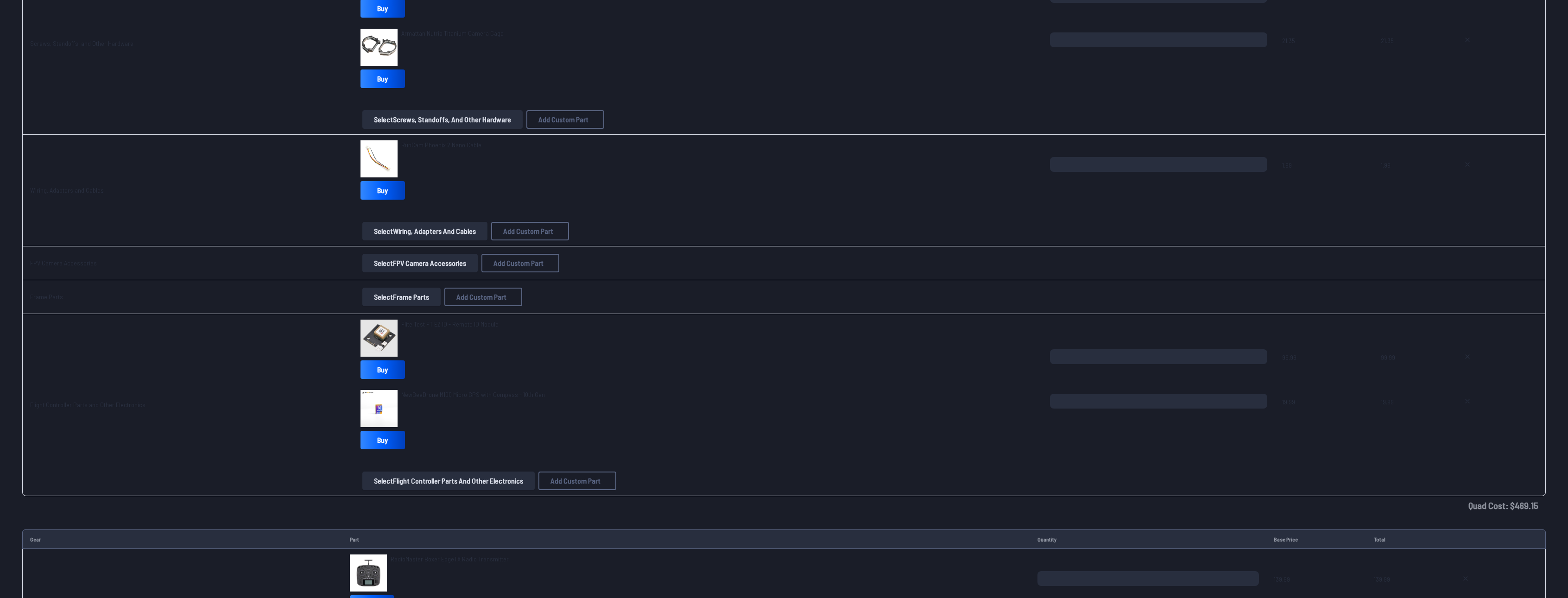
scroll to position [1112, 0]
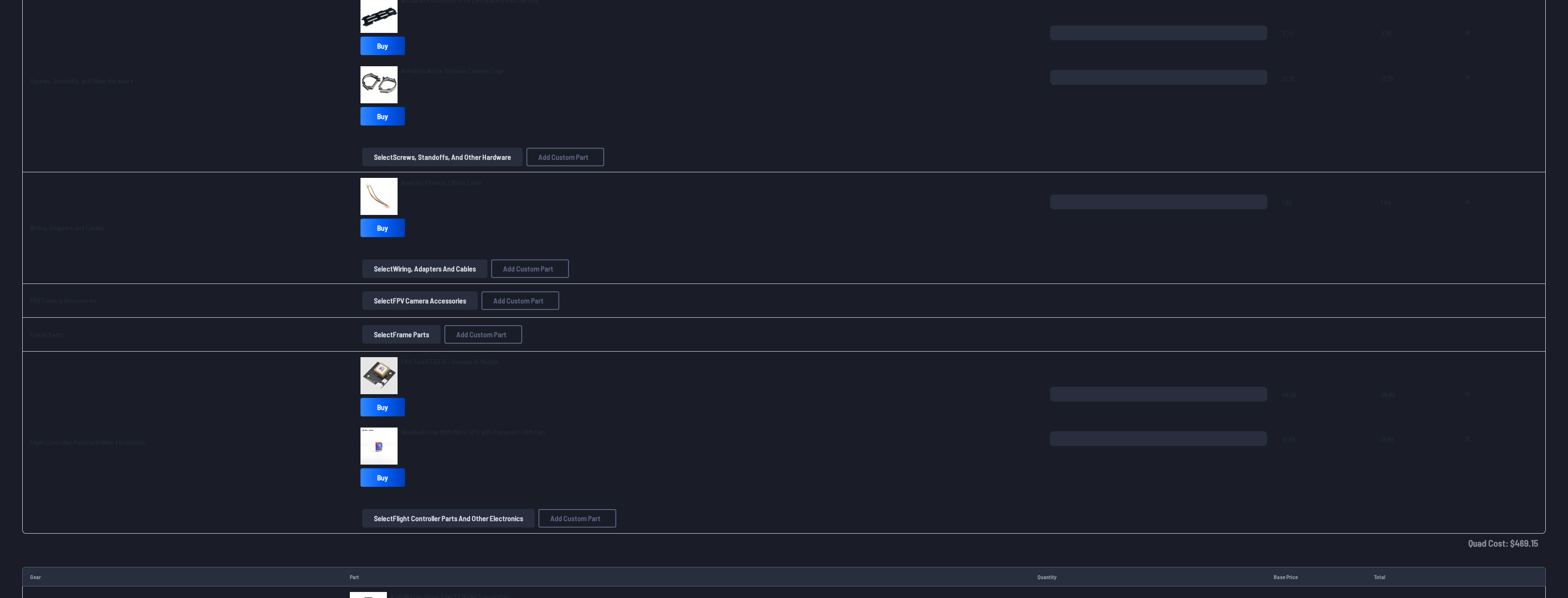
click at [372, 300] on button "Select FPV Camera Accessories" at bounding box center [420, 301] width 116 height 18
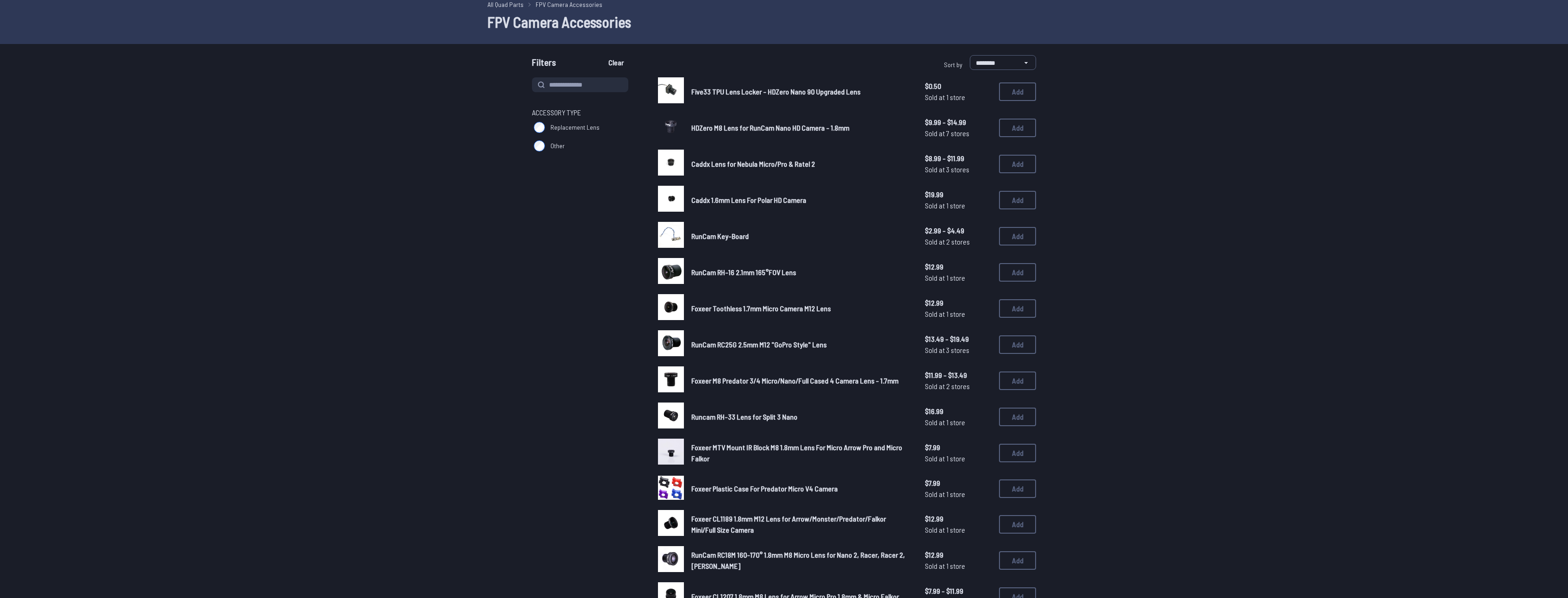
scroll to position [278, 0]
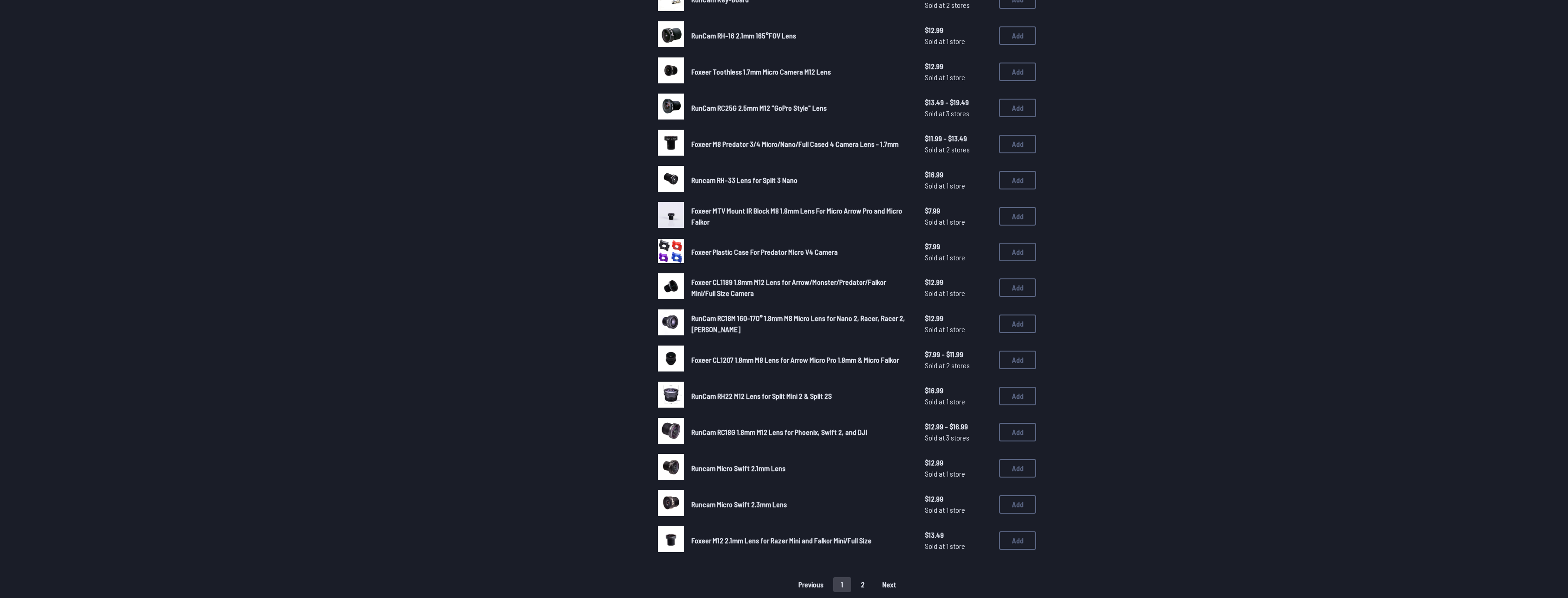
click at [869, 589] on button "2" at bounding box center [863, 585] width 20 height 15
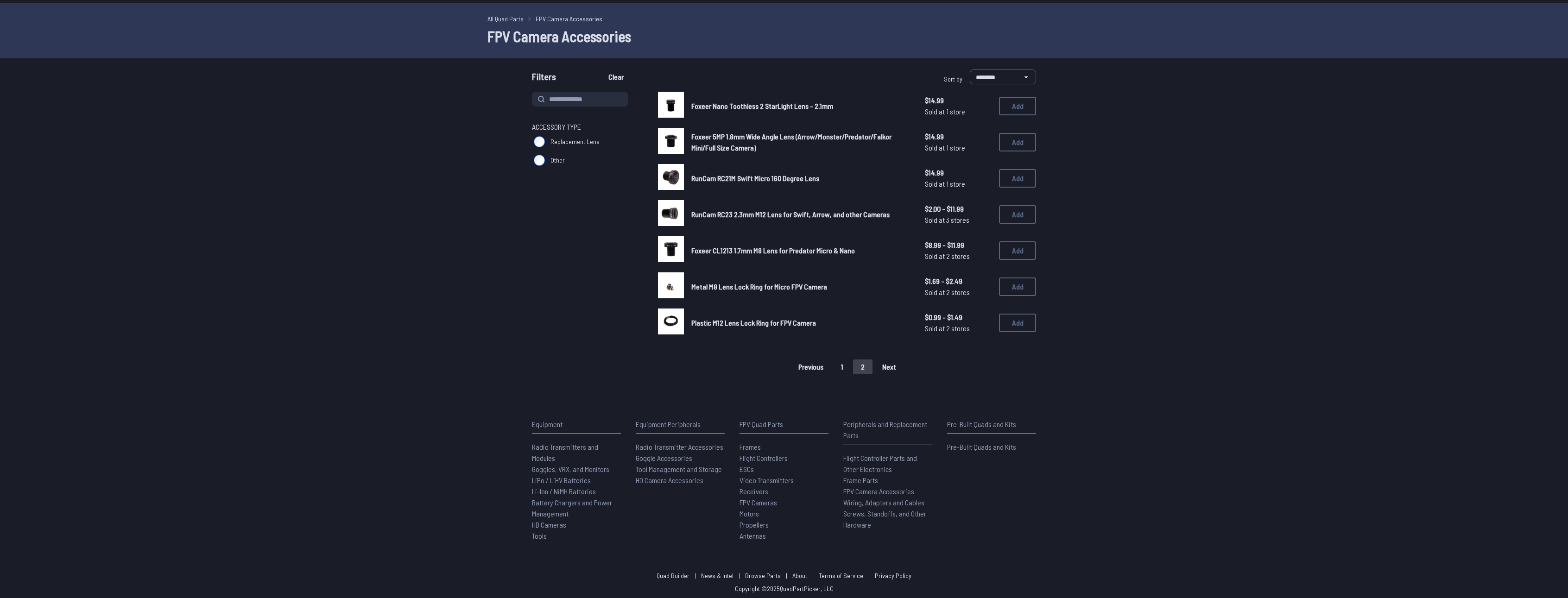
scroll to position [30, 0]
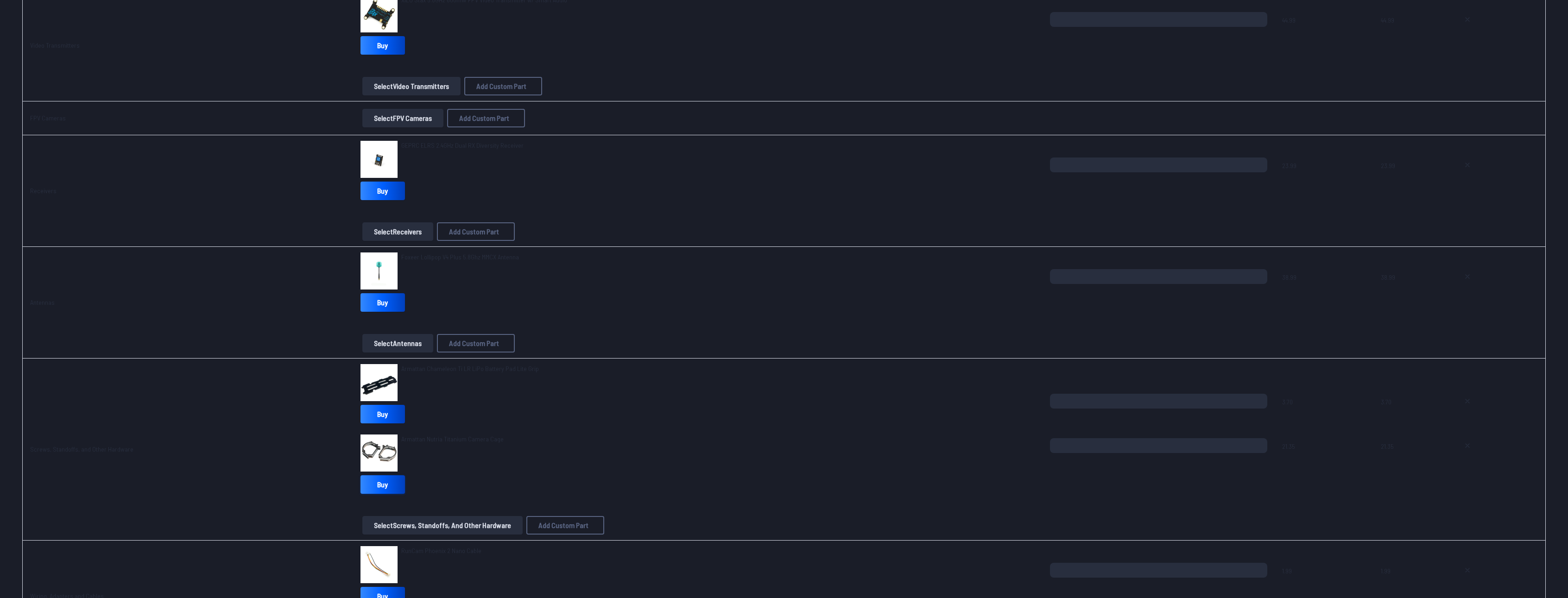
scroll to position [742, 0]
click at [388, 115] on button "Select FPV Cameras" at bounding box center [403, 120] width 81 height 18
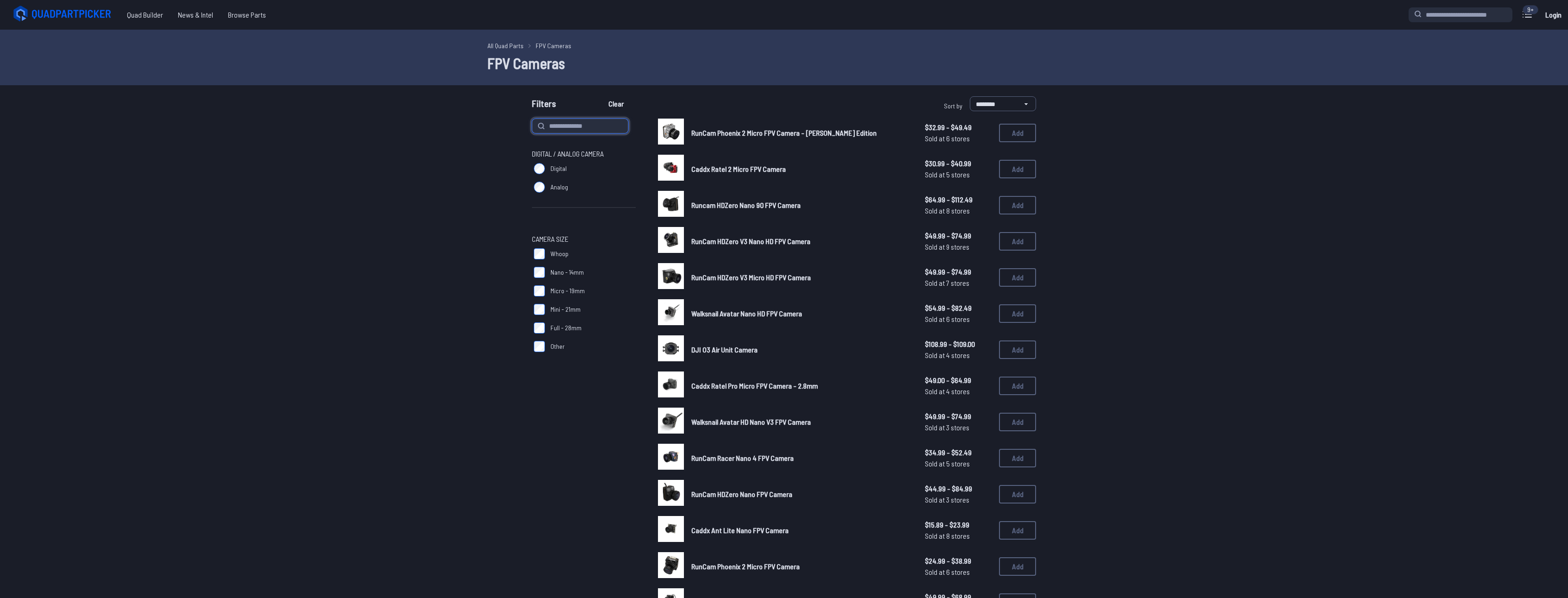
click at [556, 128] on input at bounding box center [580, 126] width 97 height 15
click at [556, 129] on input at bounding box center [580, 126] width 97 height 15
type input "*****"
click at [600, 97] on button "Clear" at bounding box center [616, 104] width 31 height 15
type input "*****"
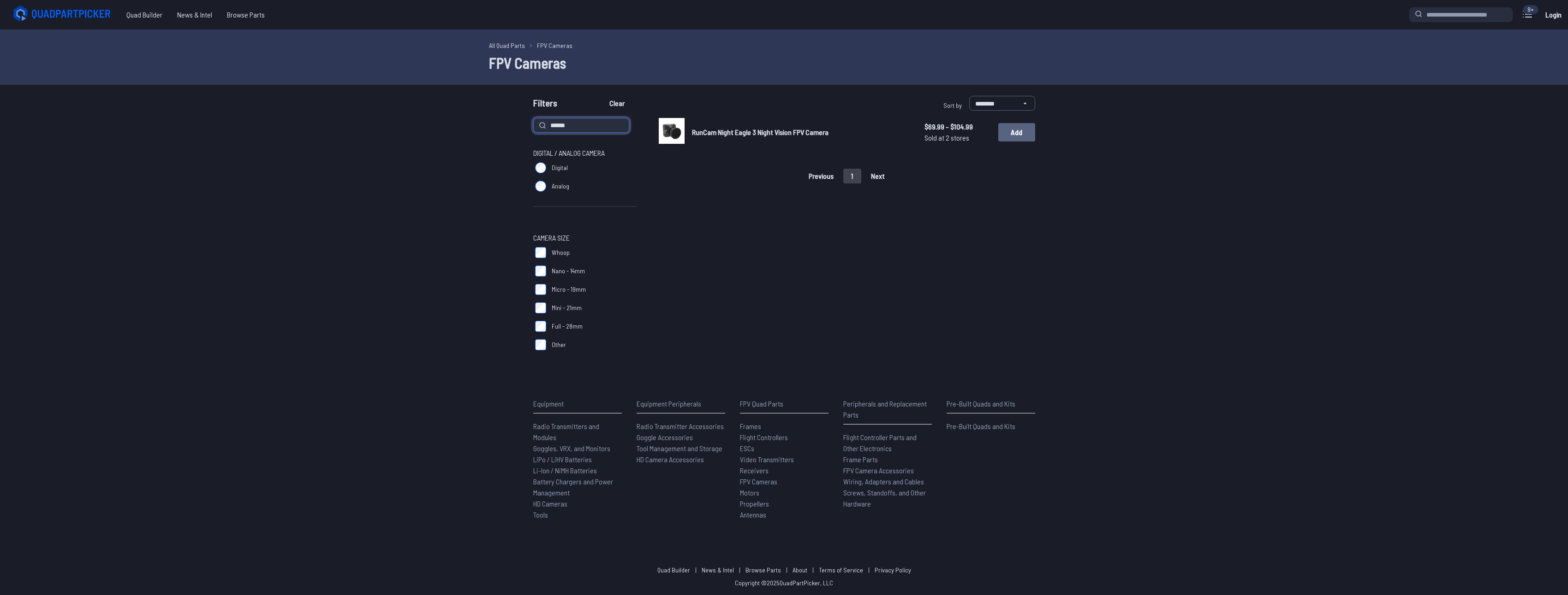
type input "*****"
click at [1006, 124] on button "Add" at bounding box center [1017, 132] width 37 height 18
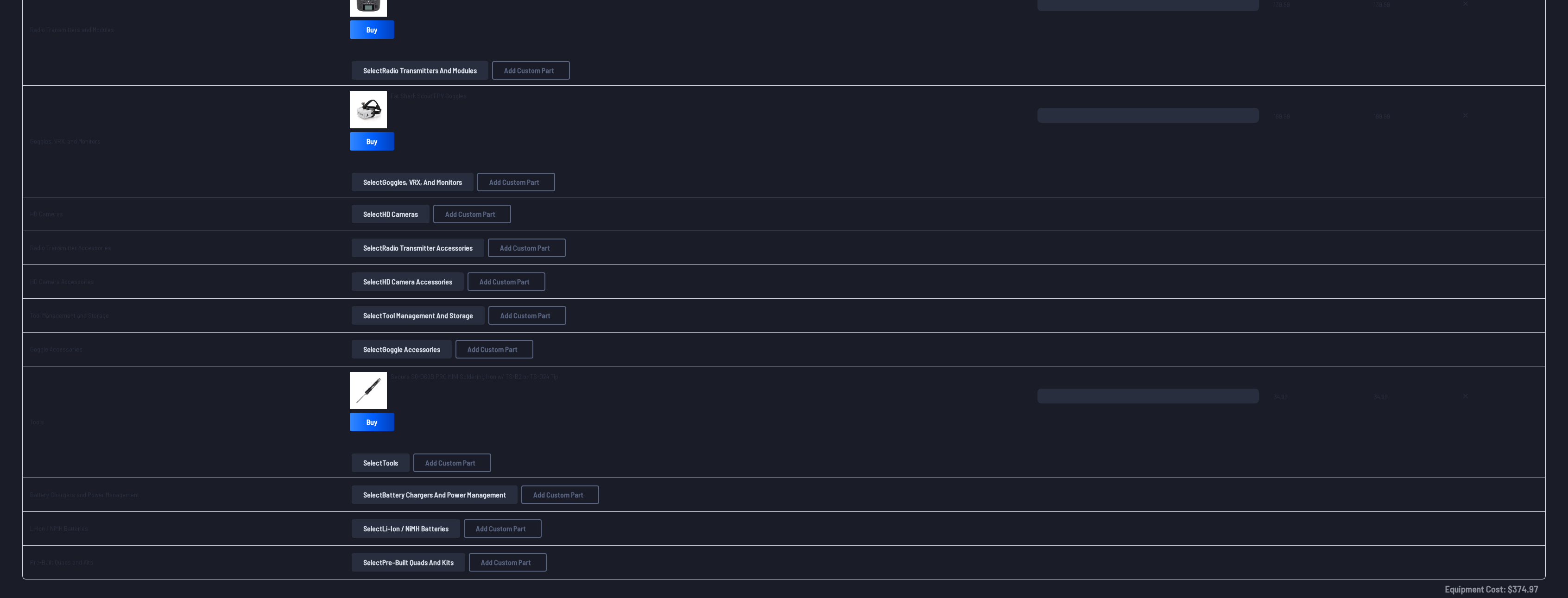
scroll to position [1905, 0]
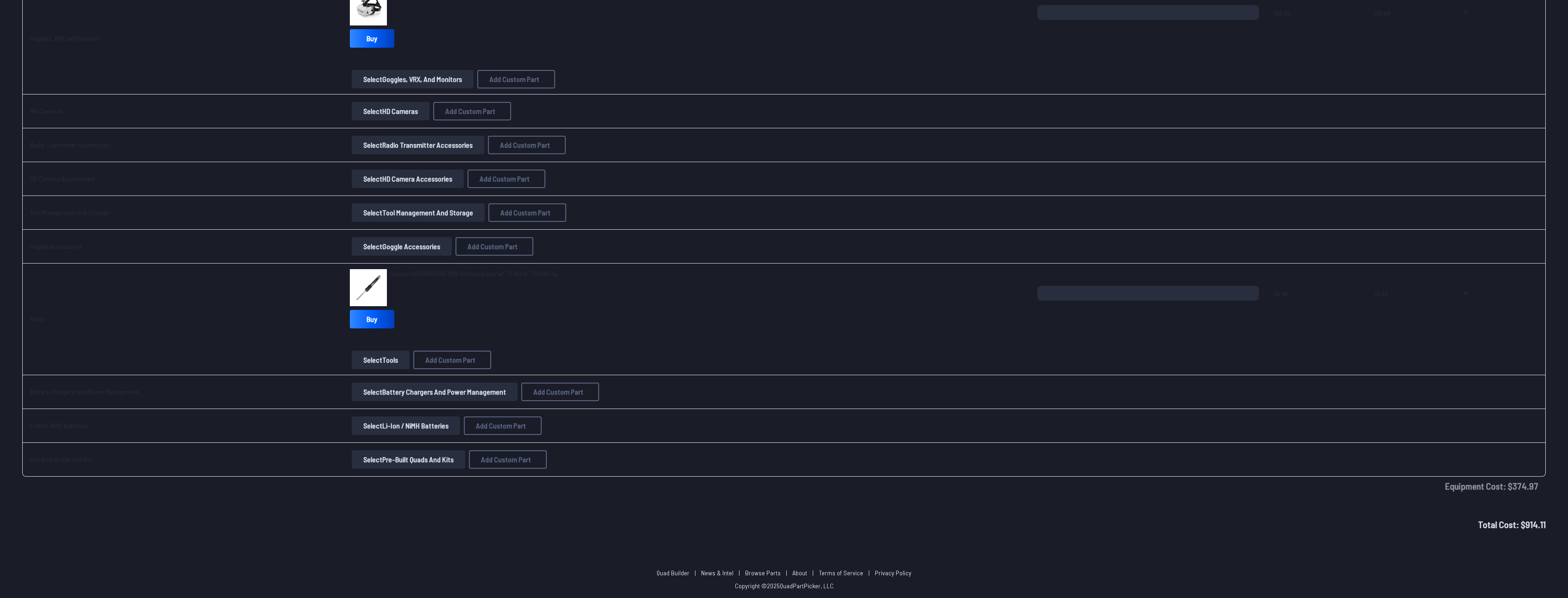
click at [361, 155] on td "Select Radio Transmitter Accessories Add Custom Part Add Custom Part Part name*…" at bounding box center [686, 145] width 688 height 34
click at [370, 146] on button "Select Radio Transmitter Accessories" at bounding box center [418, 145] width 133 height 18
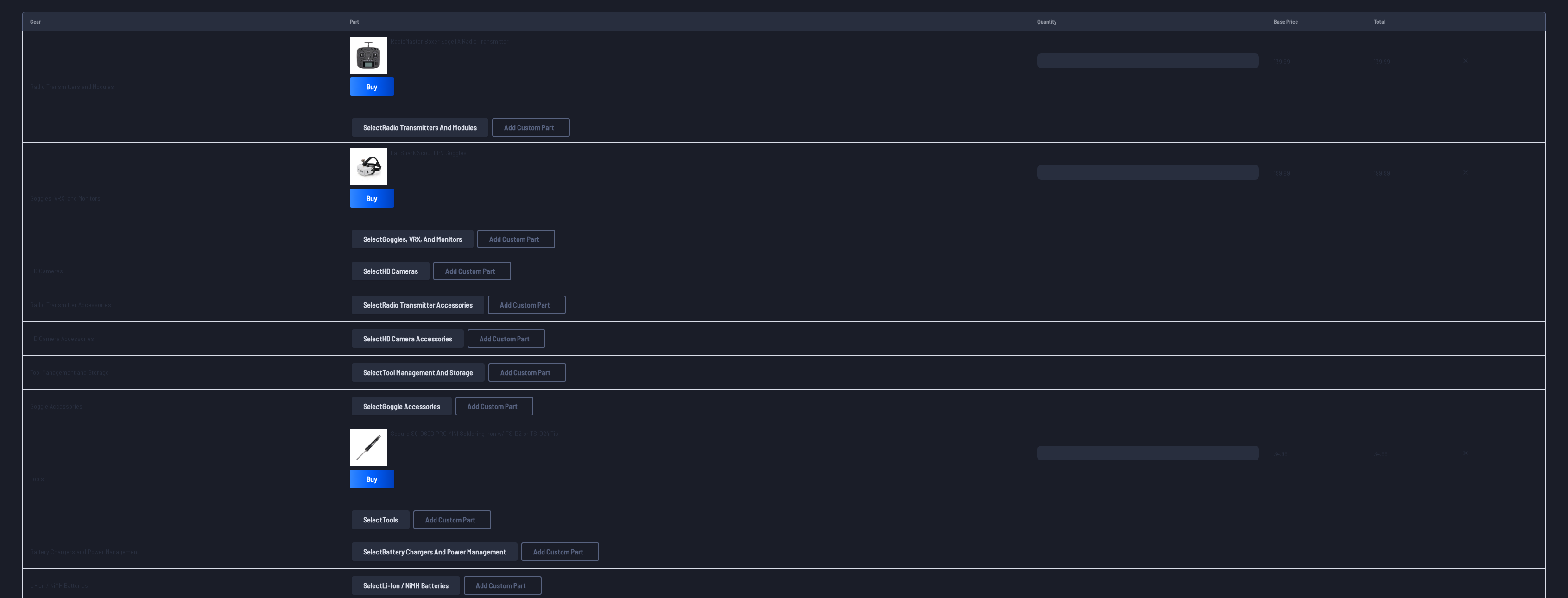
scroll to position [1674, 0]
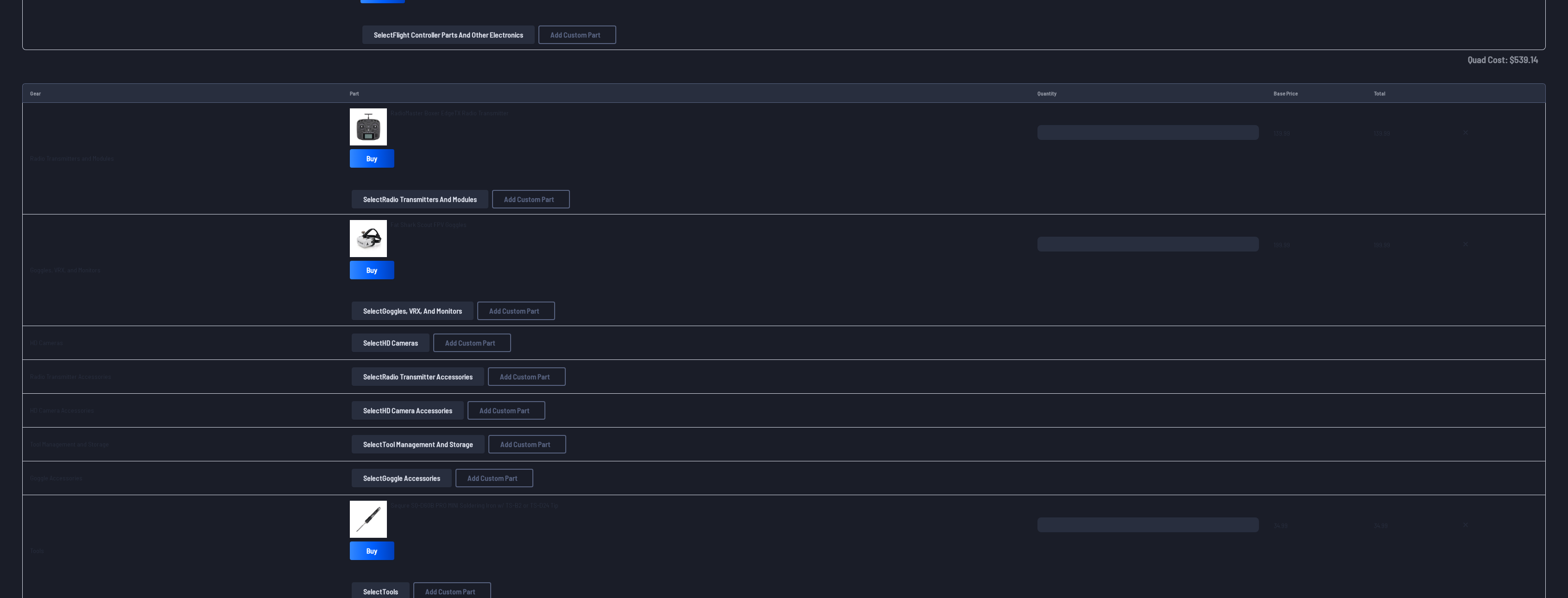
click at [388, 421] on td "Select HD Camera Accessories Add Custom Part Add Custom Part Part name* Brand /…" at bounding box center [686, 410] width 688 height 34
click at [392, 417] on button "Select HD Camera Accessories" at bounding box center [407, 410] width 112 height 18
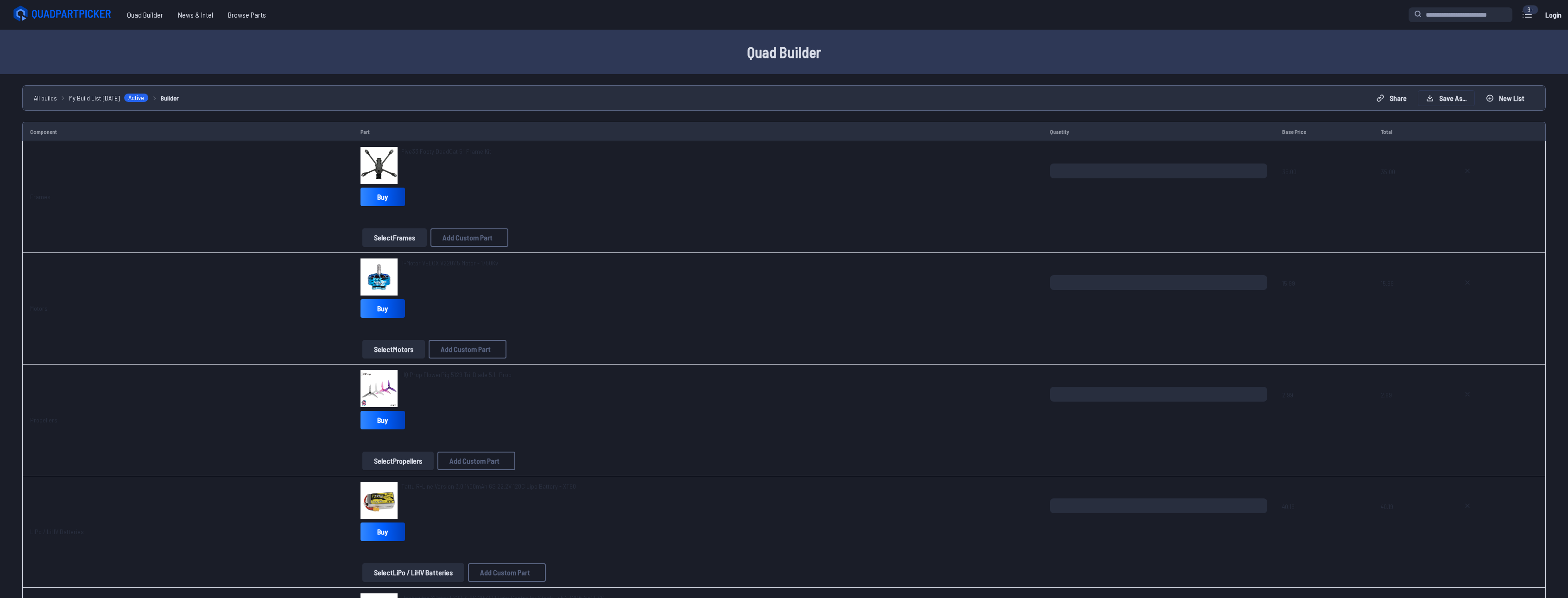
click at [1459, 103] on button "Save as..." at bounding box center [1446, 98] width 56 height 15
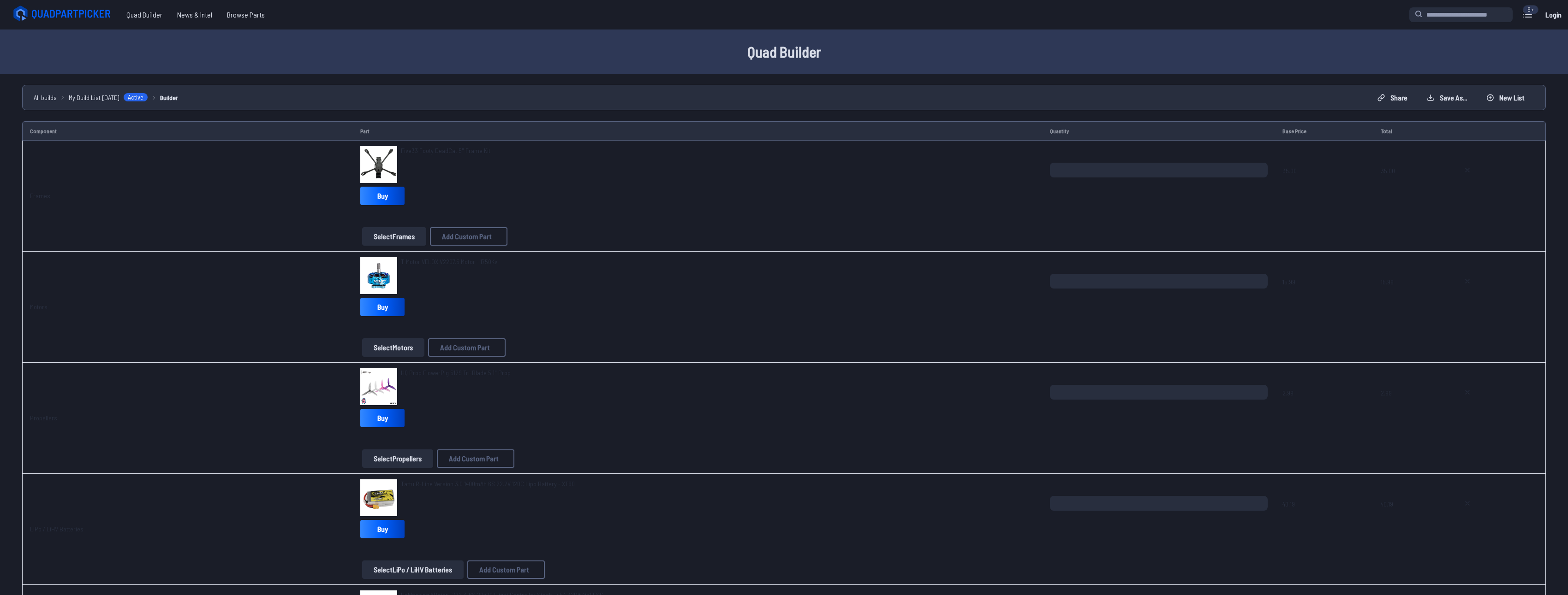
click at [875, 263] on icon at bounding box center [871, 266] width 9 height 9
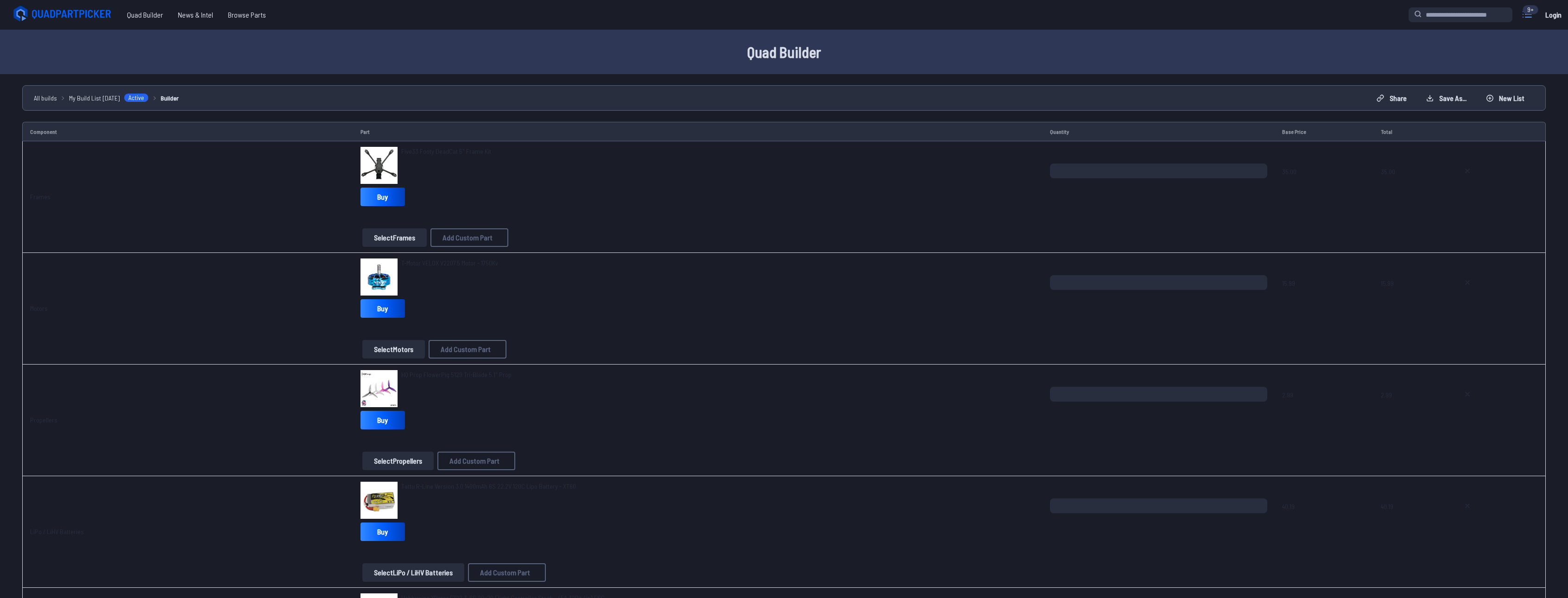
click at [1533, 15] on icon at bounding box center [1527, 14] width 15 height 15
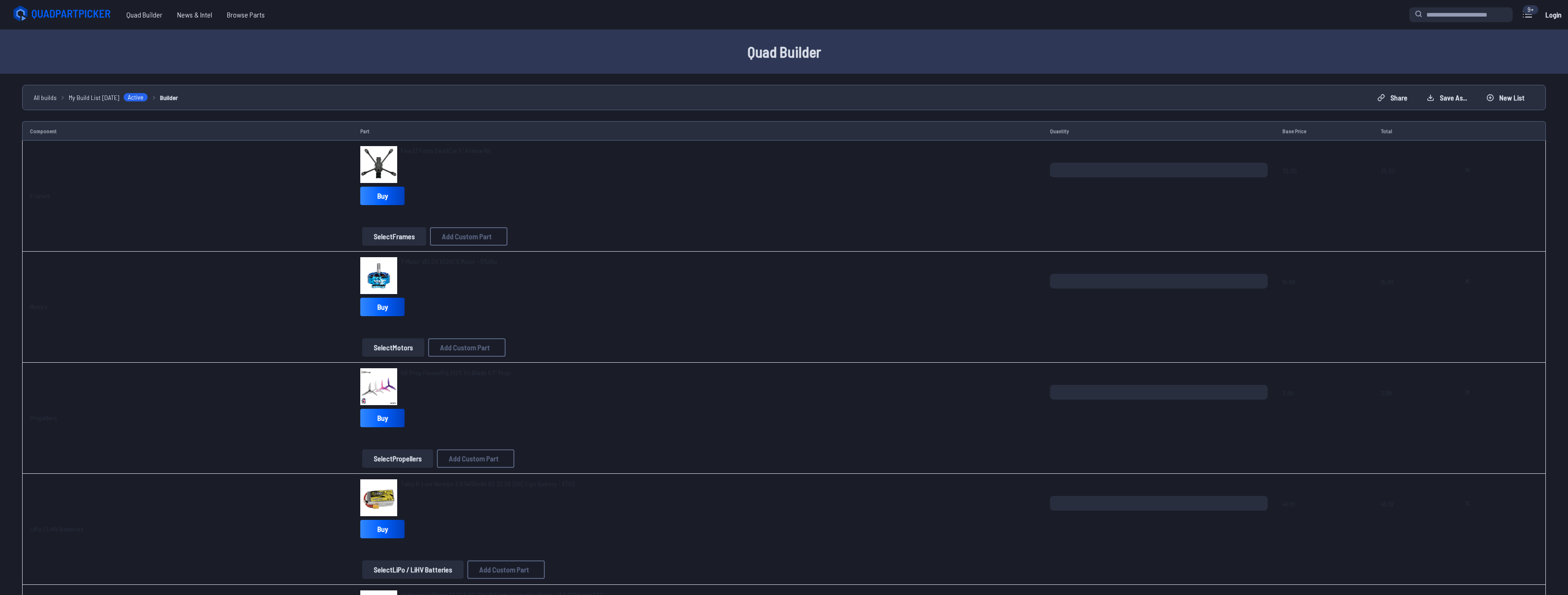
click at [1324, 85] on label "close sidebar" at bounding box center [784, 298] width 1568 height 595
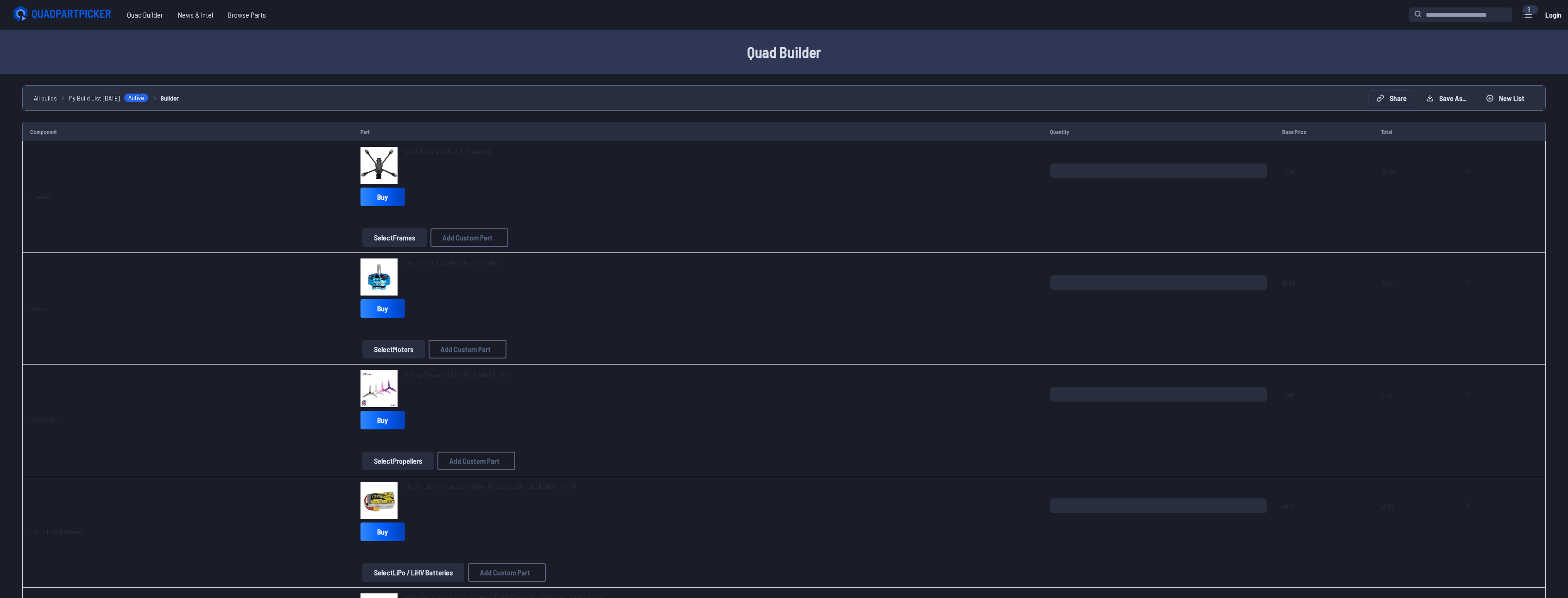
click at [1409, 97] on button "Share" at bounding box center [1391, 98] width 46 height 15
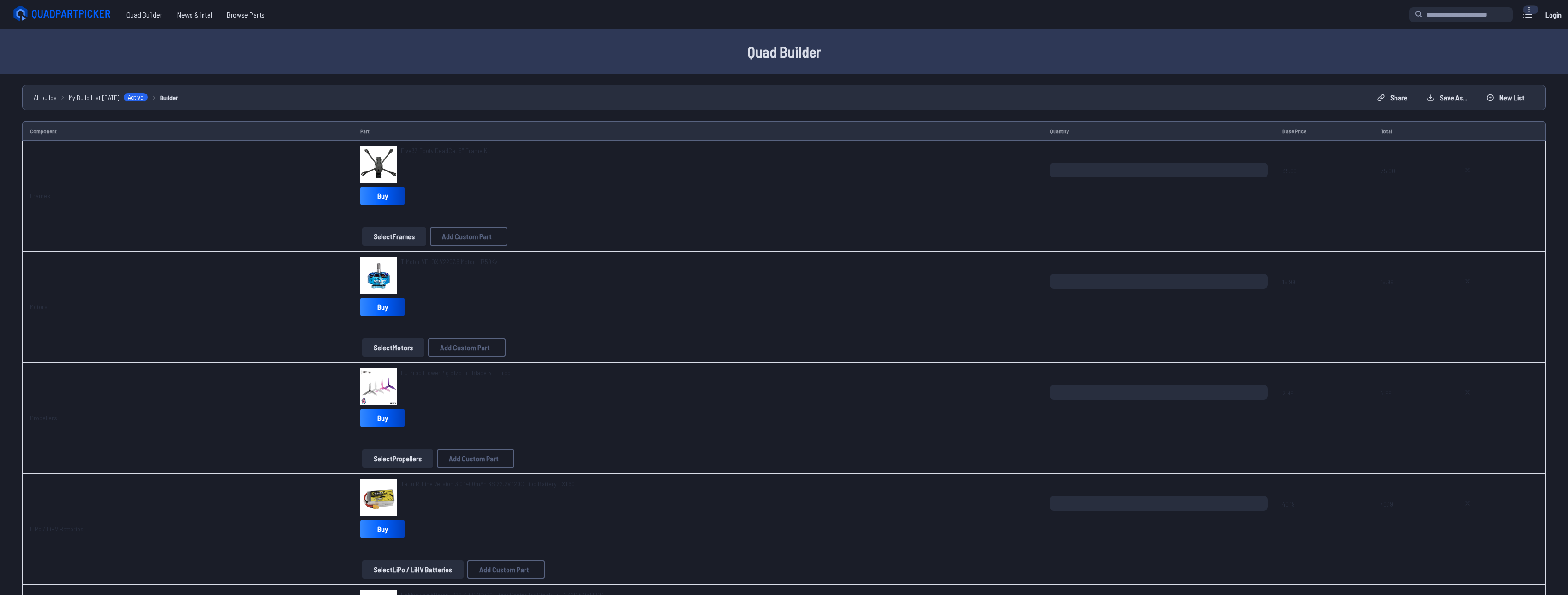
click at [900, 302] on button "Copy List" at bounding box center [895, 302] width 40 height 13
click at [906, 301] on button "Copy List" at bounding box center [895, 302] width 40 height 13
click at [914, 305] on button "Copy List" at bounding box center [895, 302] width 40 height 13
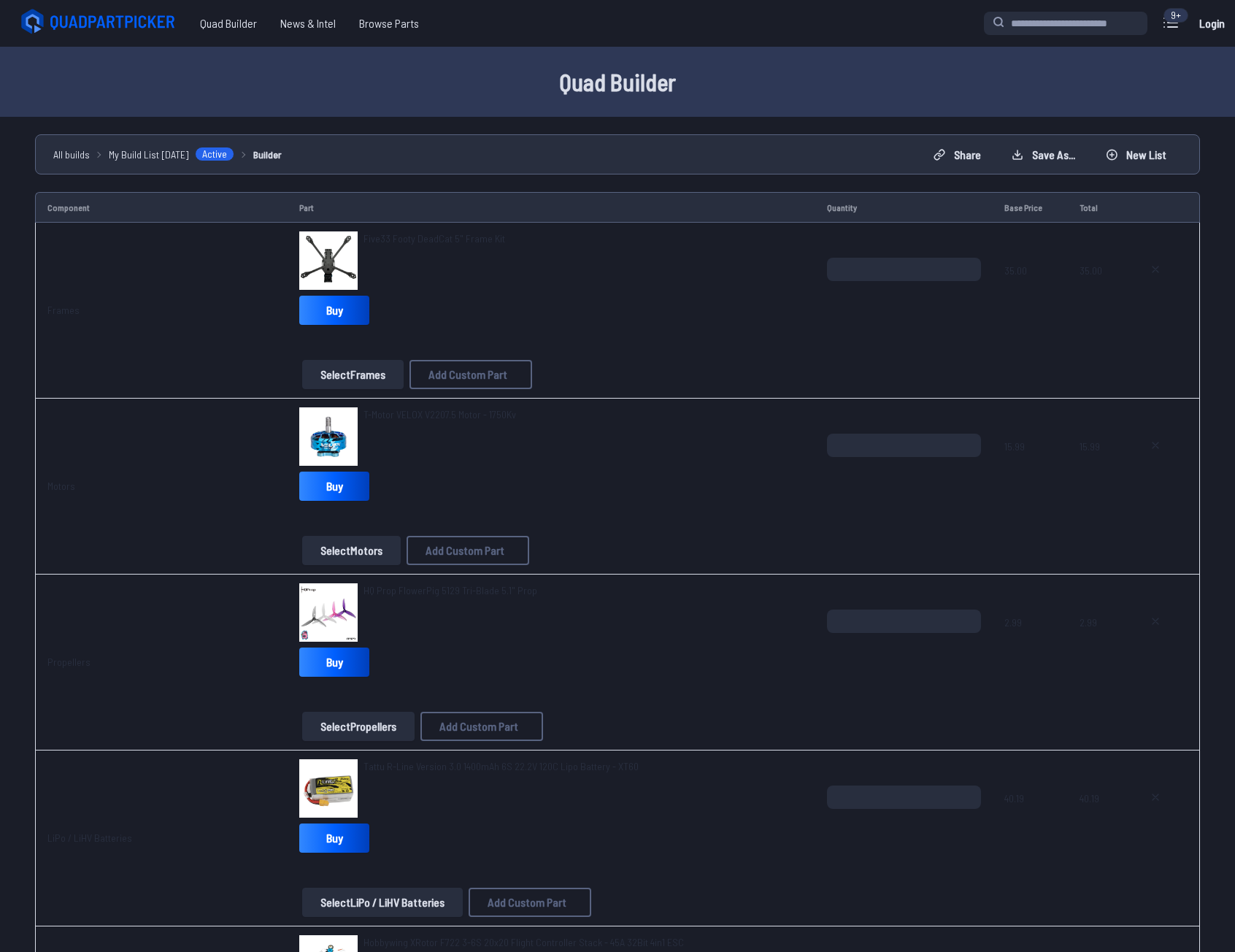
click at [275, 353] on div "Share Your Build Quick Share Copy link Share on Reddit Share on Facebook Share …" at bounding box center [618, 476] width 1235 height 952
click at [825, 343] on button at bounding box center [807, 354] width 36 height 21
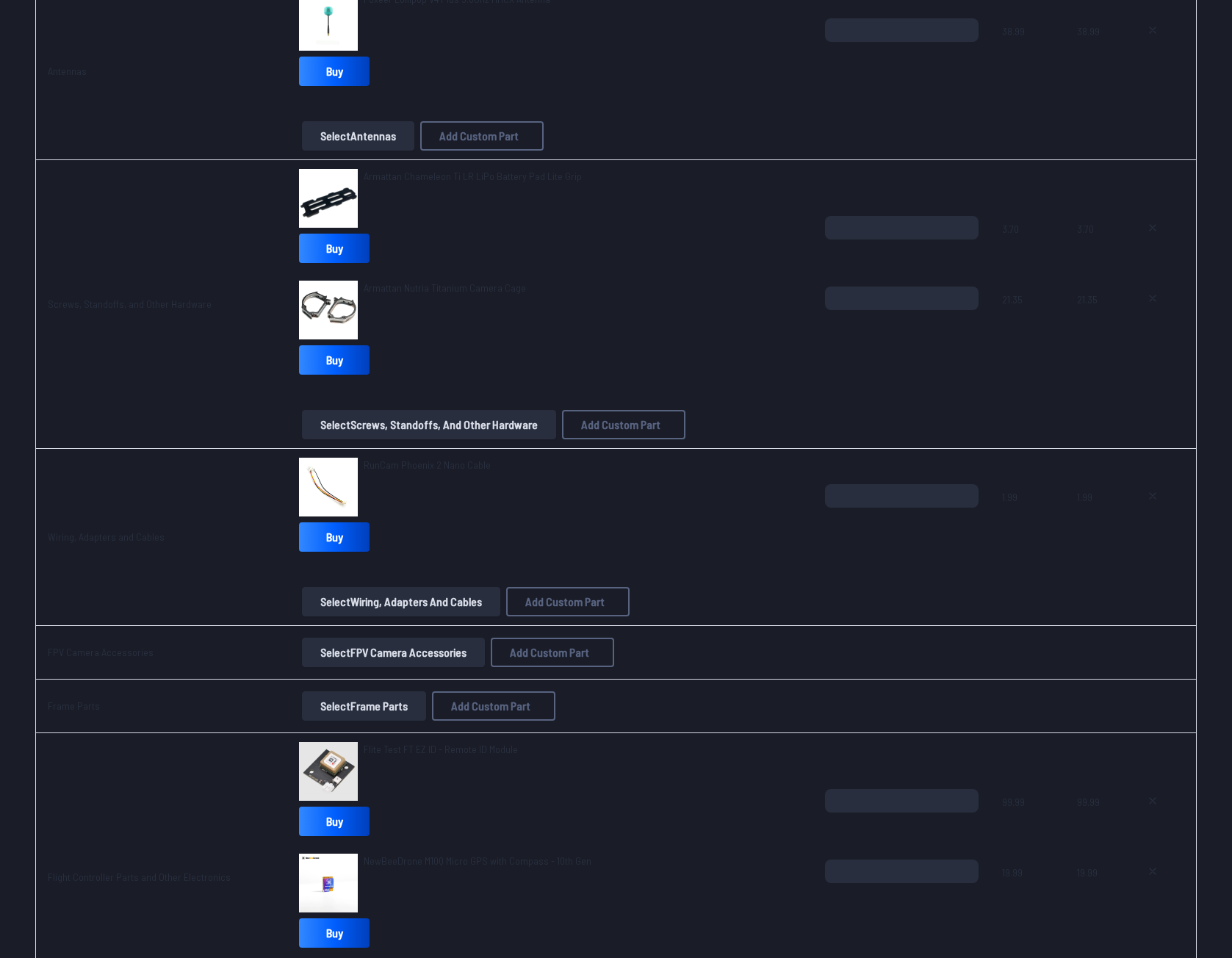
scroll to position [1616, 0]
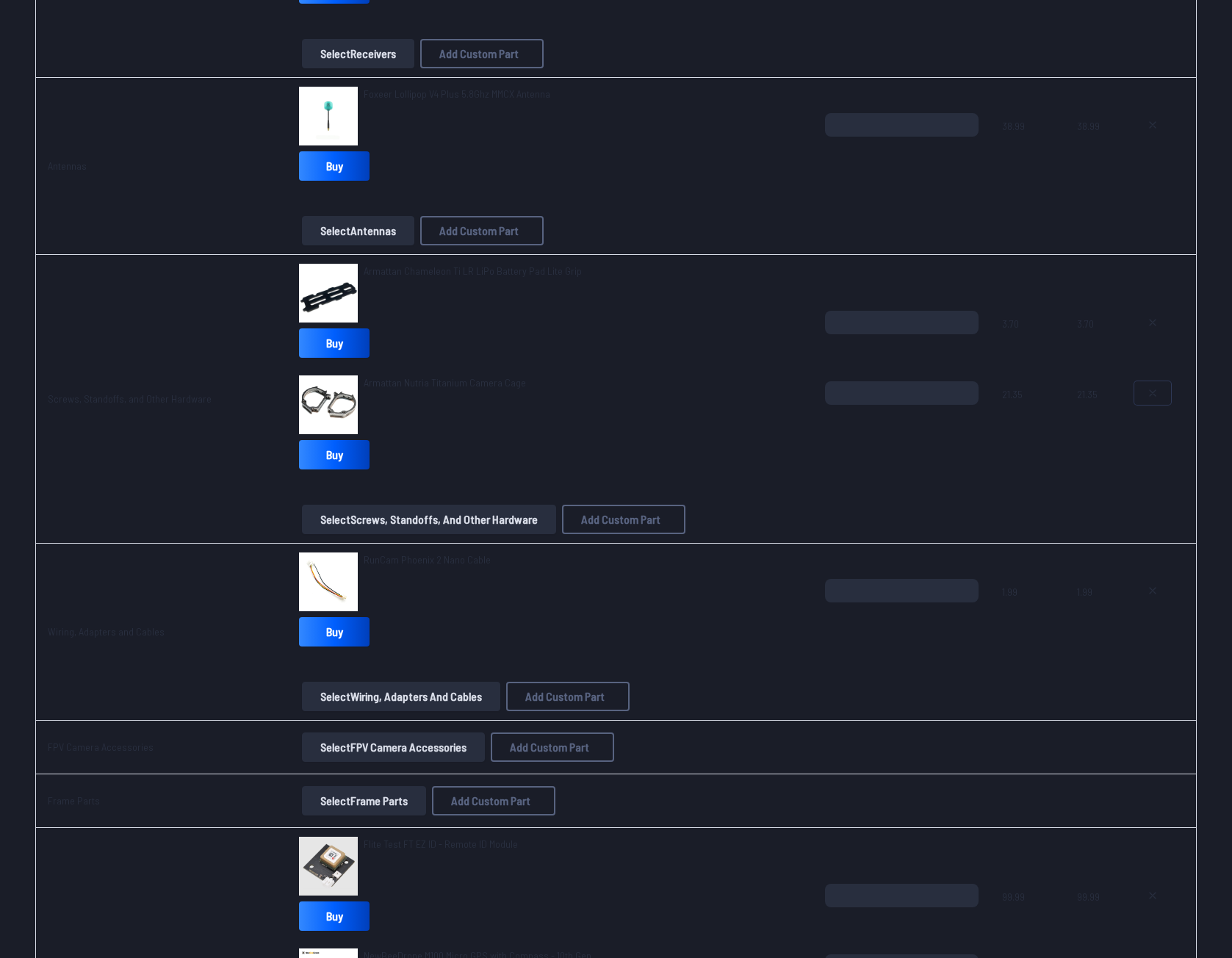
click at [1159, 384] on button at bounding box center [1153, 393] width 37 height 23
type textarea "**********"
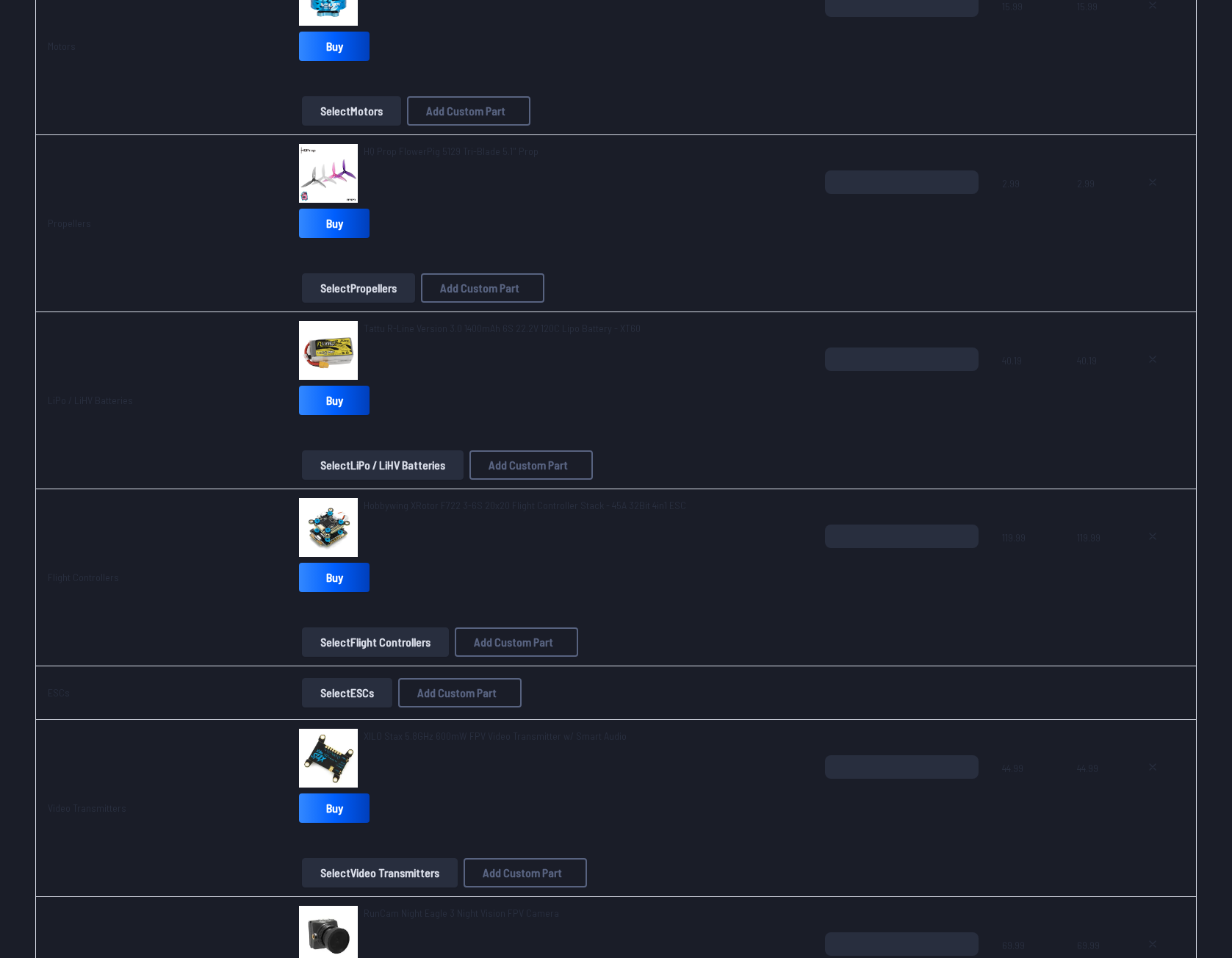
scroll to position [441, 0]
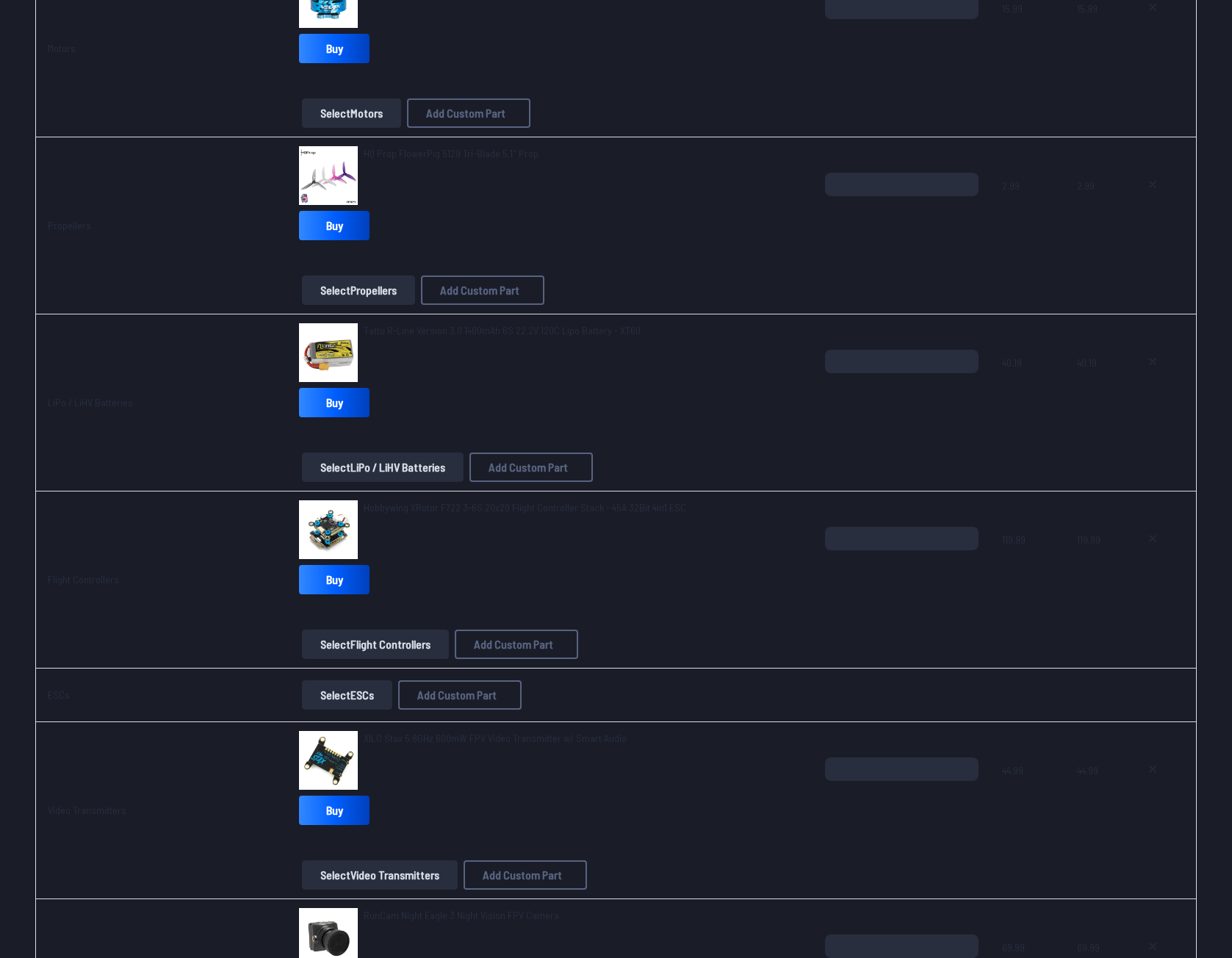
click at [467, 150] on span "HQ Prop FlowerPig 5129 Tri-Blade 5.1" Prop" at bounding box center [451, 153] width 174 height 13
click at [344, 176] on img at bounding box center [328, 176] width 59 height 59
click at [410, 147] on span "HQ Prop FlowerPig 5129 Tri-Blade 5.1" Prop" at bounding box center [451, 153] width 174 height 13
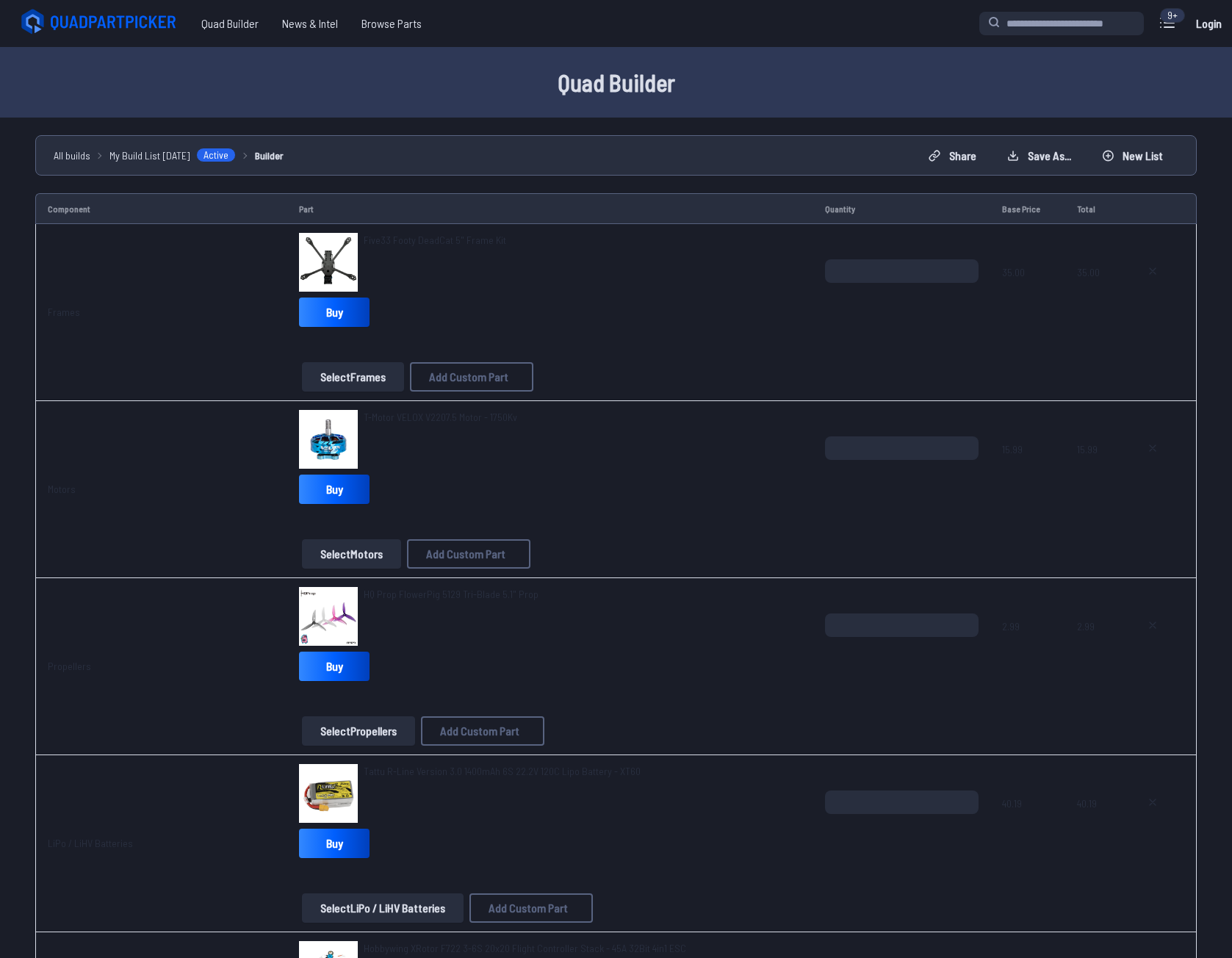
scroll to position [441, 0]
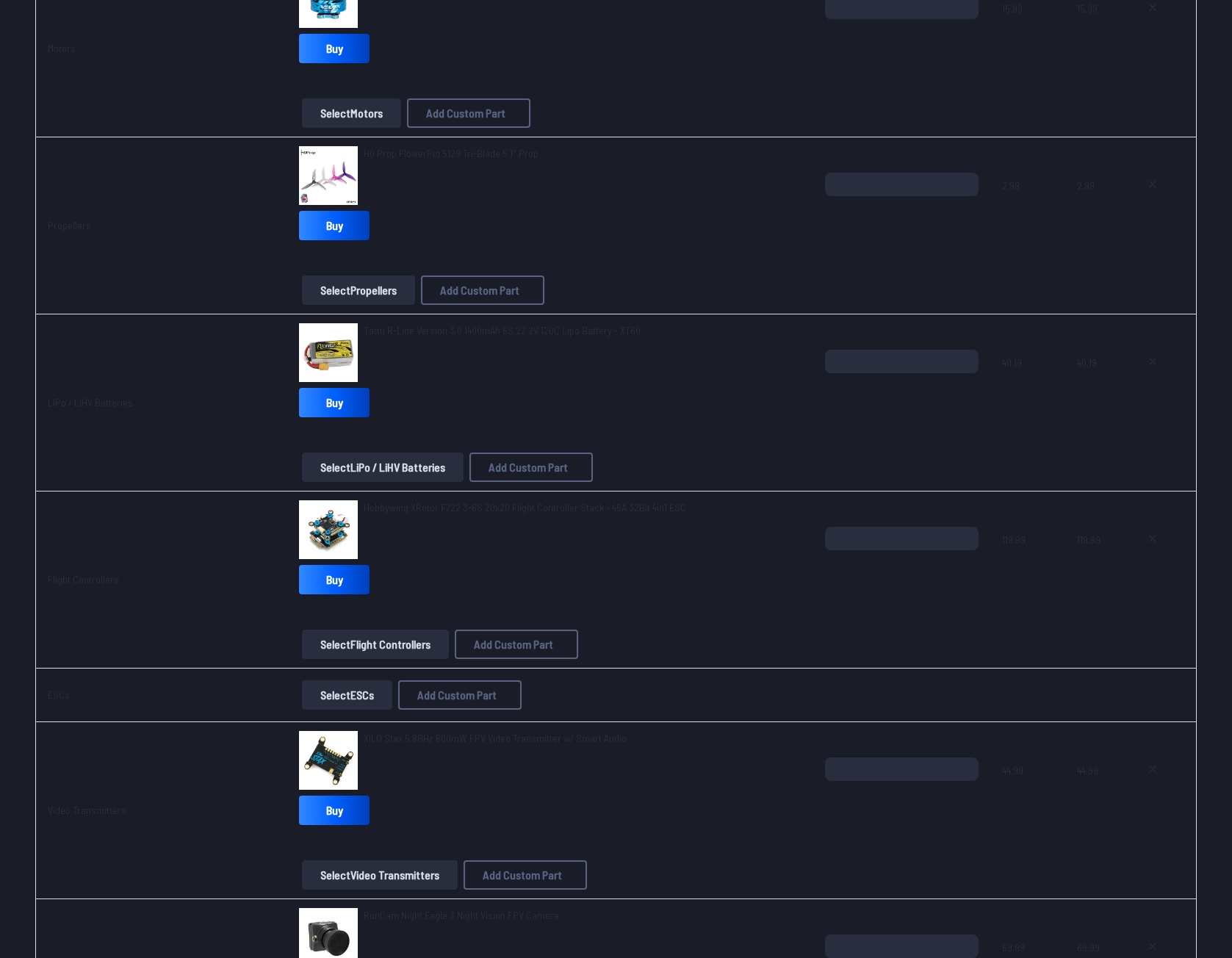
click at [407, 329] on span "Tattu R-Line Version 3.0 1400mAh 6S 22.2V 120C Lipo Battery - XT60" at bounding box center [502, 330] width 277 height 13
click at [330, 350] on img at bounding box center [328, 352] width 59 height 59
click at [327, 335] on img at bounding box center [328, 352] width 59 height 59
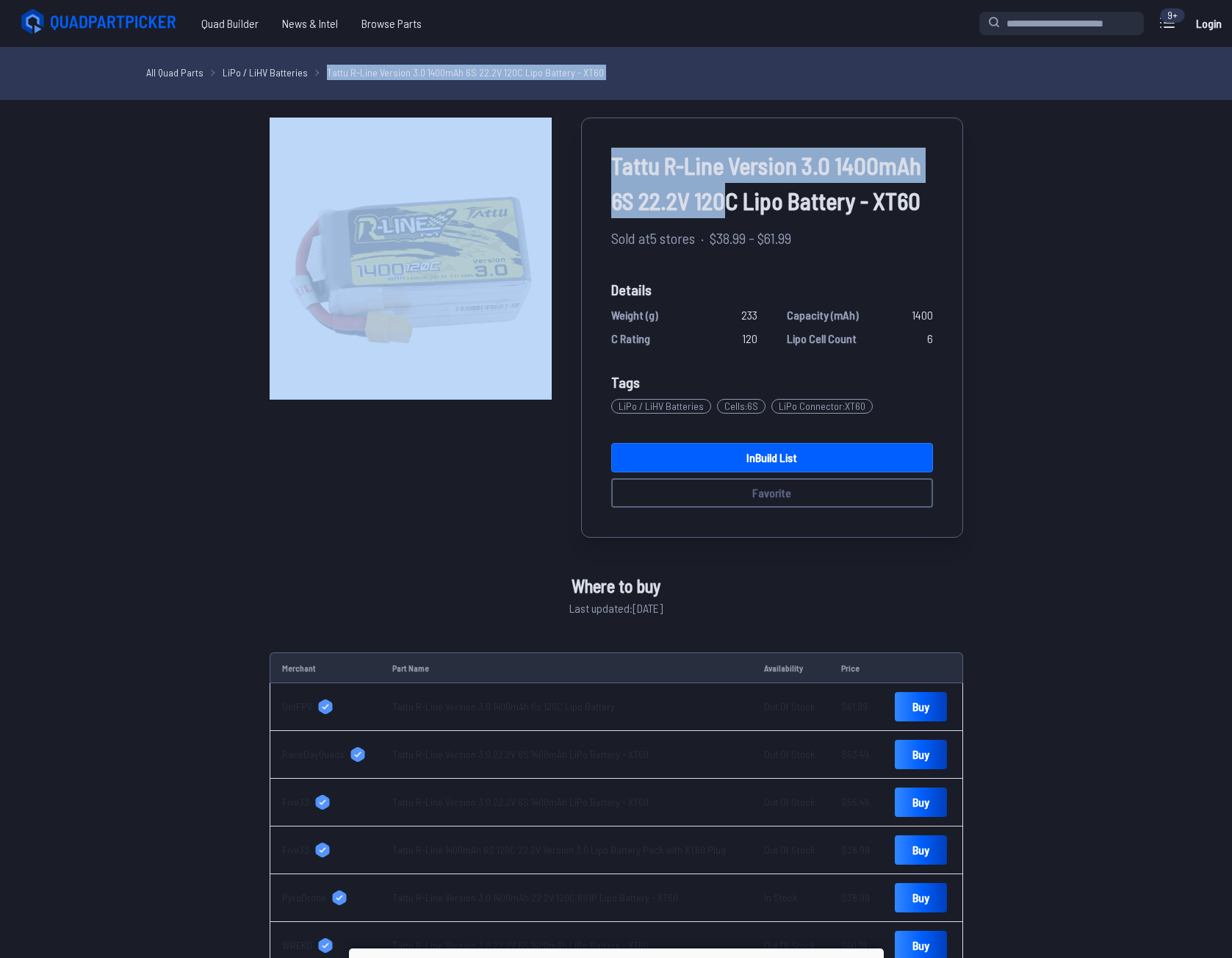
click at [722, 205] on main "All Quad Parts LiPo / LiHV Batteries Tattu R-Line Version 3.0 1400mAh 6S 22.2V …" at bounding box center [616, 867] width 1232 height 1639
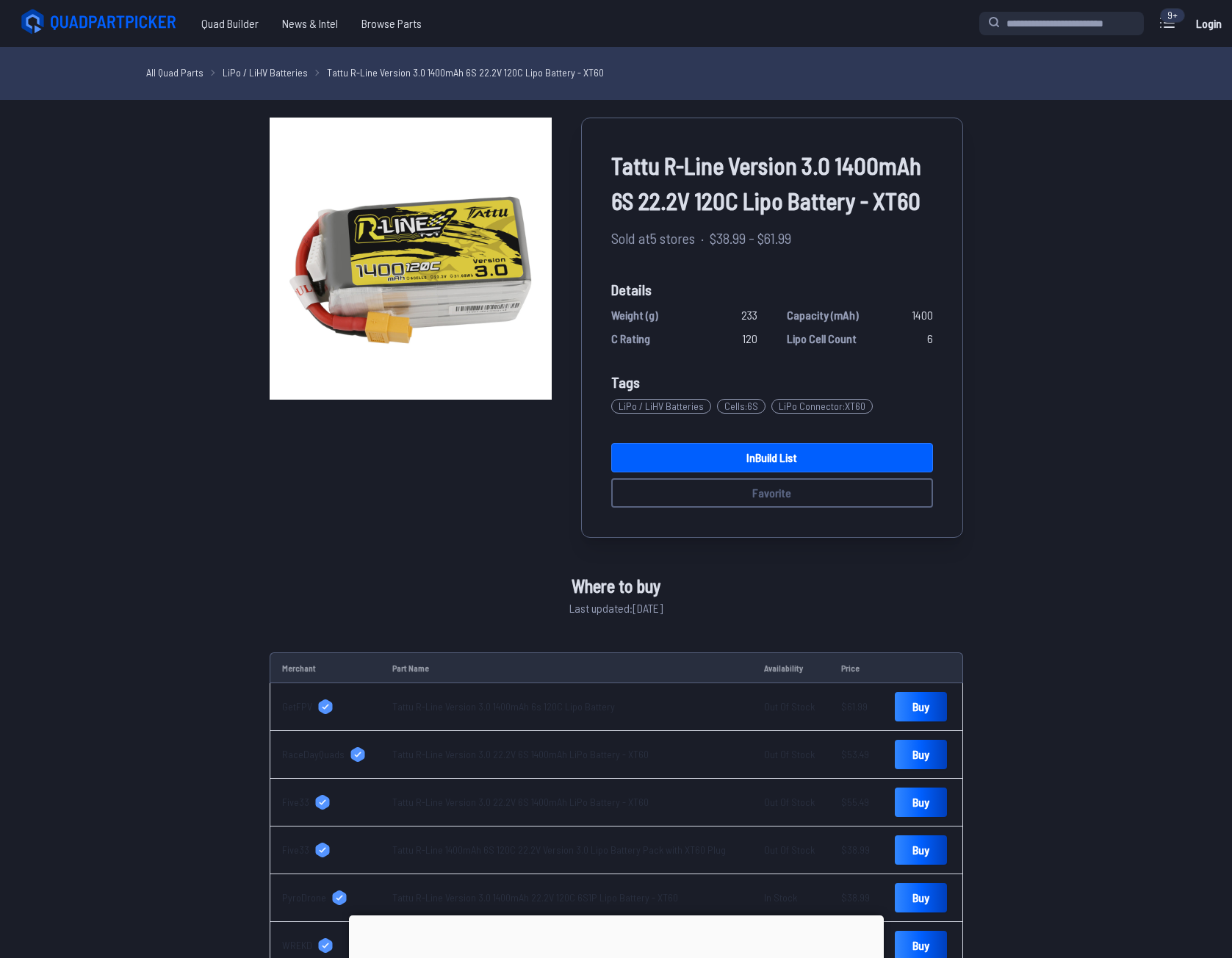
click at [774, 244] on span "$38.99 - $61.99" at bounding box center [750, 238] width 81 height 22
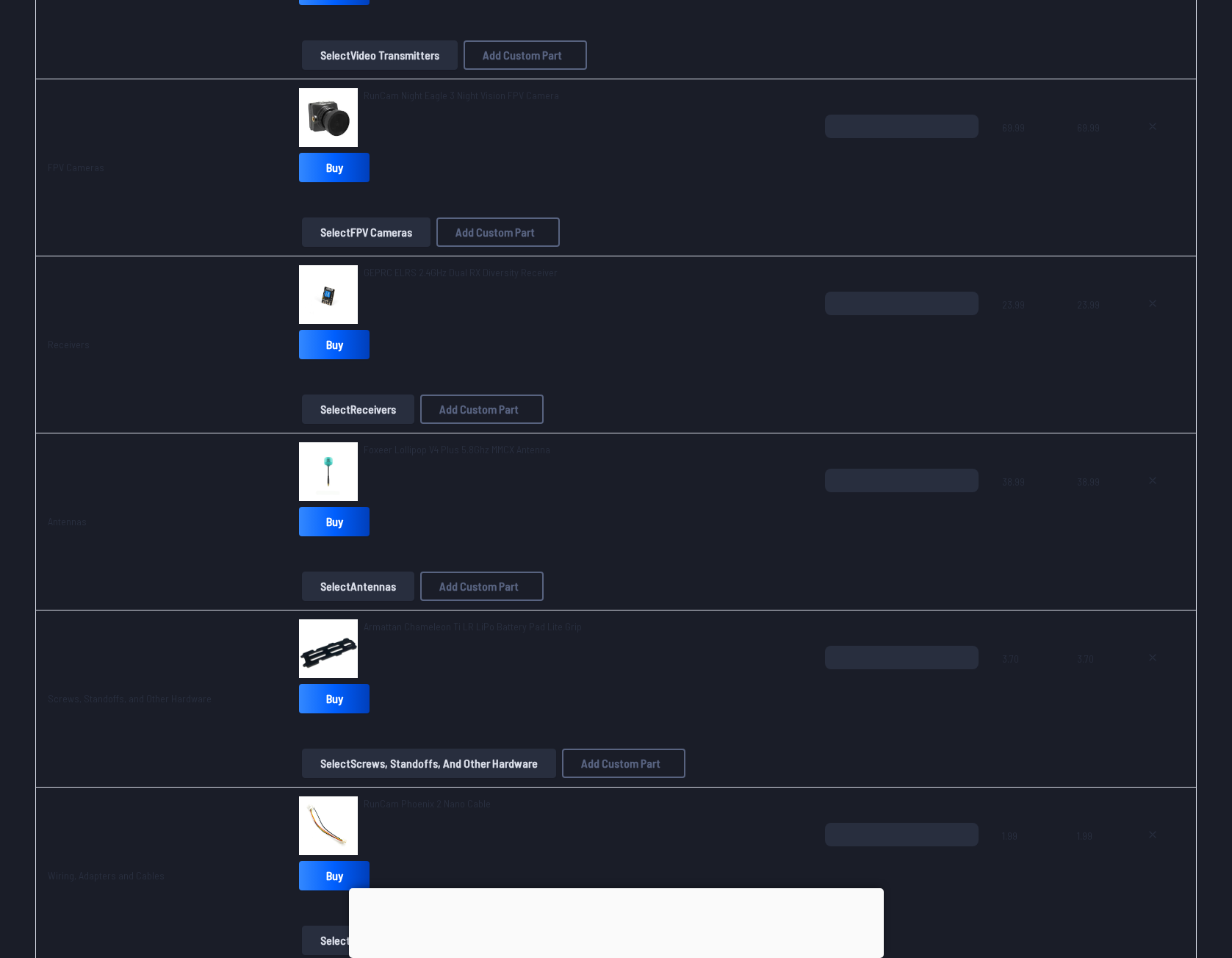
scroll to position [1323, 0]
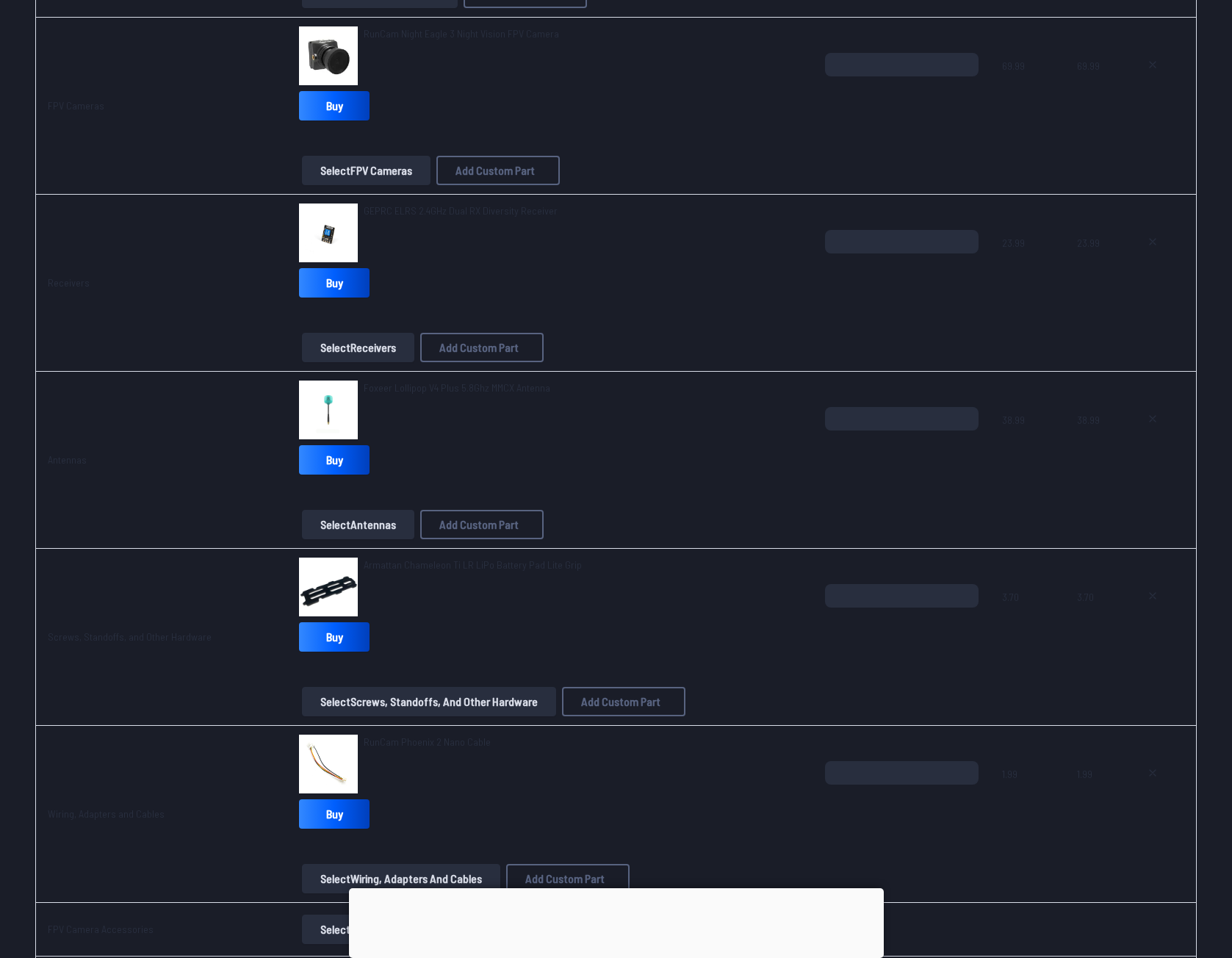
click at [419, 747] on span "RunCam Phoenix 2 Nano Cable" at bounding box center [426, 742] width 127 height 13
click at [389, 738] on span "RunCam Phoenix 2 Nano Cable" at bounding box center [426, 742] width 127 height 13
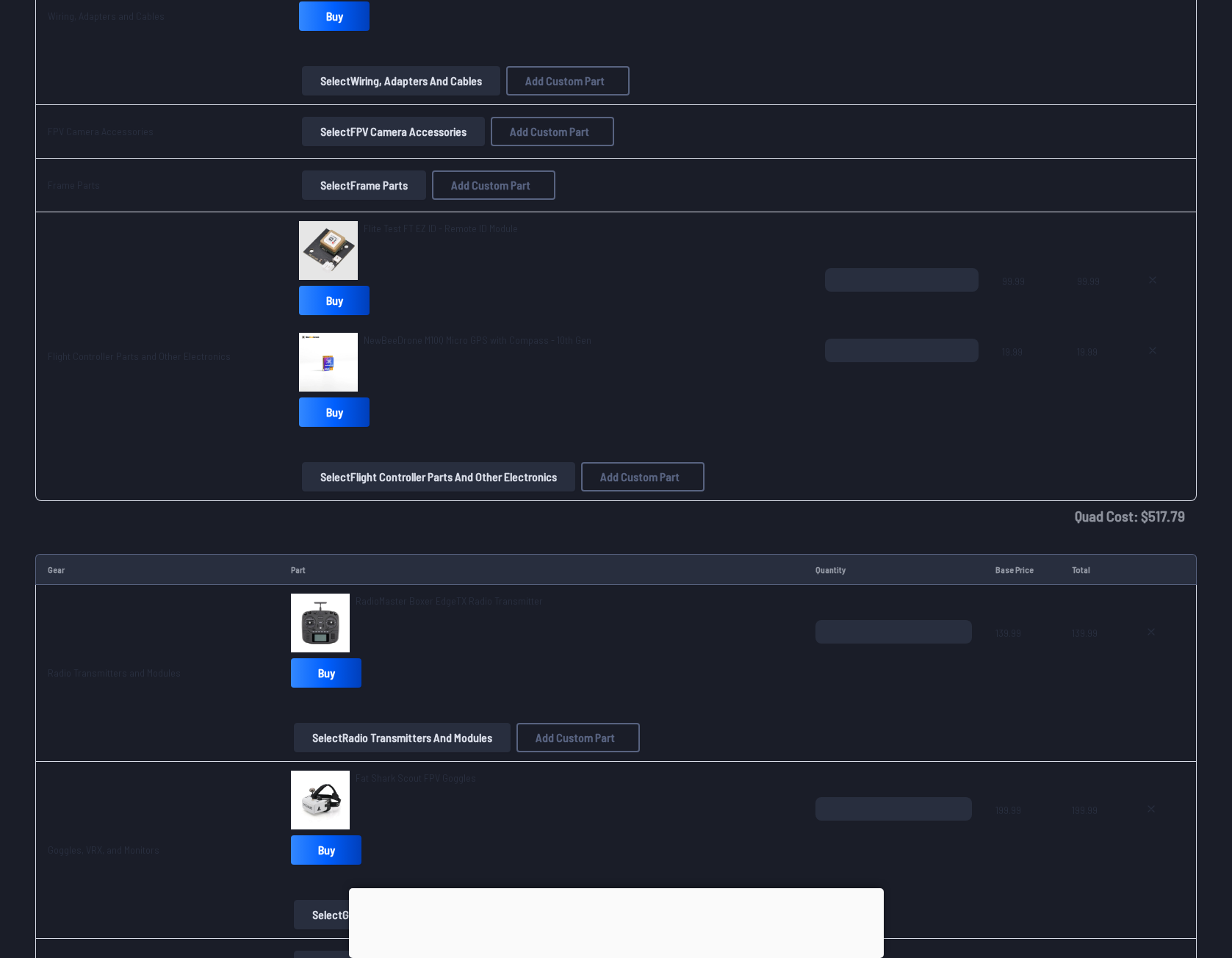
scroll to position [2131, 0]
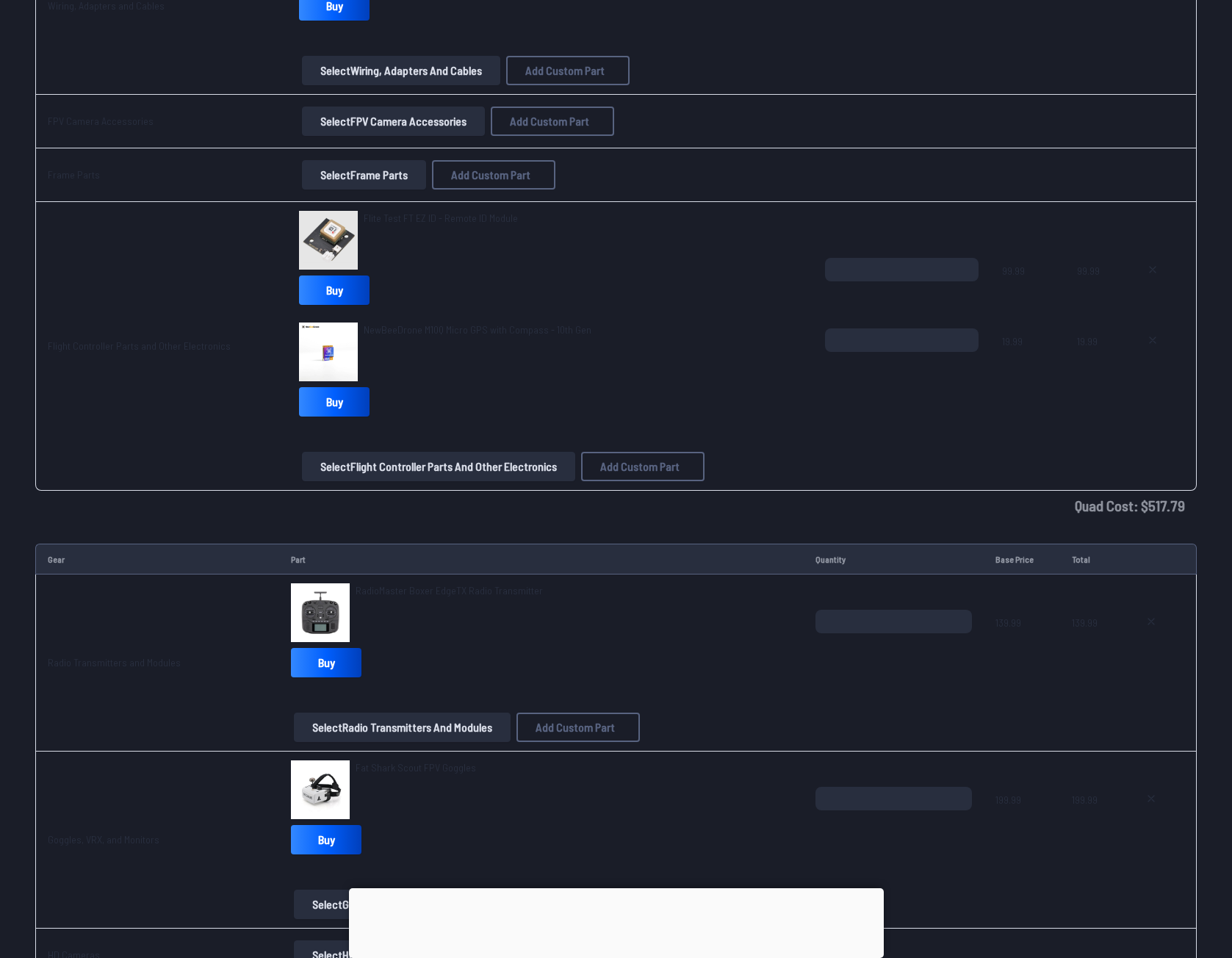
click at [470, 327] on span "NewBeeDrone M10Q Micro GPS with Compass - 10th Gen" at bounding box center [477, 329] width 228 height 13
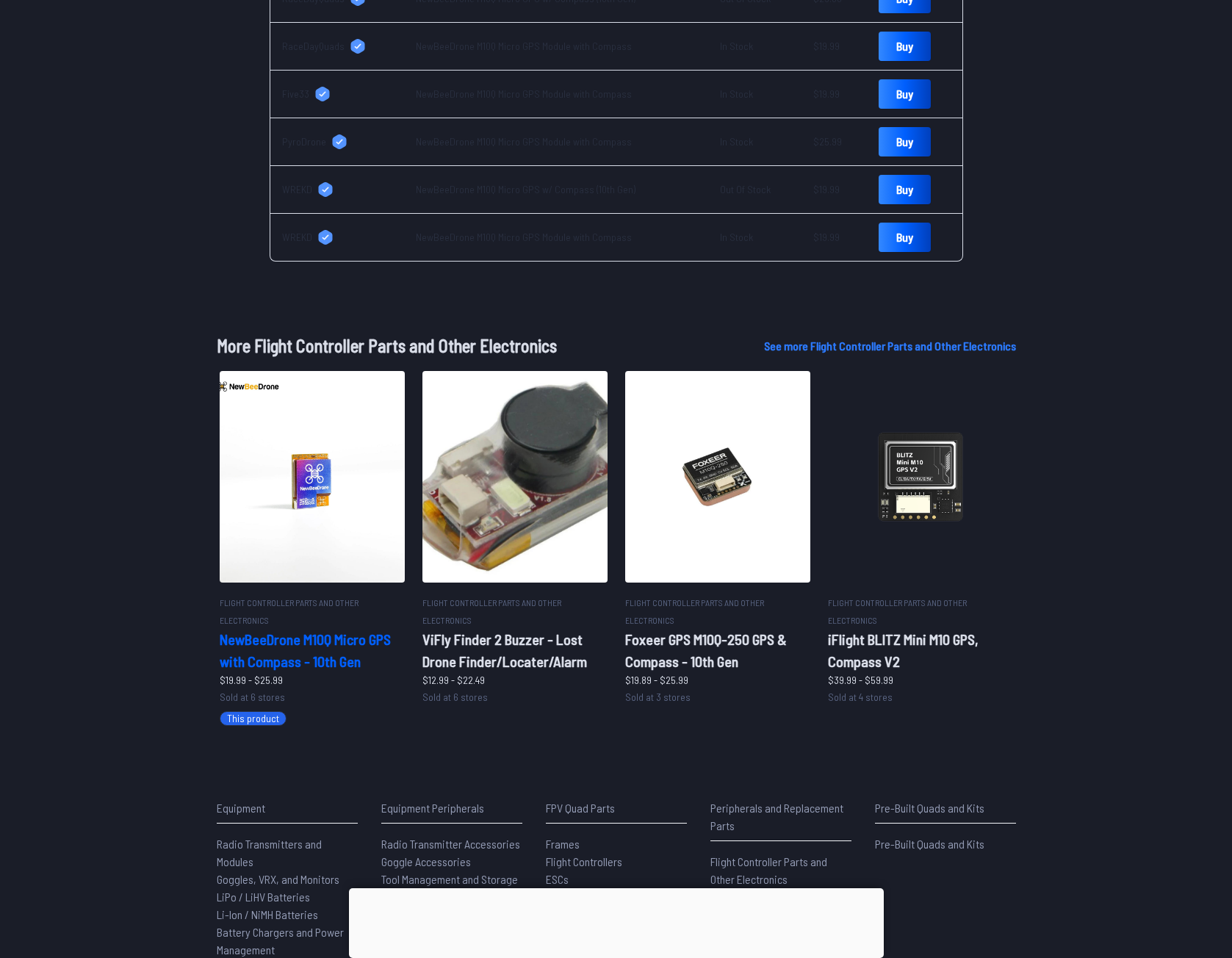
scroll to position [661, 0]
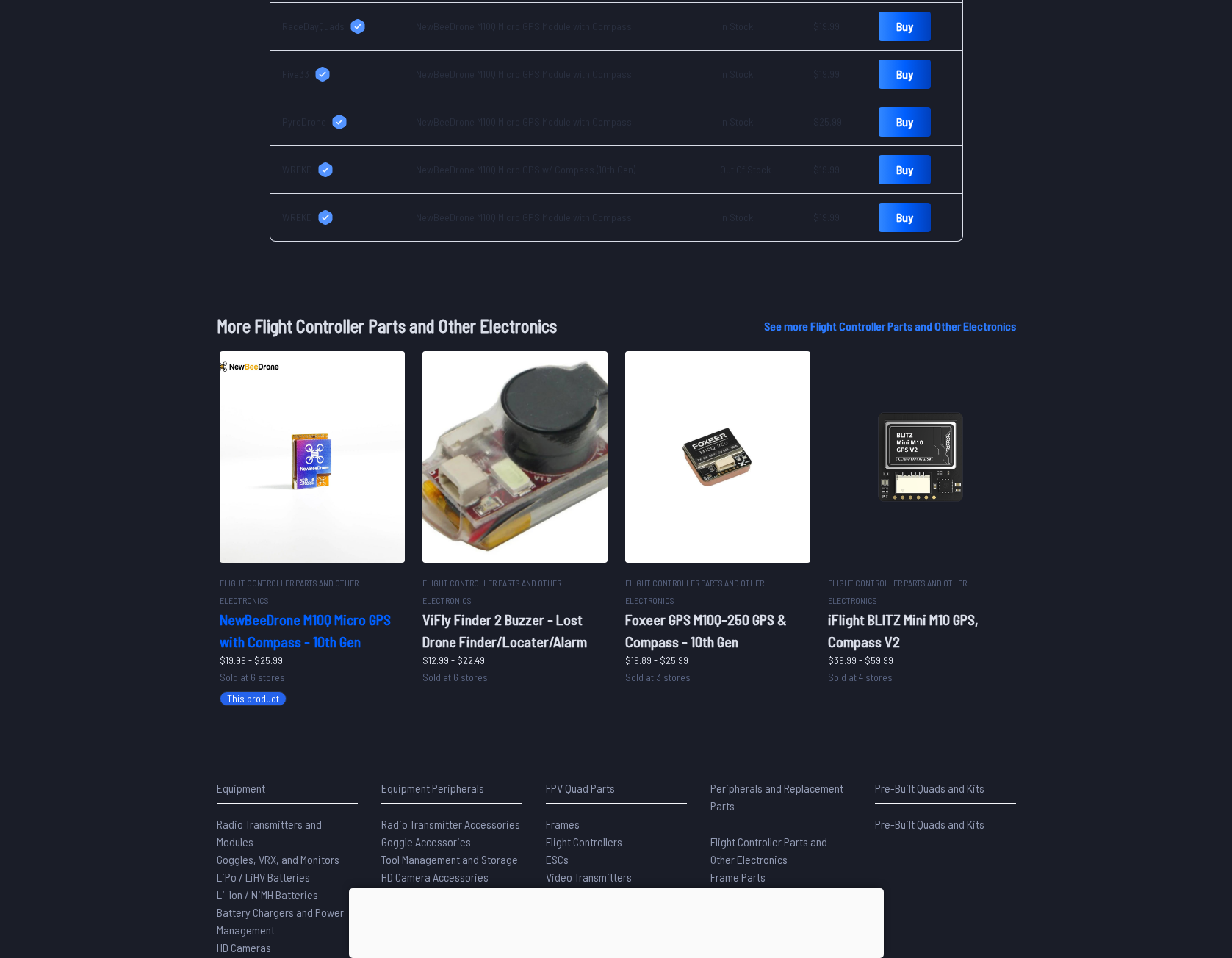
click at [316, 623] on h2 "NewBeeDrone M10Q Micro GPS with Compass - 10th Gen" at bounding box center [312, 630] width 185 height 44
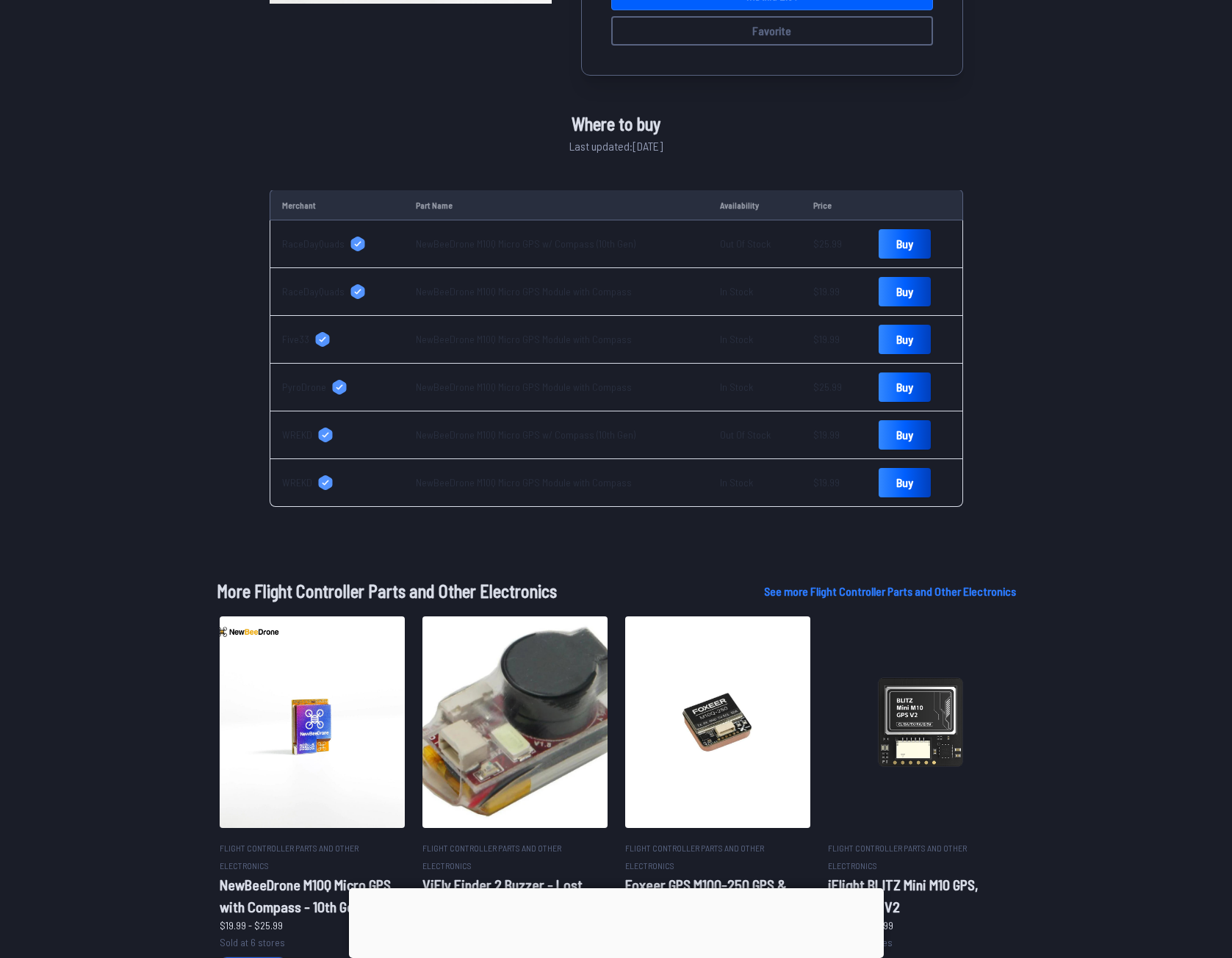
scroll to position [515, 0]
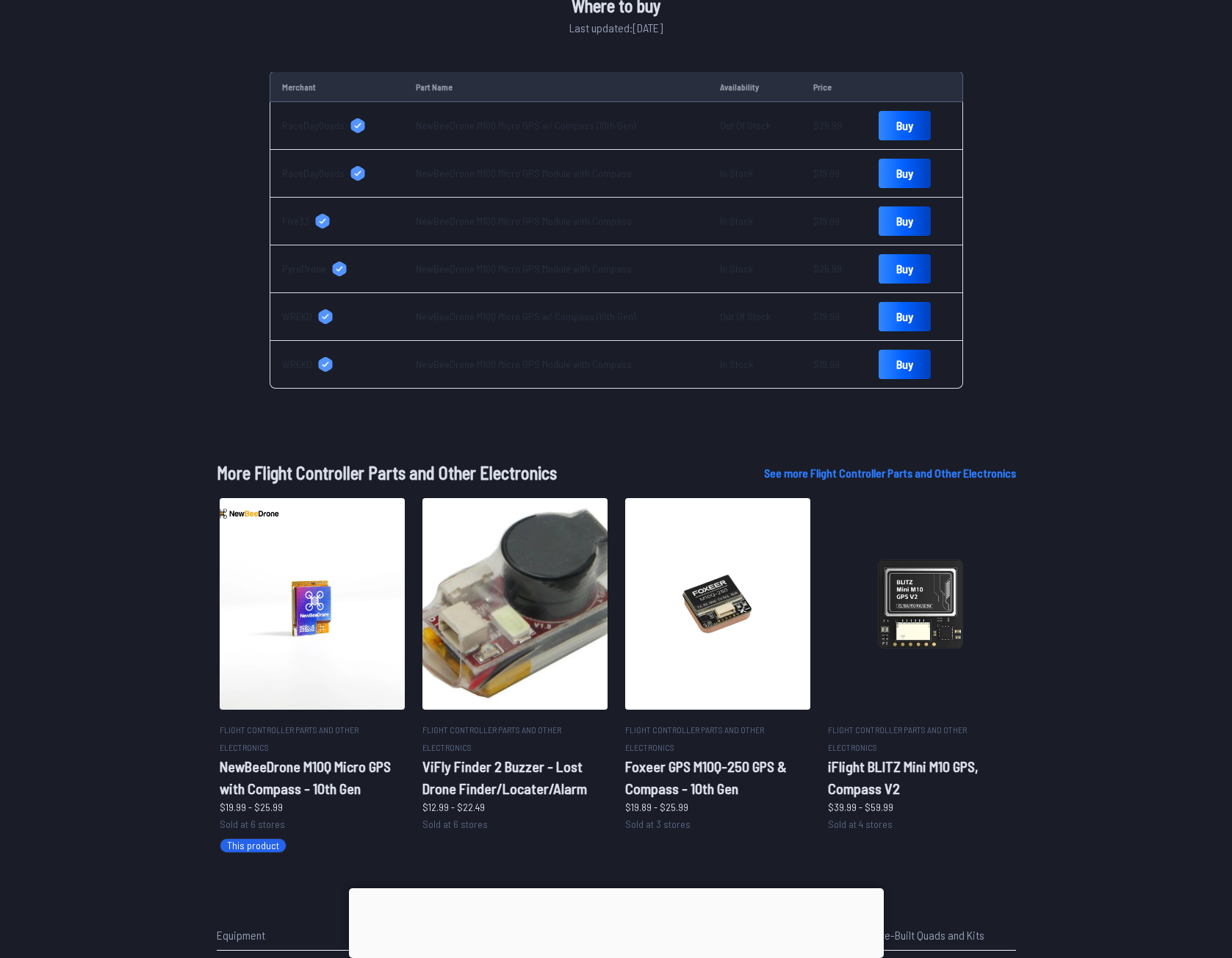
click at [287, 121] on span "RaceDayQuads" at bounding box center [313, 125] width 62 height 15
click at [448, 218] on link "NewBeeDrone M10Q Micro GPS Module with Compass" at bounding box center [523, 220] width 216 height 13
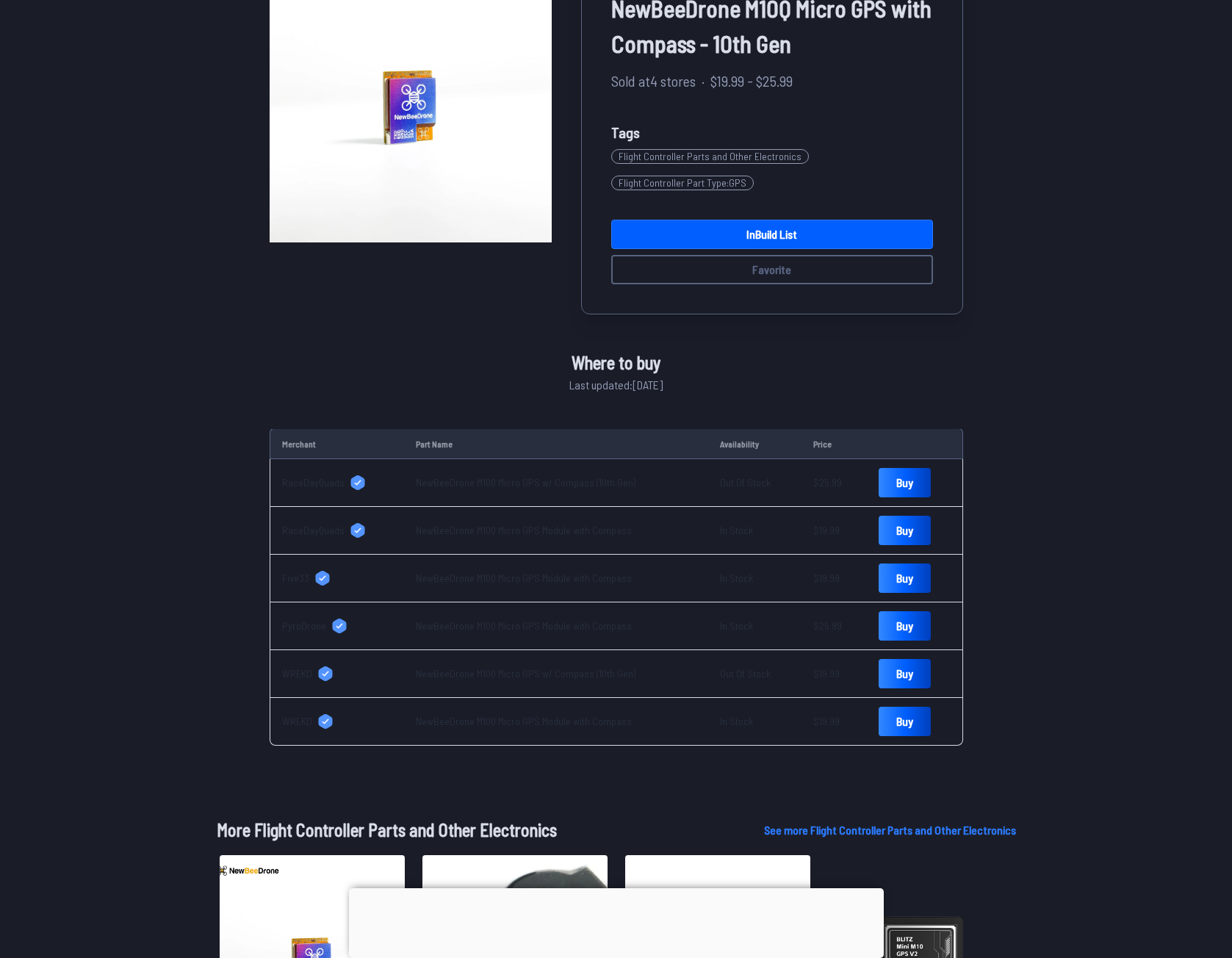
scroll to position [0, 0]
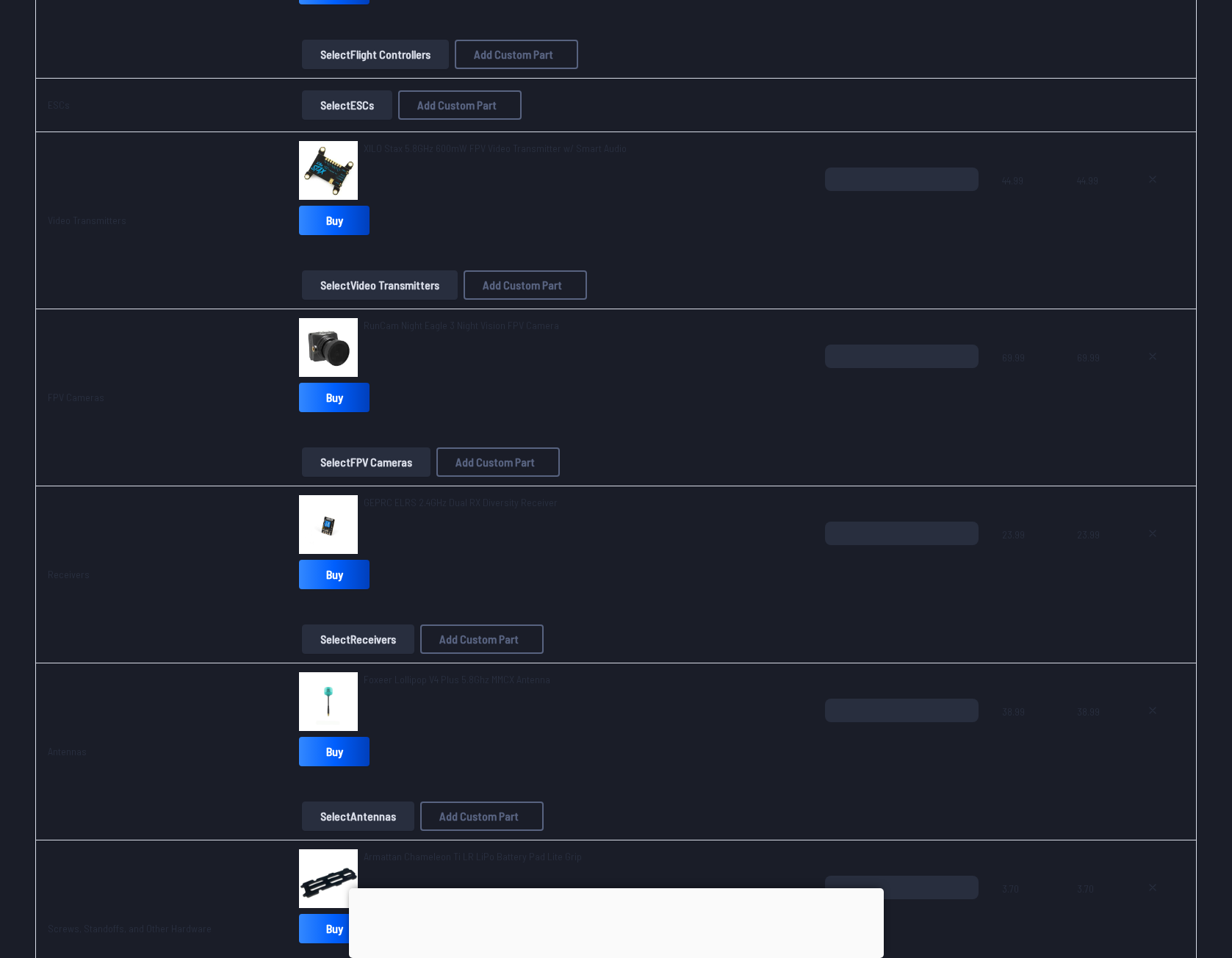
scroll to position [1029, 0]
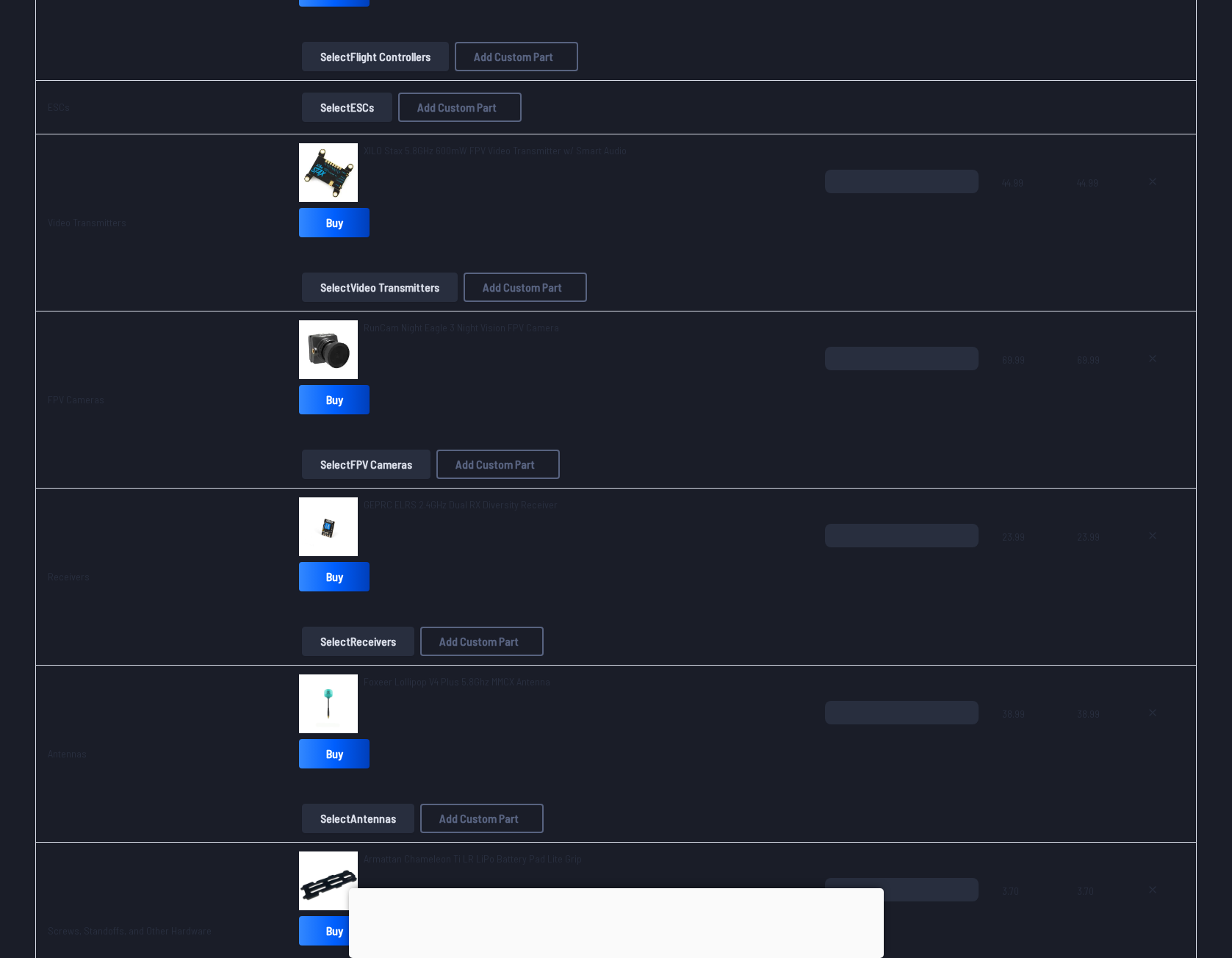
click at [418, 692] on div "Foxeer Lollipop V4 Plus 5.8Ghz MMCX Antenna" at bounding box center [457, 704] width 186 height 59
click at [431, 679] on span "Foxeer Lollipop V4 Plus 5.8Ghz MMCX Antenna" at bounding box center [457, 681] width 186 height 13
click at [345, 691] on img at bounding box center [328, 704] width 59 height 59
click at [332, 695] on img at bounding box center [328, 704] width 59 height 59
click at [421, 682] on span "Foxeer Lollipop V4 Plus 5.8Ghz MMCX Antenna" at bounding box center [457, 681] width 186 height 13
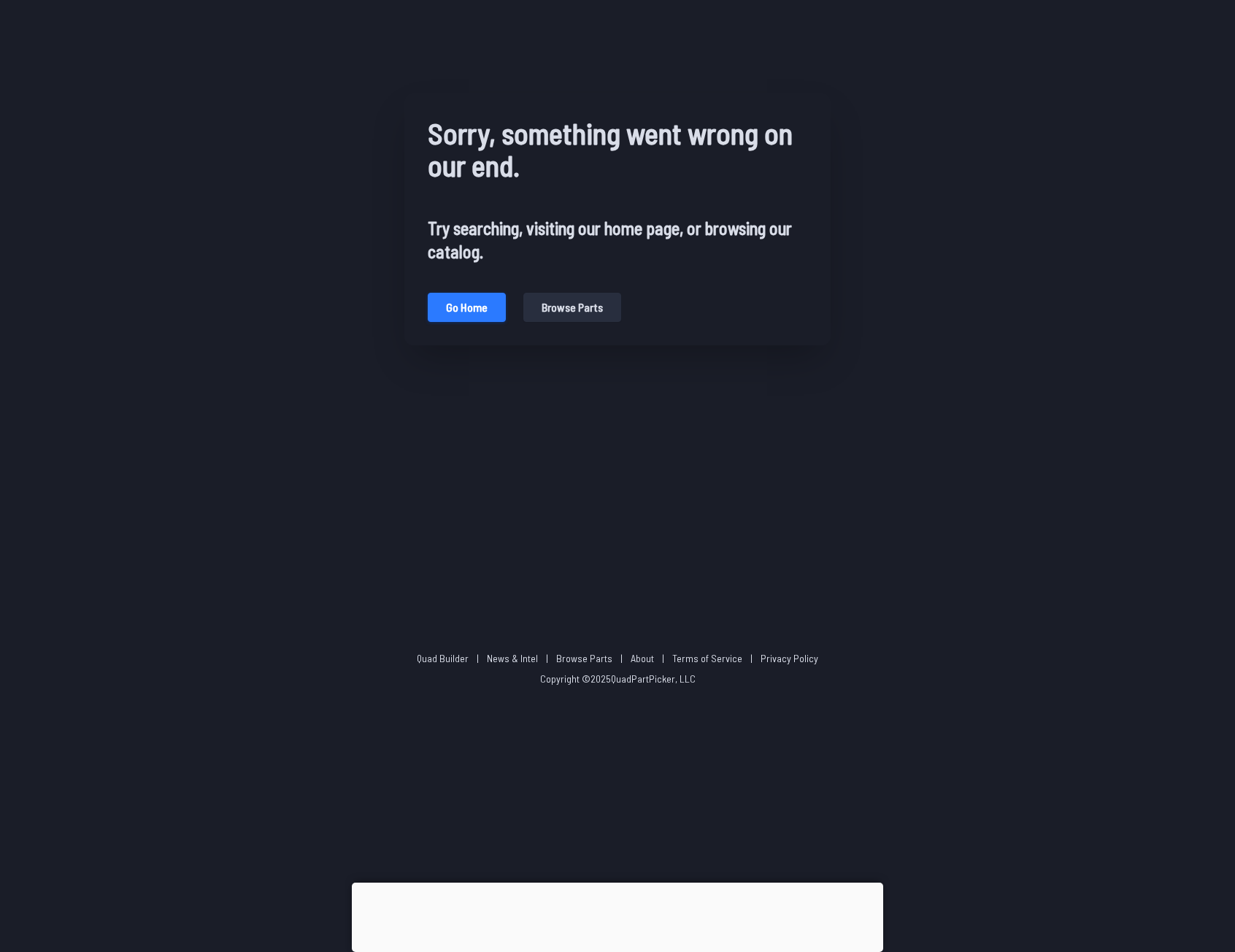
click at [474, 313] on button "Go home" at bounding box center [466, 307] width 78 height 29
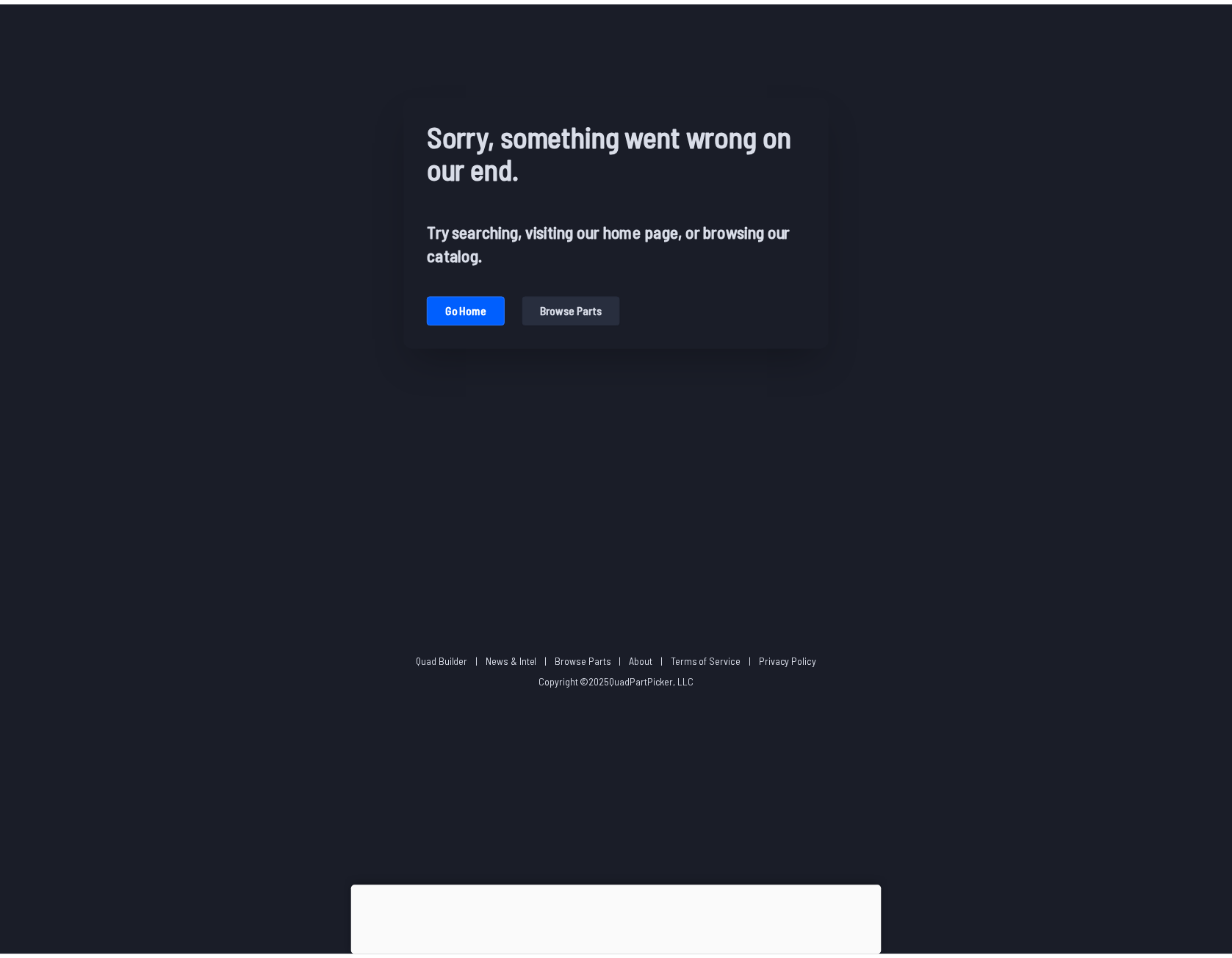
scroll to position [1029, 0]
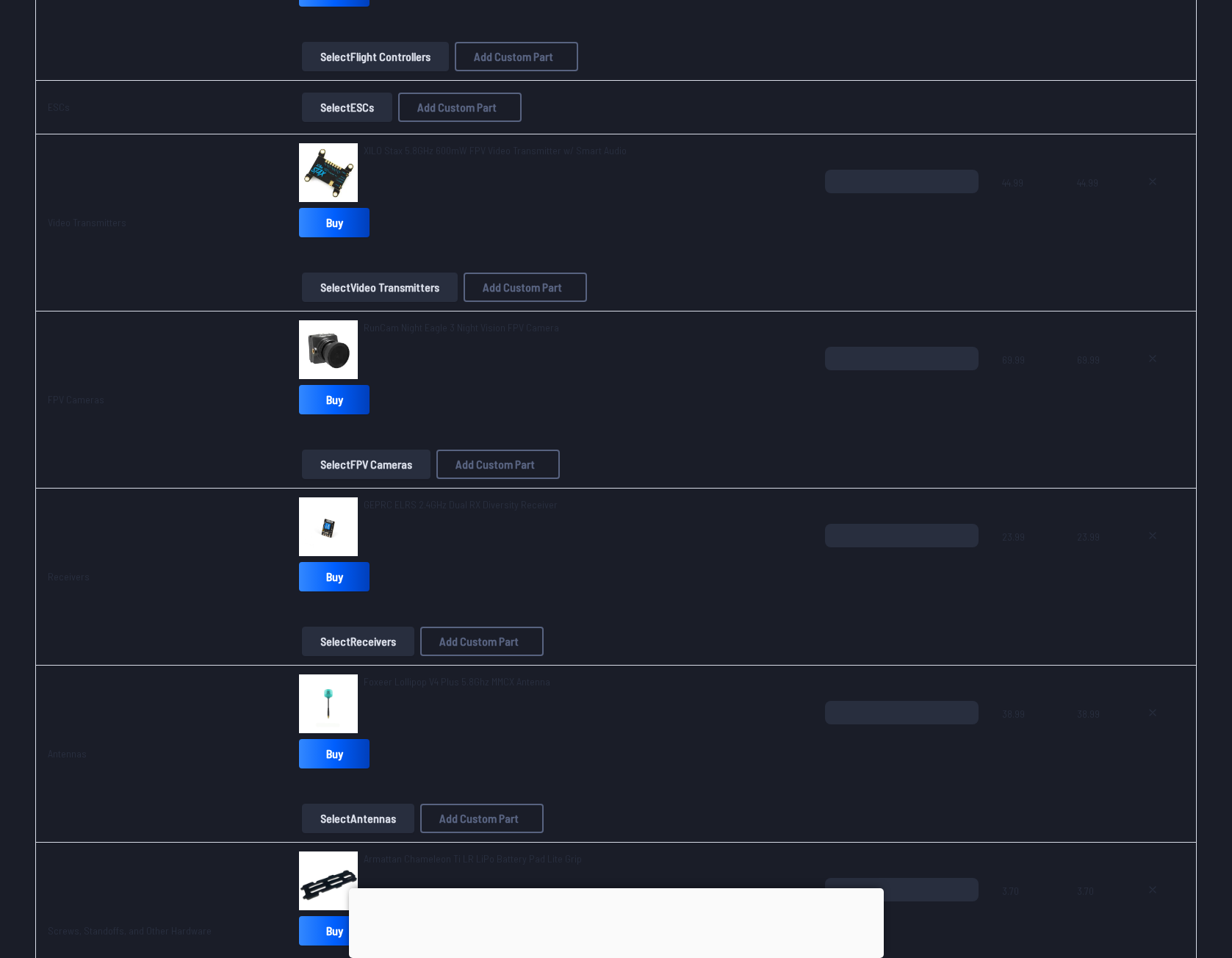
click at [435, 679] on span "Foxeer Lollipop V4 Plus 5.8Ghz MMCX Antenna" at bounding box center [457, 681] width 186 height 13
click at [438, 687] on span "Foxeer Lollipop V4 Plus 5.8Ghz MMCX Antenna" at bounding box center [457, 681] width 186 height 13
click at [411, 687] on link "Foxeer Lollipop V4 Plus 5.8Ghz MMCX Antenna" at bounding box center [457, 682] width 186 height 15
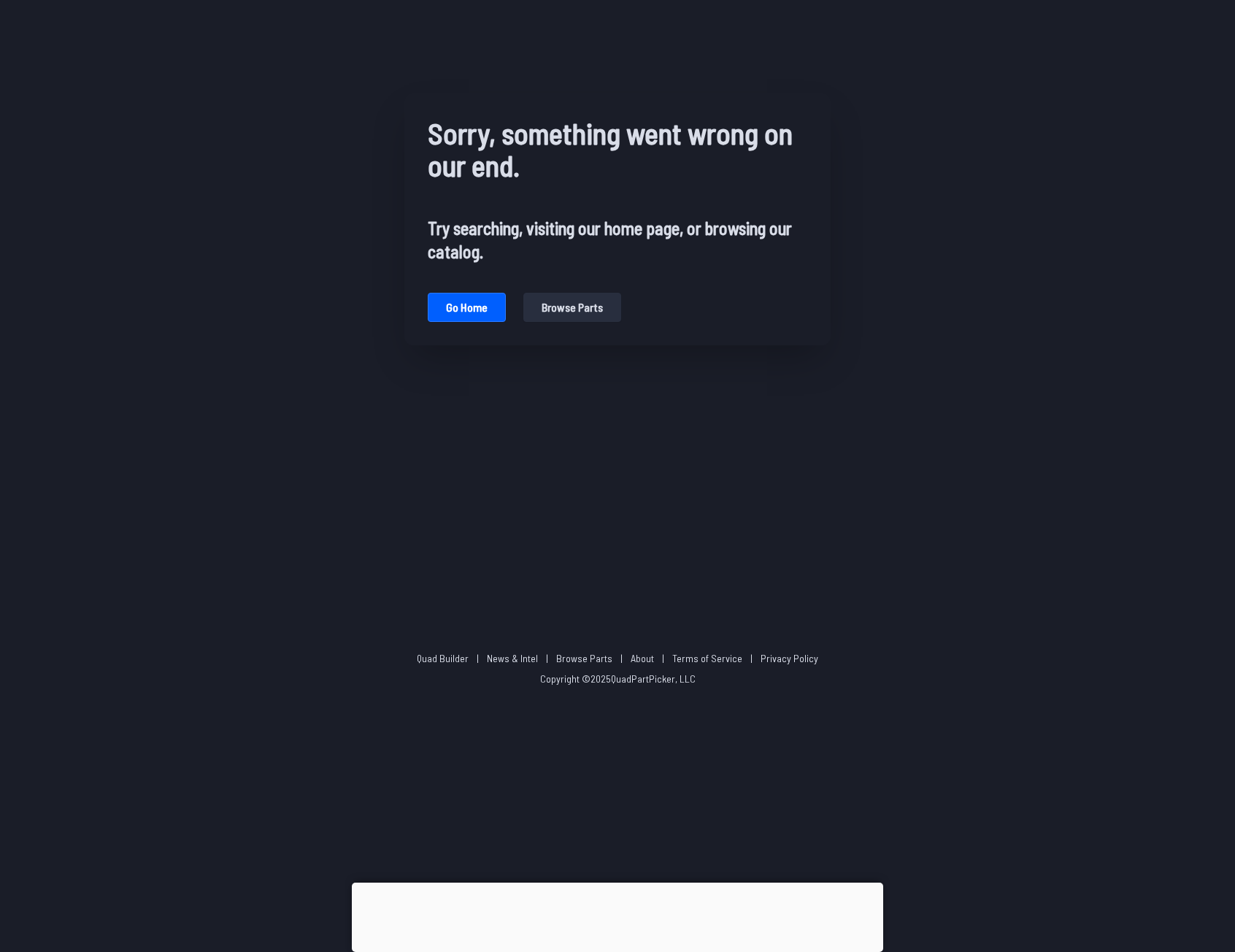
click at [408, 683] on footer "Quad Builder | News & Intel | Browse Parts | About | Terms of Service | Privacy…" at bounding box center [618, 669] width 1235 height 390
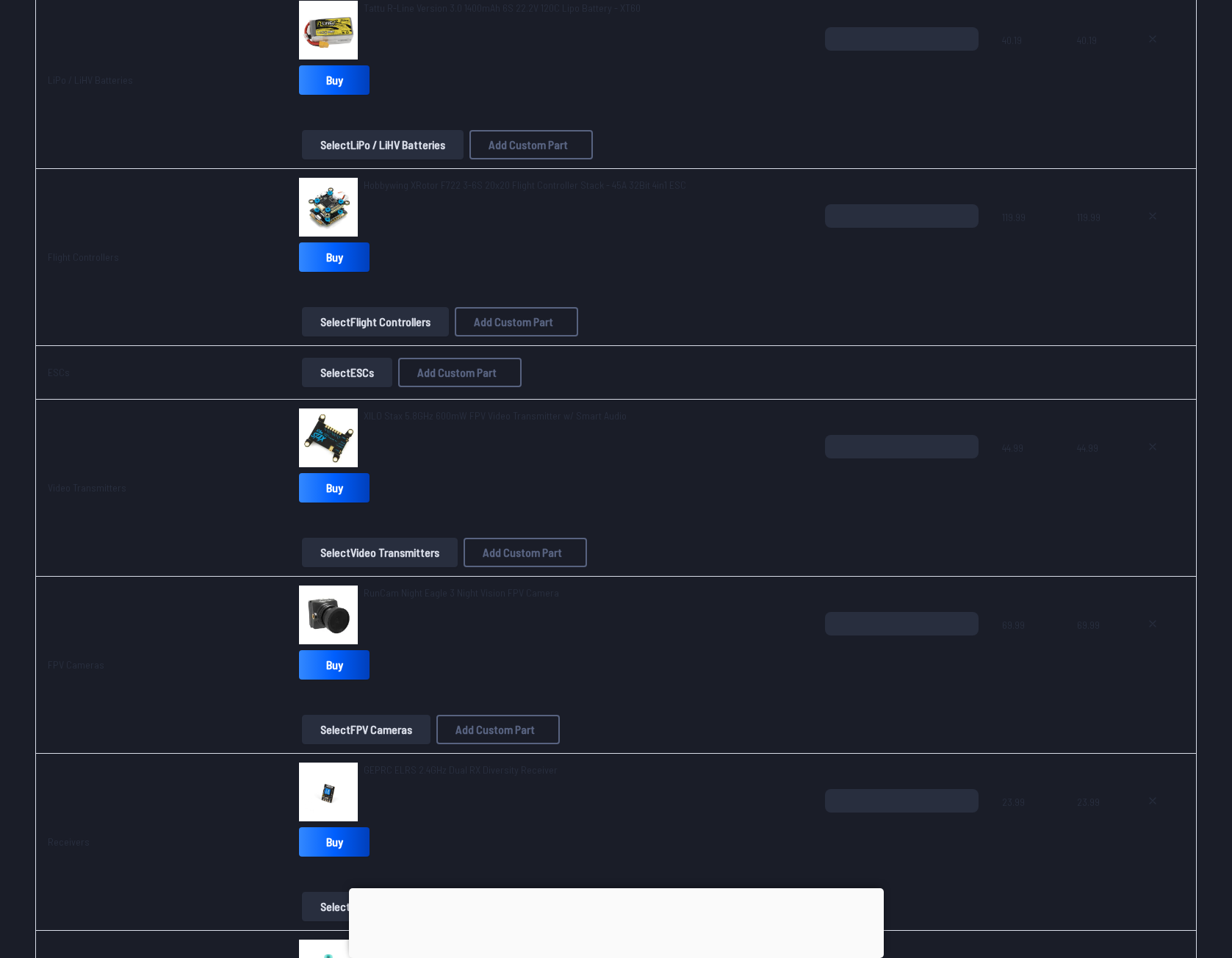
scroll to position [881, 0]
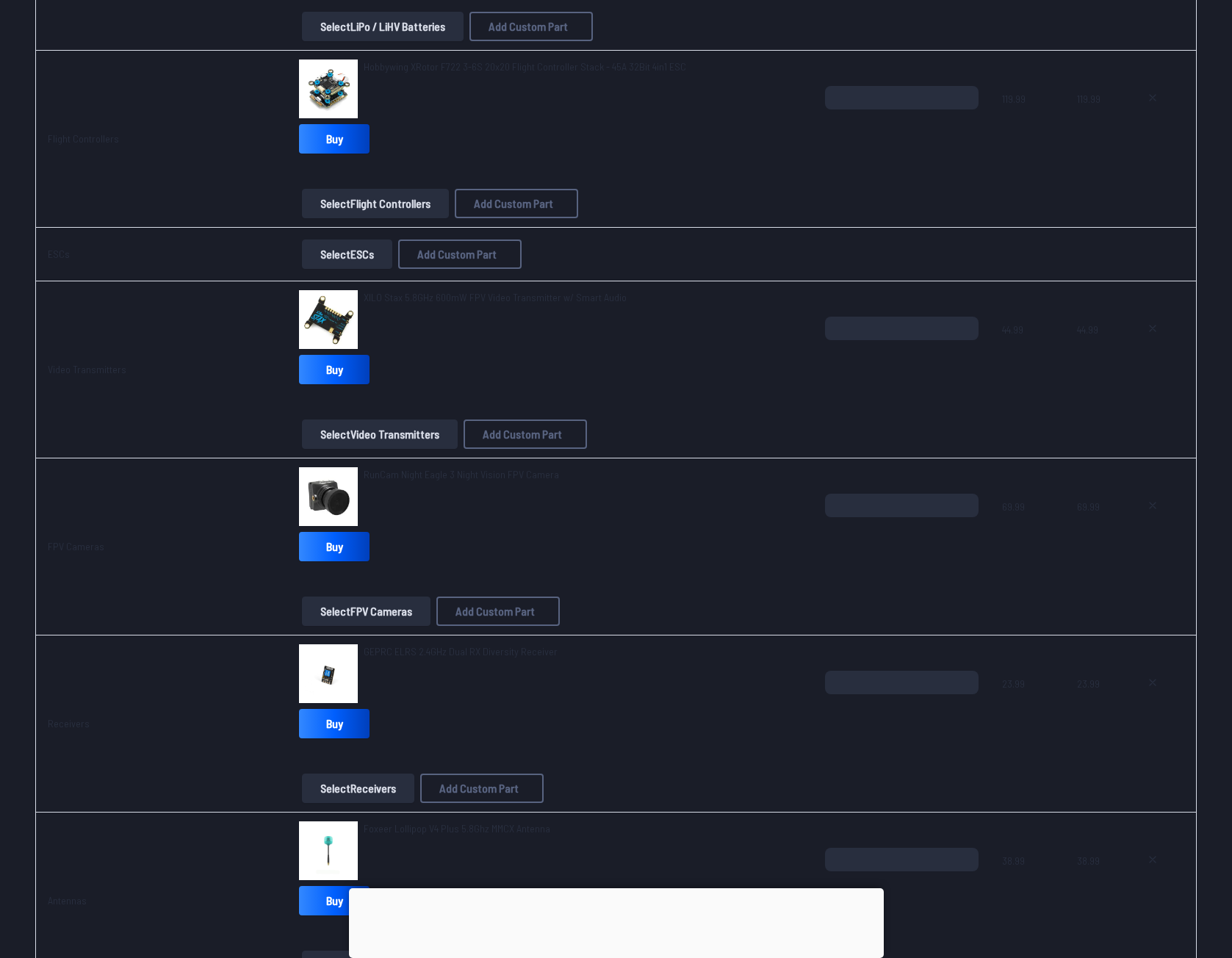
click at [402, 652] on span "GEPRC ELRS 2.4GHz Dual RX Diversity Receiver" at bounding box center [460, 651] width 194 height 13
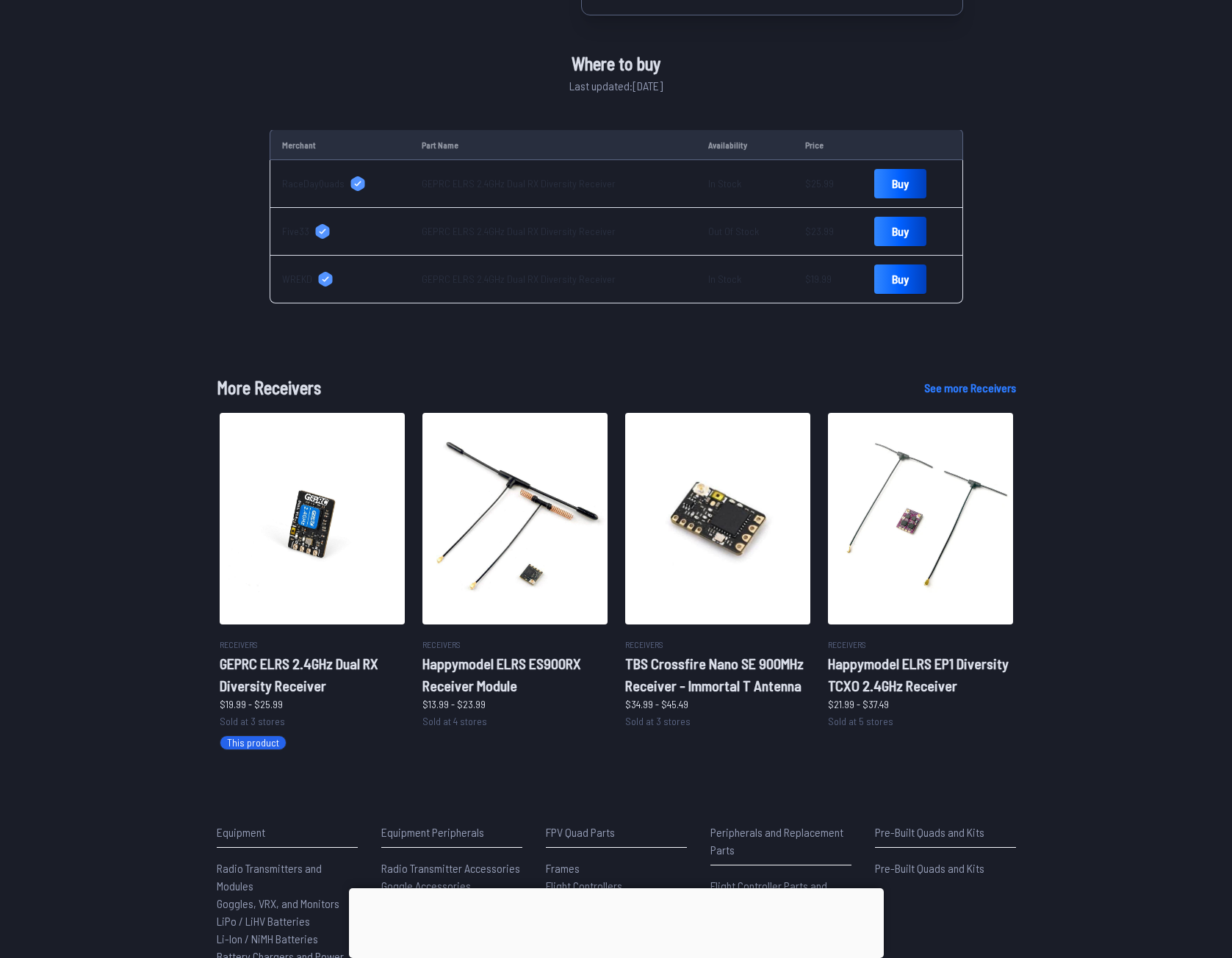
scroll to position [441, 0]
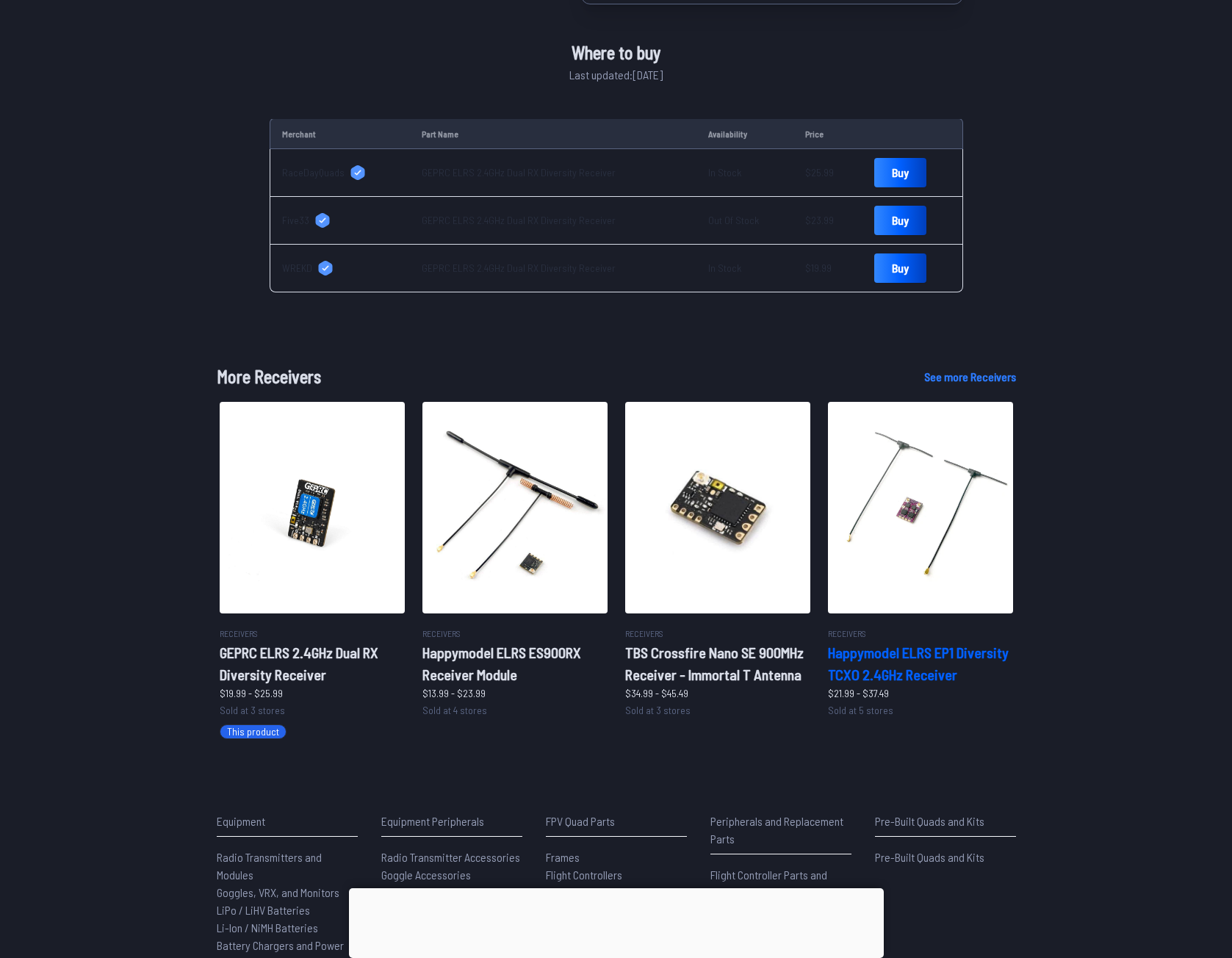
click at [961, 675] on h2 "Happymodel ELRS EP1 Diversity TCXO 2.4GHz Receiver" at bounding box center [920, 663] width 185 height 44
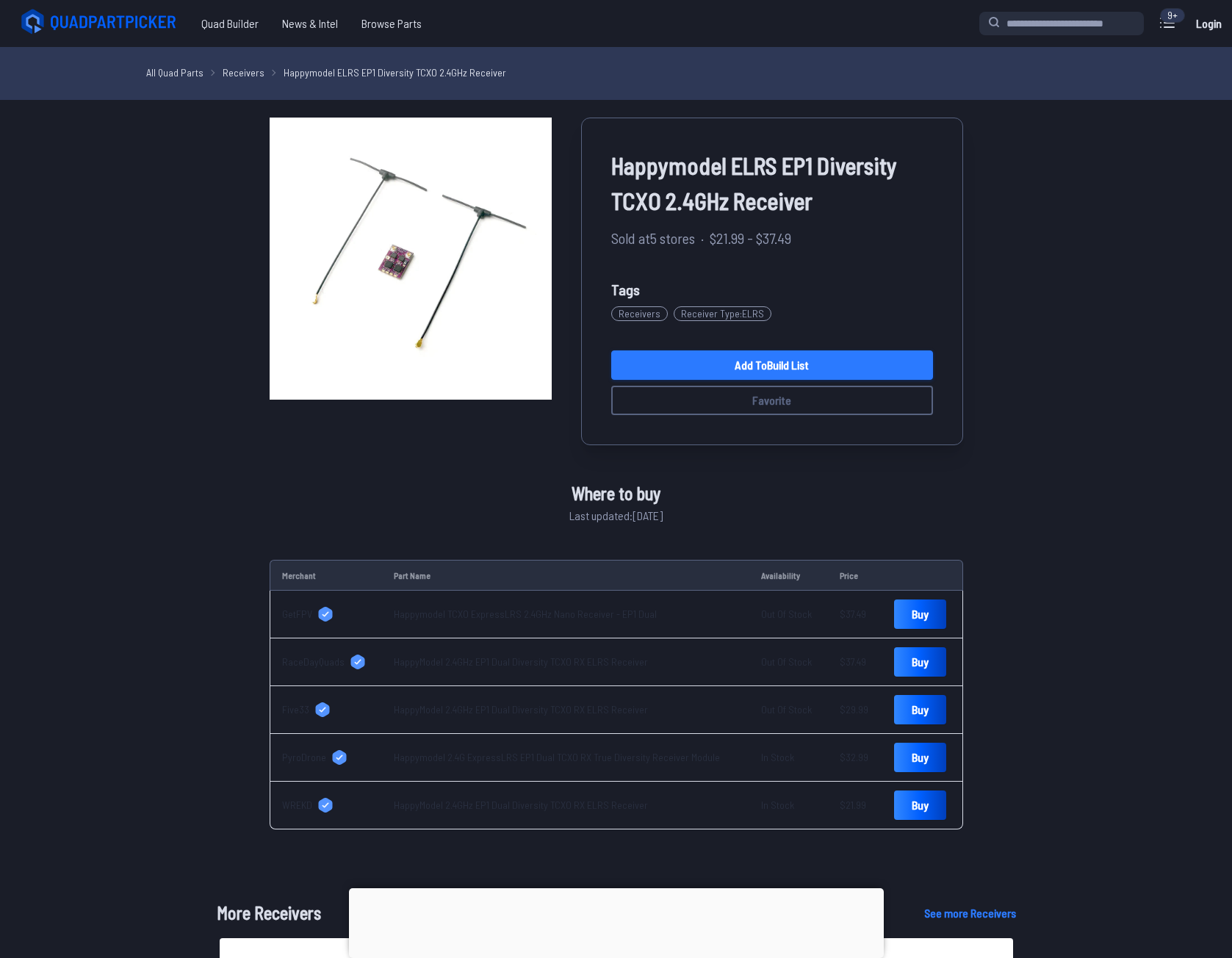
click at [821, 367] on link "Add to Build List" at bounding box center [773, 366] width 322 height 29
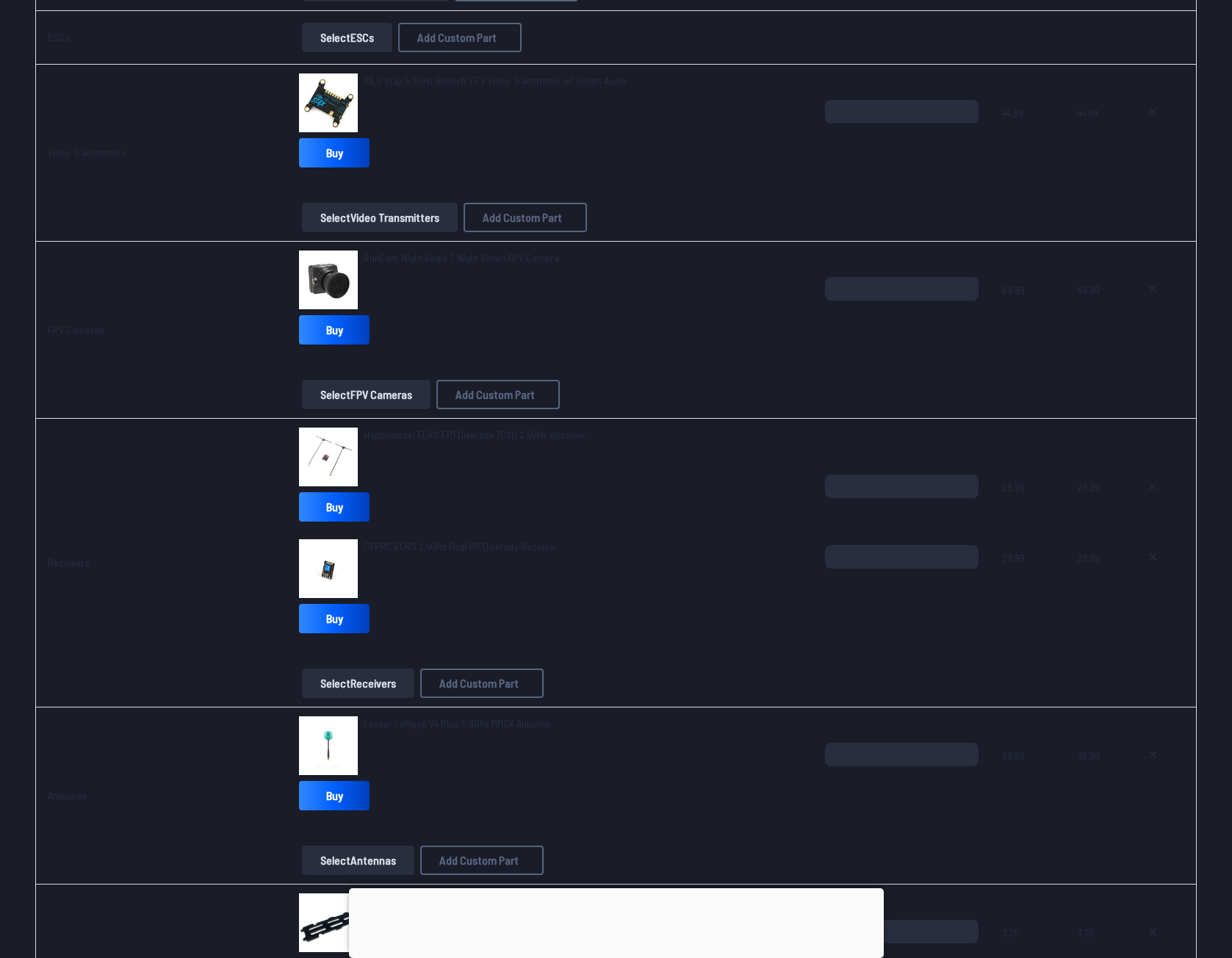
scroll to position [1029, 0]
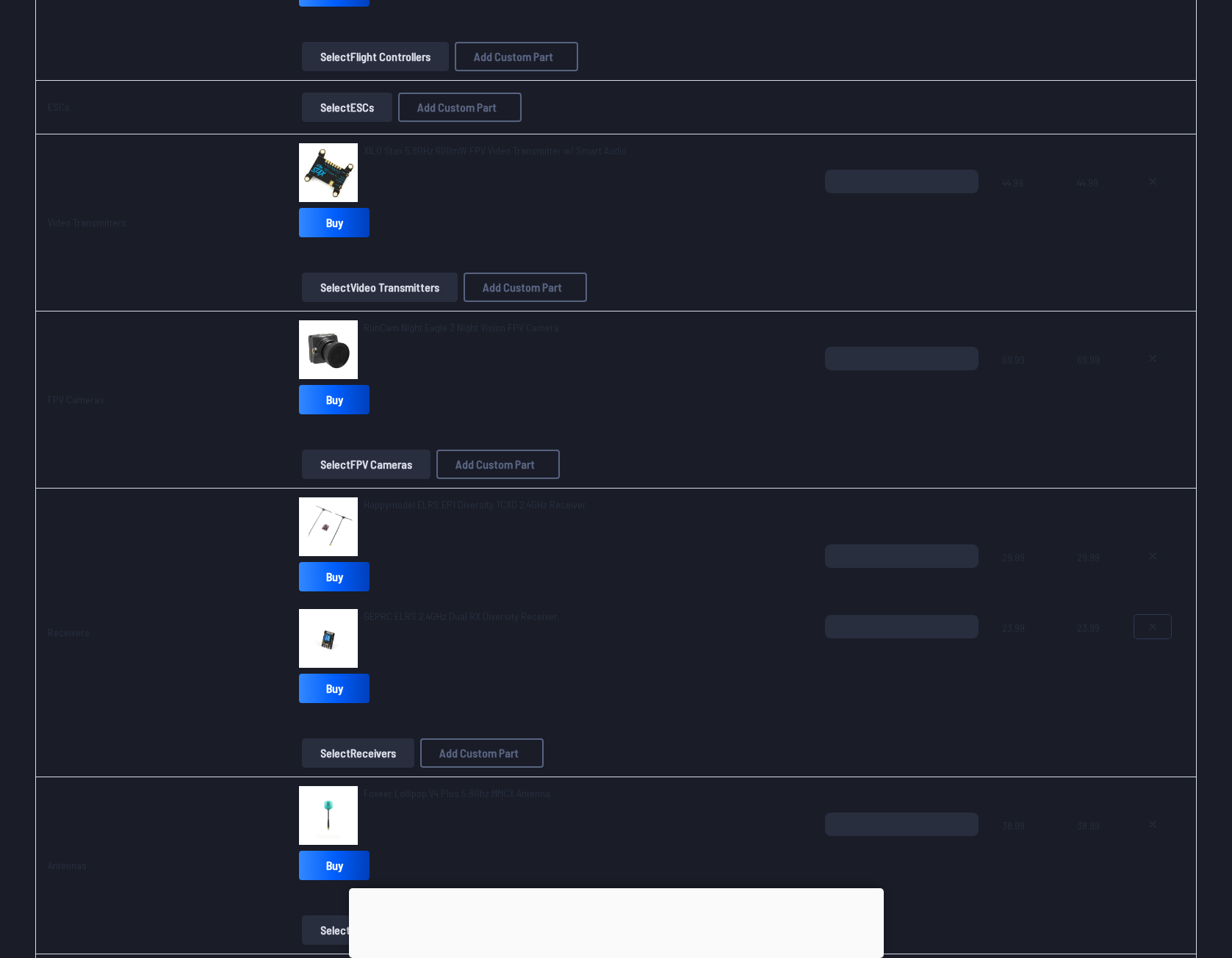
click at [1158, 633] on button at bounding box center [1153, 626] width 37 height 23
type textarea "**********"
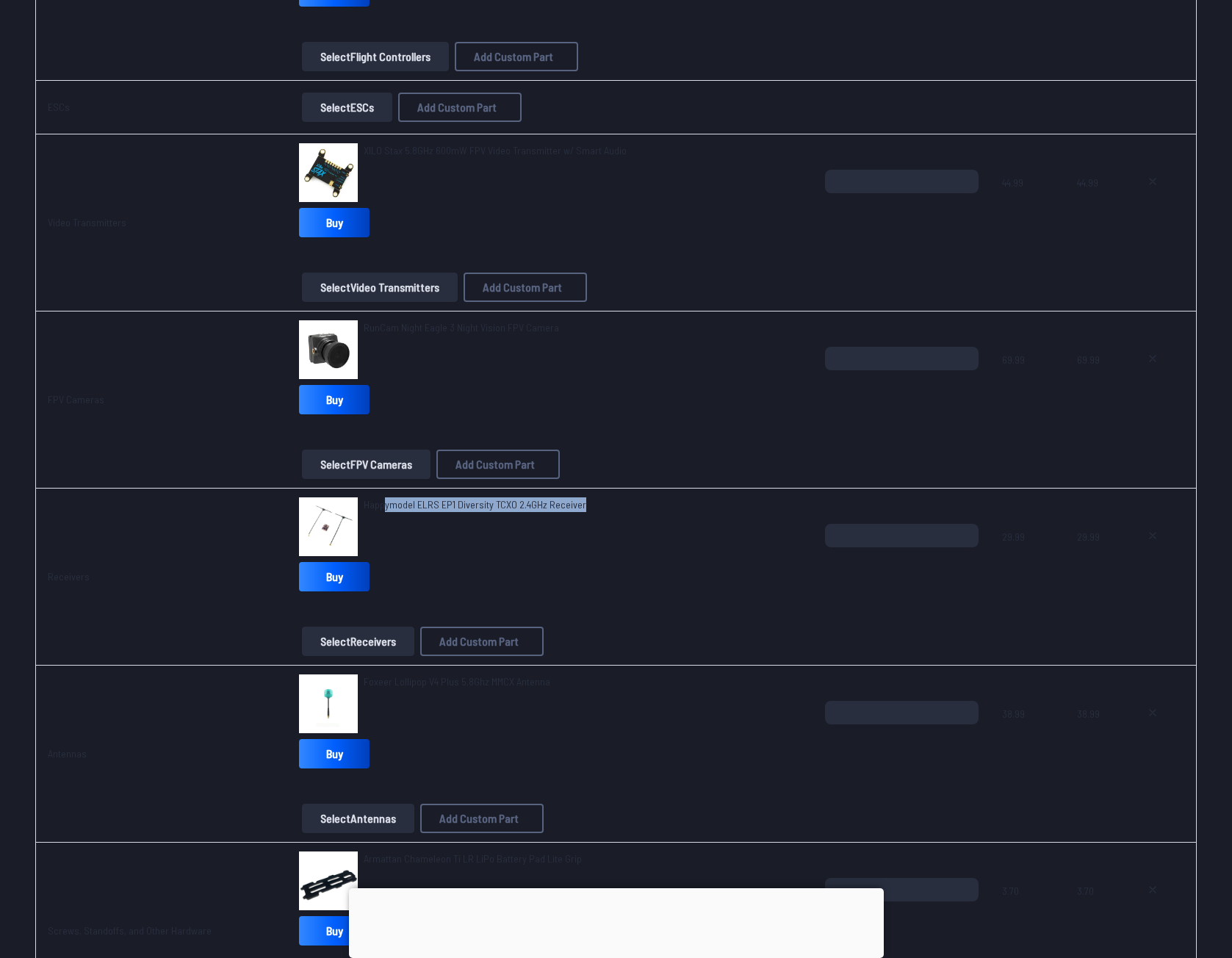
drag, startPoint x: 378, startPoint y: 505, endPoint x: 586, endPoint y: 508, distance: 208.0
click at [586, 508] on div "Happymodel ELRS EP1 Diversity TCXO 2.4GHz Receiver" at bounding box center [550, 527] width 502 height 59
drag, startPoint x: 586, startPoint y: 508, endPoint x: 365, endPoint y: 527, distance: 221.8
click at [365, 527] on div "Happymodel ELRS EP1 Diversity TCXO 2.4GHz Receiver" at bounding box center [550, 527] width 502 height 59
copy span "Happymodel ELRS EP1 Diversity TCXO 2.4GHz Receiver"
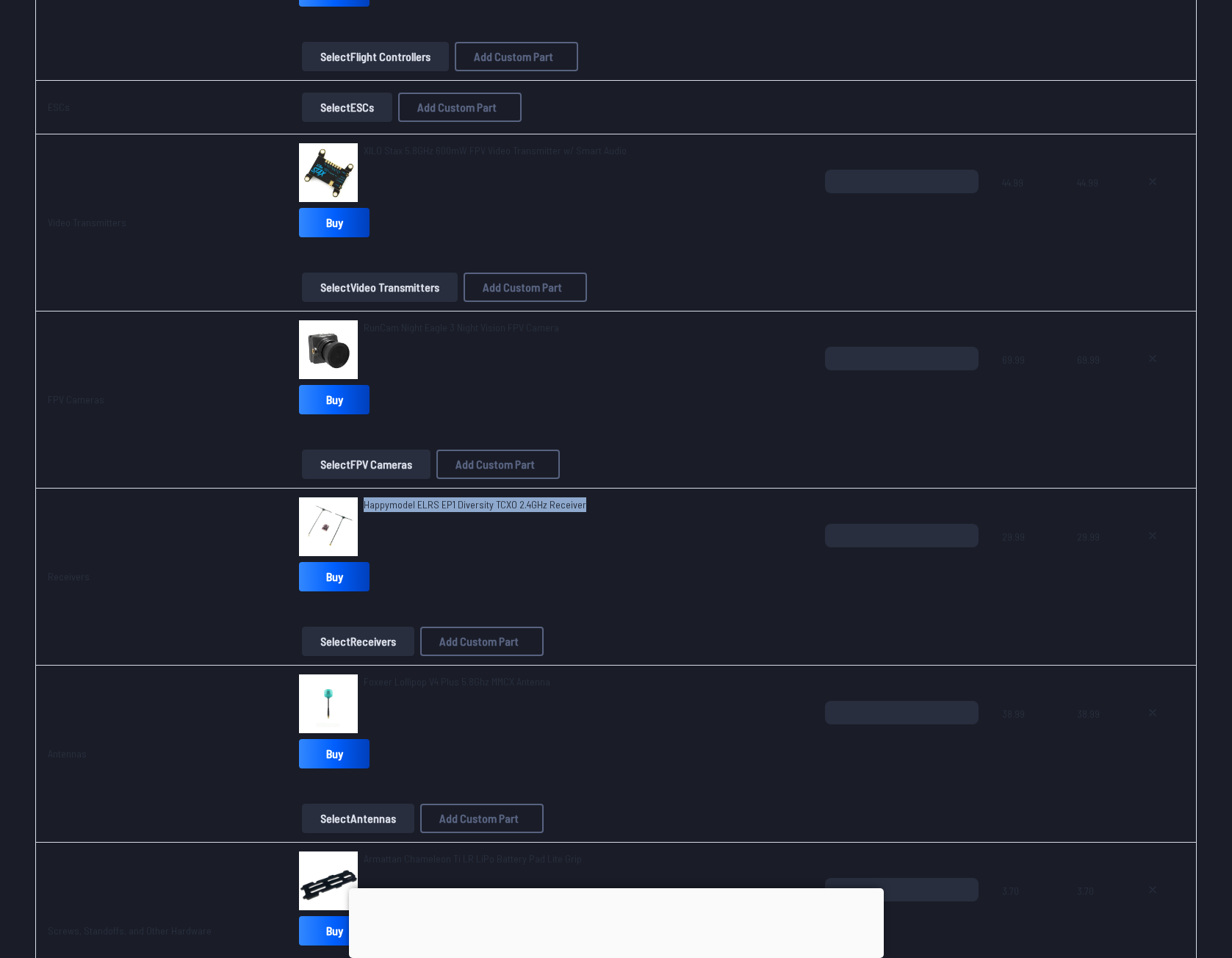
click at [539, 495] on td "Happymodel ELRS EP1 Diversity TCXO 2.4GHz Receiver Buy Select Receivers Add Cus…" at bounding box center [550, 577] width 526 height 177
click at [534, 502] on span "Happymodel ELRS EP1 Diversity TCXO 2.4GHz Receiver" at bounding box center [475, 504] width 223 height 13
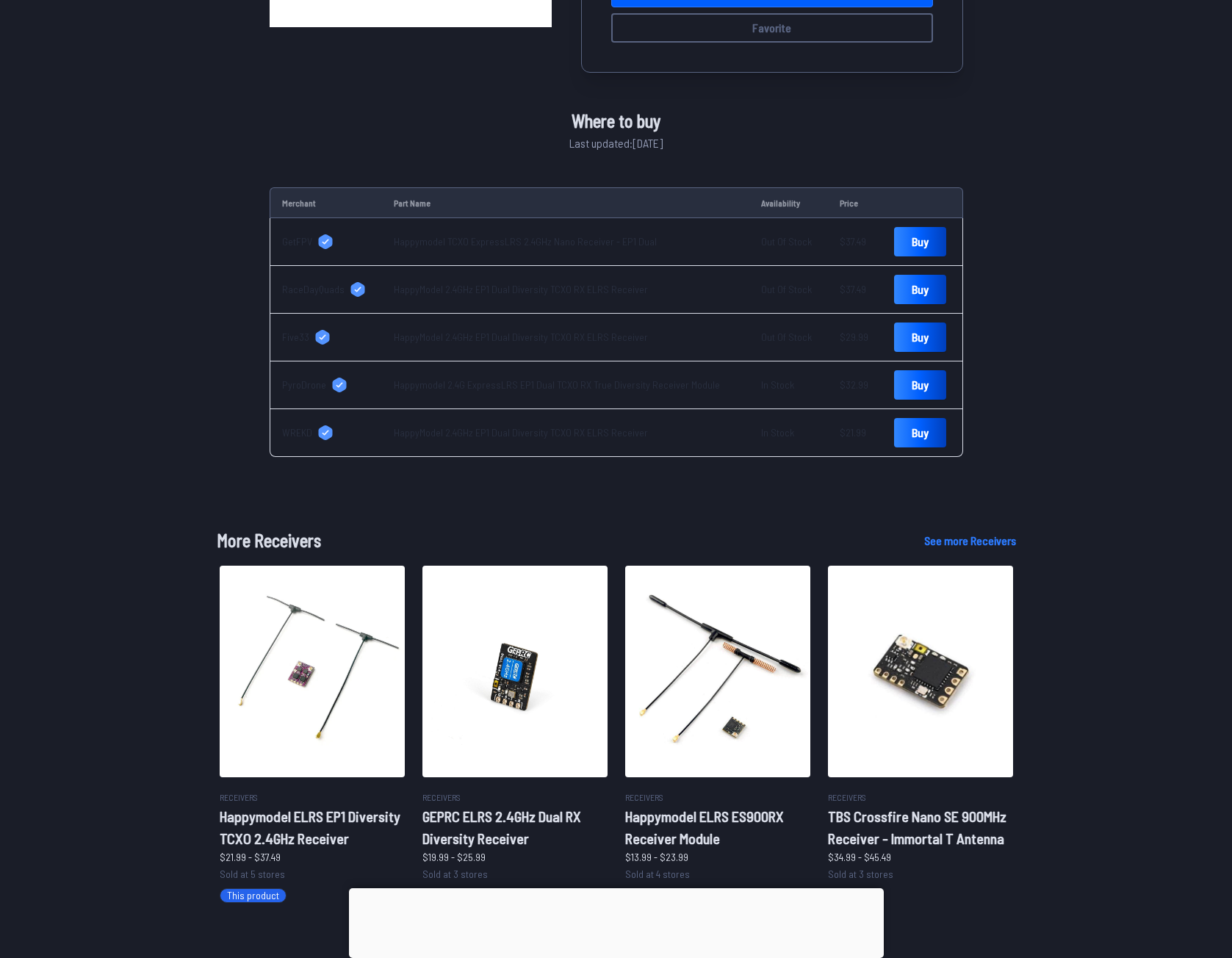
scroll to position [441, 0]
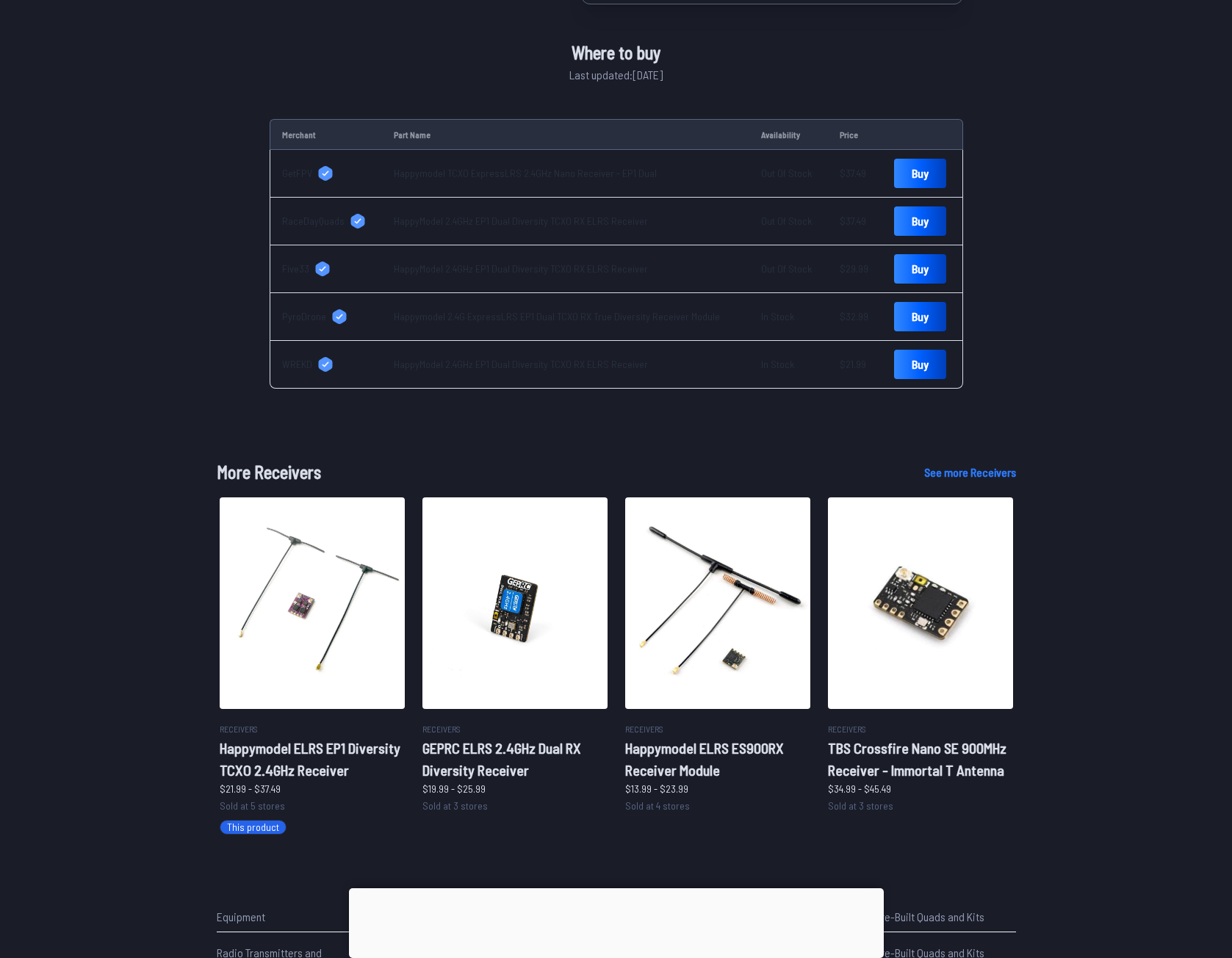
click at [511, 174] on link "Happymodel TCXO ExpressLRS 2.4GHz Nano Receiver - EP1 Dual" at bounding box center [524, 173] width 263 height 13
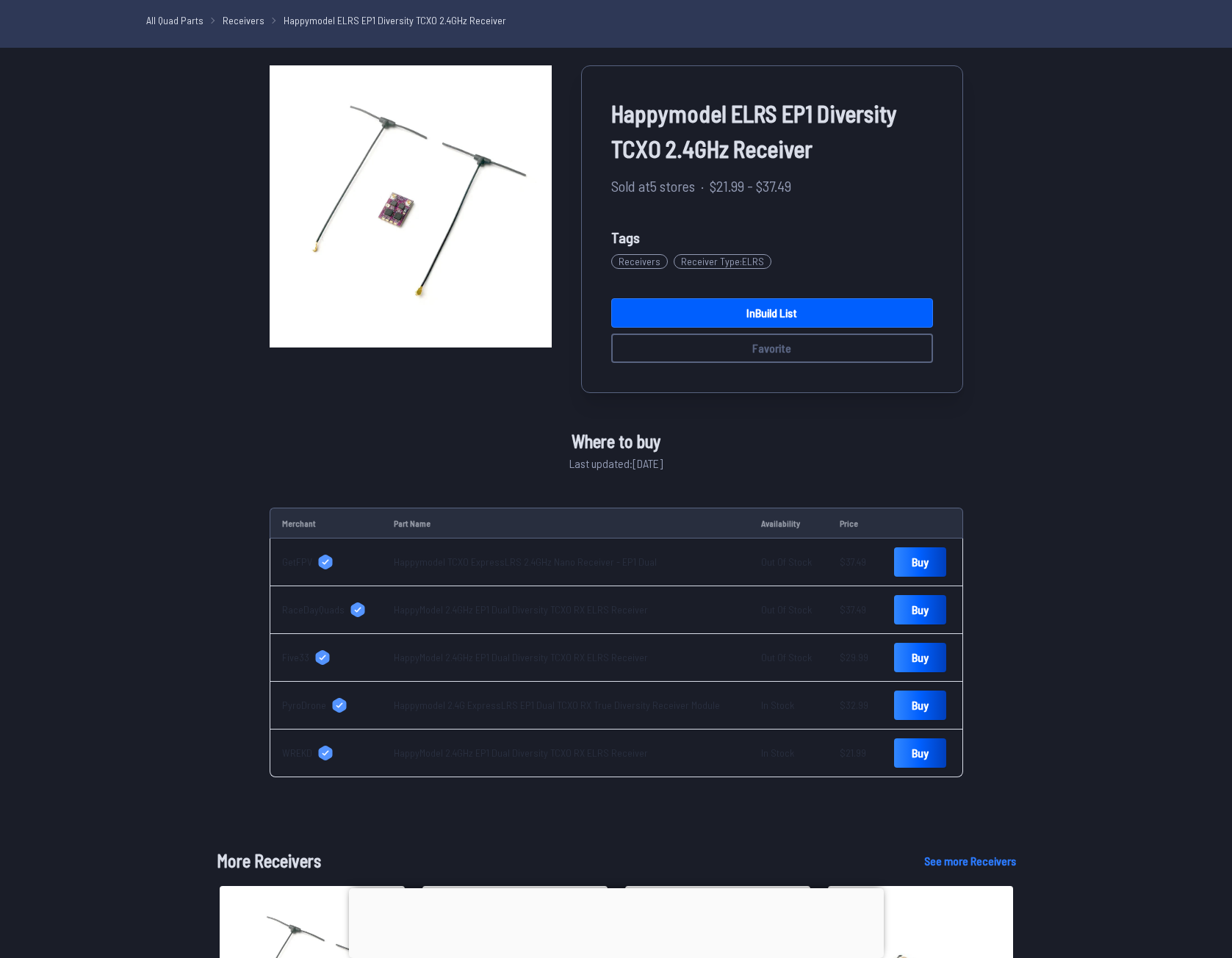
scroll to position [0, 0]
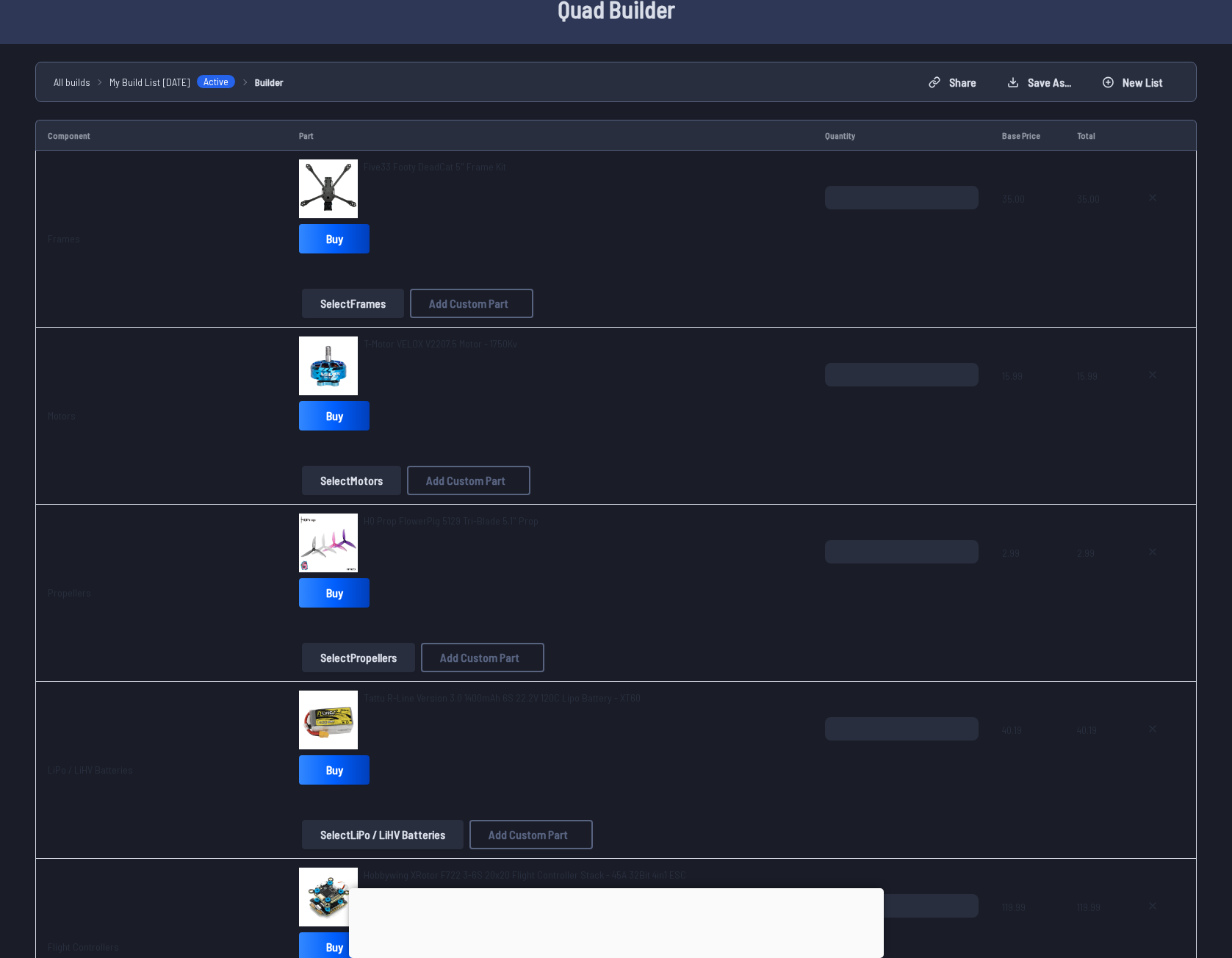
scroll to position [1029, 0]
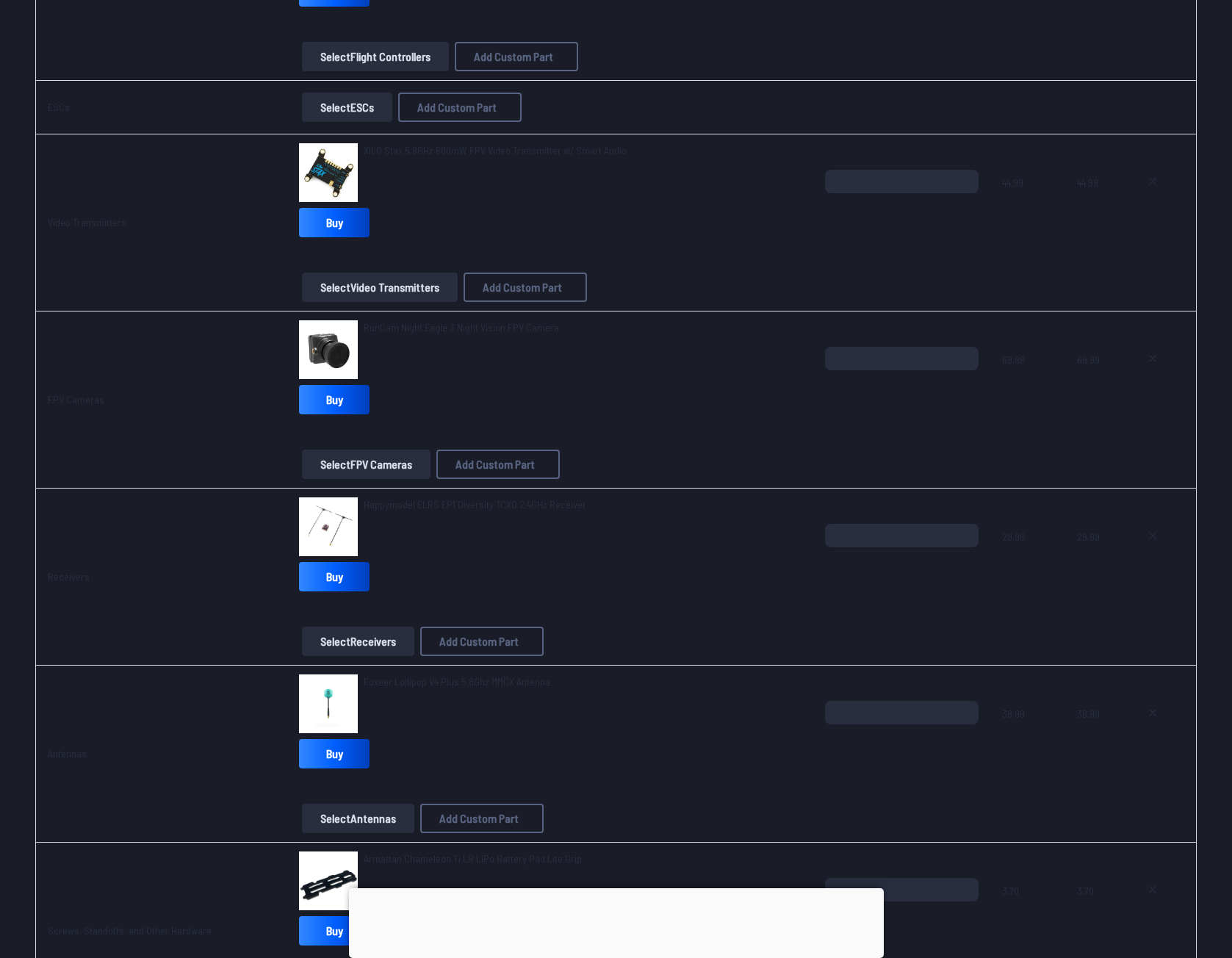
click at [467, 147] on span "XILO Stax 5.8GHz 600mW FPV Video Transmitter w/ Smart Audio" at bounding box center [494, 150] width 263 height 13
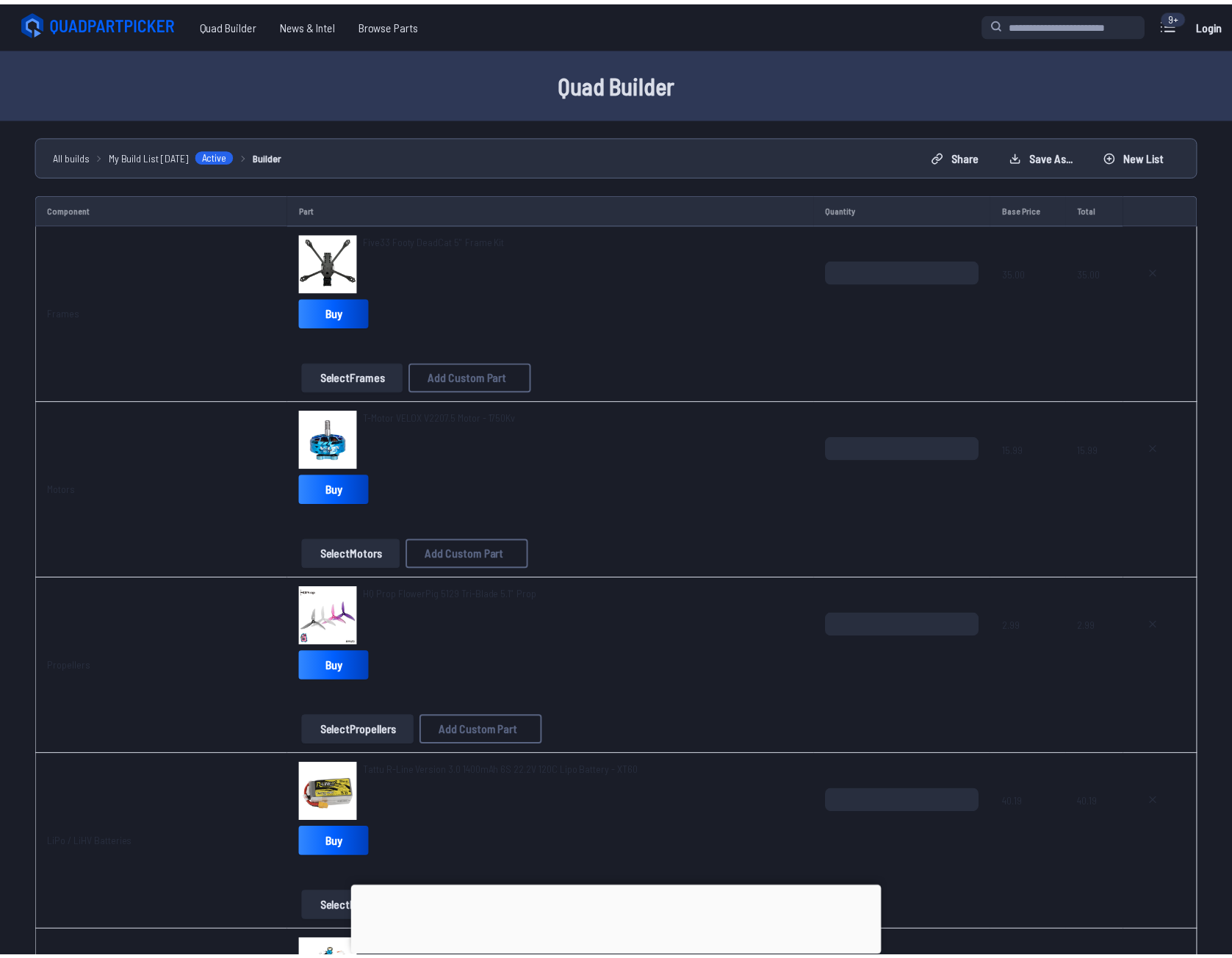
scroll to position [1029, 0]
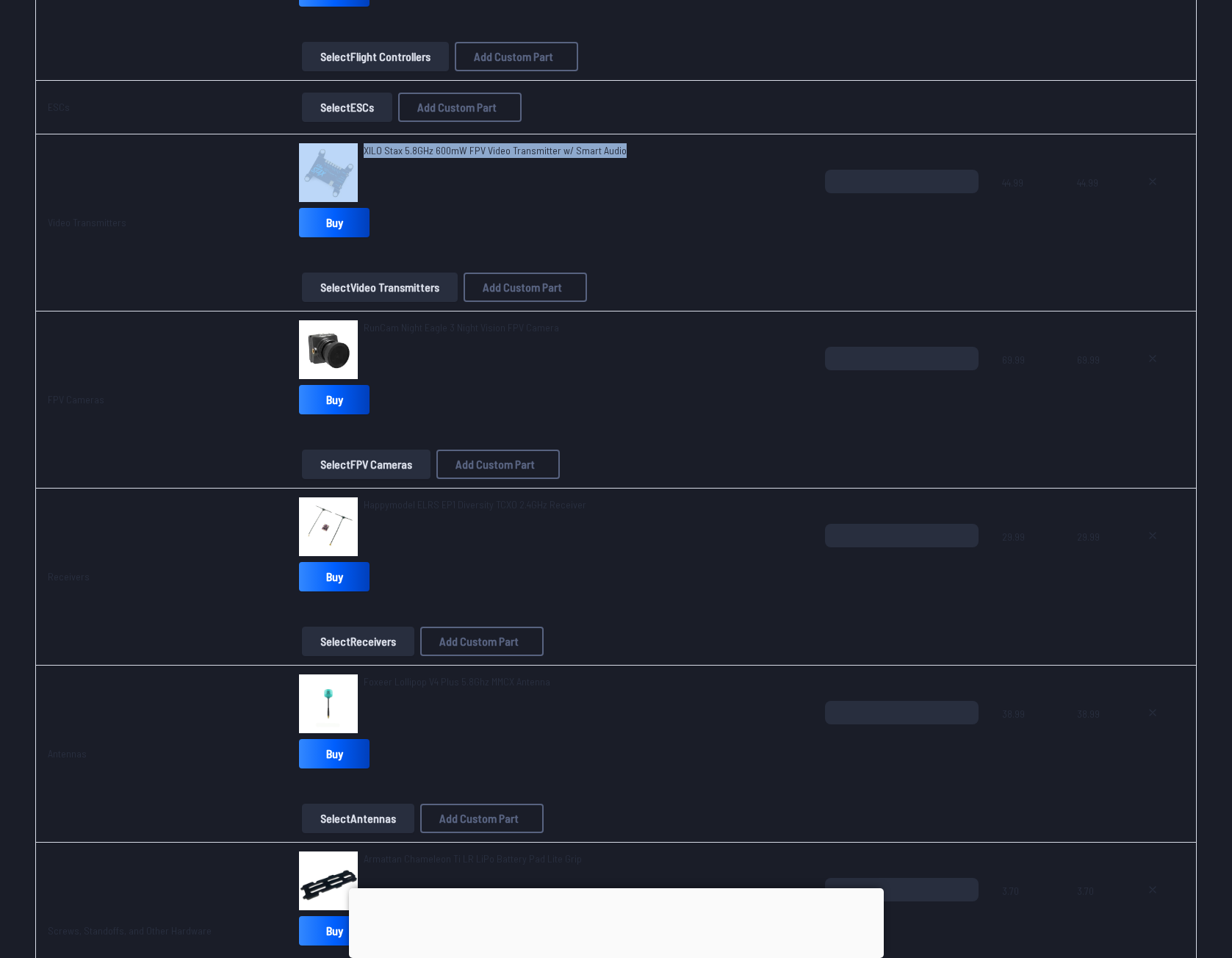
drag, startPoint x: 354, startPoint y: 146, endPoint x: 633, endPoint y: 155, distance: 279.1
click at [633, 155] on div "XILO Stax 5.8GHz 600mW FPV Video Transmitter w/ Smart Audio" at bounding box center [550, 173] width 502 height 59
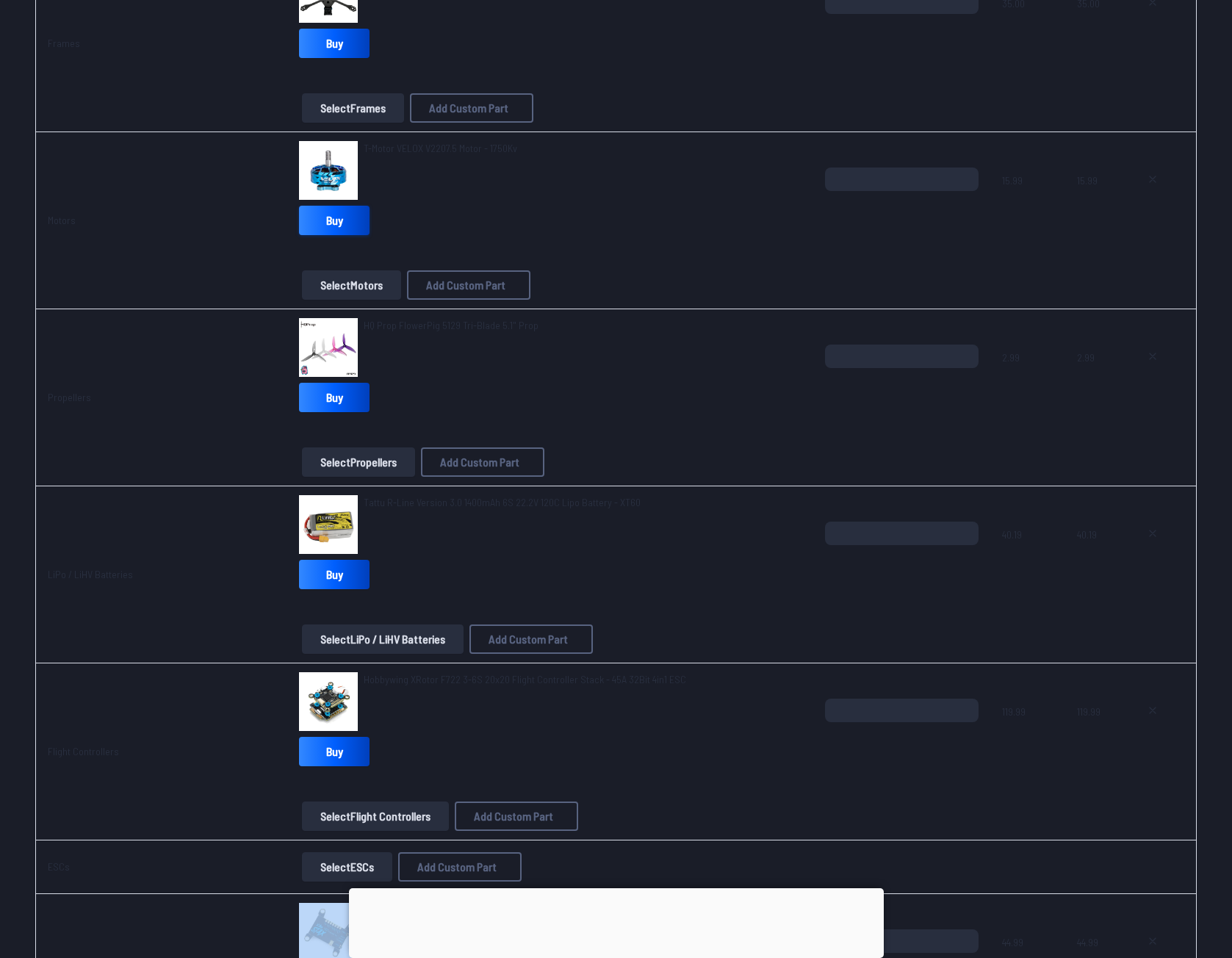
scroll to position [367, 0]
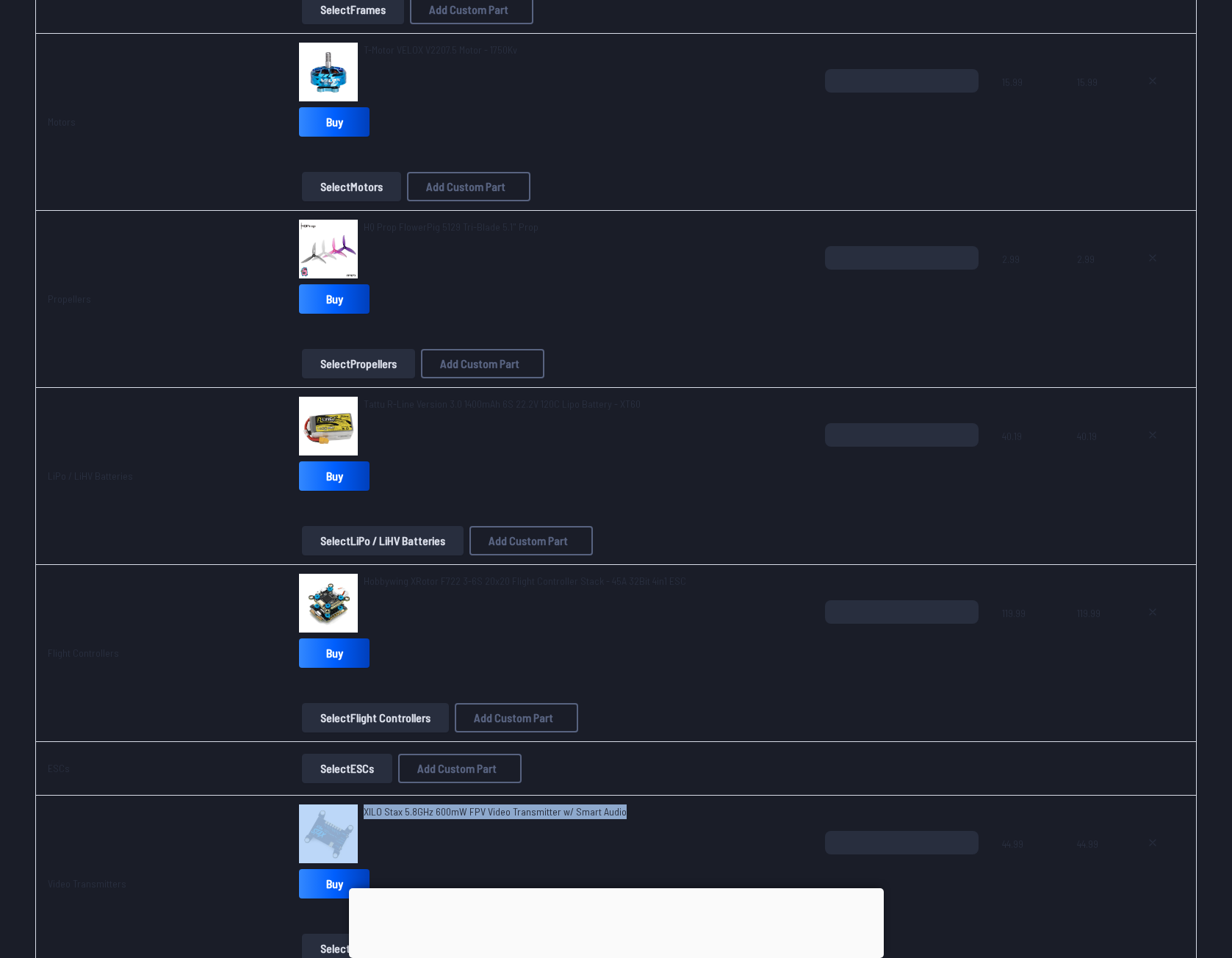
click at [347, 612] on img at bounding box center [328, 603] width 59 height 59
click at [337, 605] on img at bounding box center [328, 603] width 59 height 59
click at [448, 561] on td "Tattu R-Line Version 3.0 1400mAh 6S 22.2V 120C Lipo Battery - XT60 Buy Select L…" at bounding box center [550, 476] width 526 height 177
click at [412, 581] on span "Hobbywing XRotor F722 3-6S 20x20 Flight Controller Stack - 45A 32Bit 4in1 ESC" at bounding box center [524, 581] width 323 height 13
click at [405, 581] on span "Hobbywing XRotor F722 3-6S 20x20 Flight Controller Stack - 45A 32Bit 4in1 ESC" at bounding box center [524, 581] width 323 height 13
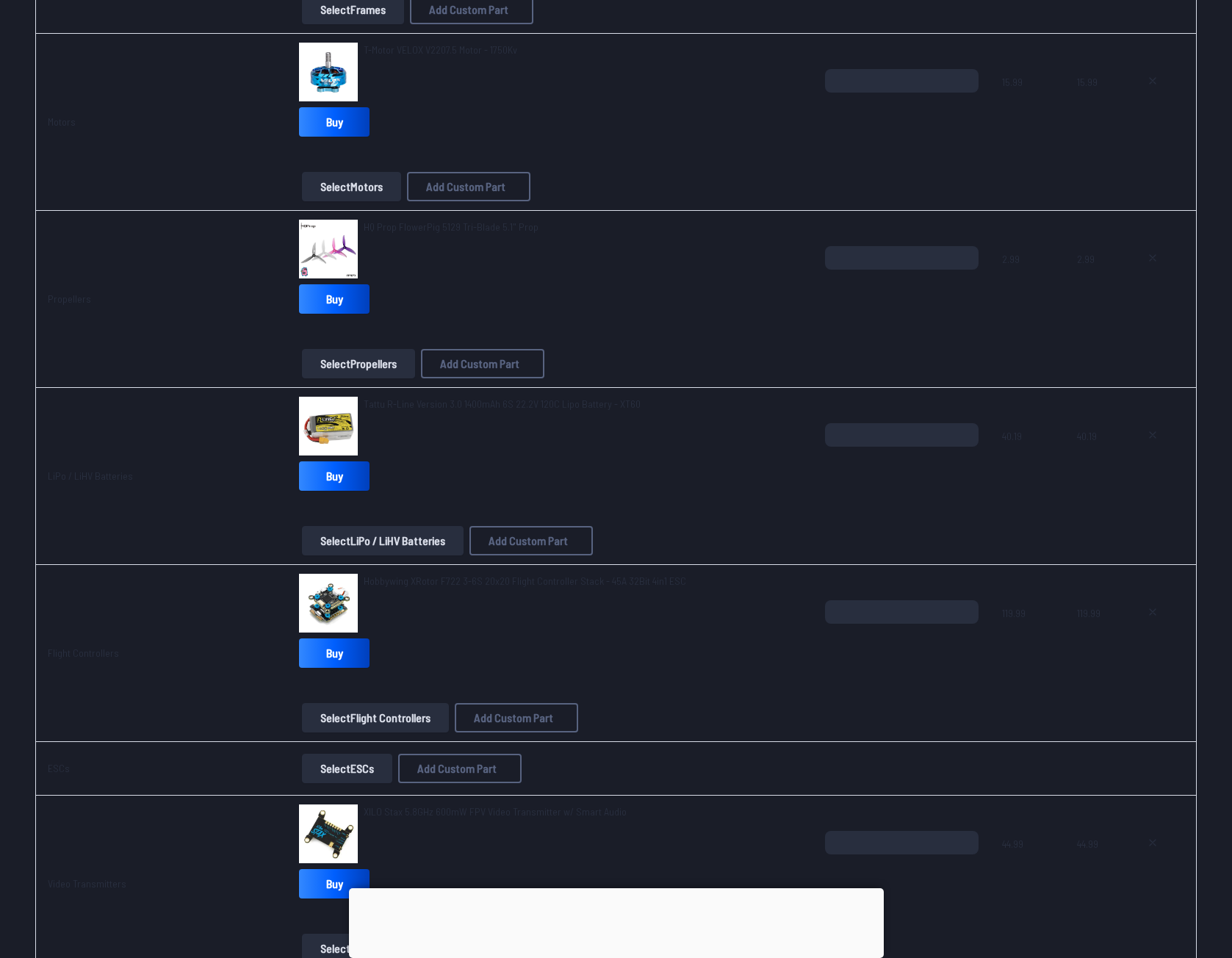
click at [334, 589] on img at bounding box center [328, 603] width 59 height 59
click at [405, 585] on span "Hobbywing XRotor F722 3-6S 20x20 Flight Controller Stack - 45A 32Bit 4in1 ESC" at bounding box center [524, 581] width 323 height 13
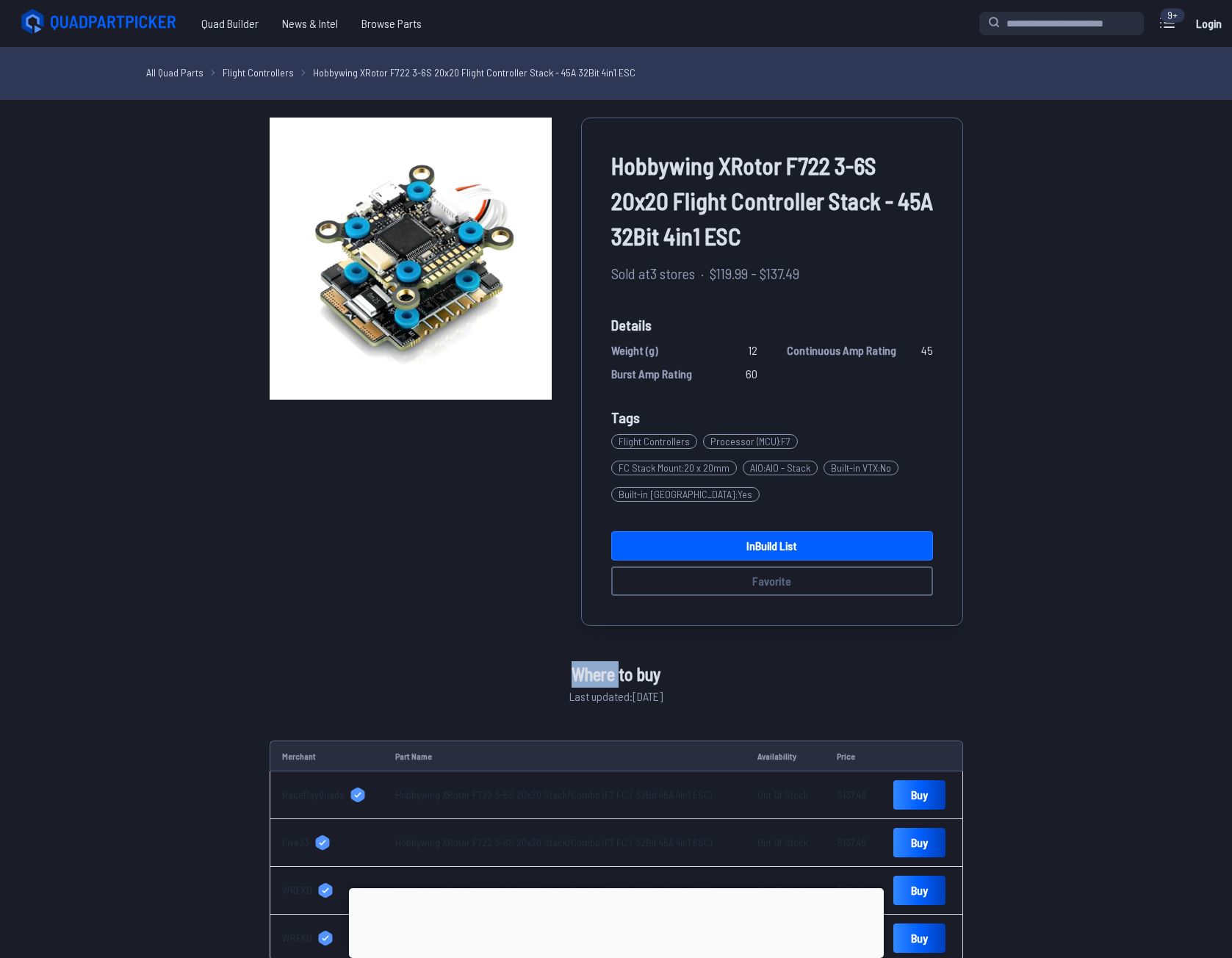
click at [405, 585] on div "Hobbywing XRotor F722 3-6S 20x20 Flight Controller Stack - 45A 32Bit 4in1 ESC S…" at bounding box center [616, 371] width 693 height 508
click at [387, 563] on div "Hobbywing XRotor F722 3-6S 20x20 Flight Controller Stack - 45A 32Bit 4in1 ESC S…" at bounding box center [616, 371] width 693 height 508
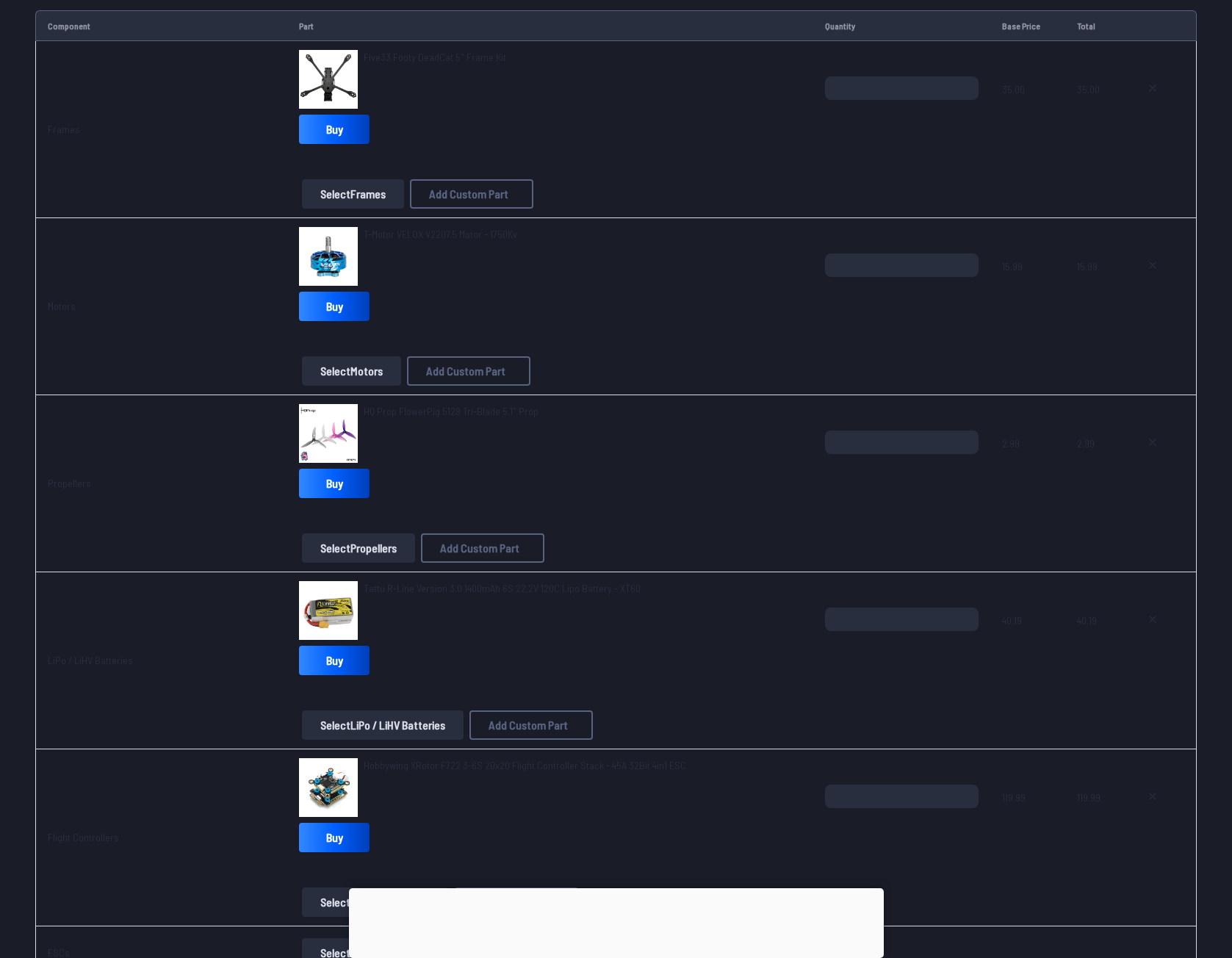
scroll to position [74, 0]
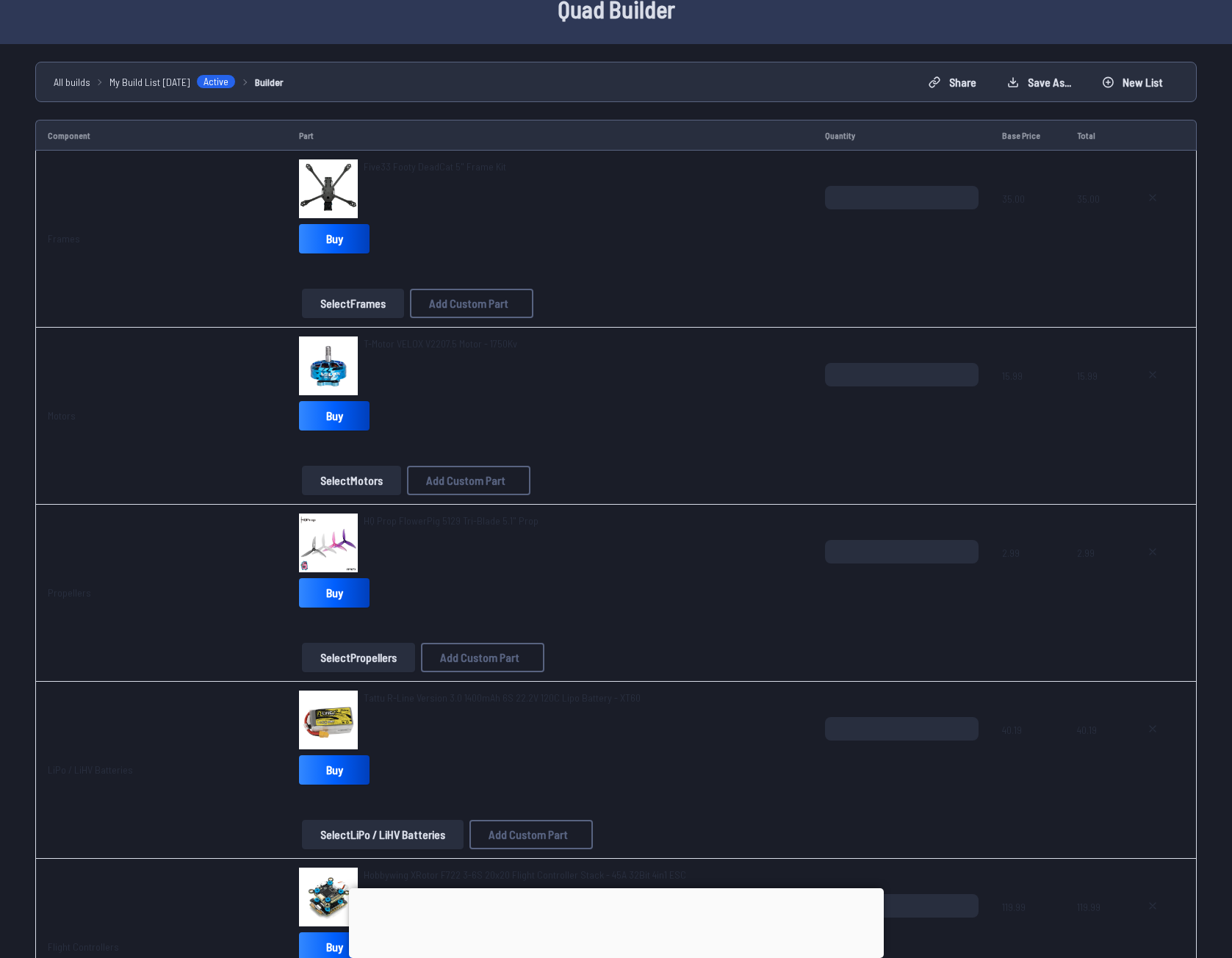
click at [439, 354] on div "T-Motor VELOX V2207.5 Motor - 1750Kv" at bounding box center [440, 366] width 153 height 59
click at [455, 338] on span "T-Motor VELOX V2207.5 Motor - 1750Kv" at bounding box center [440, 343] width 153 height 13
click at [336, 353] on img at bounding box center [328, 366] width 59 height 59
click at [315, 360] on img at bounding box center [328, 366] width 59 height 59
click at [398, 343] on span "T-Motor VELOX V2207.5 Motor - 1750Kv" at bounding box center [440, 343] width 153 height 13
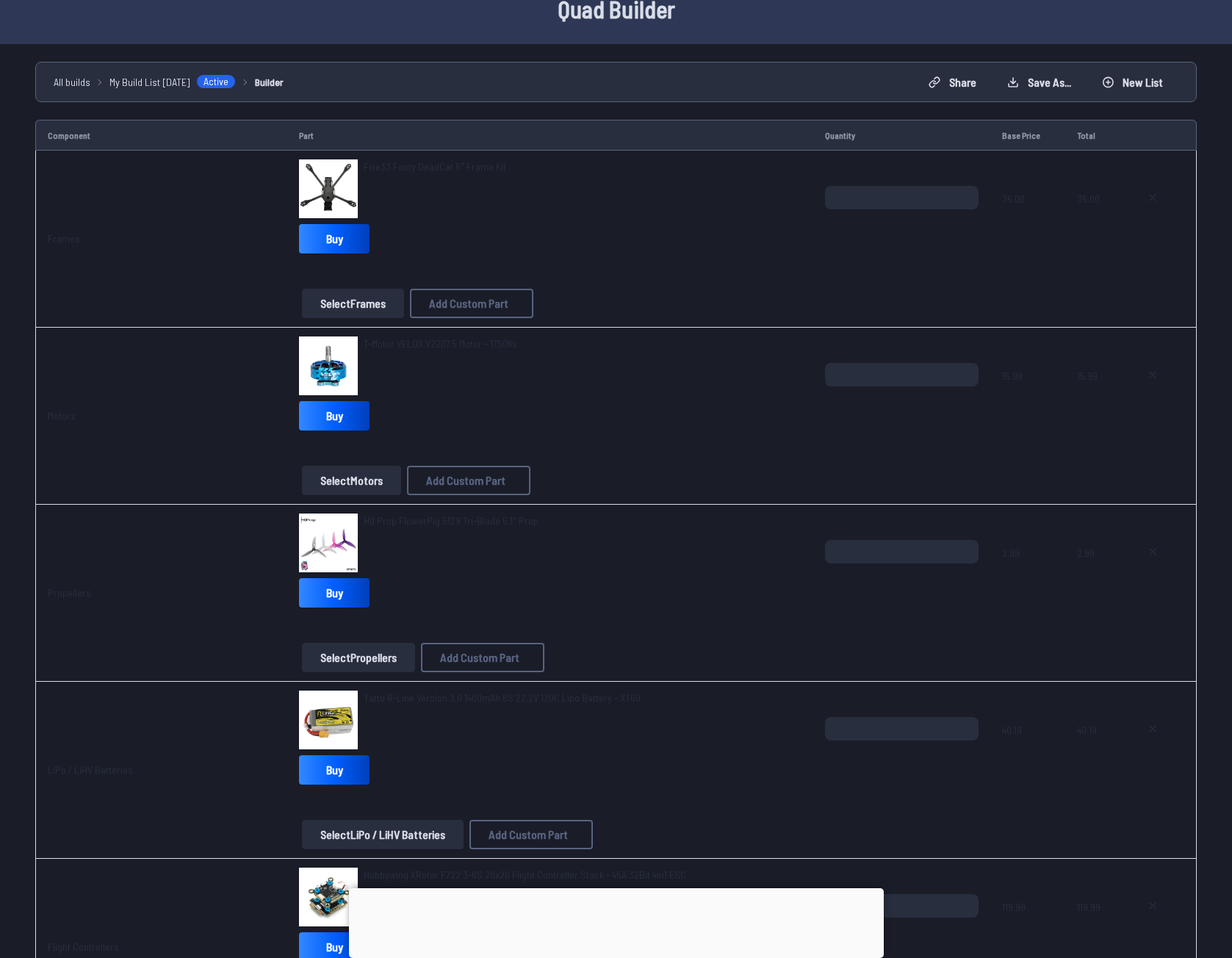
click at [398, 343] on span "T-Motor VELOX V2207.5 Motor - 1750Kv" at bounding box center [440, 343] width 153 height 13
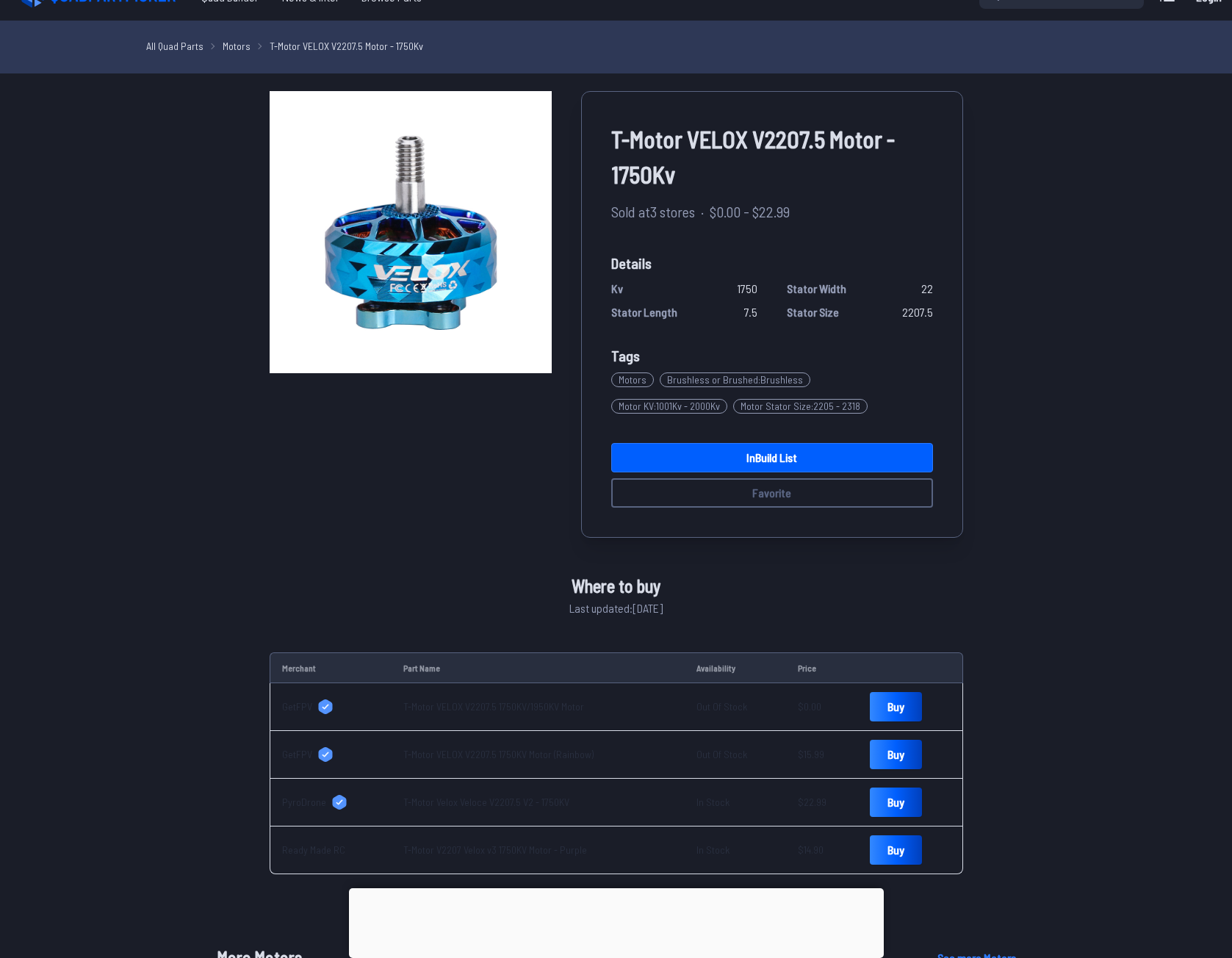
click at [398, 343] on img at bounding box center [410, 232] width 282 height 282
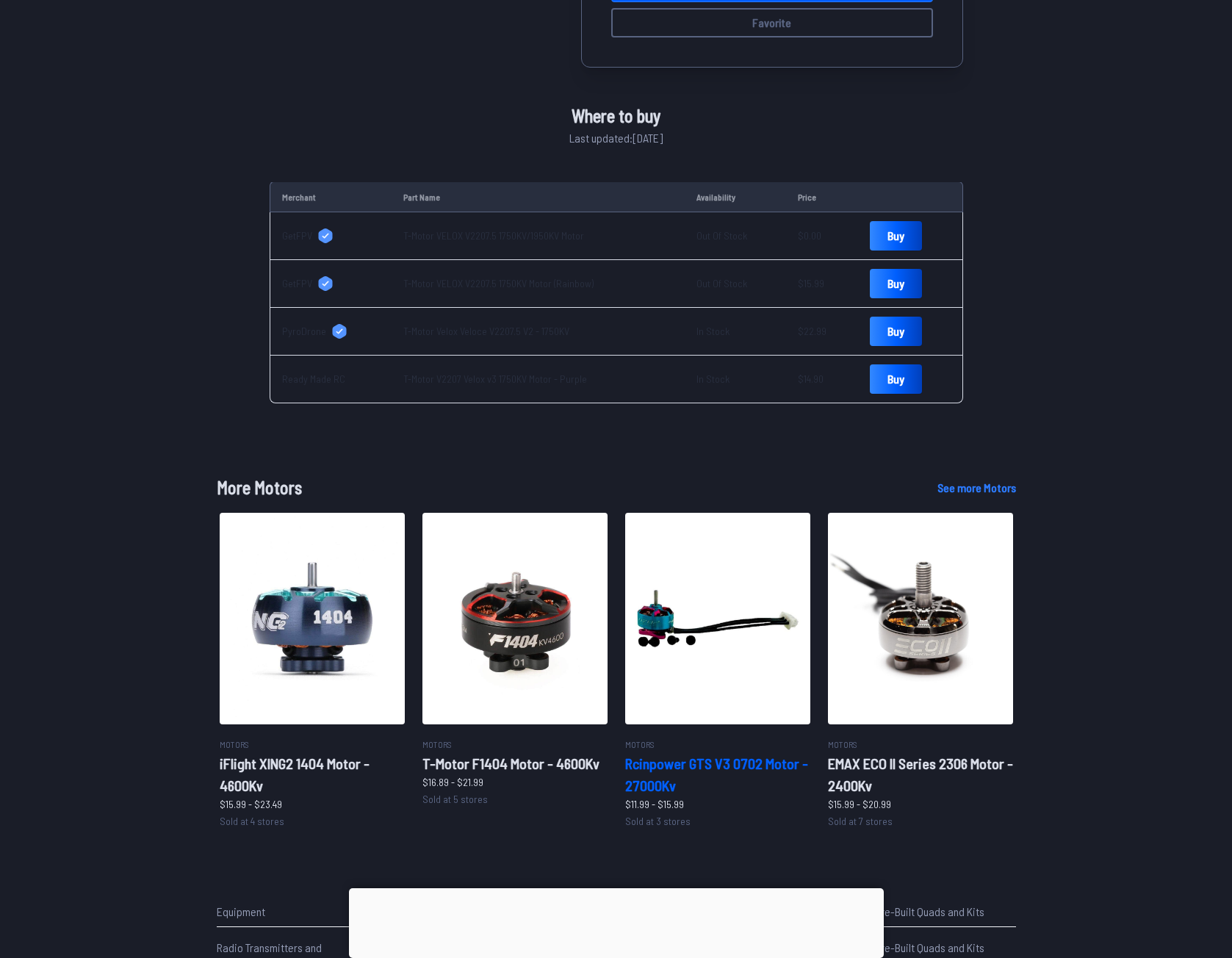
scroll to position [661, 0]
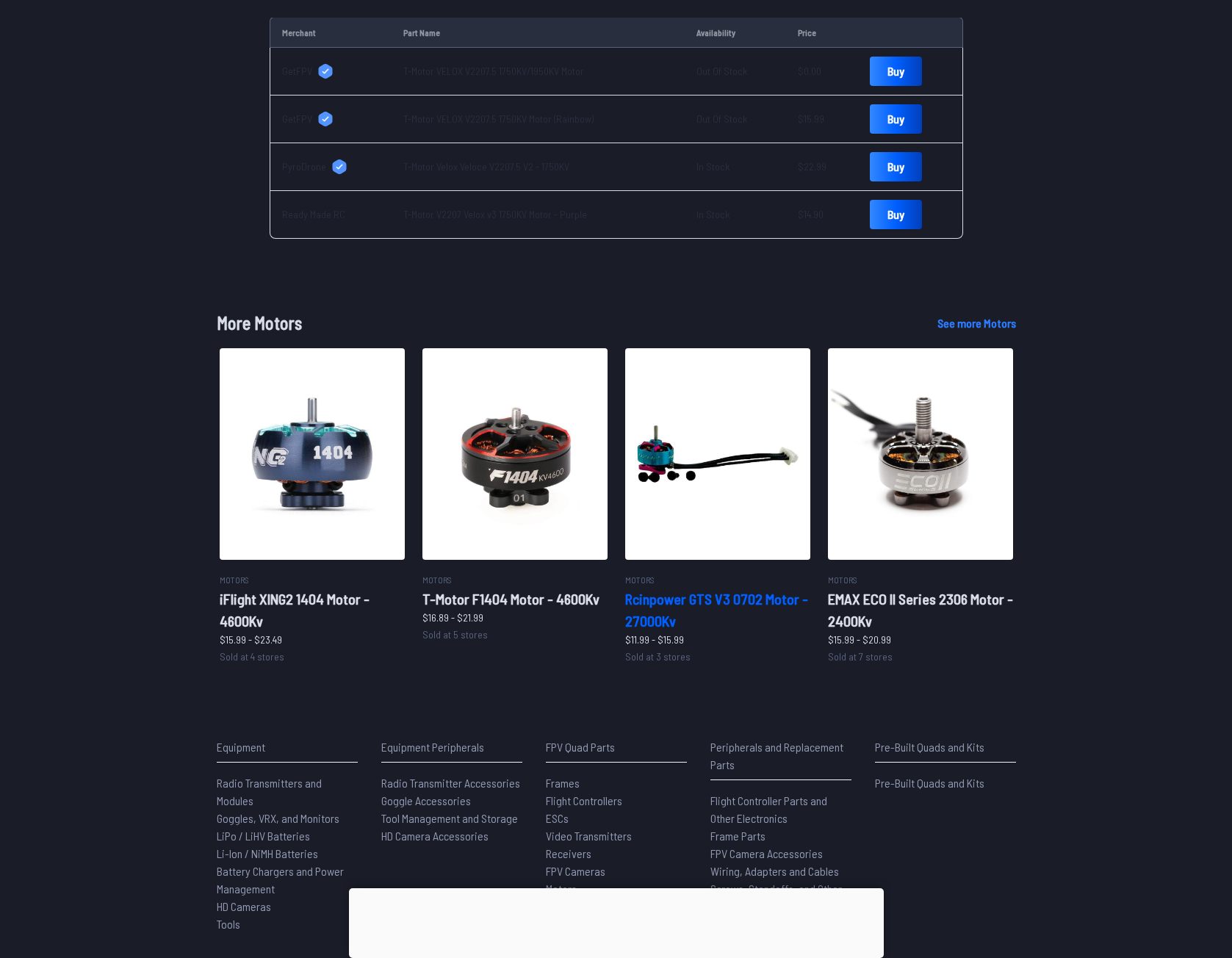
click at [701, 634] on p "$11.99 - $15.99" at bounding box center [717, 640] width 185 height 16
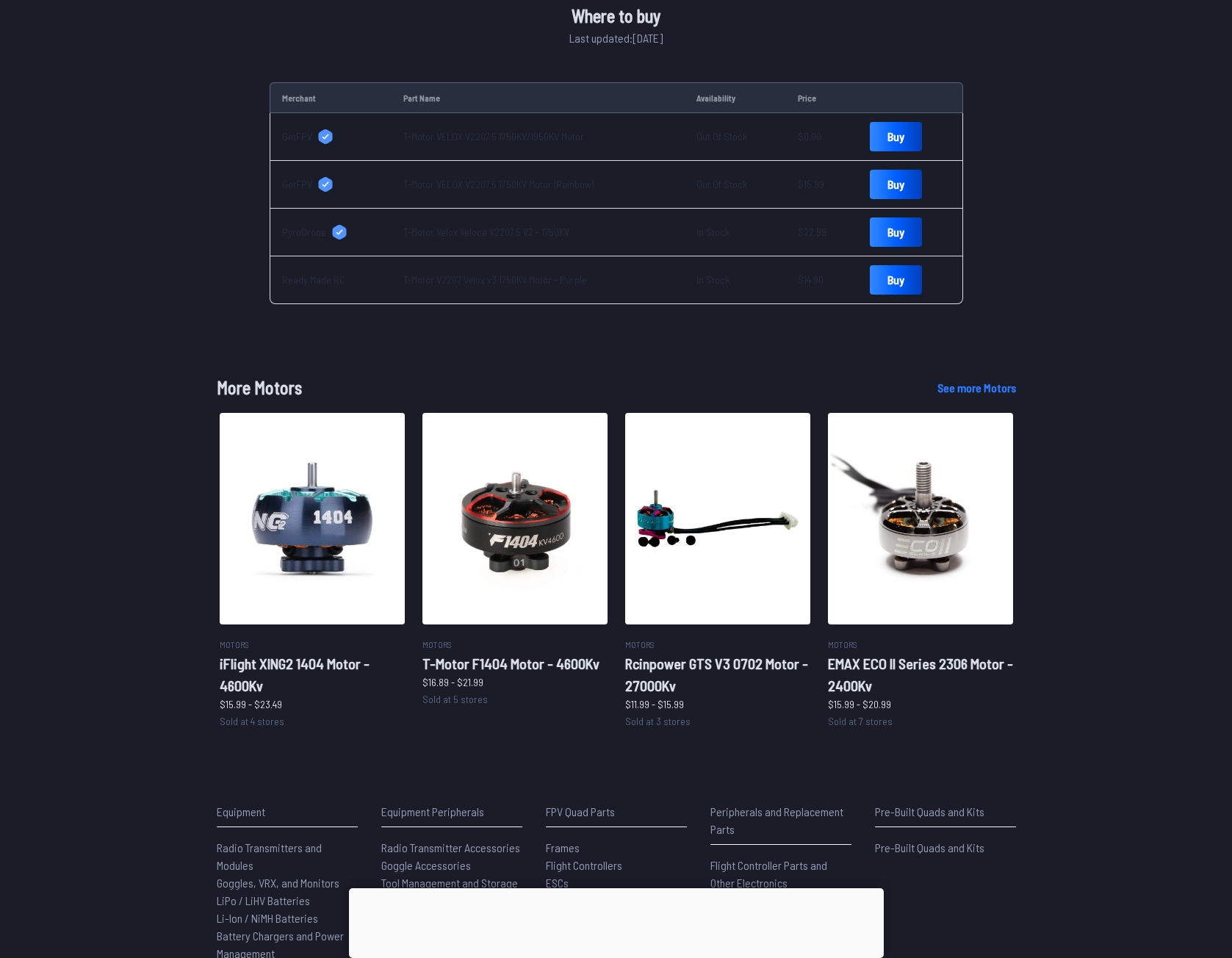
scroll to position [588, 0]
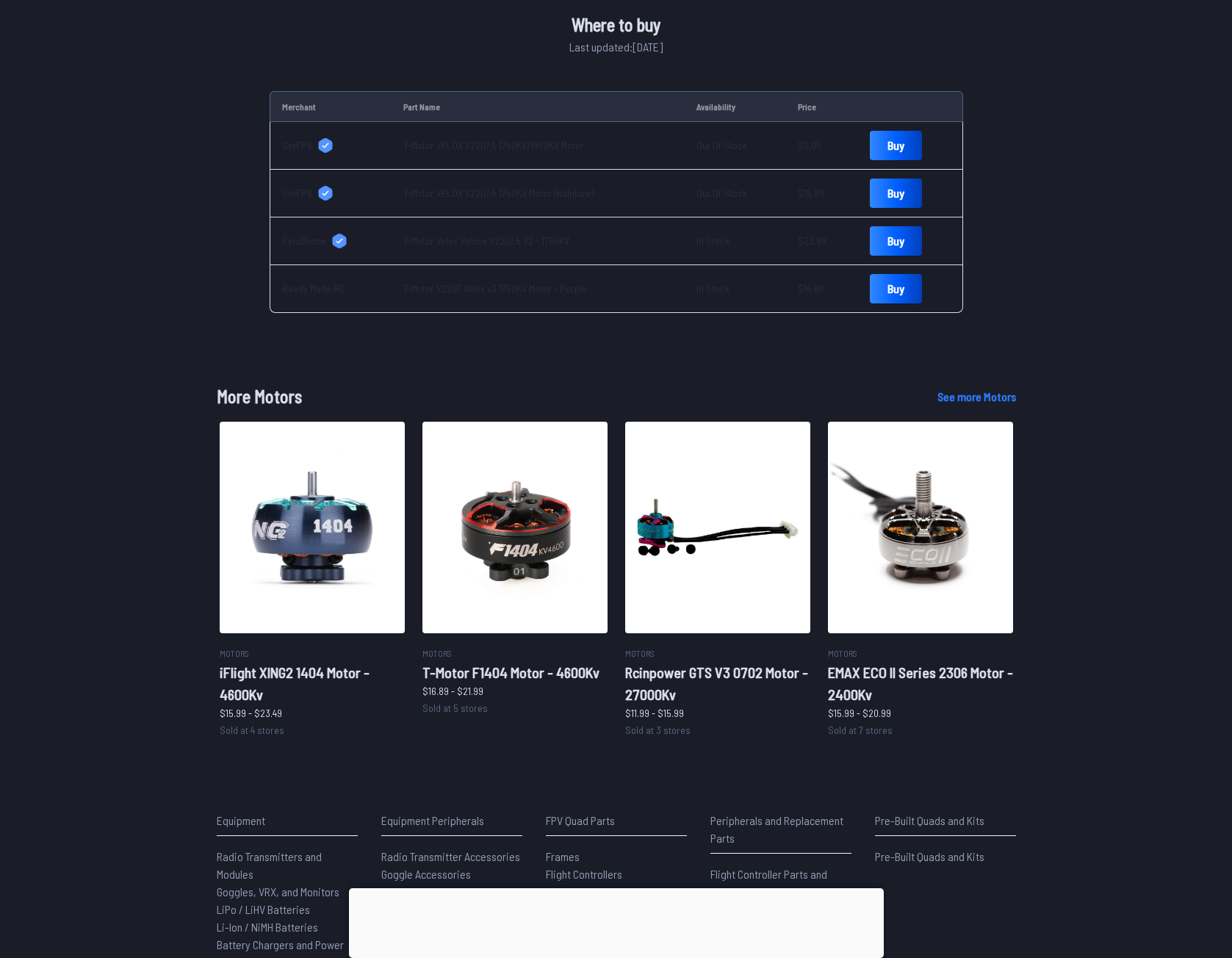
scroll to position [74, 0]
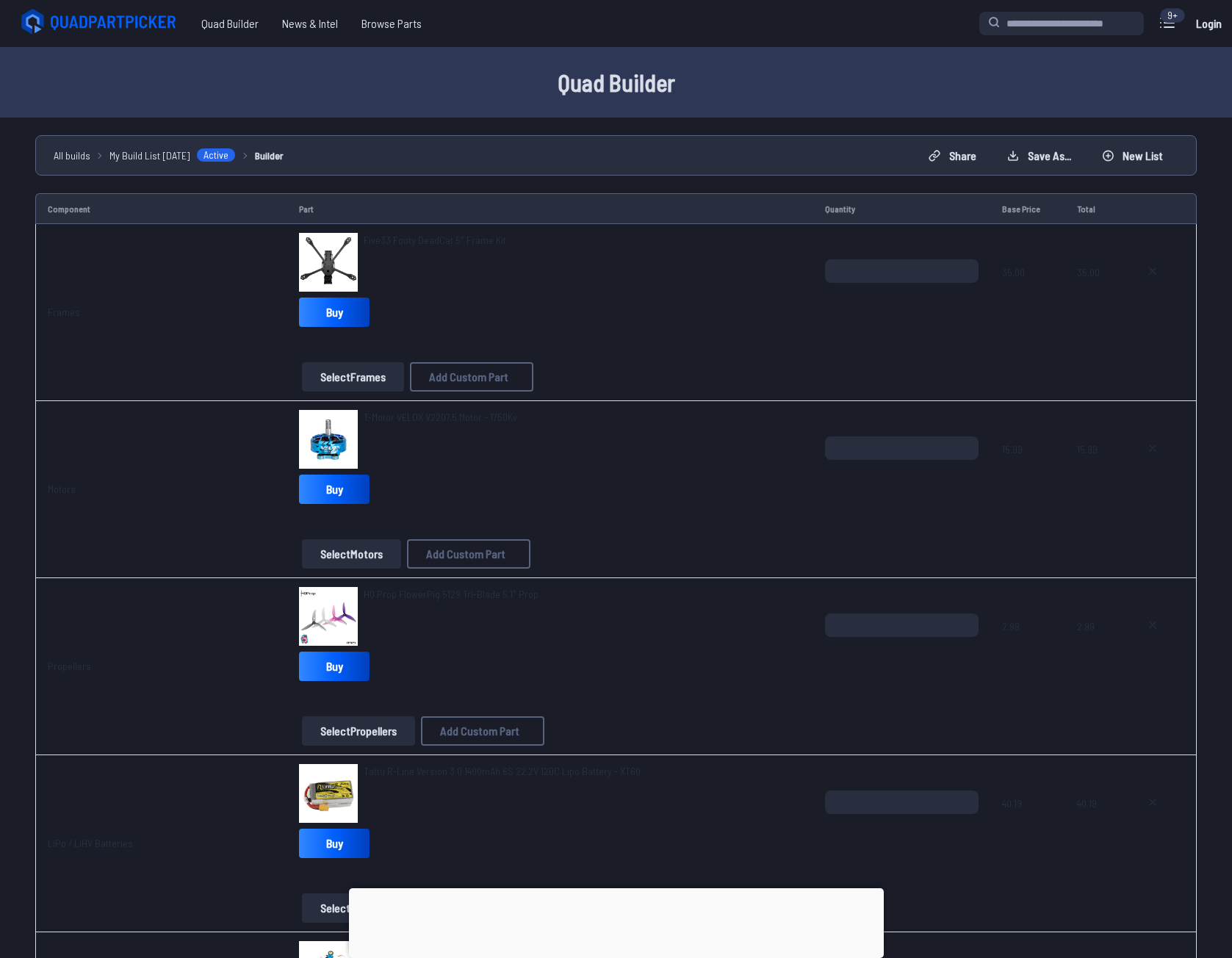
click at [351, 542] on button "Select Motors" at bounding box center [351, 554] width 99 height 29
click at [345, 551] on button "Select Motors" at bounding box center [351, 554] width 99 height 29
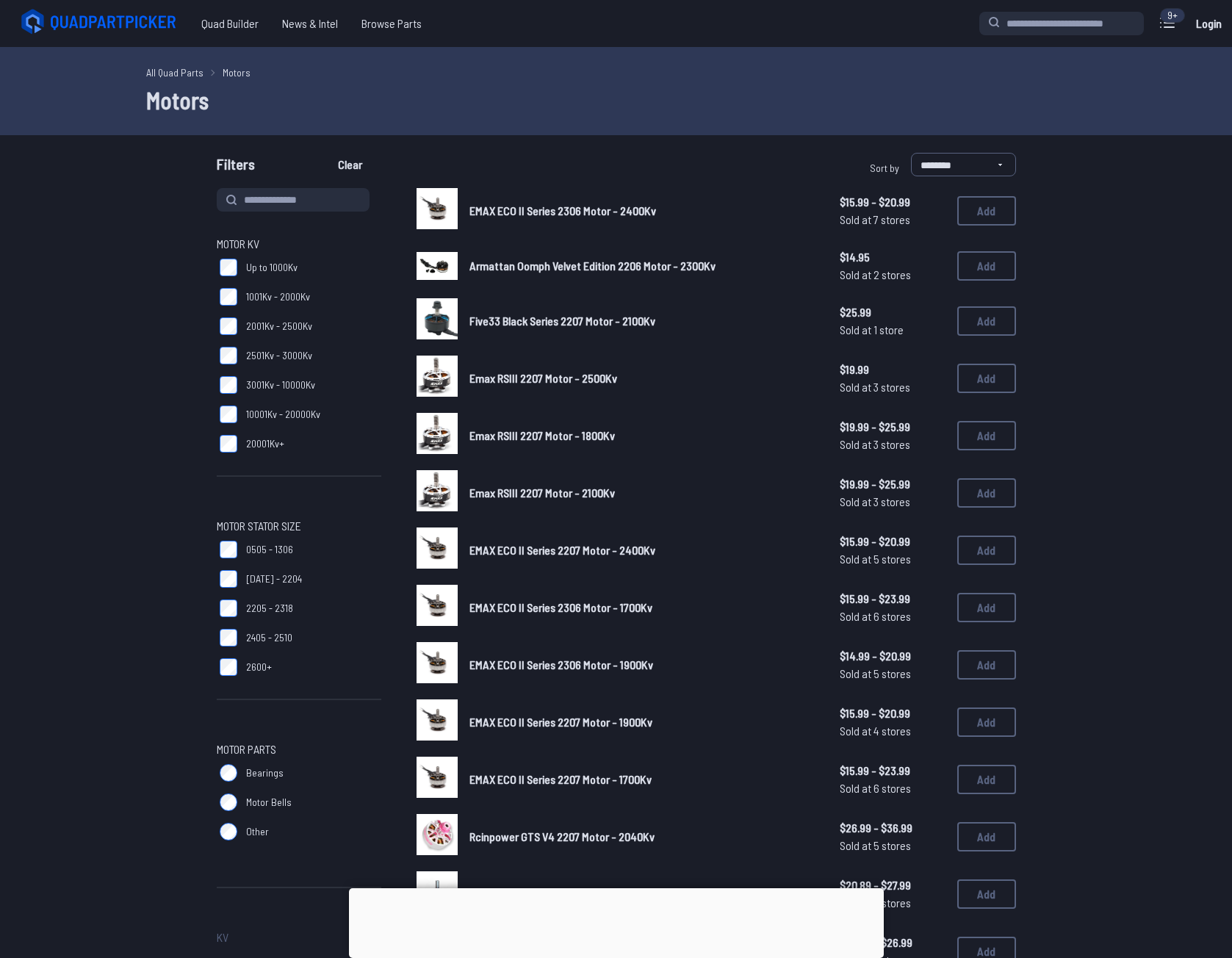
click at [297, 293] on span "1001Kv - 2000Kv" at bounding box center [278, 297] width 64 height 15
click at [272, 323] on span "2001Kv - 2500Kv" at bounding box center [279, 326] width 66 height 15
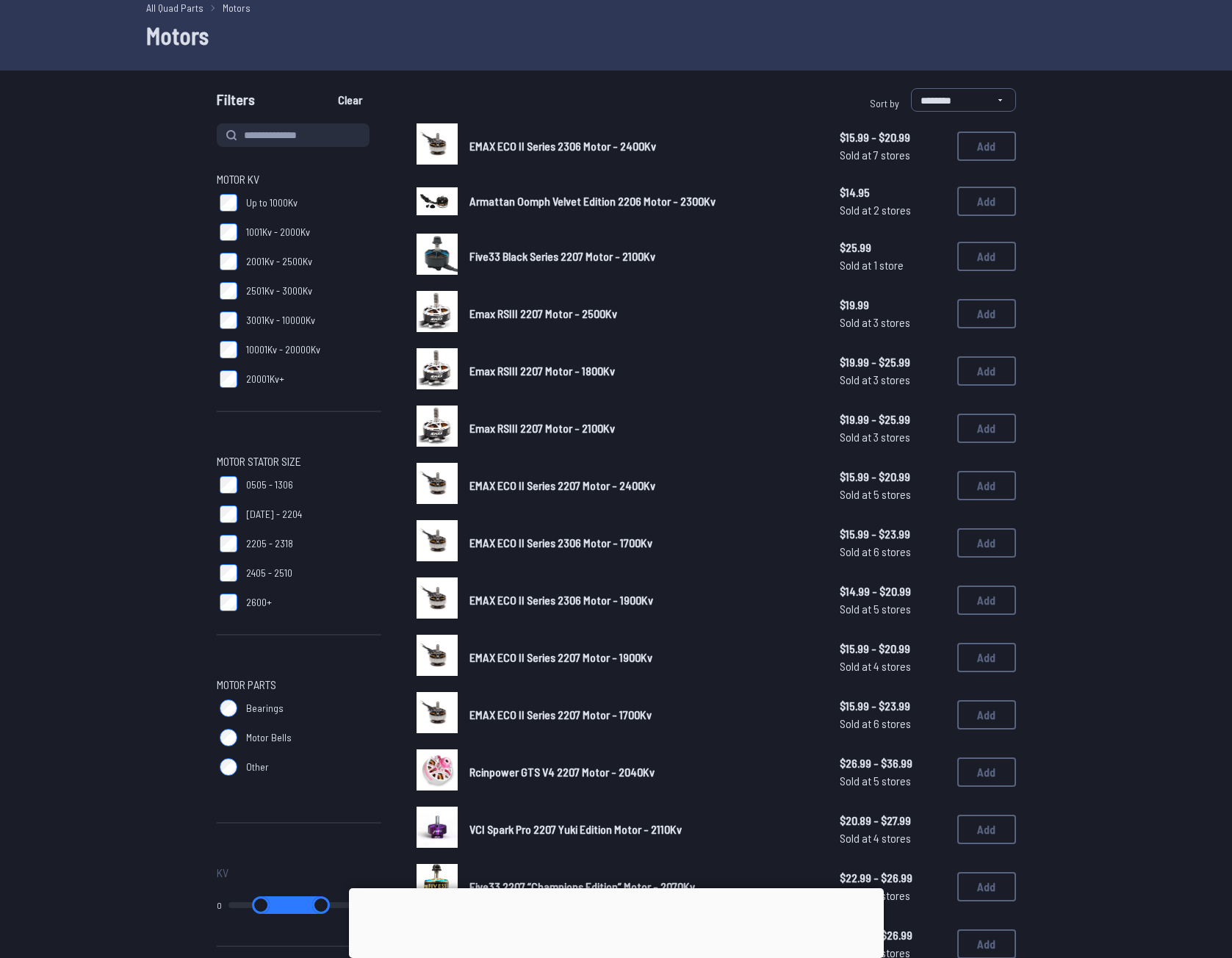
scroll to position [74, 0]
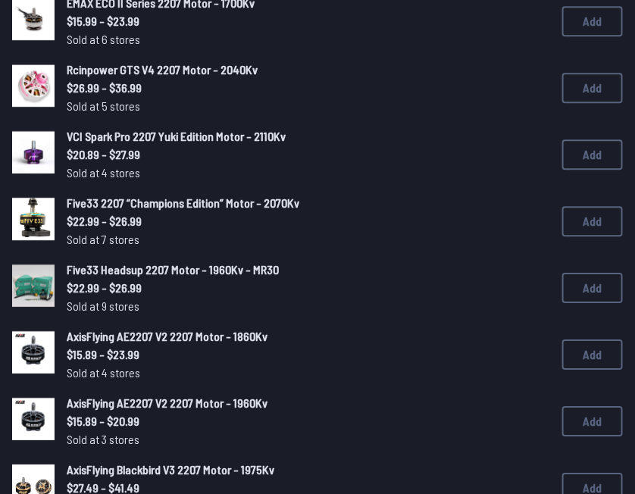
scroll to position [872, 0]
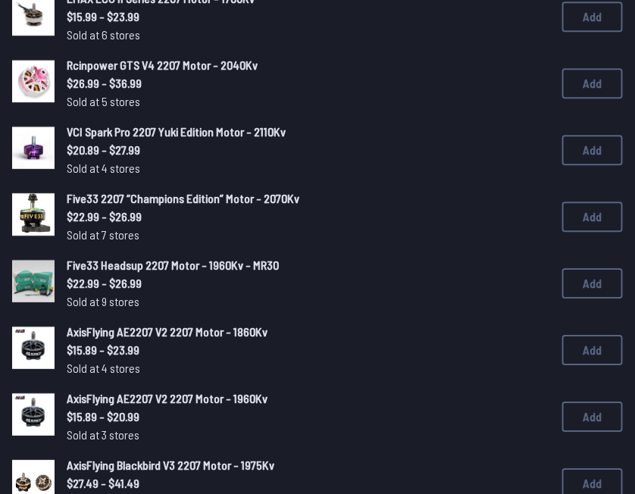
click at [175, 270] on span "Five33 Headsup 2207 Motor - 1960Kv - MR30" at bounding box center [173, 265] width 212 height 14
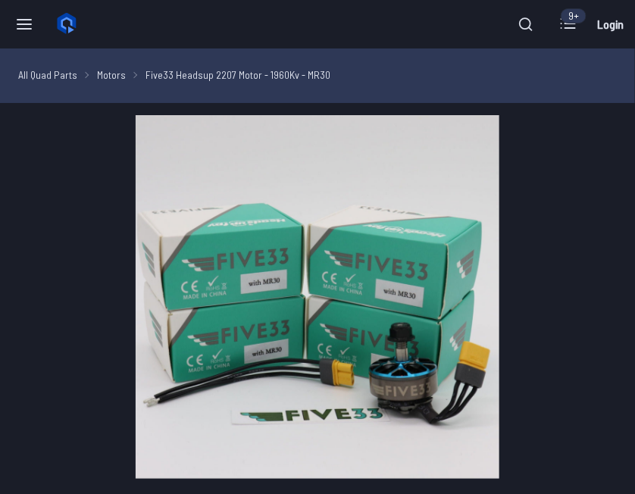
drag, startPoint x: 41, startPoint y: 284, endPoint x: 111, endPoint y: 444, distance: 174.5
click at [111, 444] on img at bounding box center [317, 297] width 611 height 364
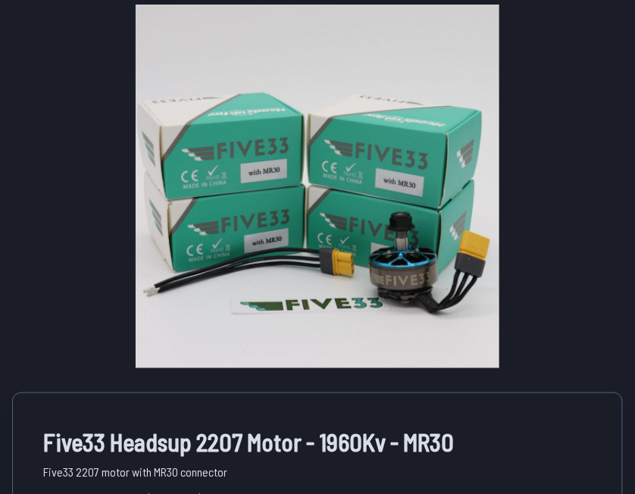
scroll to position [114, 0]
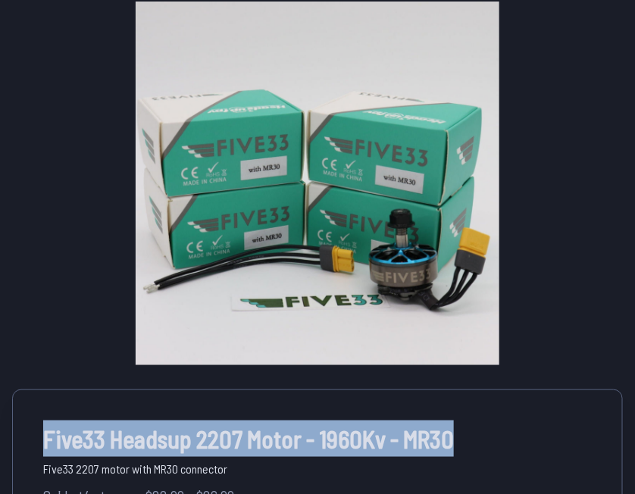
drag, startPoint x: 39, startPoint y: 434, endPoint x: 462, endPoint y: 424, distance: 423.0
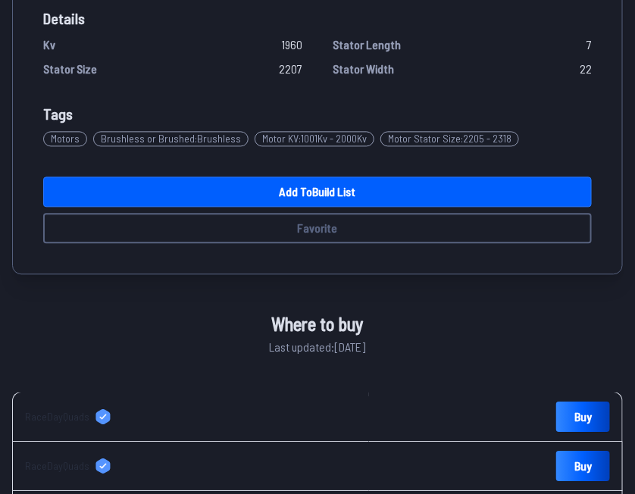
click at [296, 188] on link "Add to Build List" at bounding box center [317, 192] width 549 height 30
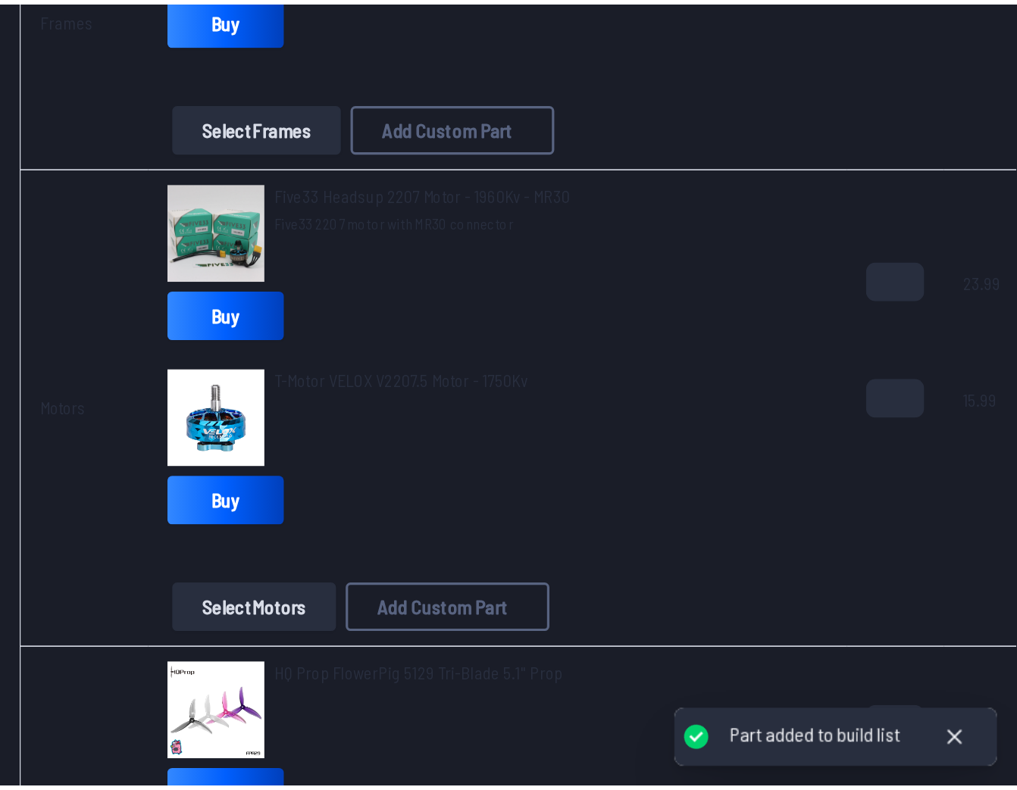
scroll to position [311, 0]
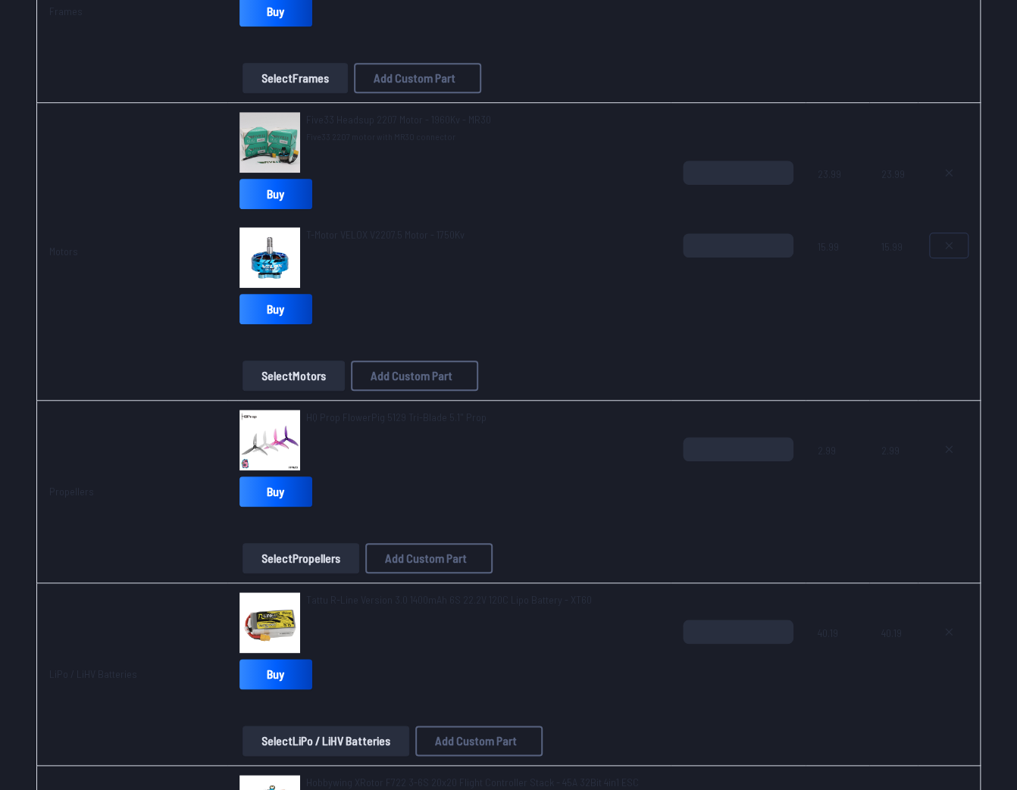
click at [634, 237] on button at bounding box center [949, 245] width 38 height 24
type textarea "**********"
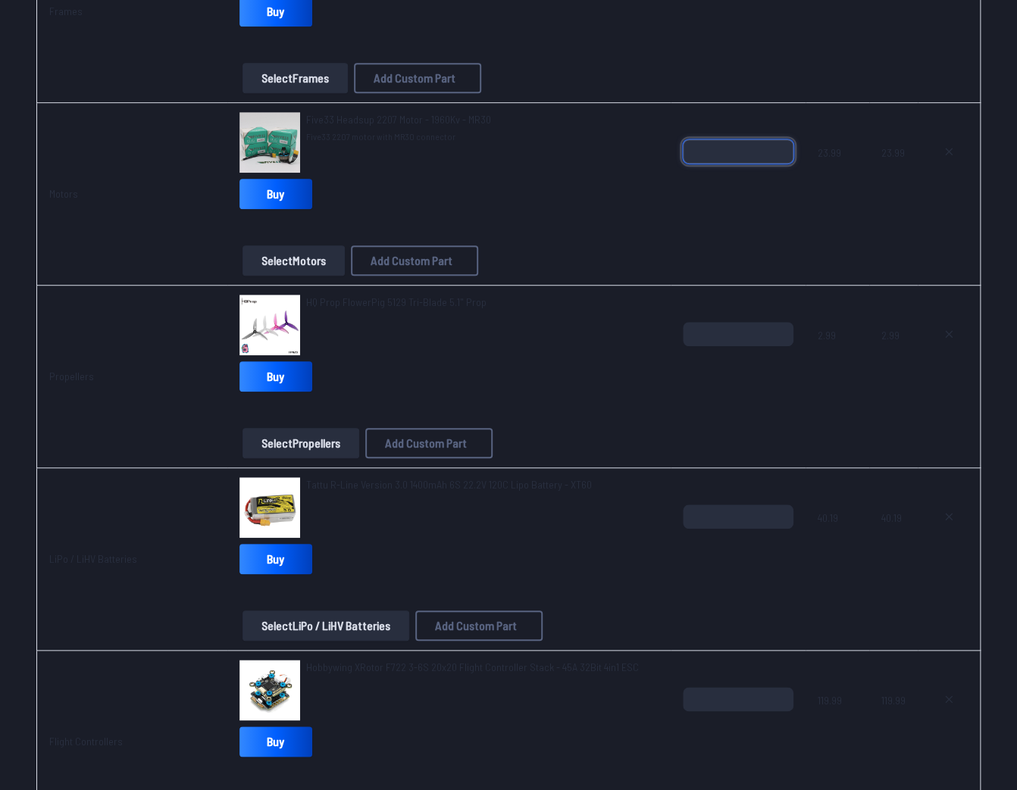
click at [634, 146] on input "*" at bounding box center [738, 151] width 111 height 24
type input "*"
click at [634, 146] on input "*" at bounding box center [738, 151] width 111 height 24
click at [634, 237] on td "*" at bounding box center [738, 194] width 135 height 183
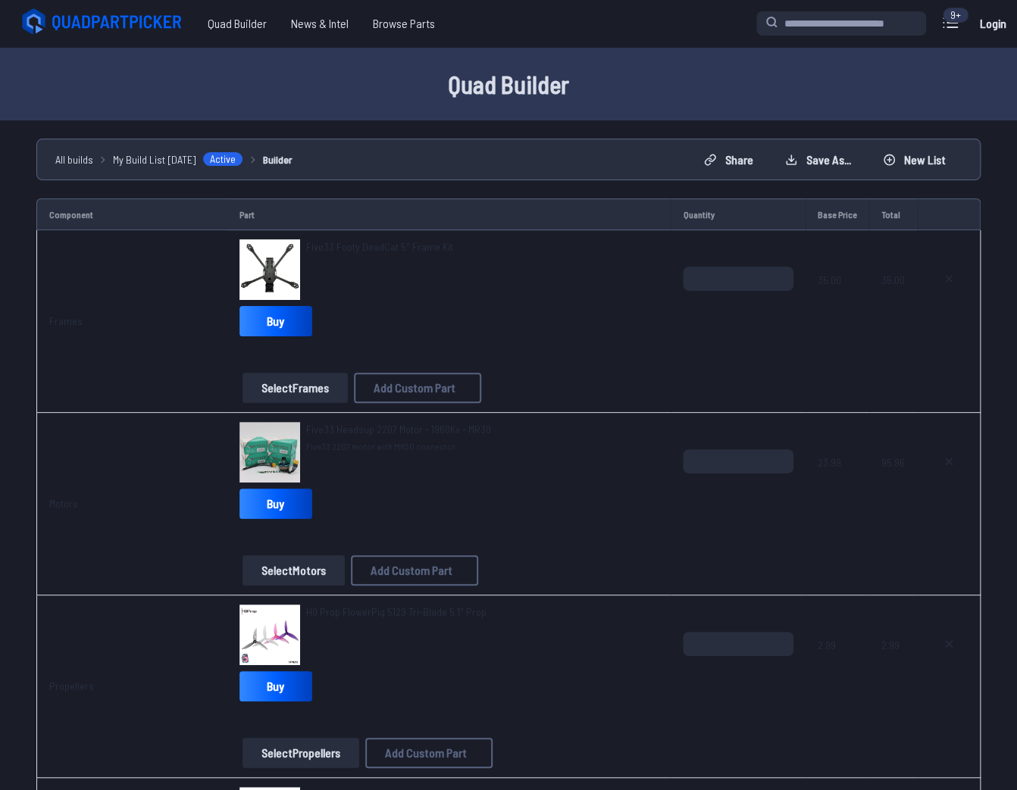
scroll to position [0, 0]
click at [396, 241] on span "Five33 Footy DeadCat 5" Frame Kit" at bounding box center [379, 247] width 147 height 13
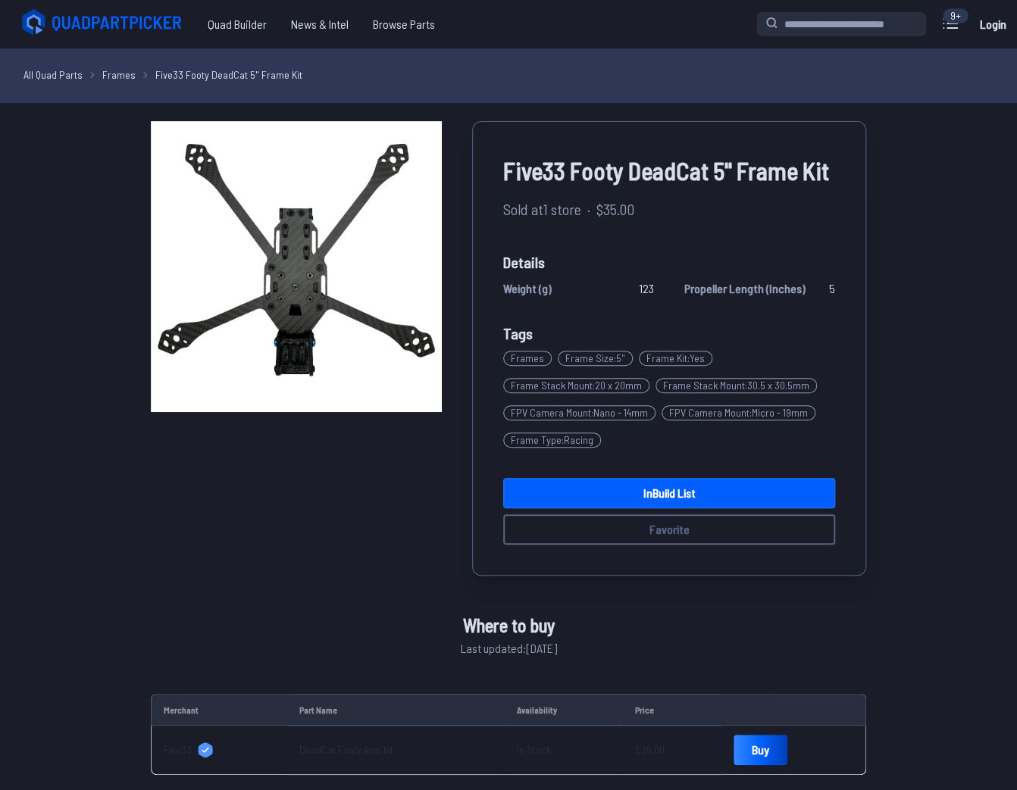
click at [340, 244] on img at bounding box center [296, 266] width 291 height 291
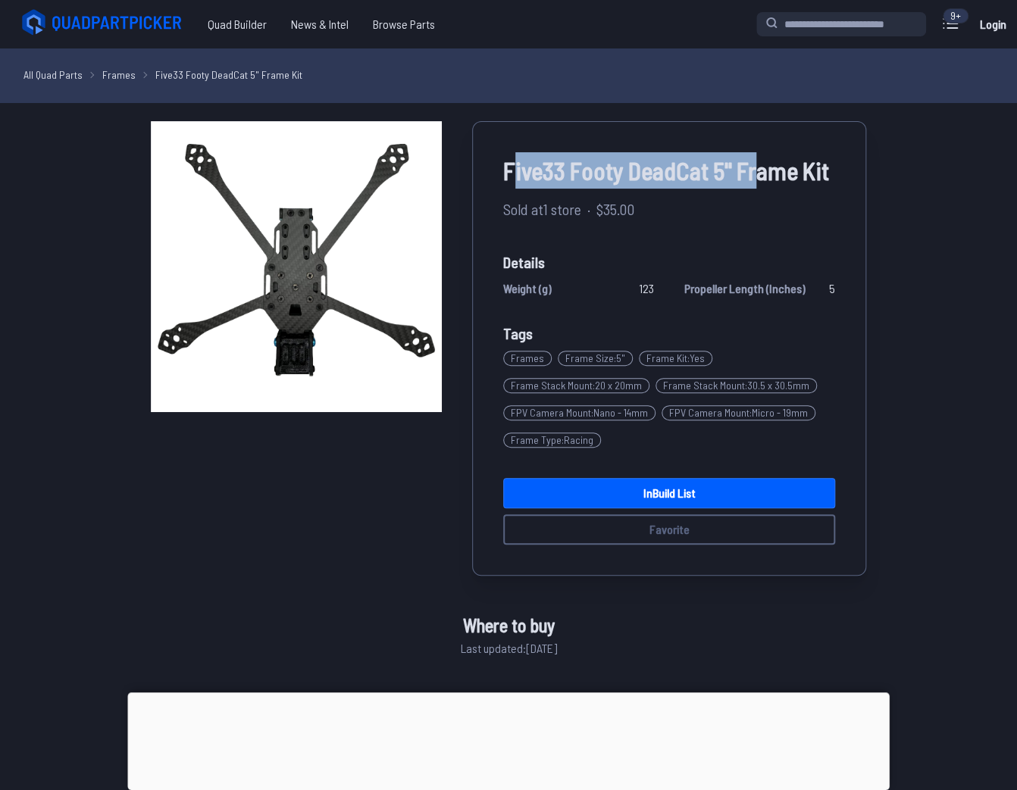
drag, startPoint x: 530, startPoint y: 164, endPoint x: 749, endPoint y: 182, distance: 219.8
click at [749, 182] on span "Five33 Footy DeadCat 5" Frame Kit" at bounding box center [669, 170] width 332 height 36
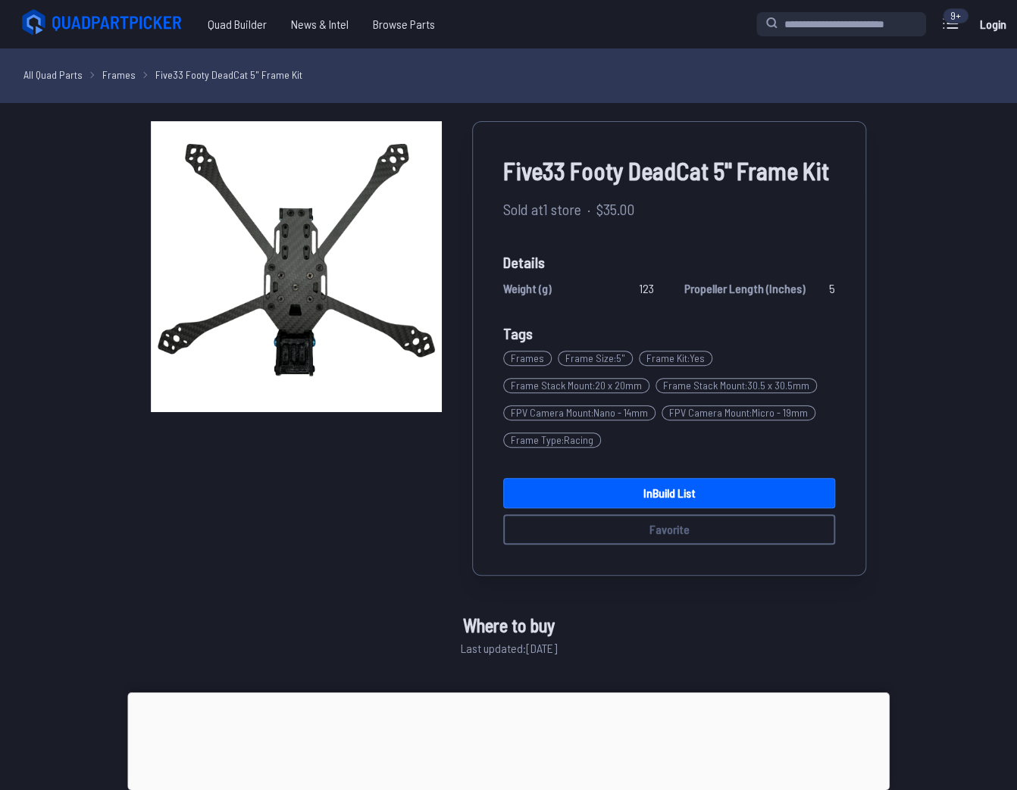
click at [500, 172] on div "Five33 Footy DeadCat 5" Frame Kit Sold at 1 store · $35.00 Details Weight (g) 1…" at bounding box center [669, 348] width 394 height 455
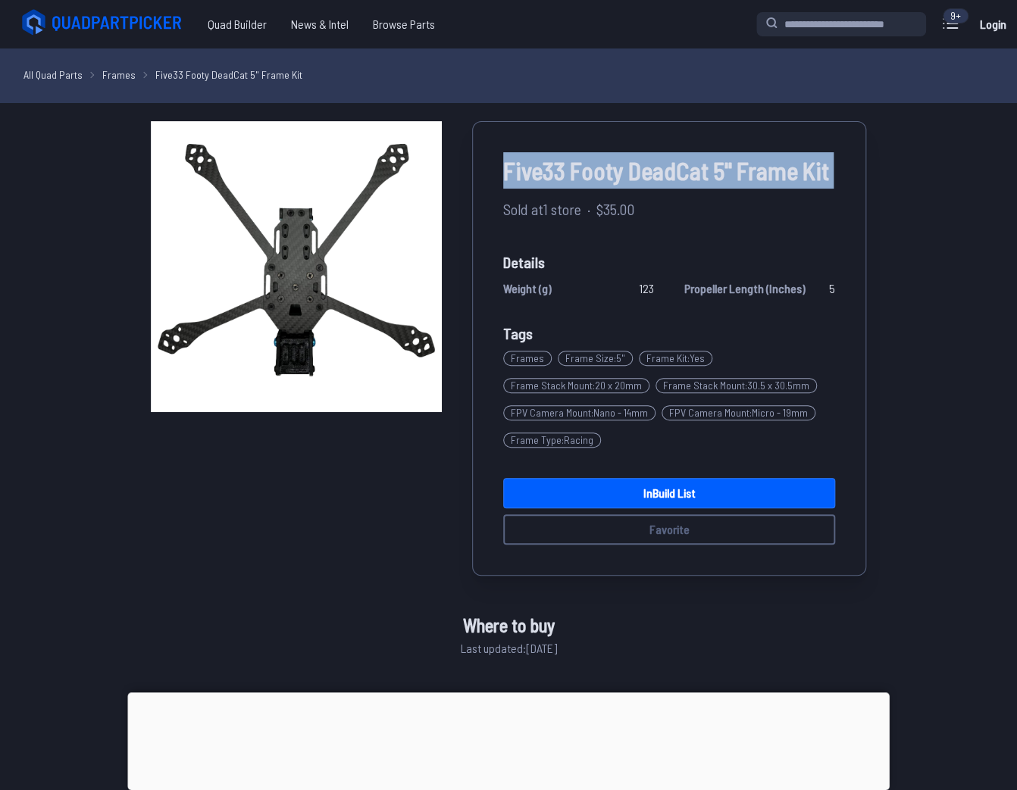
drag, startPoint x: 505, startPoint y: 173, endPoint x: 840, endPoint y: 179, distance: 335.0
click at [840, 179] on div "Five33 Footy DeadCat 5" Frame Kit Sold at 1 store · $35.00 Details Weight (g) 1…" at bounding box center [669, 348] width 394 height 455
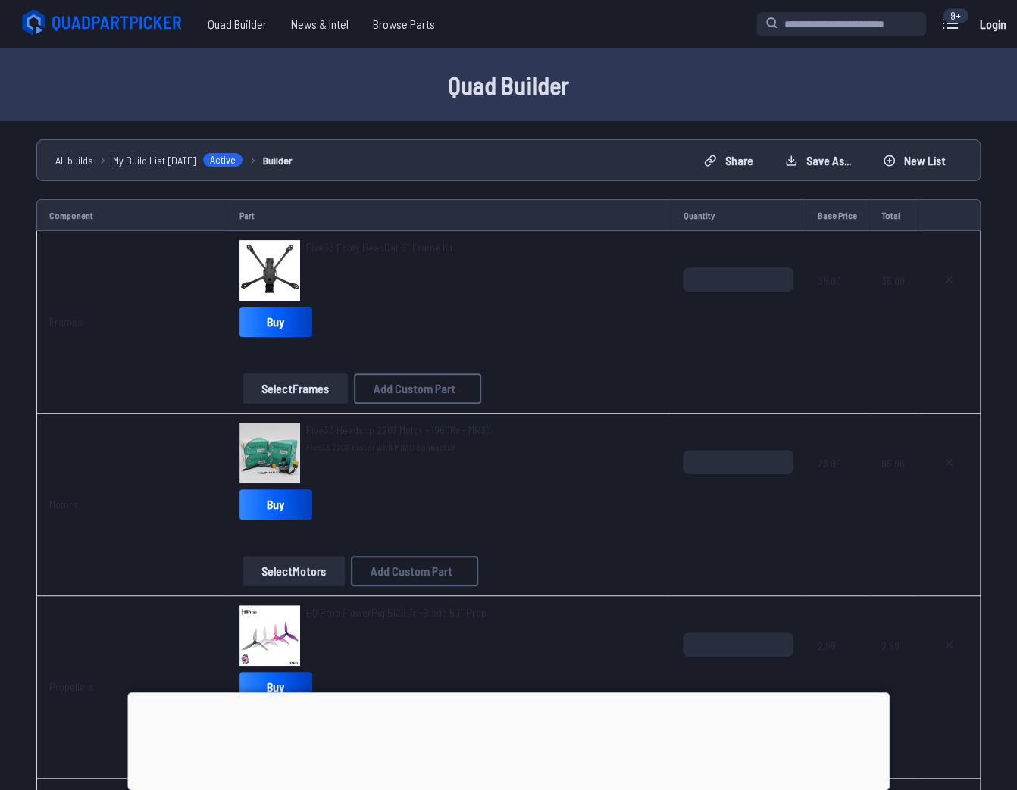
click at [951, 266] on td at bounding box center [949, 322] width 63 height 183
click at [949, 280] on icon at bounding box center [949, 280] width 12 height 12
type textarea "**********"
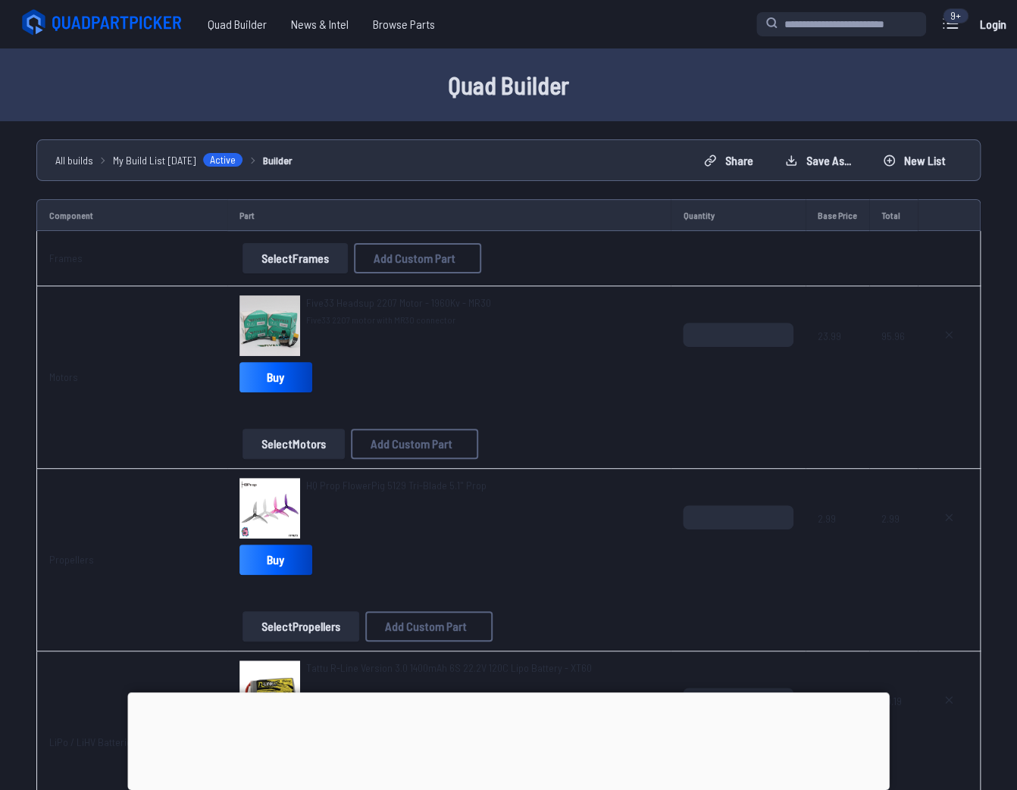
click at [322, 243] on td "Select Frames Add Custom Part Add Custom Part Part name* Brand / Manufacturer P…" at bounding box center [449, 258] width 444 height 55
click at [321, 245] on button "Select Frames" at bounding box center [295, 258] width 105 height 30
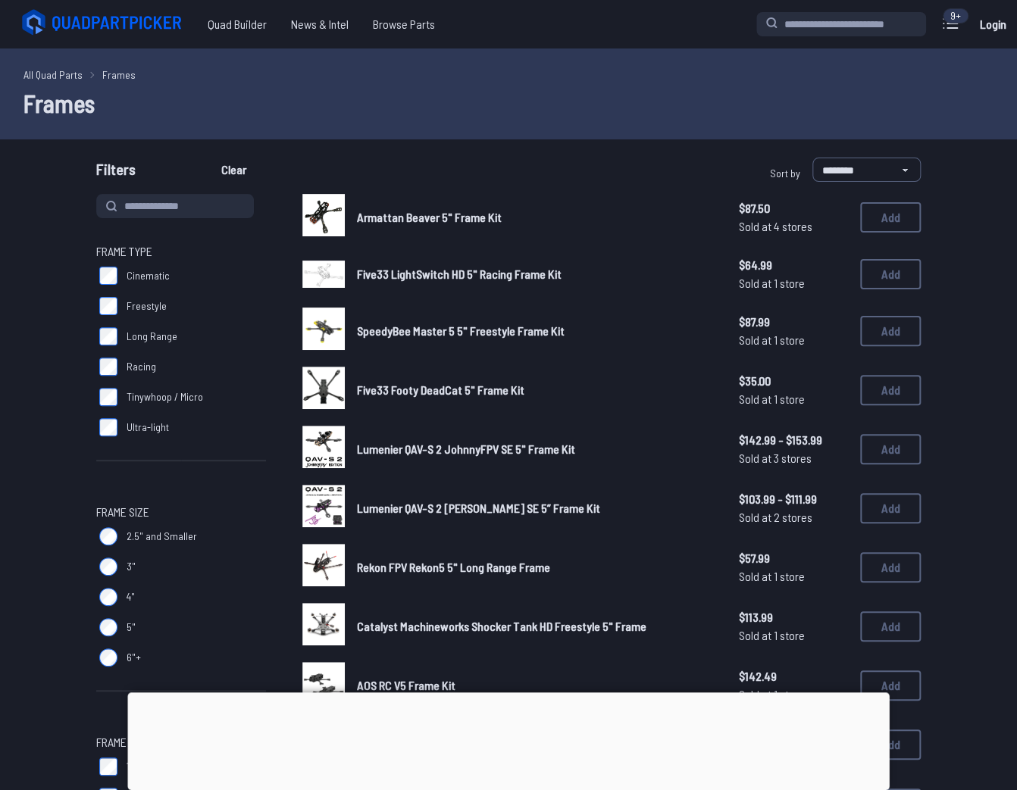
click at [144, 267] on label "Cinematic" at bounding box center [181, 276] width 170 height 30
click at [137, 311] on span "Freestyle" at bounding box center [147, 306] width 40 height 15
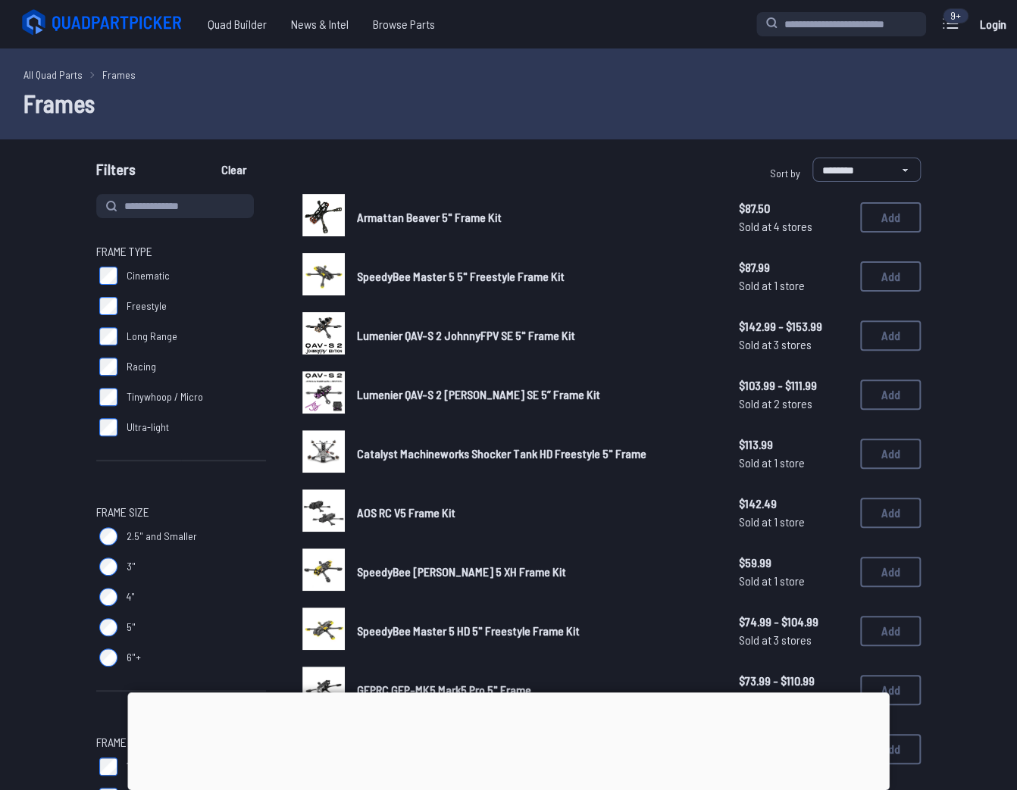
drag, startPoint x: 127, startPoint y: 283, endPoint x: 393, endPoint y: 267, distance: 266.5
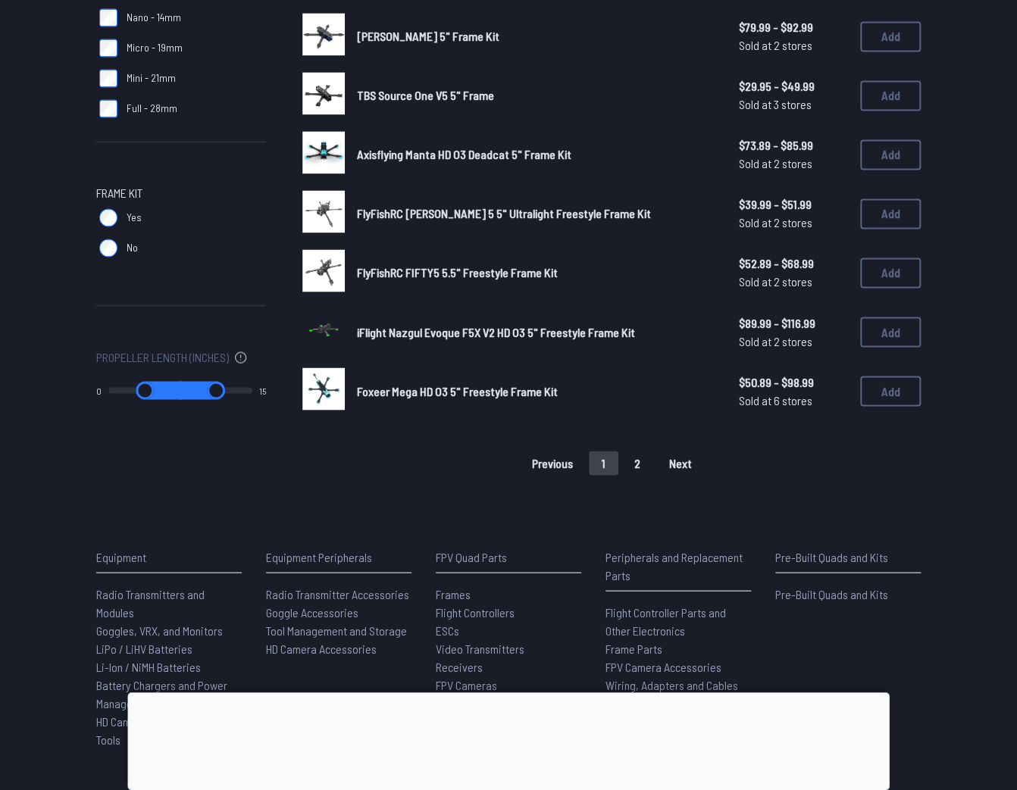
scroll to position [970, 0]
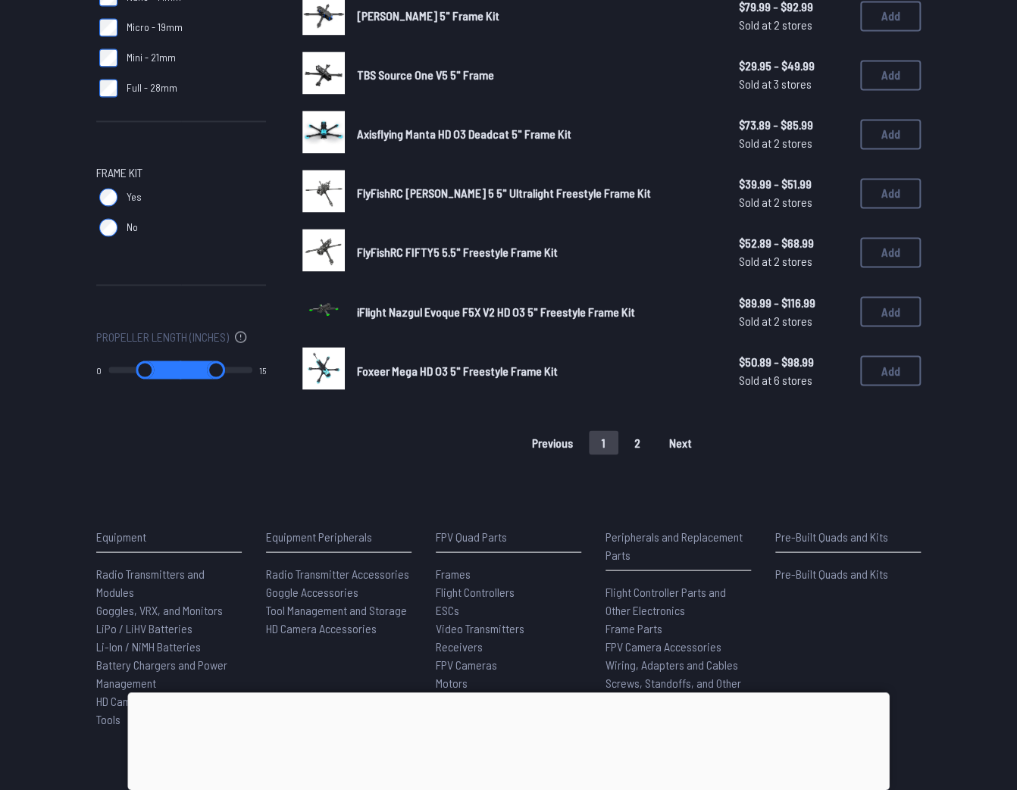
click at [677, 437] on span "Next" at bounding box center [680, 443] width 23 height 12
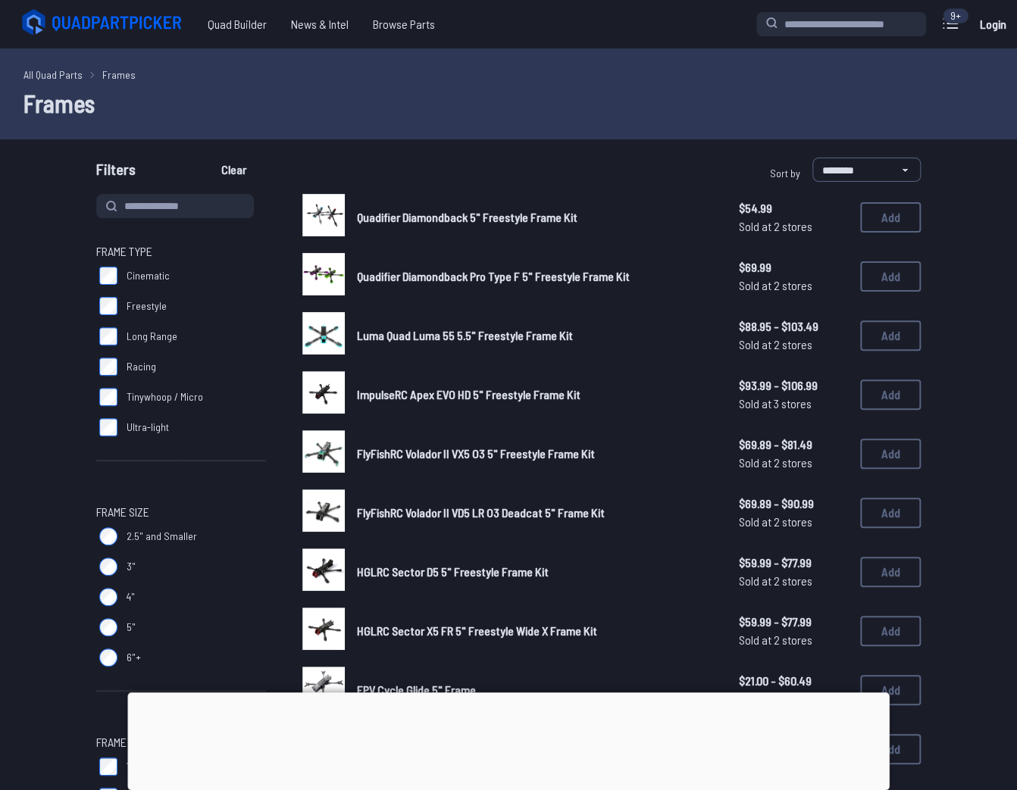
click at [455, 221] on span "Quadifier Diamondback 5" Freestyle Frame Kit" at bounding box center [467, 217] width 221 height 14
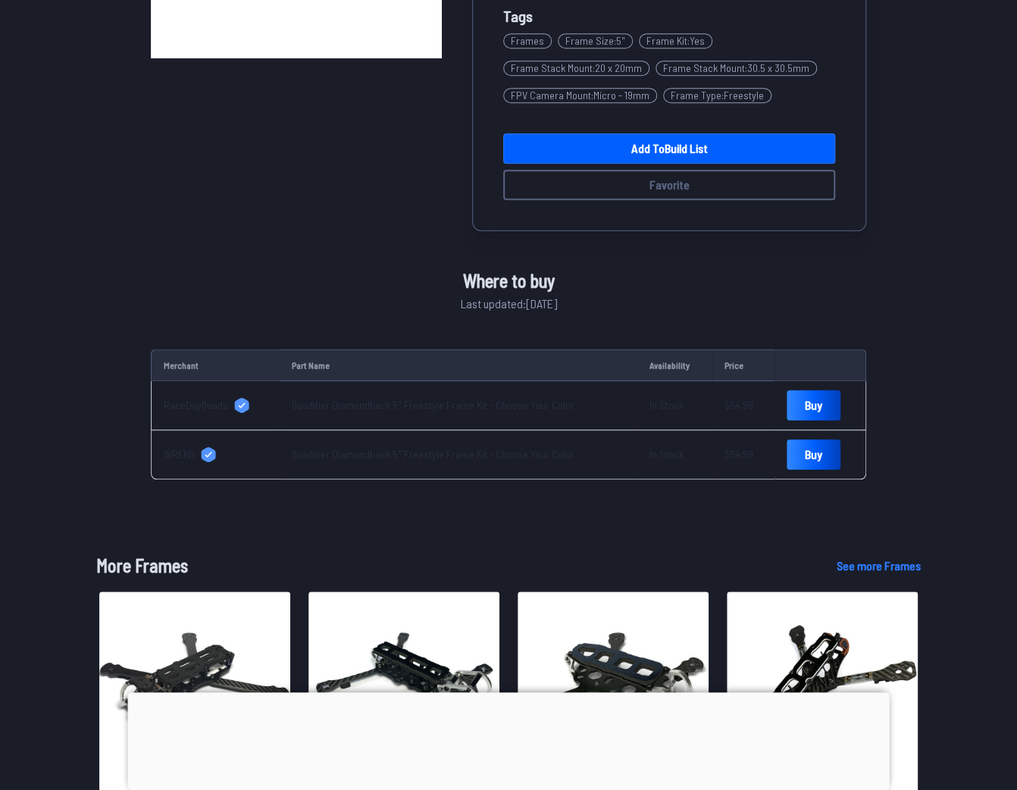
scroll to position [364, 0]
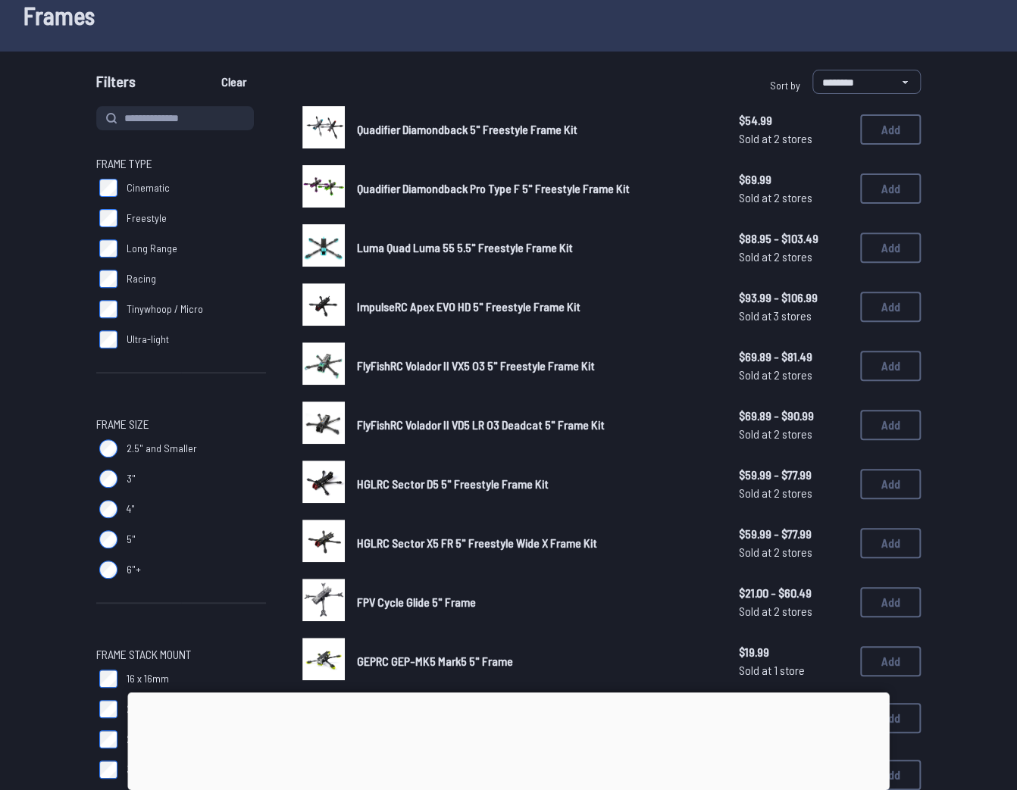
scroll to position [424, 0]
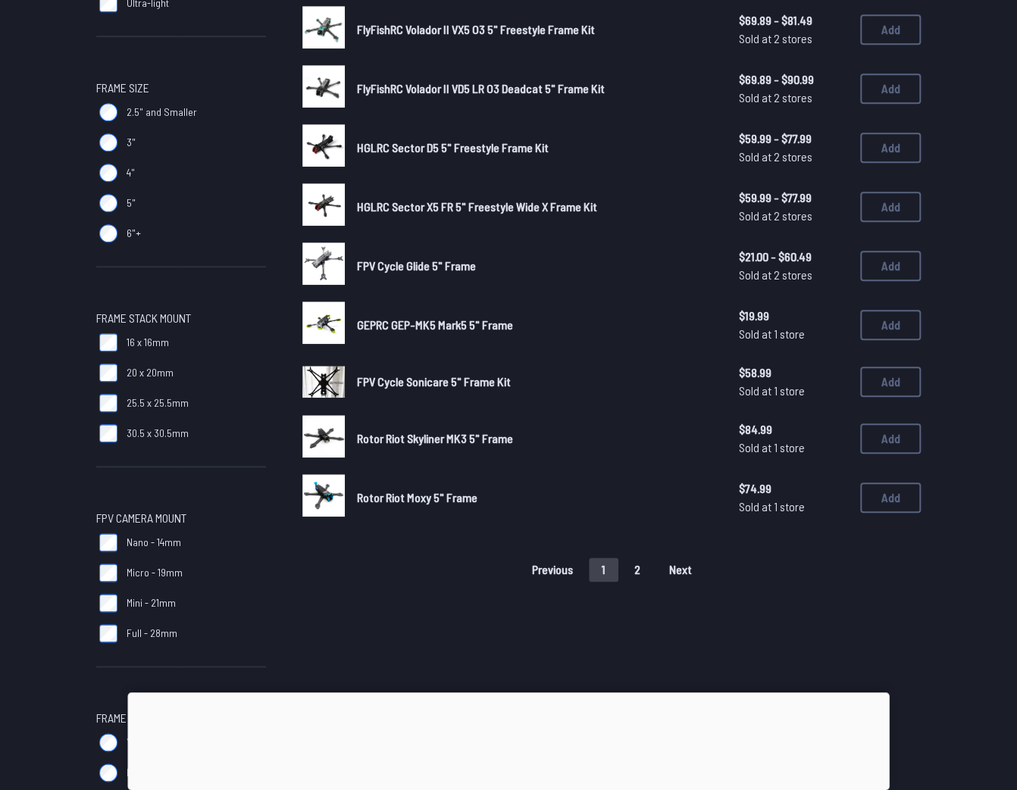
click at [599, 559] on button "1" at bounding box center [604, 570] width 30 height 24
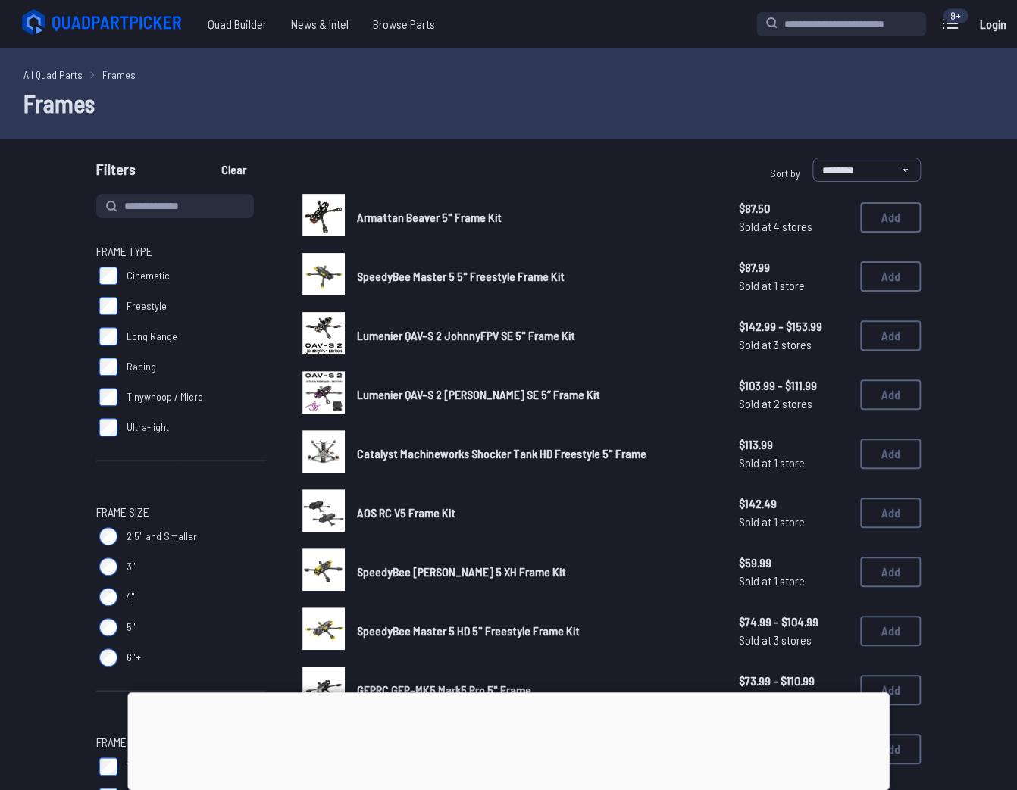
click at [399, 399] on span "Lumenier QAV-S 2 [PERSON_NAME] SE 5” Frame Kit" at bounding box center [478, 394] width 243 height 14
click at [314, 396] on img at bounding box center [323, 392] width 42 height 42
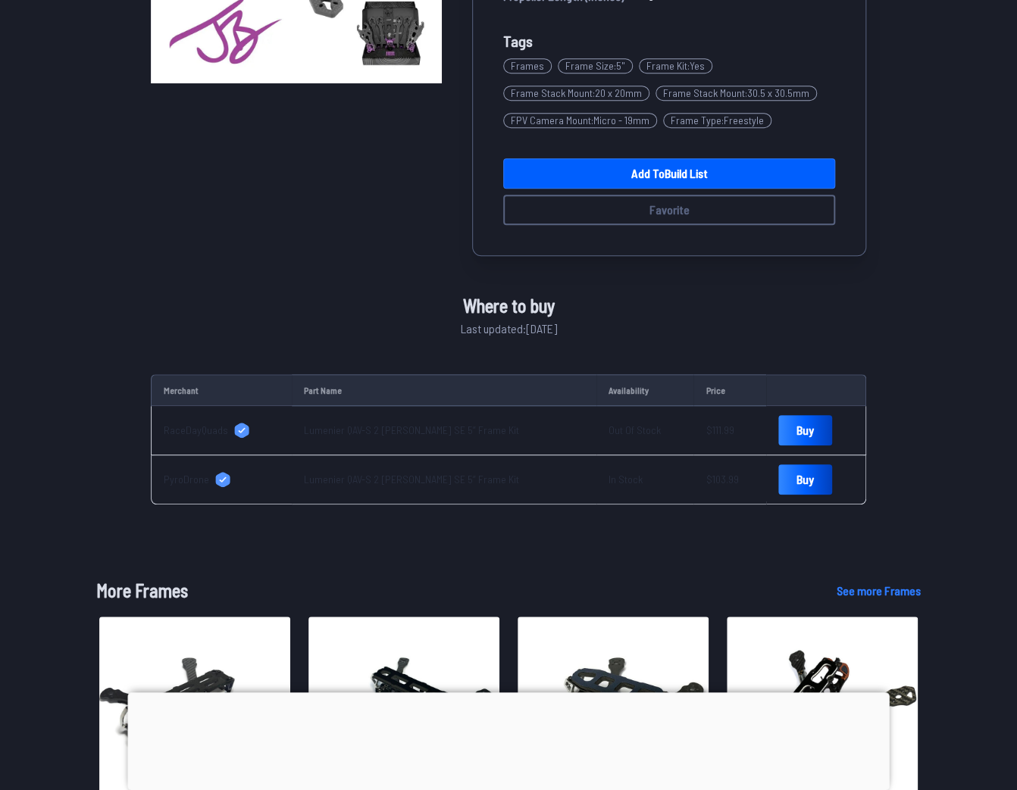
scroll to position [364, 0]
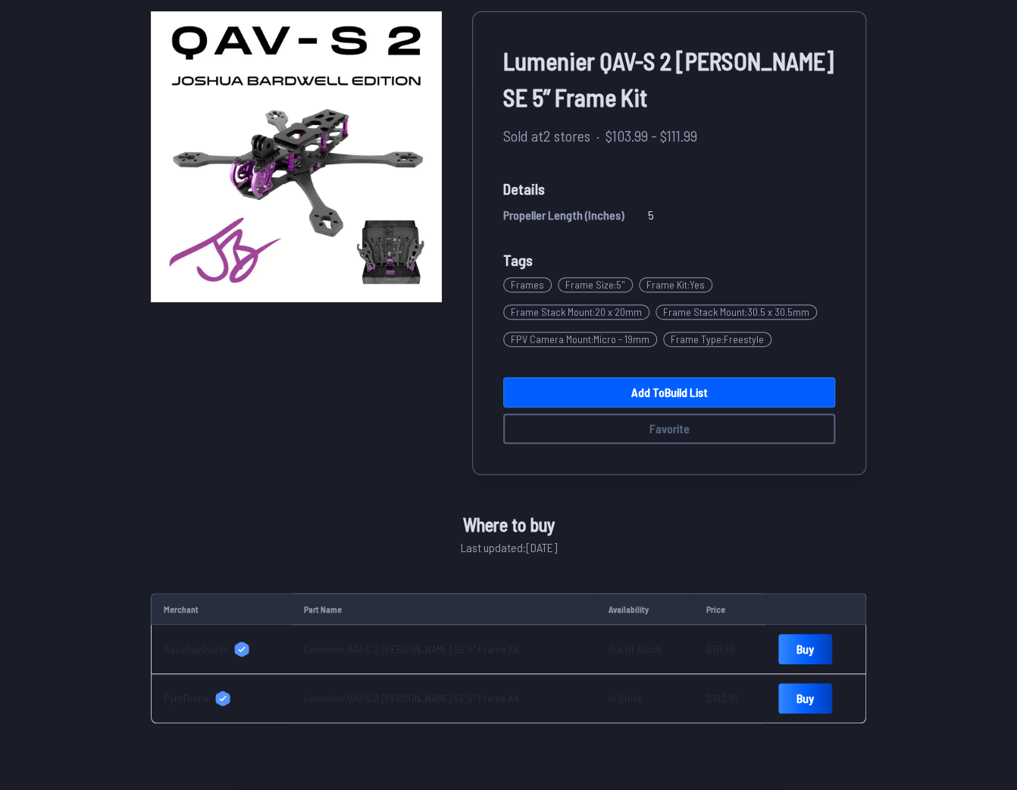
scroll to position [121, 0]
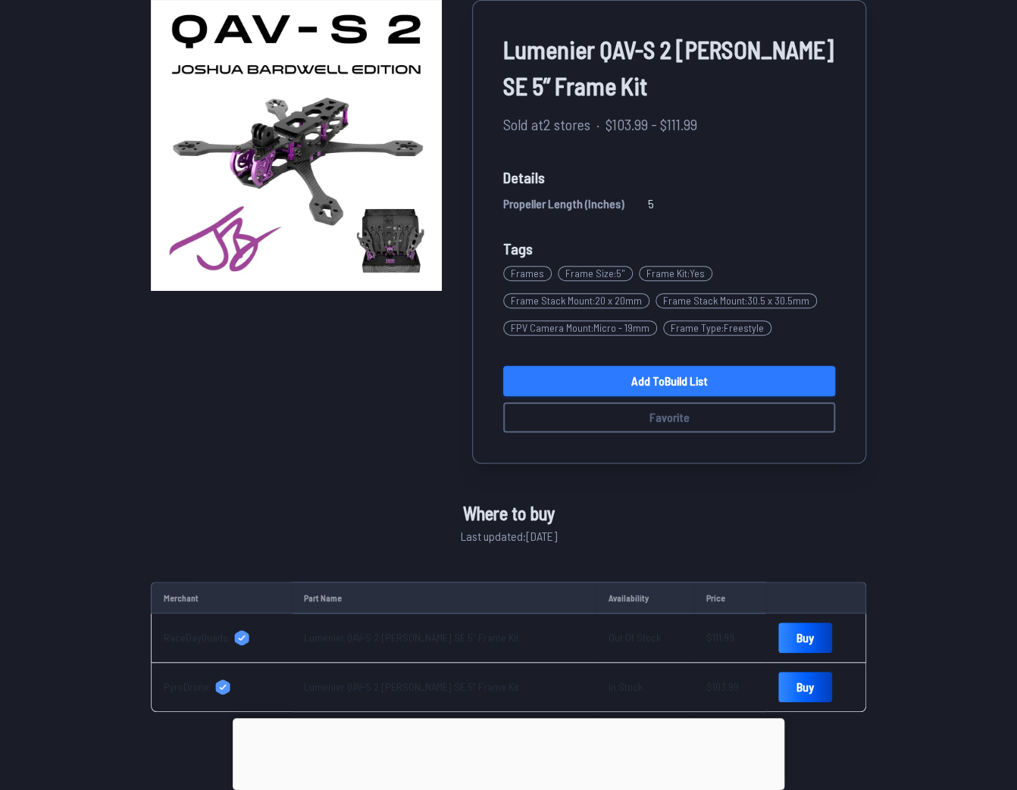
click at [650, 367] on link "Add to Build List" at bounding box center [669, 381] width 332 height 30
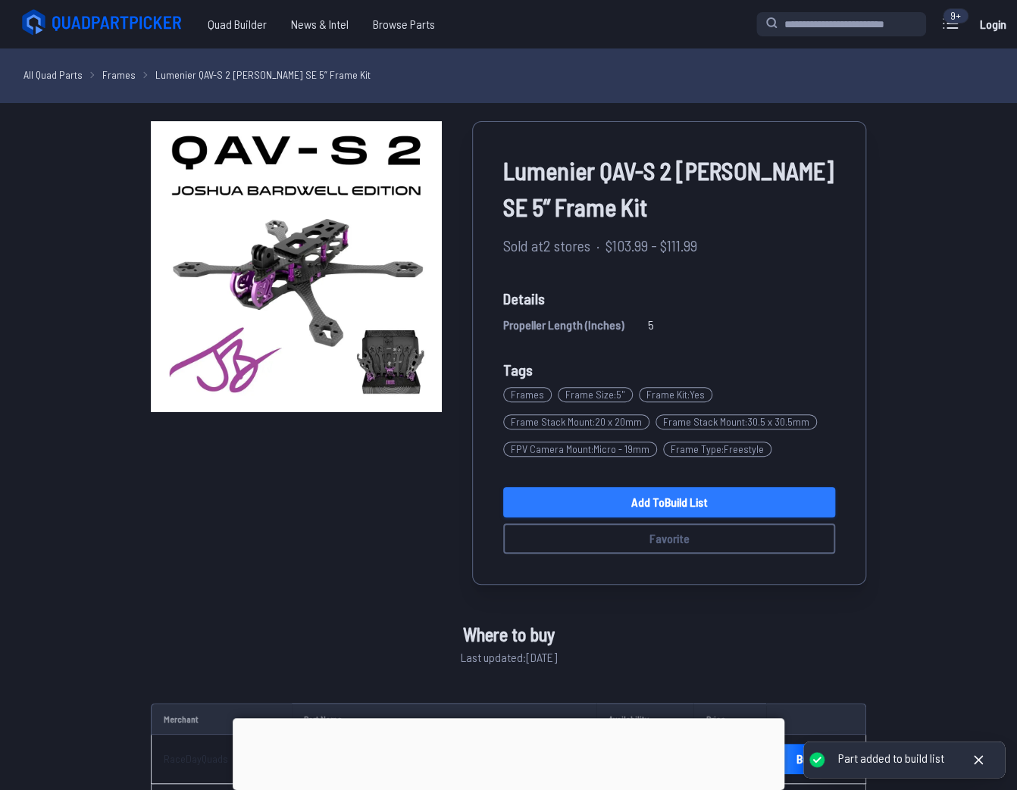
click at [616, 514] on link "Add to Build List" at bounding box center [669, 502] width 332 height 30
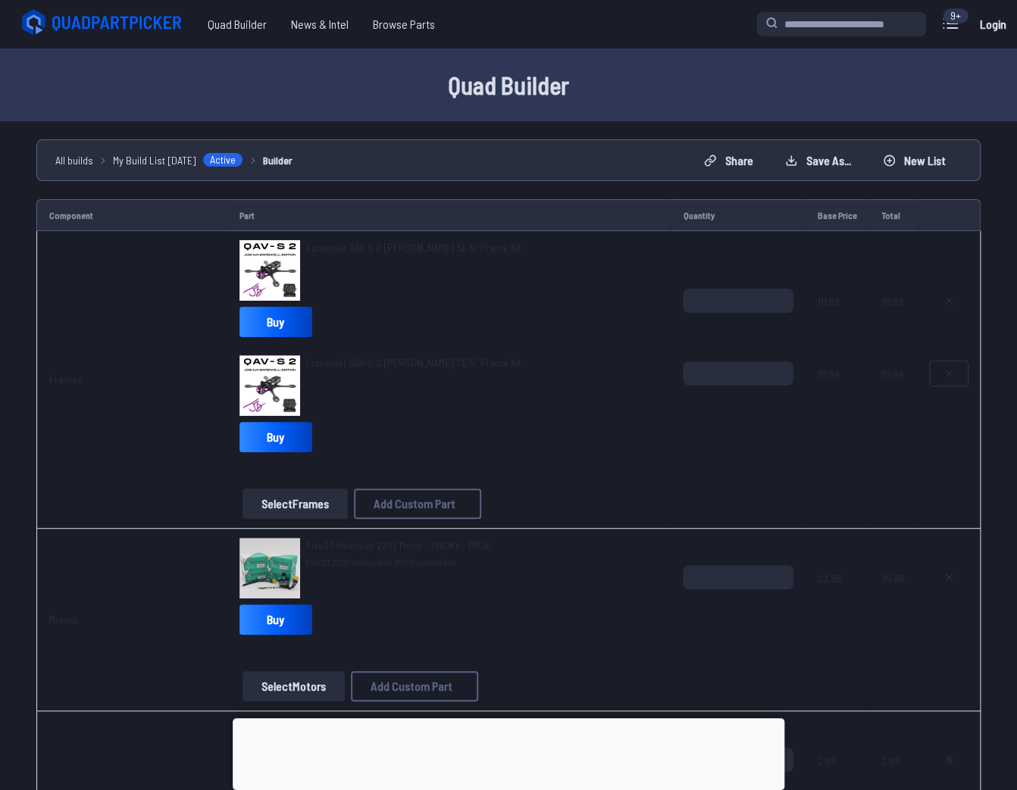
click at [941, 370] on button at bounding box center [949, 374] width 38 height 24
type textarea "**********"
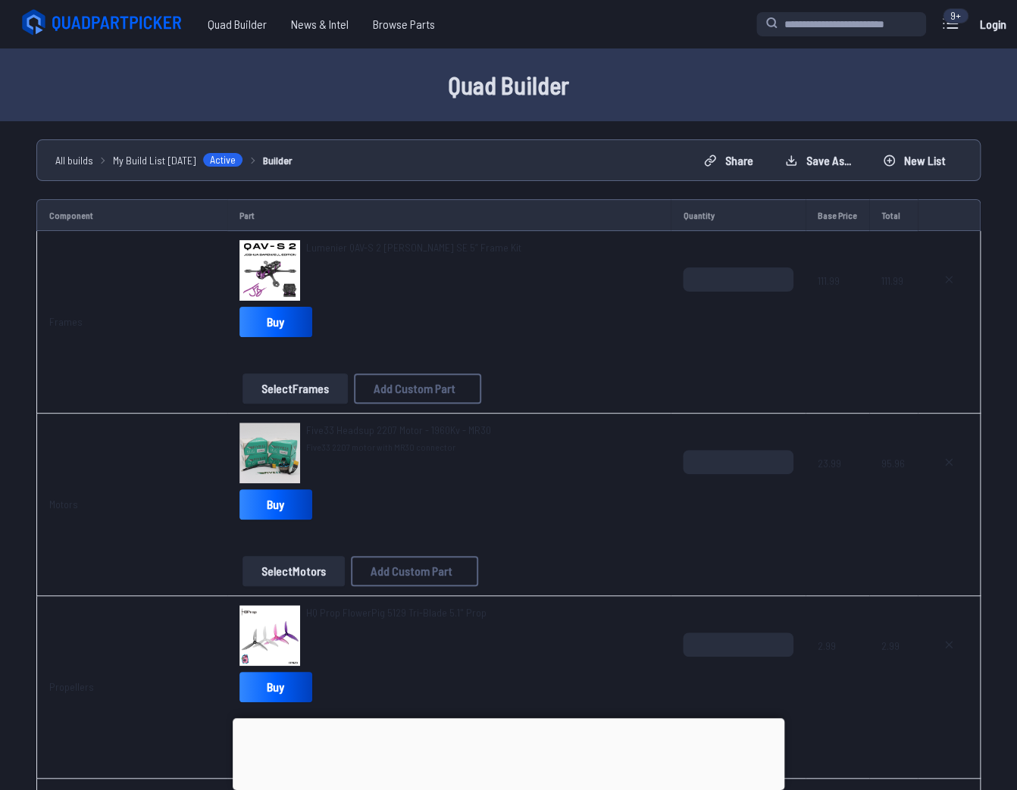
click at [332, 252] on span "Lumenier QAV-S 2 [PERSON_NAME] SE 5” Frame Kit" at bounding box center [413, 247] width 215 height 13
drag, startPoint x: 308, startPoint y: 252, endPoint x: 512, endPoint y: 255, distance: 204.6
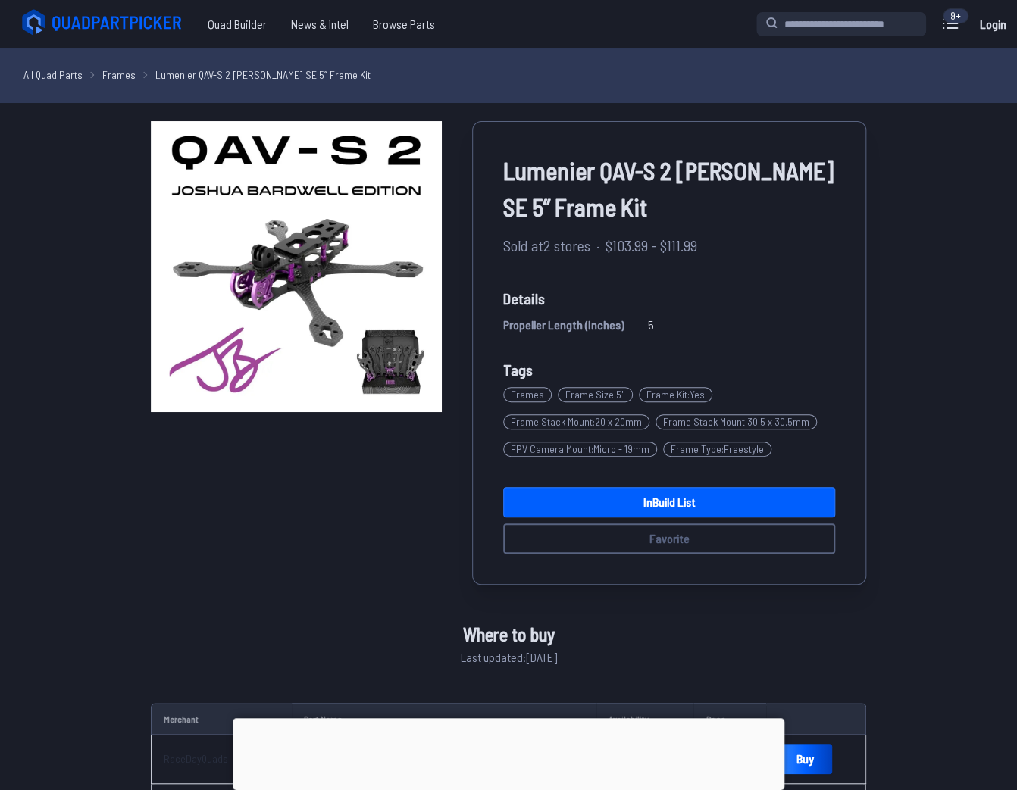
drag, startPoint x: 494, startPoint y: 164, endPoint x: 690, endPoint y: 214, distance: 202.7
click at [690, 214] on div "Lumenier QAV-S 2 Joshua Bardwell SE 5” Frame Kit Sold at 2 stores · $103.99 - $…" at bounding box center [669, 353] width 394 height 464
copy span "Lumenier QAV-S 2 [PERSON_NAME] SE 5” Frame Kit"
drag, startPoint x: 370, startPoint y: 502, endPoint x: 409, endPoint y: 507, distance: 39.8
click at [370, 502] on div "Lumenier QAV-S 2 Joshua Bardwell SE 5” Frame Kit Sold at 2 stores · $103.99 - $…" at bounding box center [508, 353] width 715 height 464
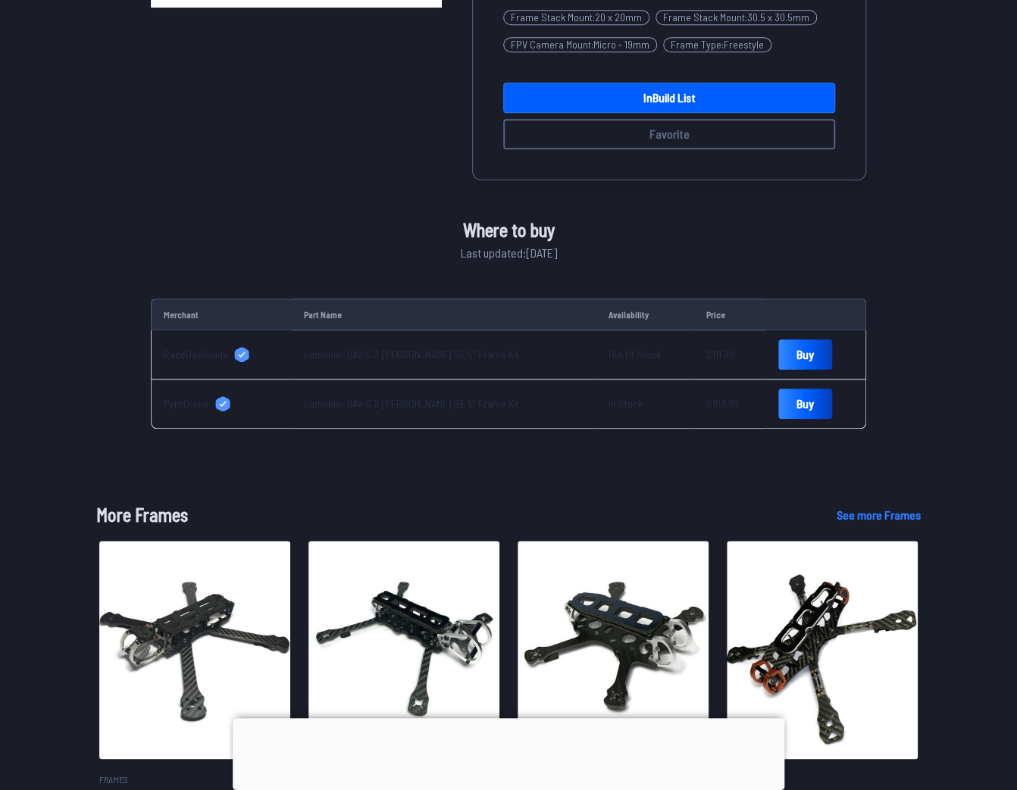
scroll to position [424, 0]
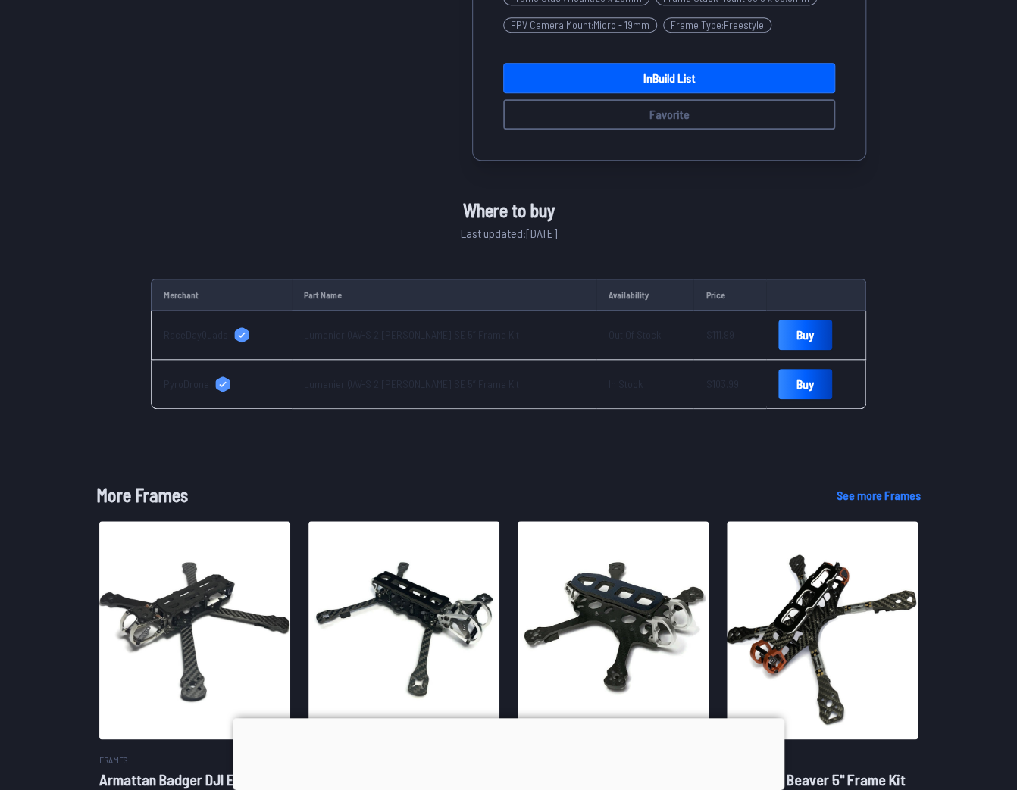
click at [391, 381] on link "Lumenier QAV-S 2 [PERSON_NAME] SE 5” Frame Kit" at bounding box center [411, 383] width 215 height 13
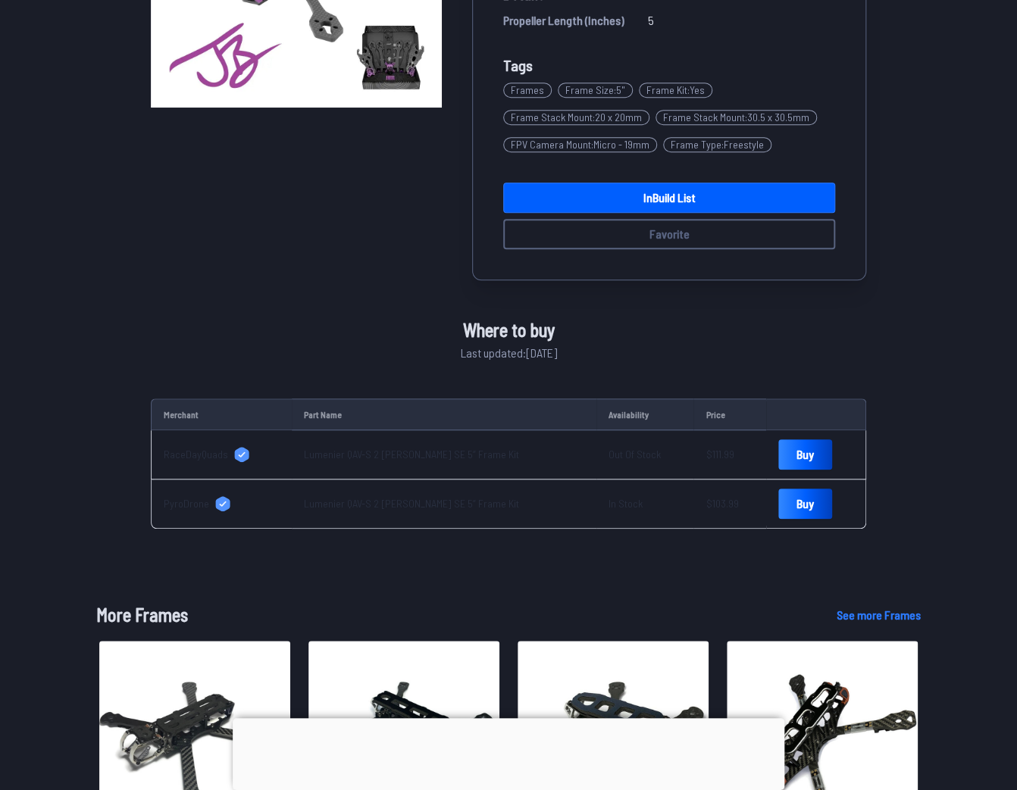
scroll to position [0, 0]
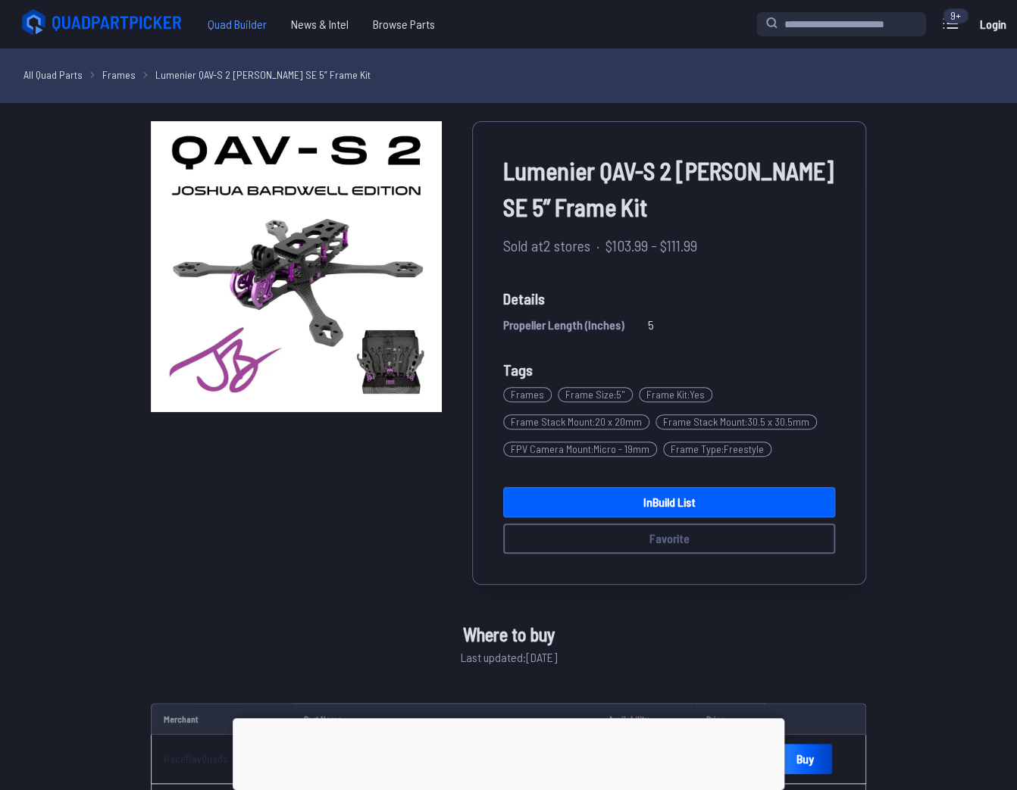
click at [234, 20] on span "Quad Builder" at bounding box center [237, 24] width 83 height 30
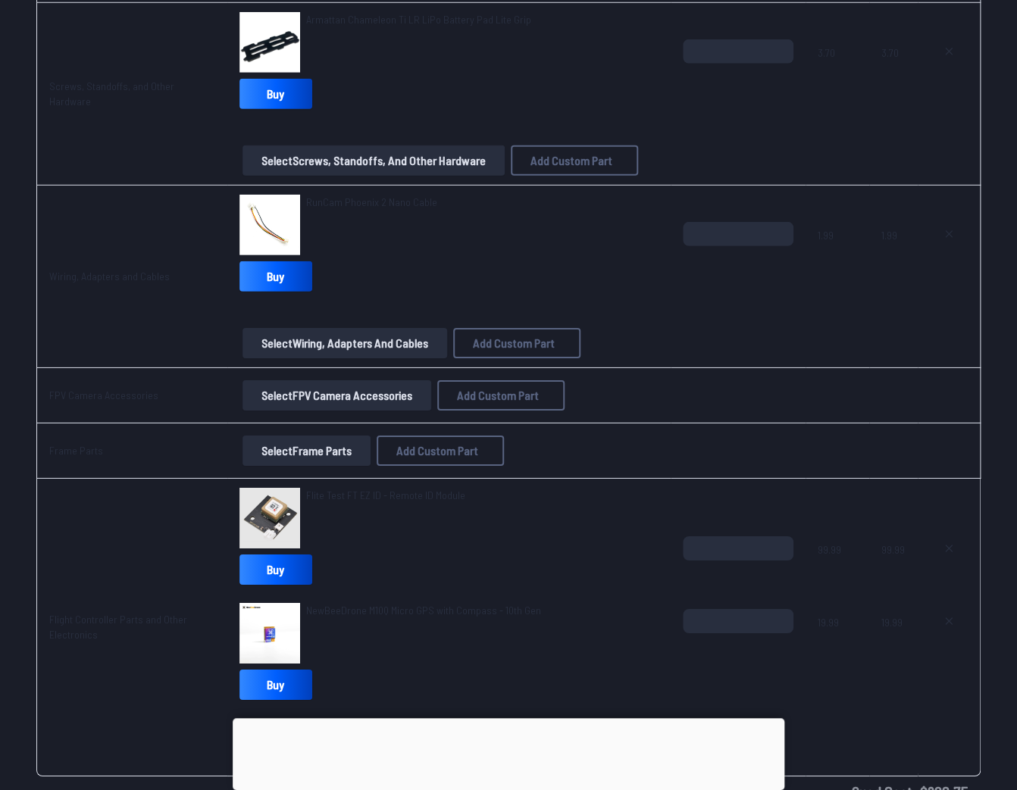
scroll to position [1940, 0]
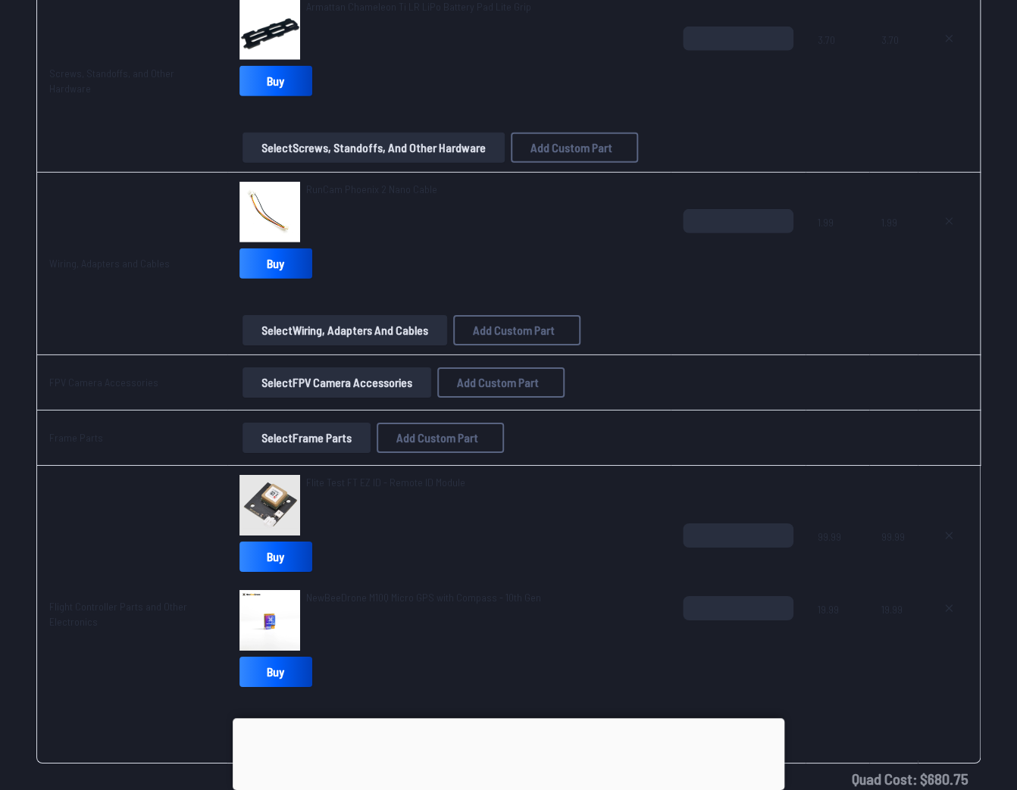
click at [271, 437] on button "Select Frame Parts" at bounding box center [307, 438] width 128 height 30
click at [269, 437] on button "Select Frame Parts" at bounding box center [307, 438] width 128 height 30
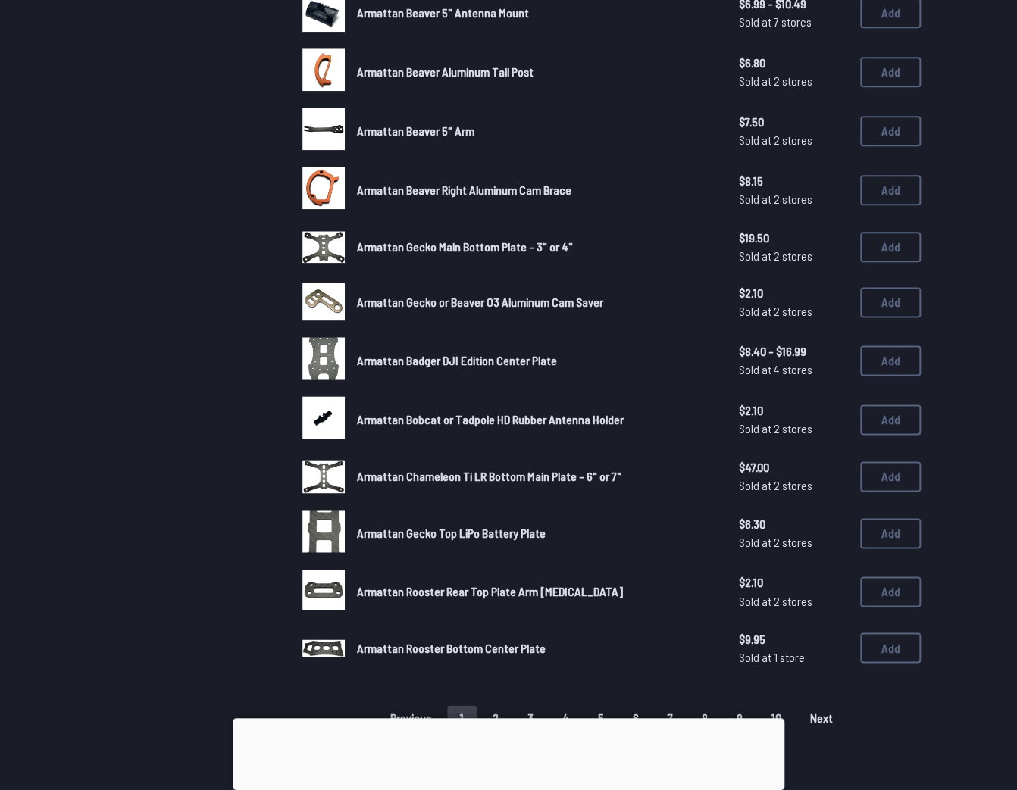
scroll to position [970, 0]
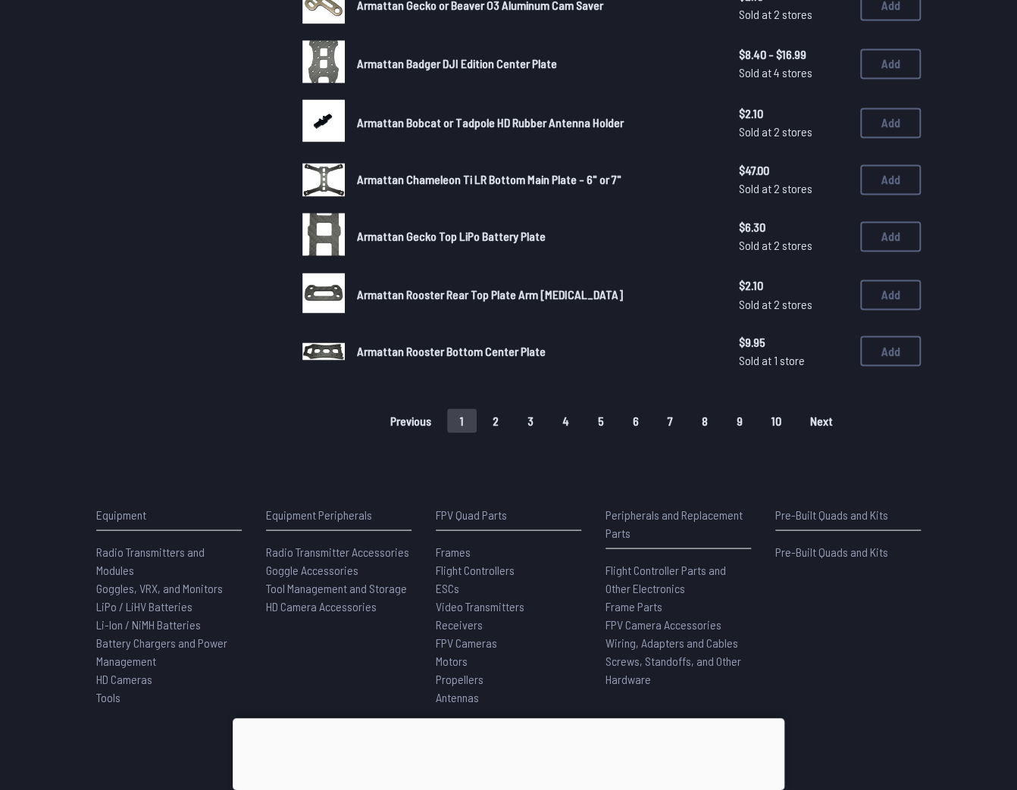
click at [500, 412] on button "2" at bounding box center [496, 420] width 32 height 24
click at [528, 421] on button "3" at bounding box center [531, 420] width 32 height 24
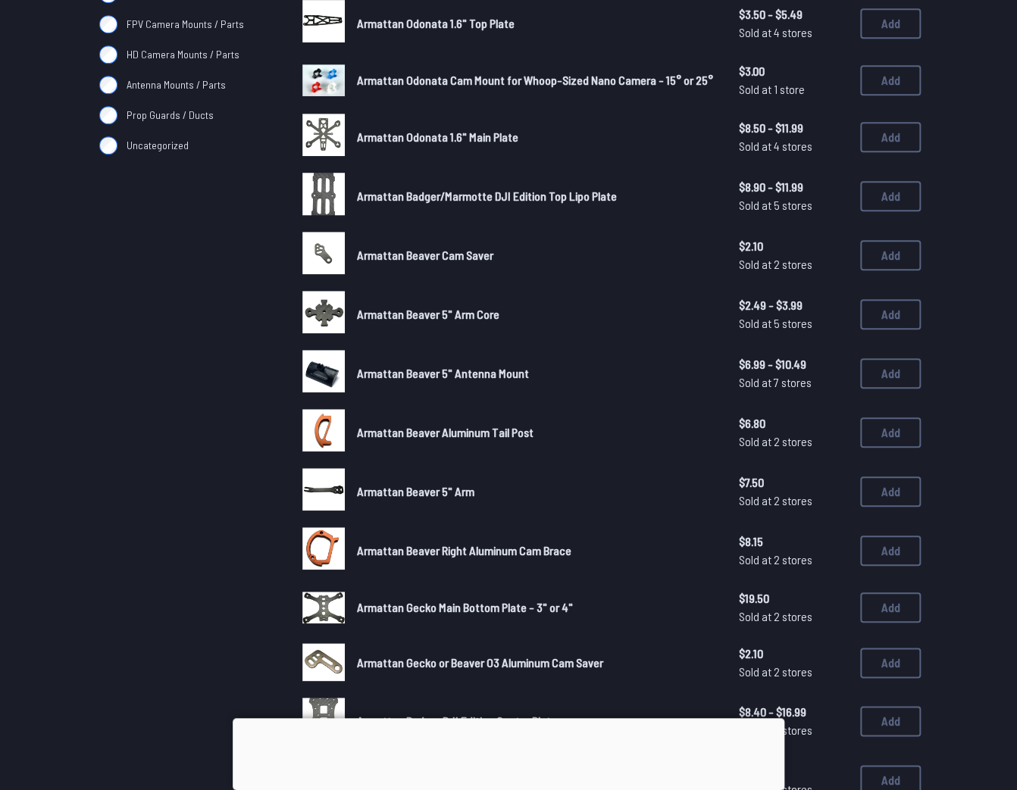
scroll to position [0, 0]
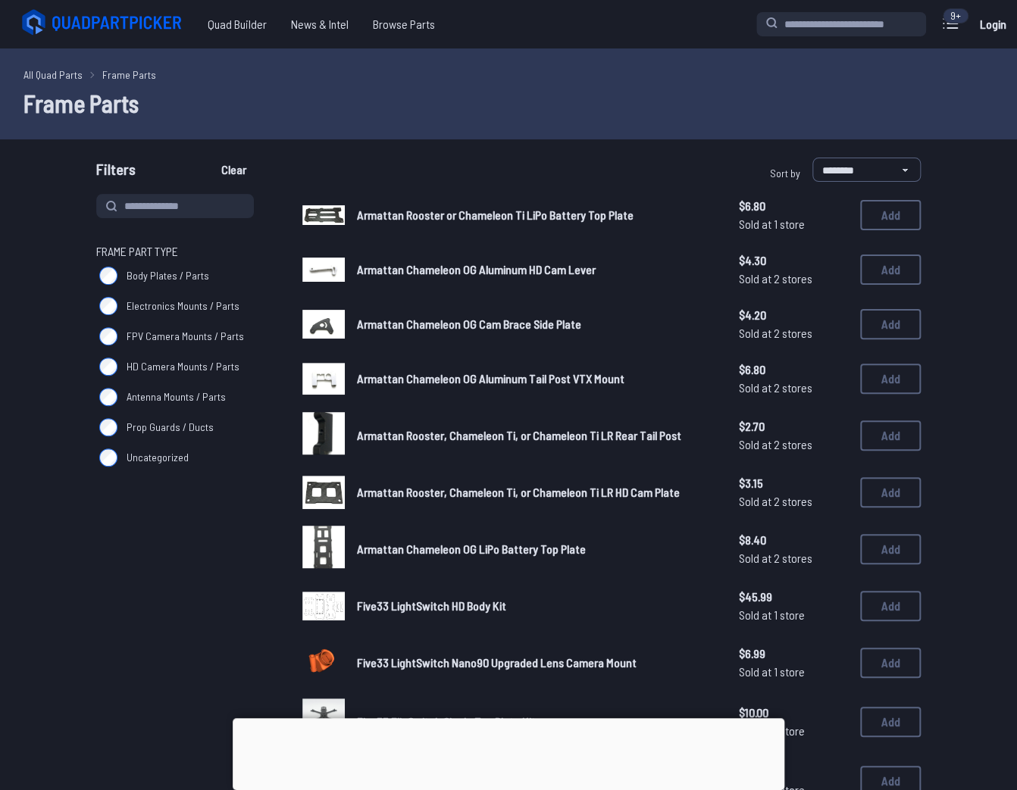
click at [164, 341] on span "FPV Camera Mounts / Parts" at bounding box center [185, 336] width 117 height 15
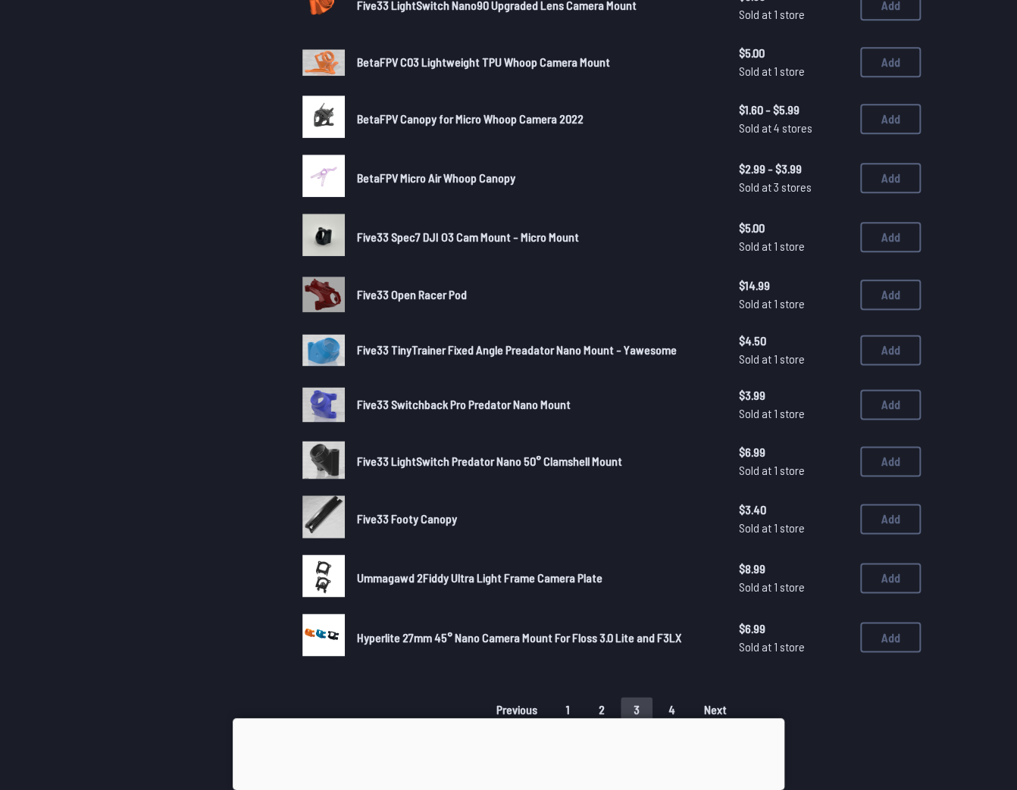
scroll to position [849, 0]
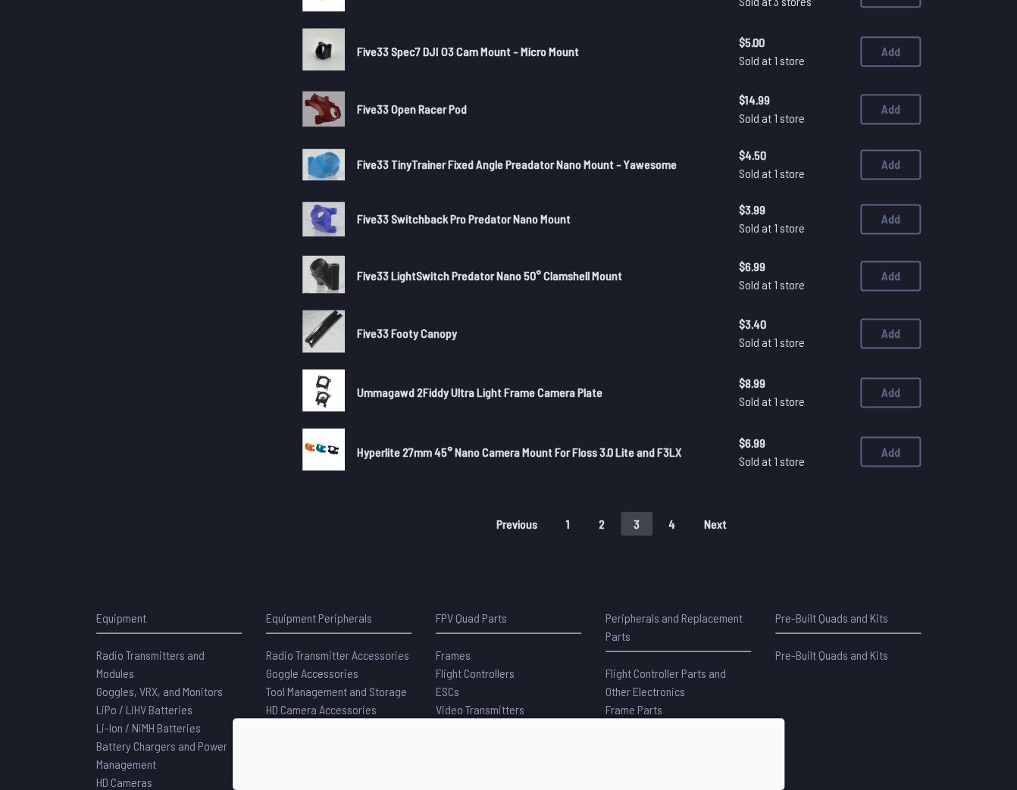
click at [662, 516] on button "4" at bounding box center [672, 524] width 33 height 24
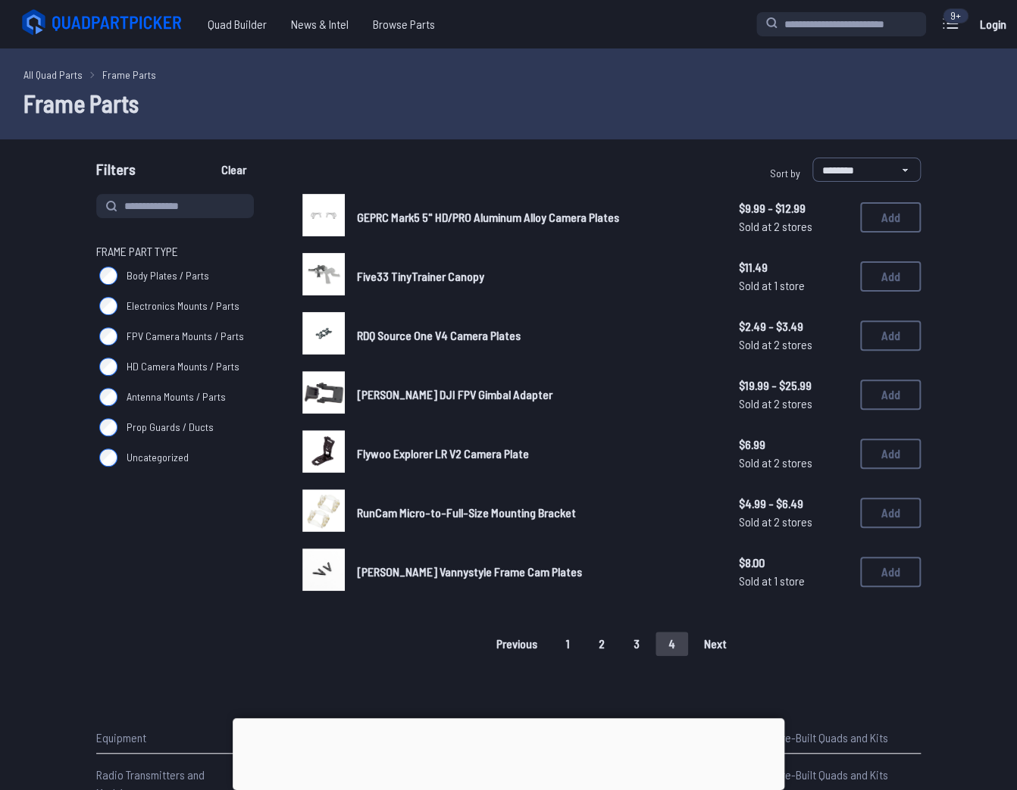
click at [579, 642] on button "1" at bounding box center [568, 644] width 30 height 24
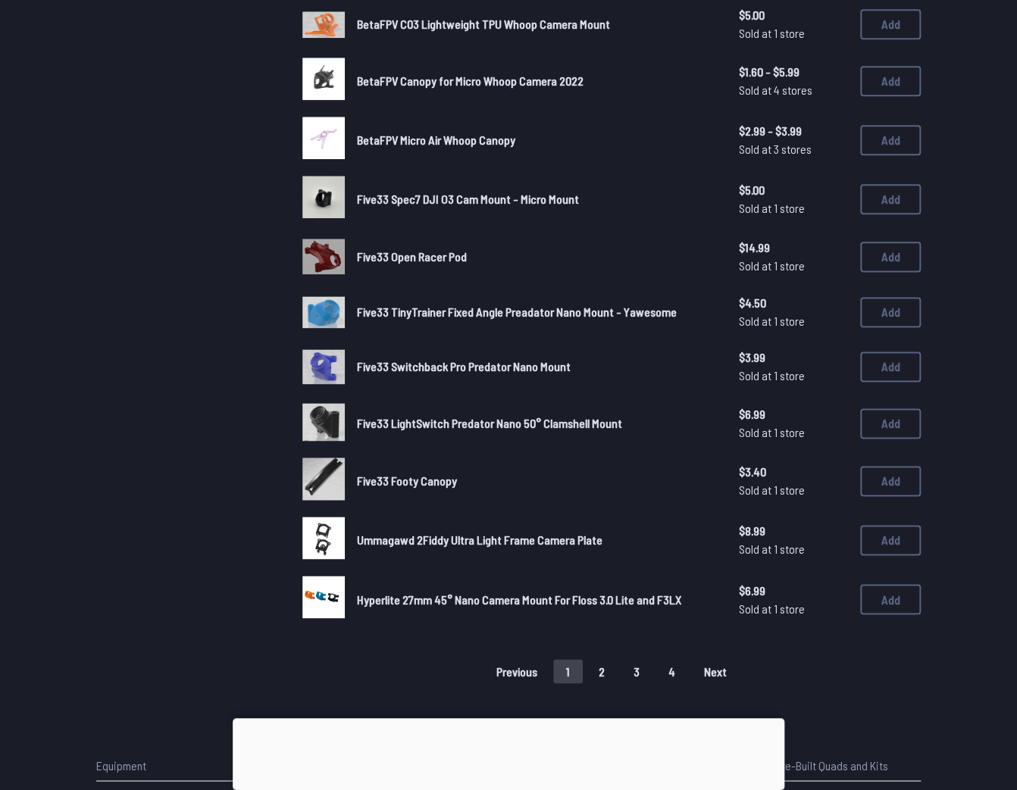
scroll to position [970, 0]
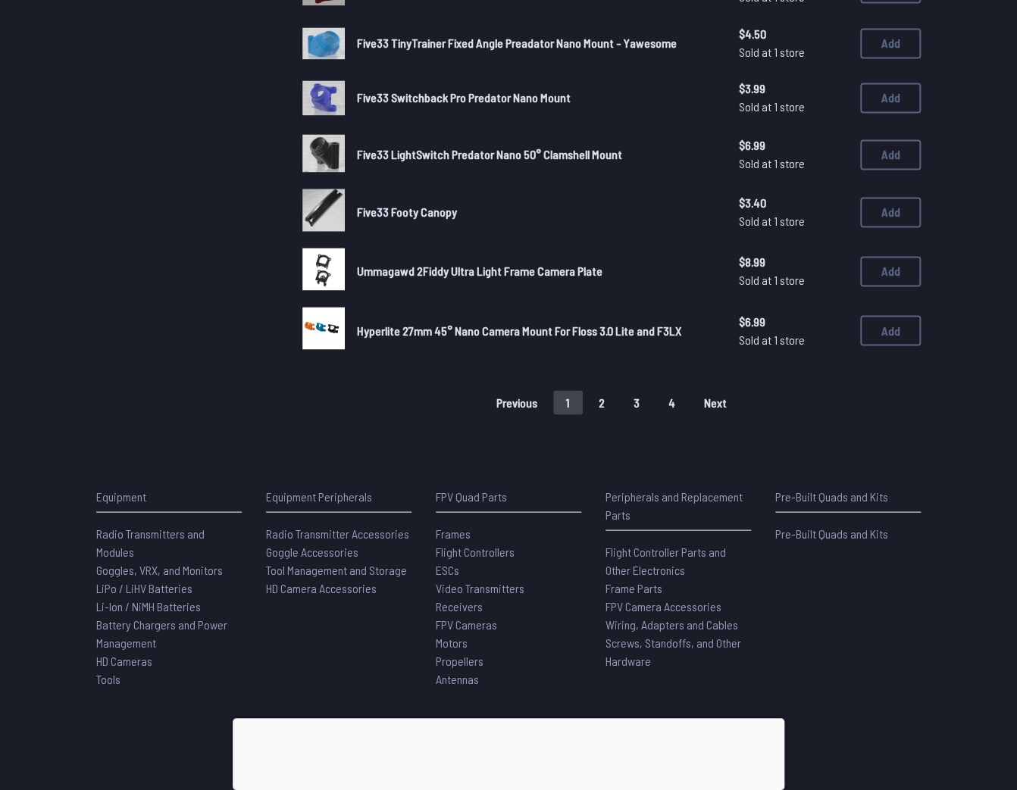
click at [604, 399] on button "2" at bounding box center [602, 402] width 32 height 24
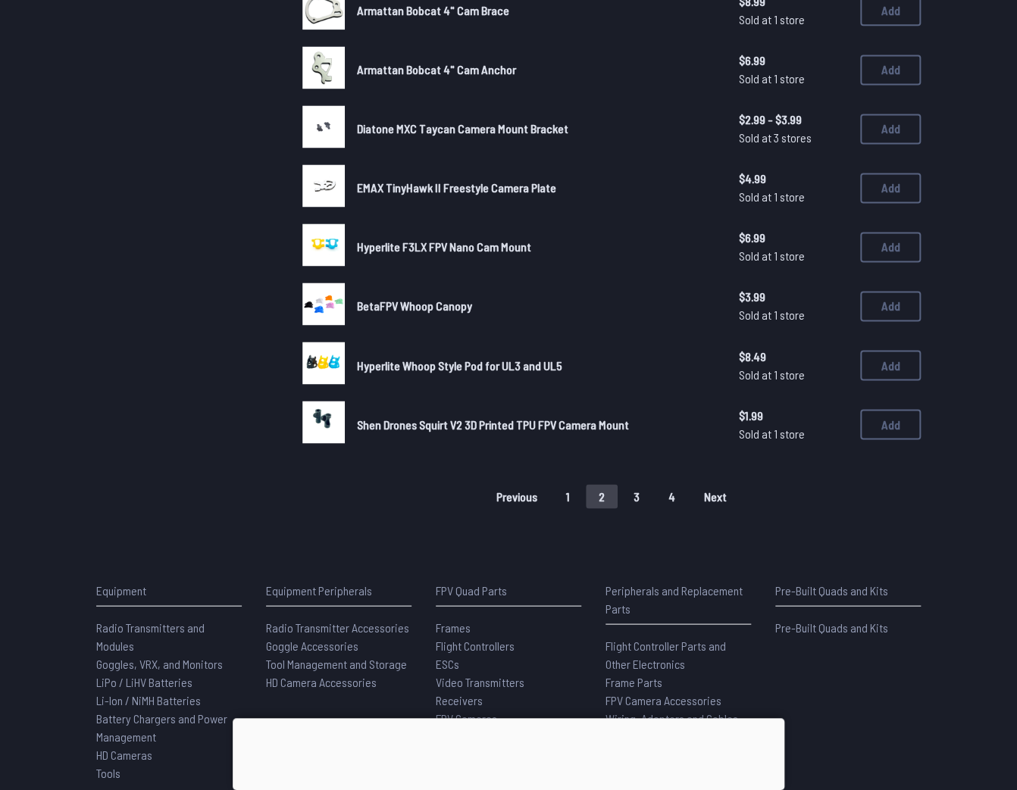
scroll to position [909, 0]
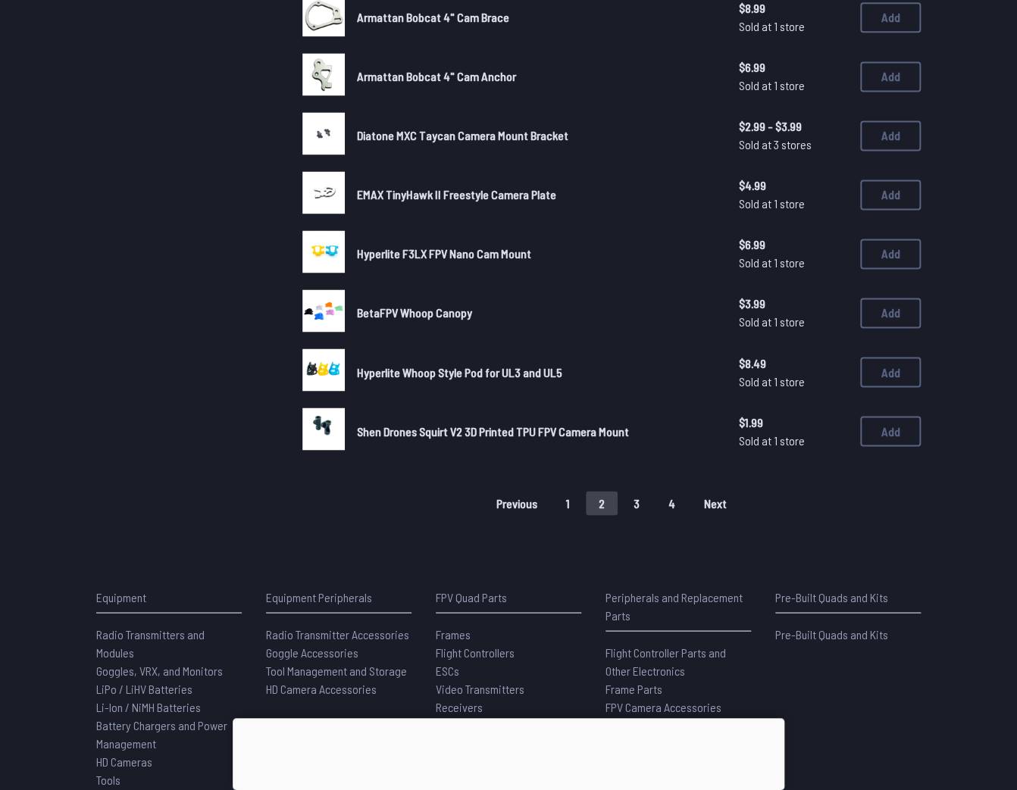
scroll to position [970, 0]
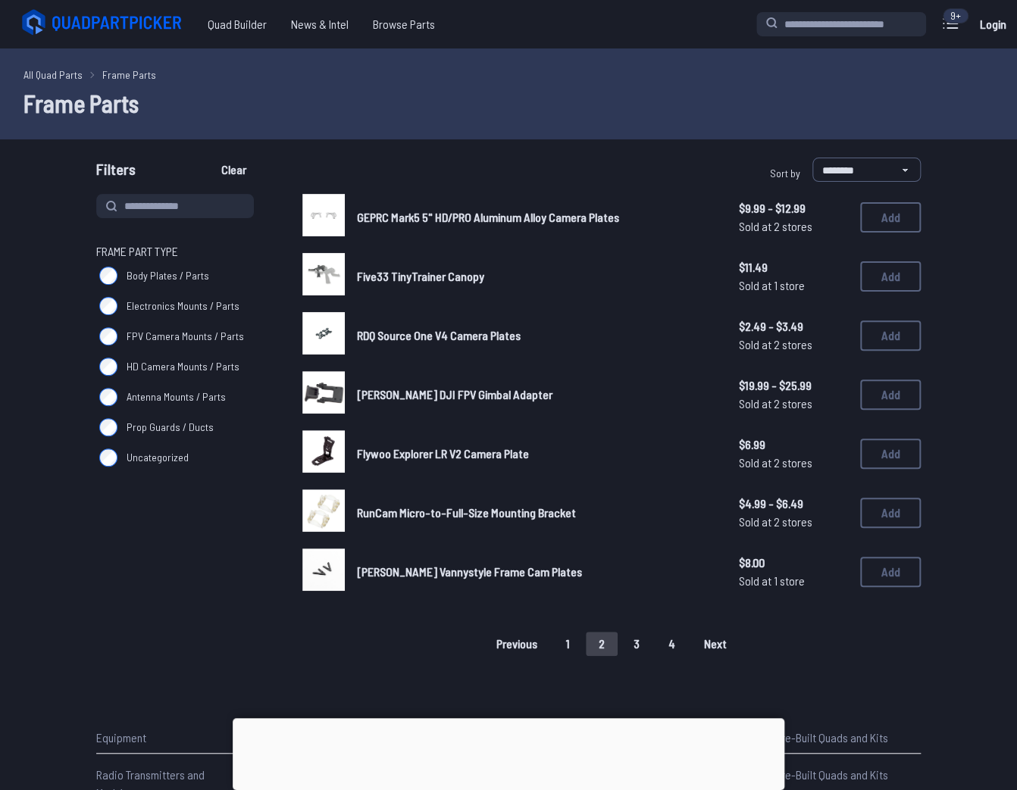
scroll to position [324, 0]
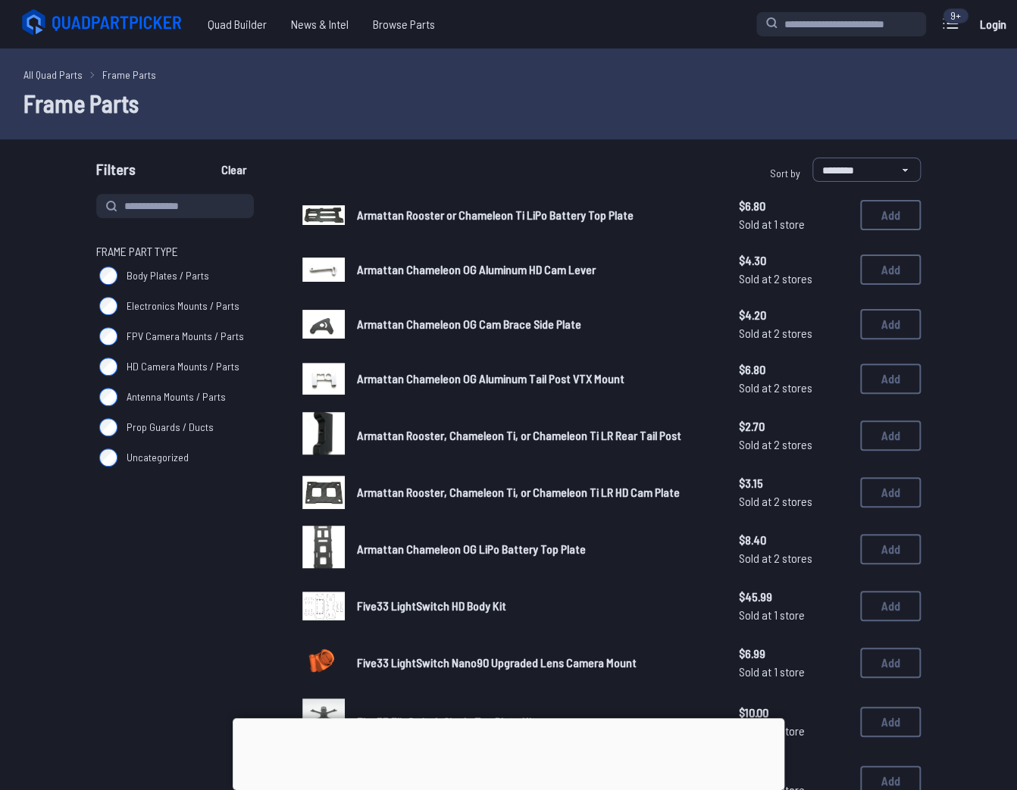
scroll to position [303, 0]
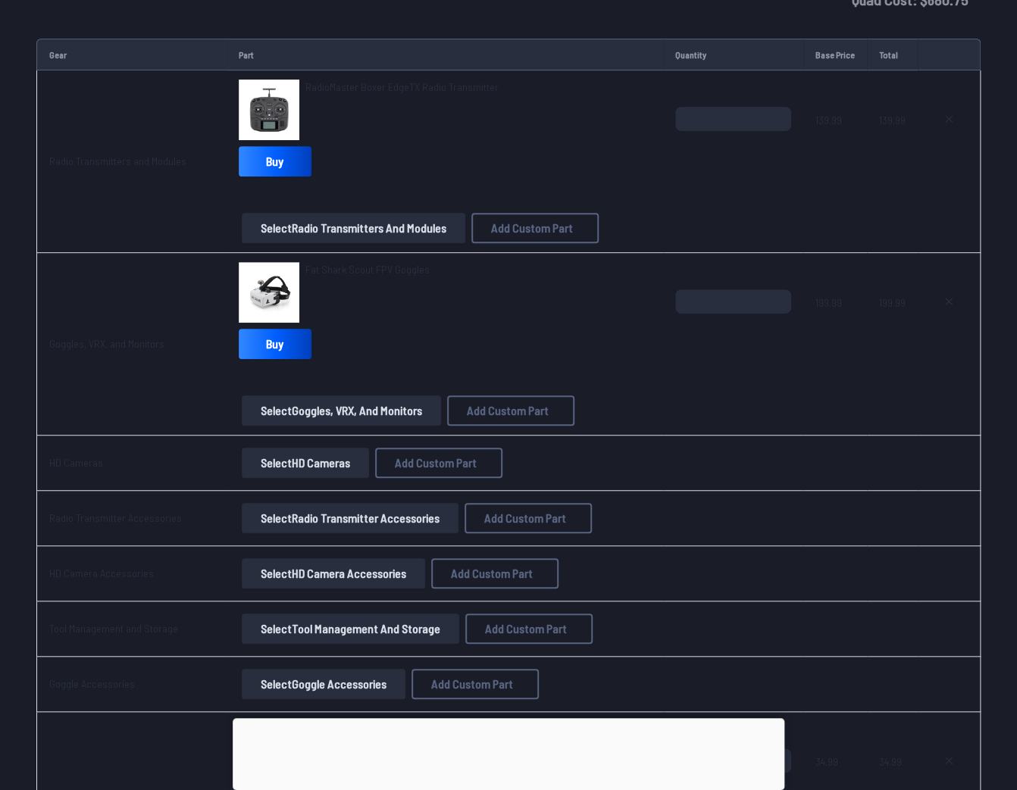
scroll to position [2729, 0]
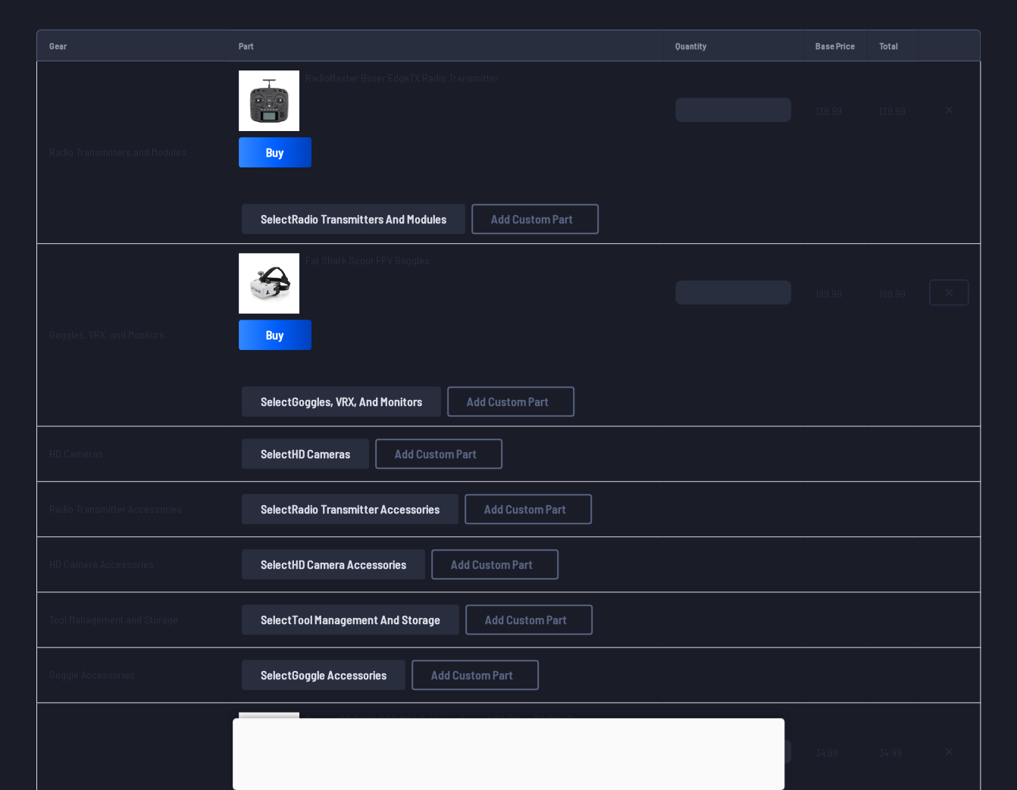
click at [944, 291] on icon at bounding box center [949, 292] width 12 height 12
type textarea "**********"
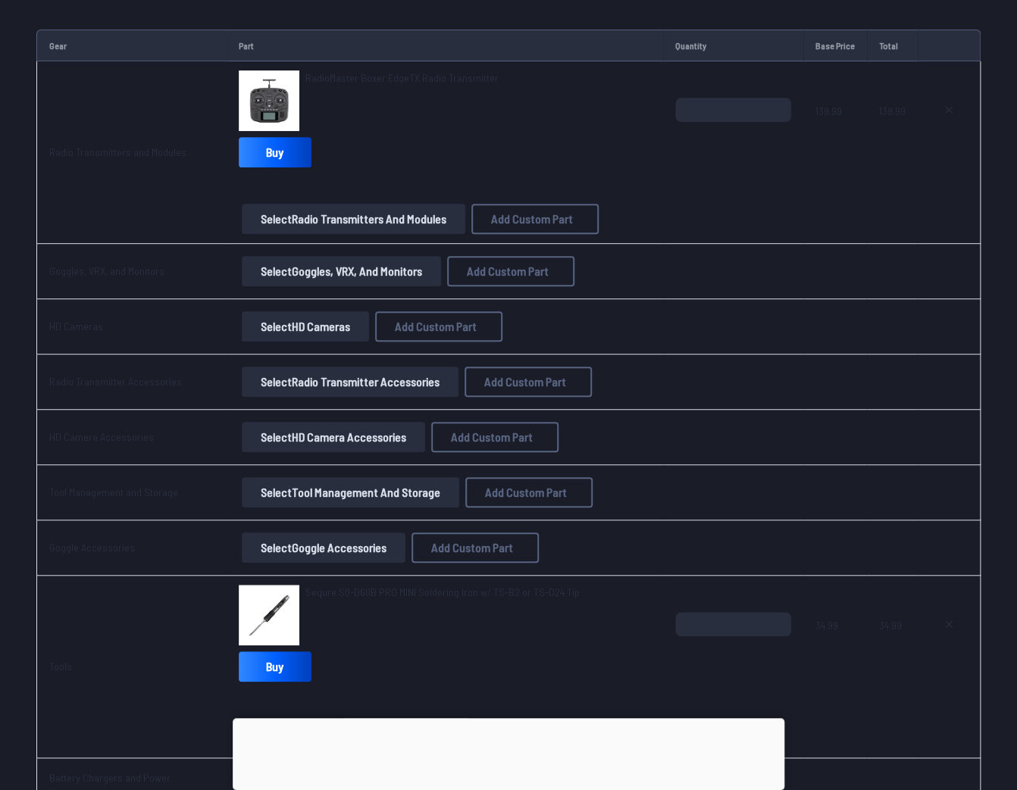
click at [336, 274] on button "Select Goggles, VRX, and Monitors" at bounding box center [341, 271] width 199 height 30
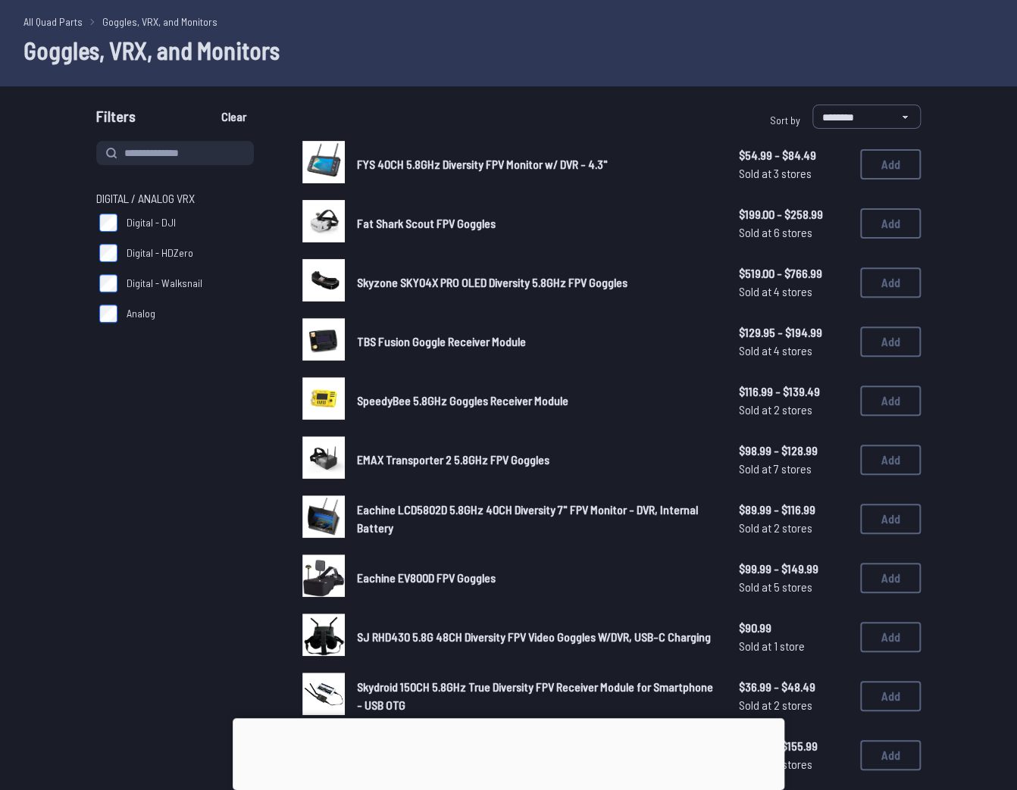
scroll to position [61, 0]
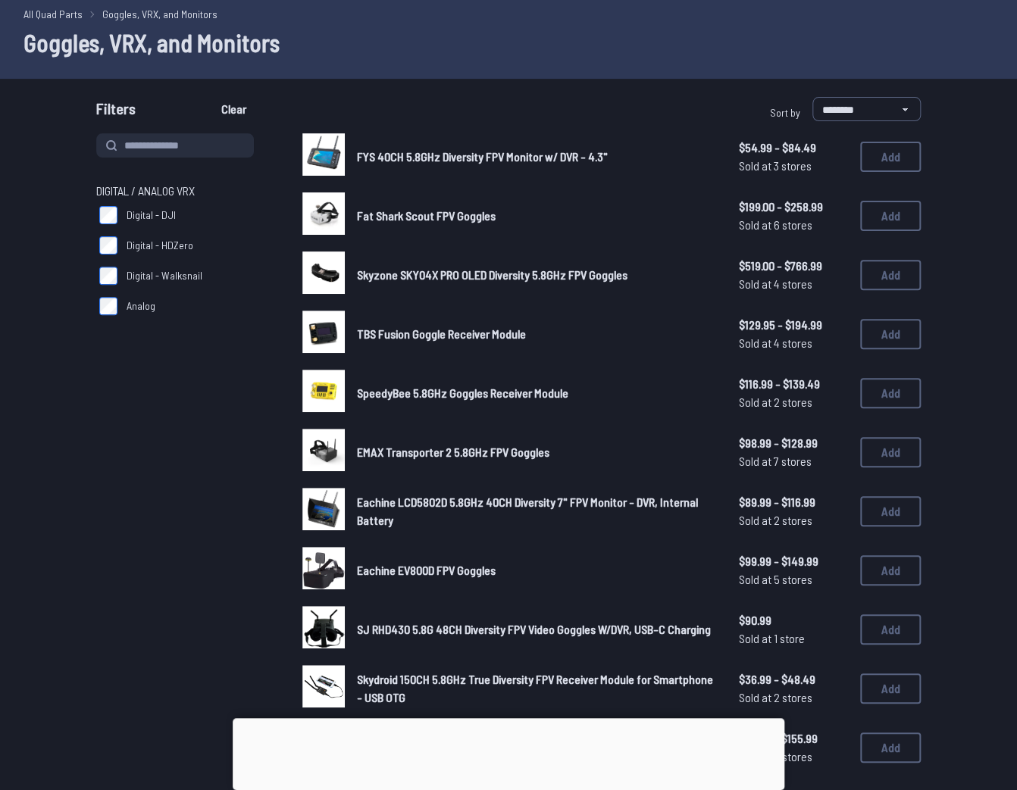
click at [194, 247] on label "Digital - HDZero" at bounding box center [181, 245] width 170 height 30
click at [195, 246] on label "Digital - HDZero" at bounding box center [181, 245] width 170 height 30
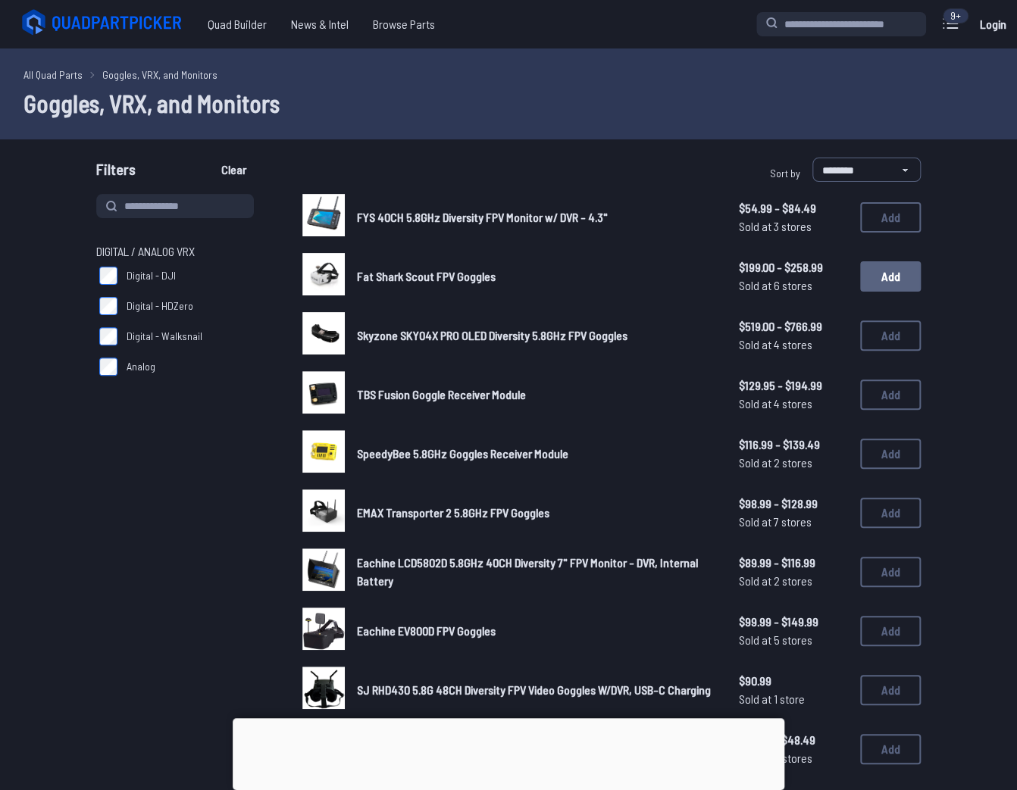
click at [900, 277] on button "Add" at bounding box center [890, 276] width 61 height 30
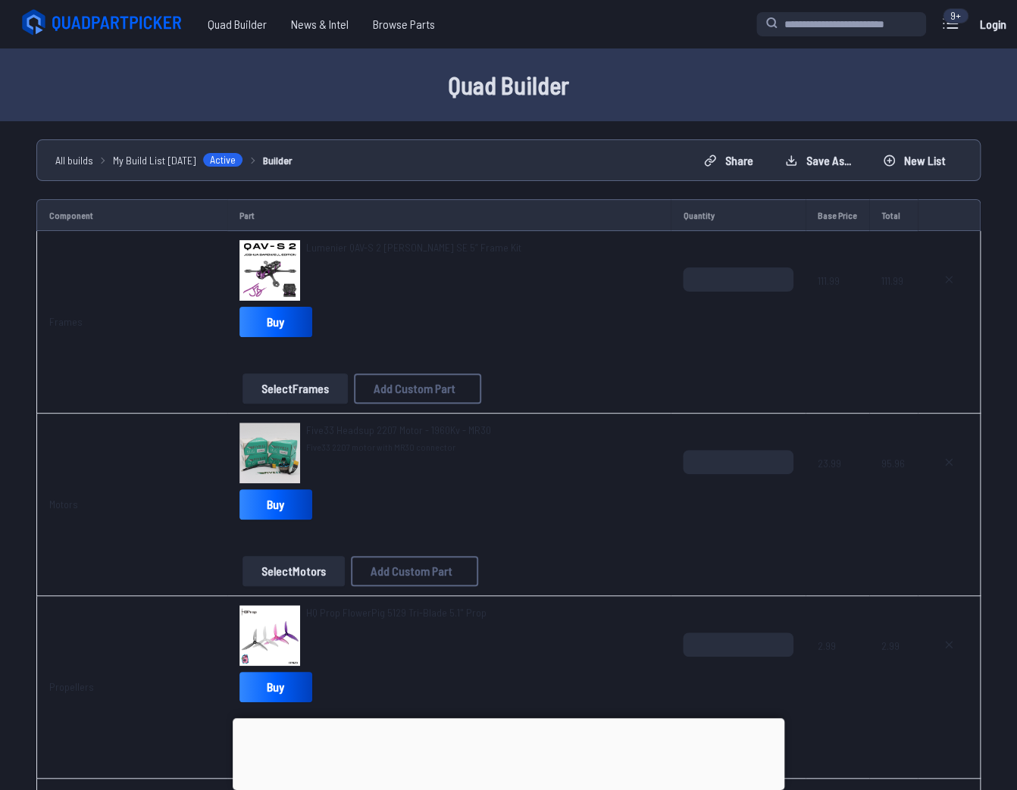
drag, startPoint x: 949, startPoint y: 42, endPoint x: 950, endPoint y: 21, distance: 21.3
click at [949, 39] on div "Quad Builder News & Intel Browse Quad Builder News & Intel Browse Parts 9+ Curr…" at bounding box center [508, 24] width 1017 height 49
click at [950, 21] on div "9+" at bounding box center [956, 15] width 26 height 15
click at [946, 34] on icon at bounding box center [950, 23] width 24 height 24
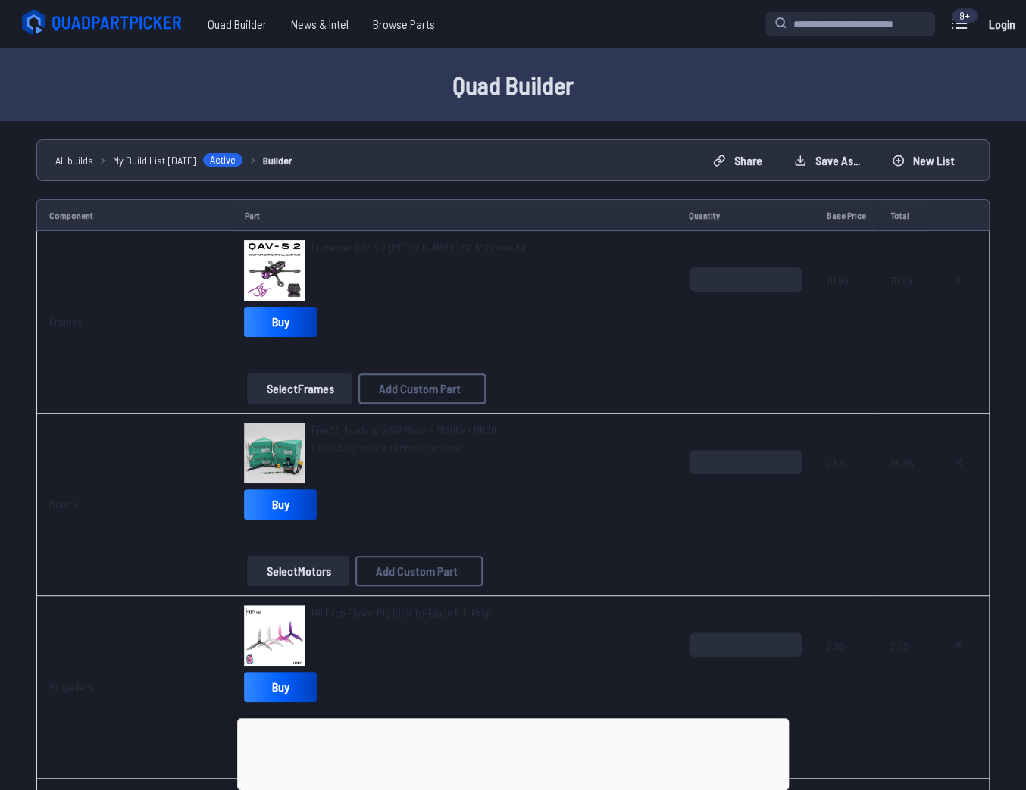
click at [605, 107] on label "close sidebar" at bounding box center [513, 395] width 1026 height 790
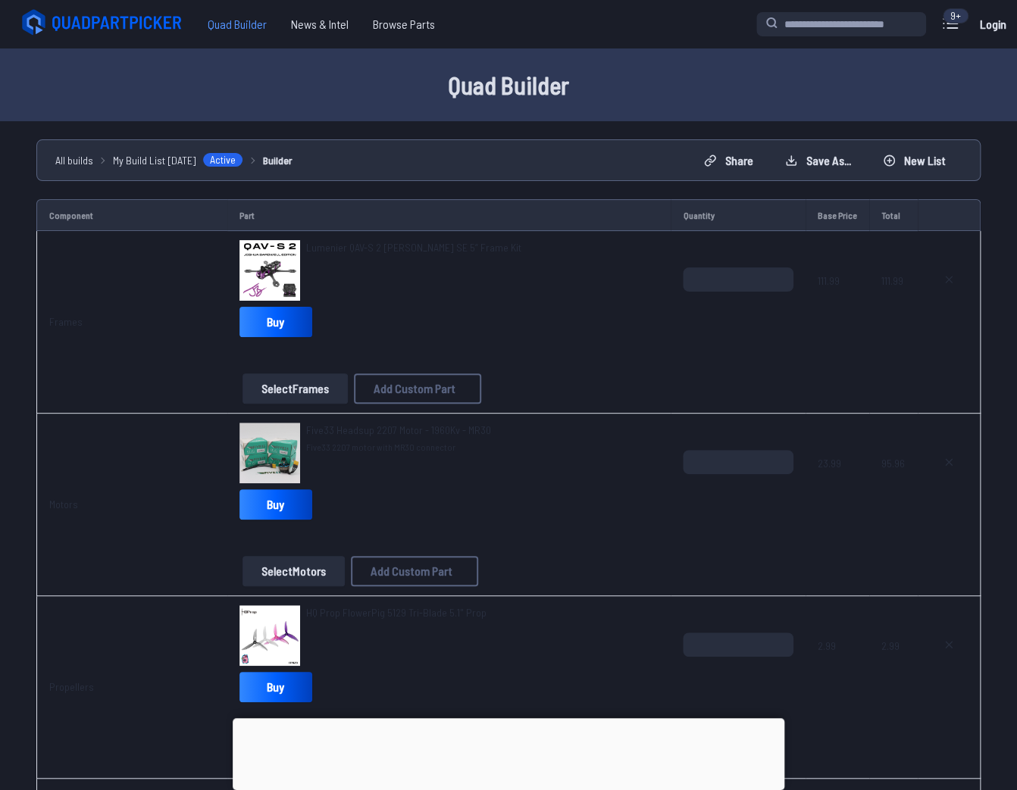
click at [244, 18] on span "Quad Builder" at bounding box center [237, 24] width 83 height 30
click at [160, 23] on icon at bounding box center [104, 23] width 170 height 30
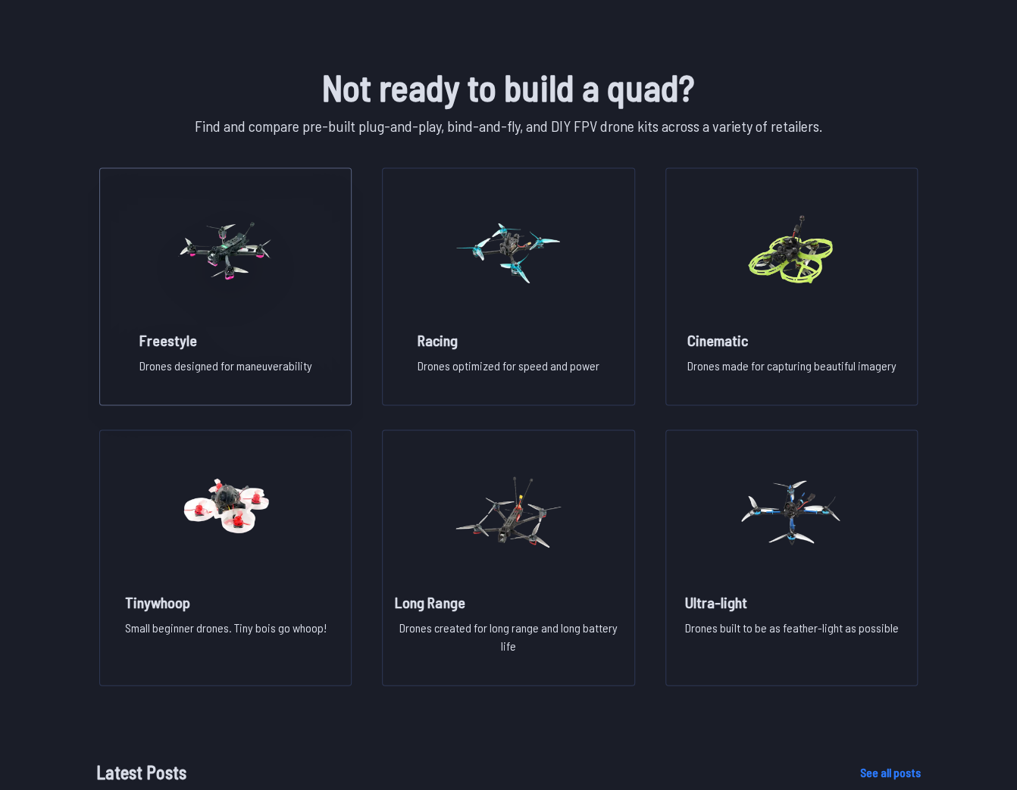
scroll to position [1031, 0]
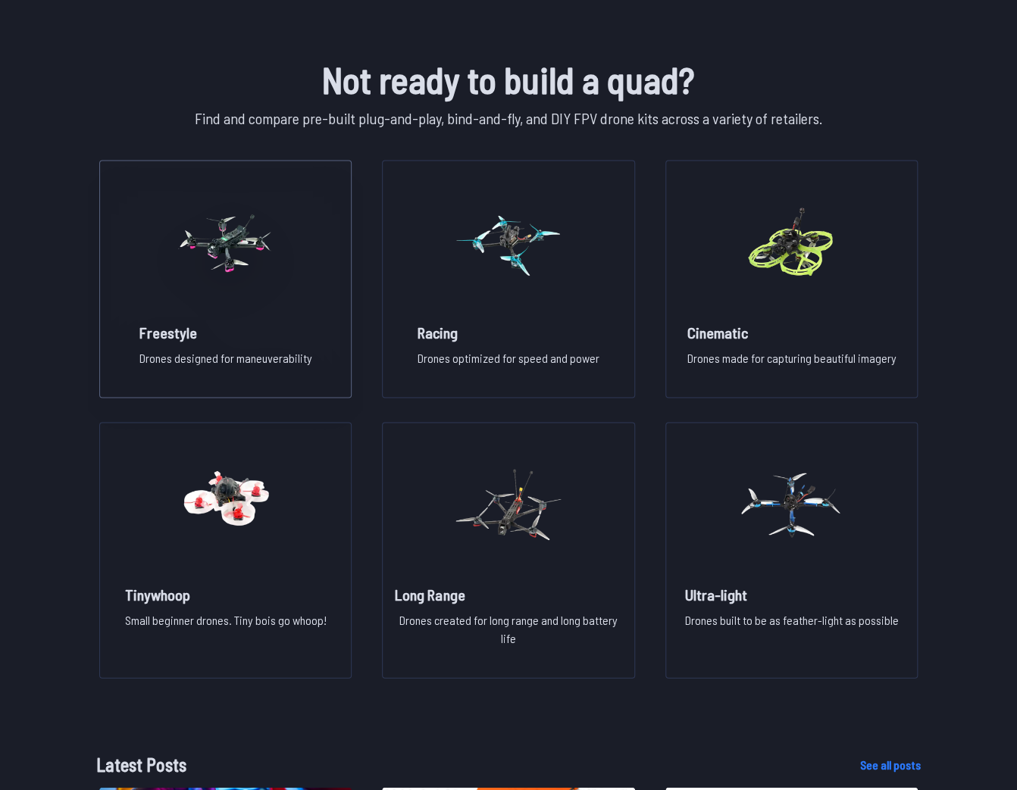
click at [286, 358] on p "Drones designed for maneuverability" at bounding box center [225, 364] width 173 height 30
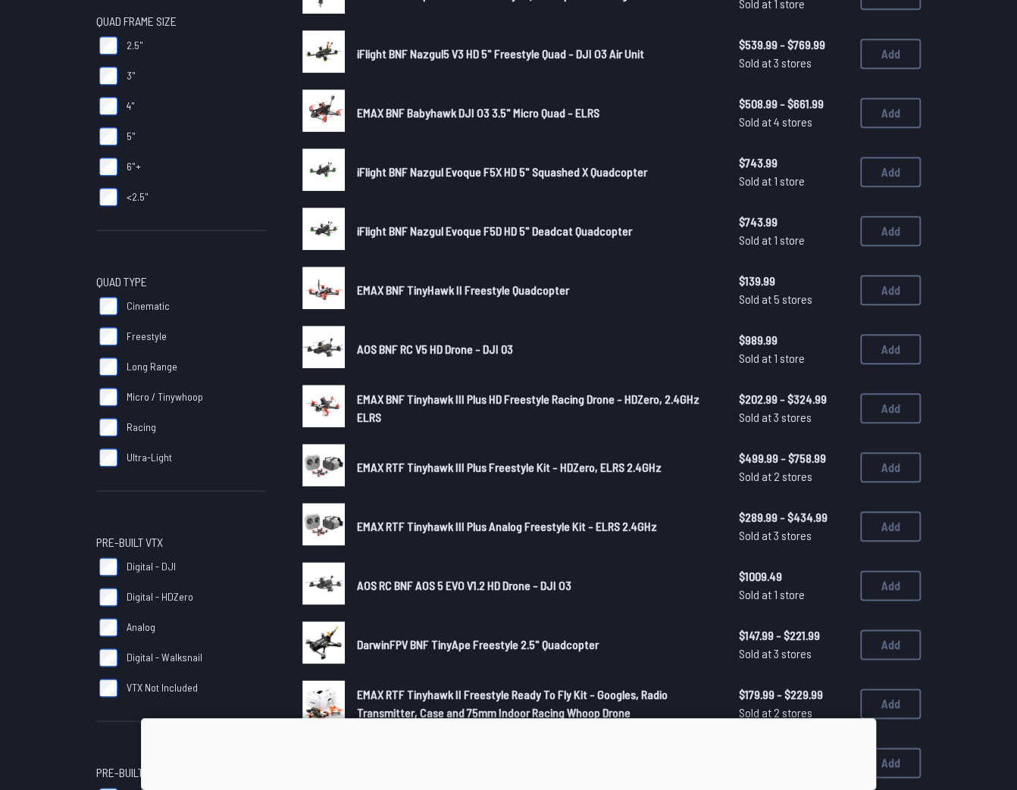
scroll to position [485, 0]
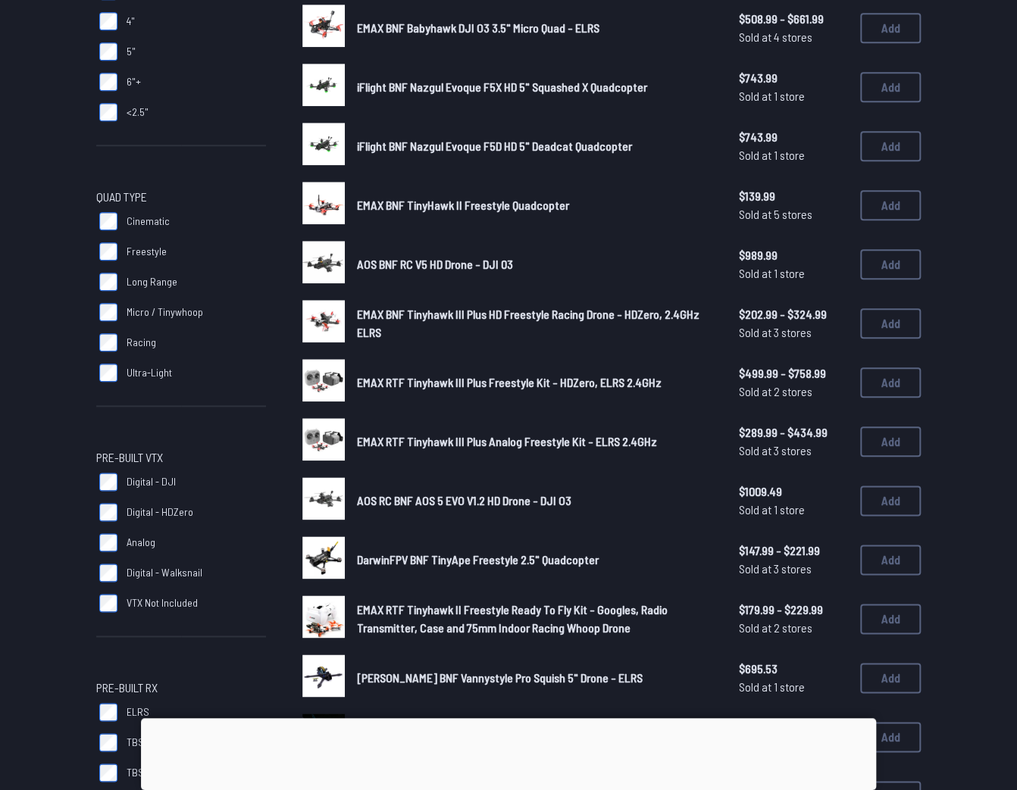
click at [142, 221] on span "Cinematic" at bounding box center [148, 221] width 43 height 15
click at [139, 255] on span "Freestyle" at bounding box center [147, 251] width 40 height 15
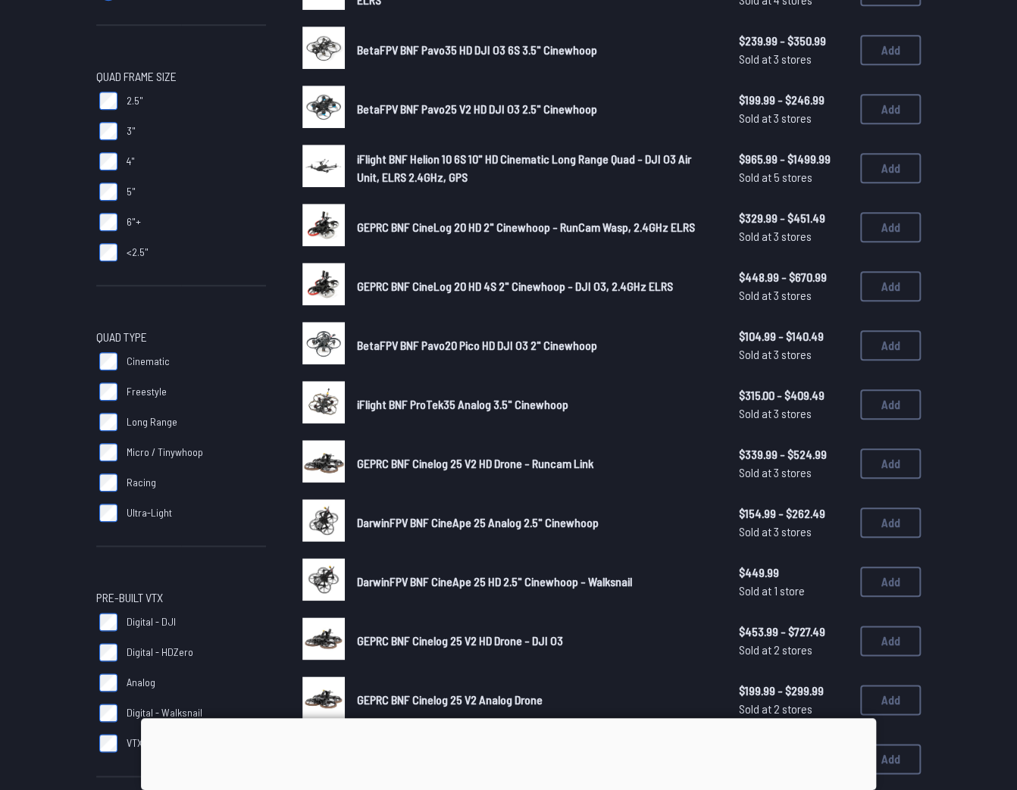
scroll to position [364, 0]
